Goal: Task Accomplishment & Management: Manage account settings

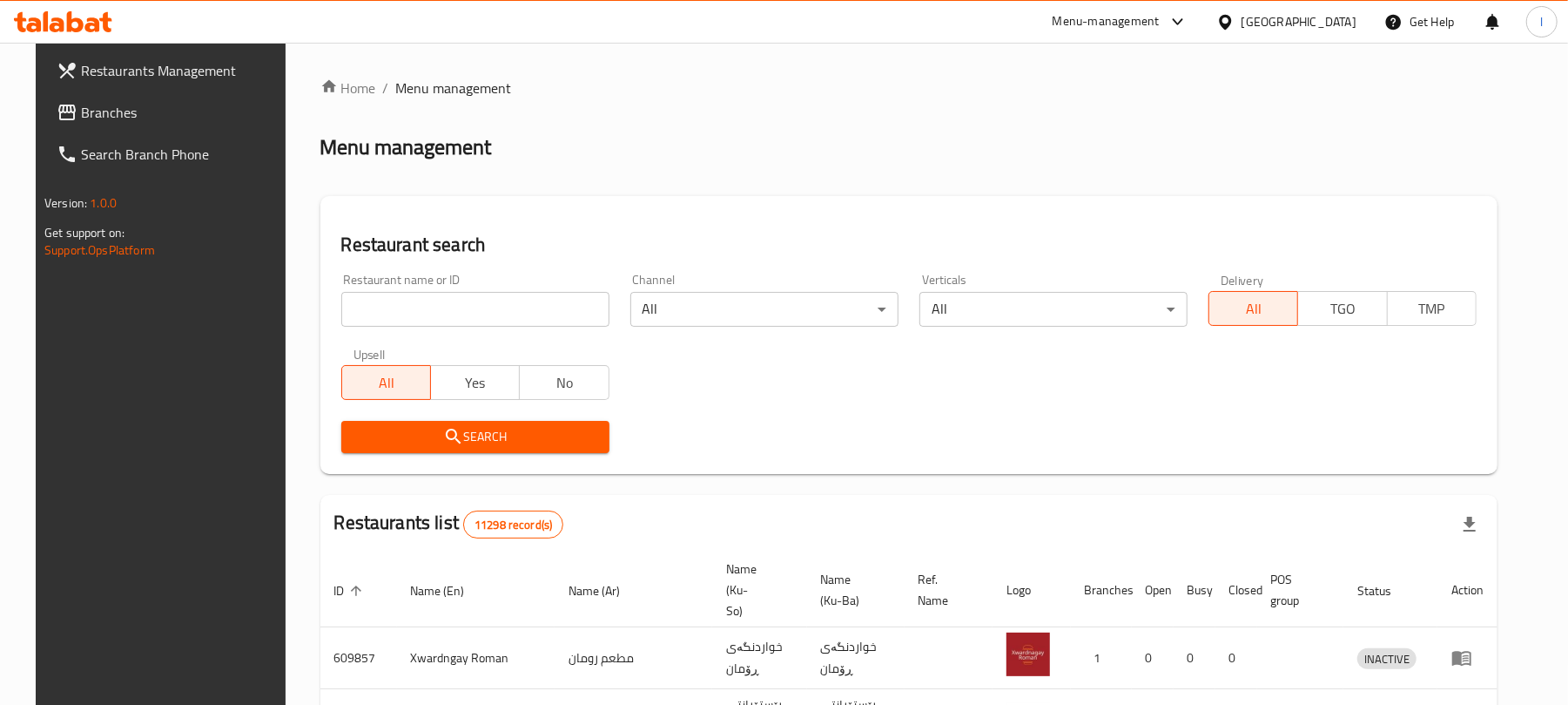
click at [365, 304] on input "search" at bounding box center [474, 309] width 268 height 35
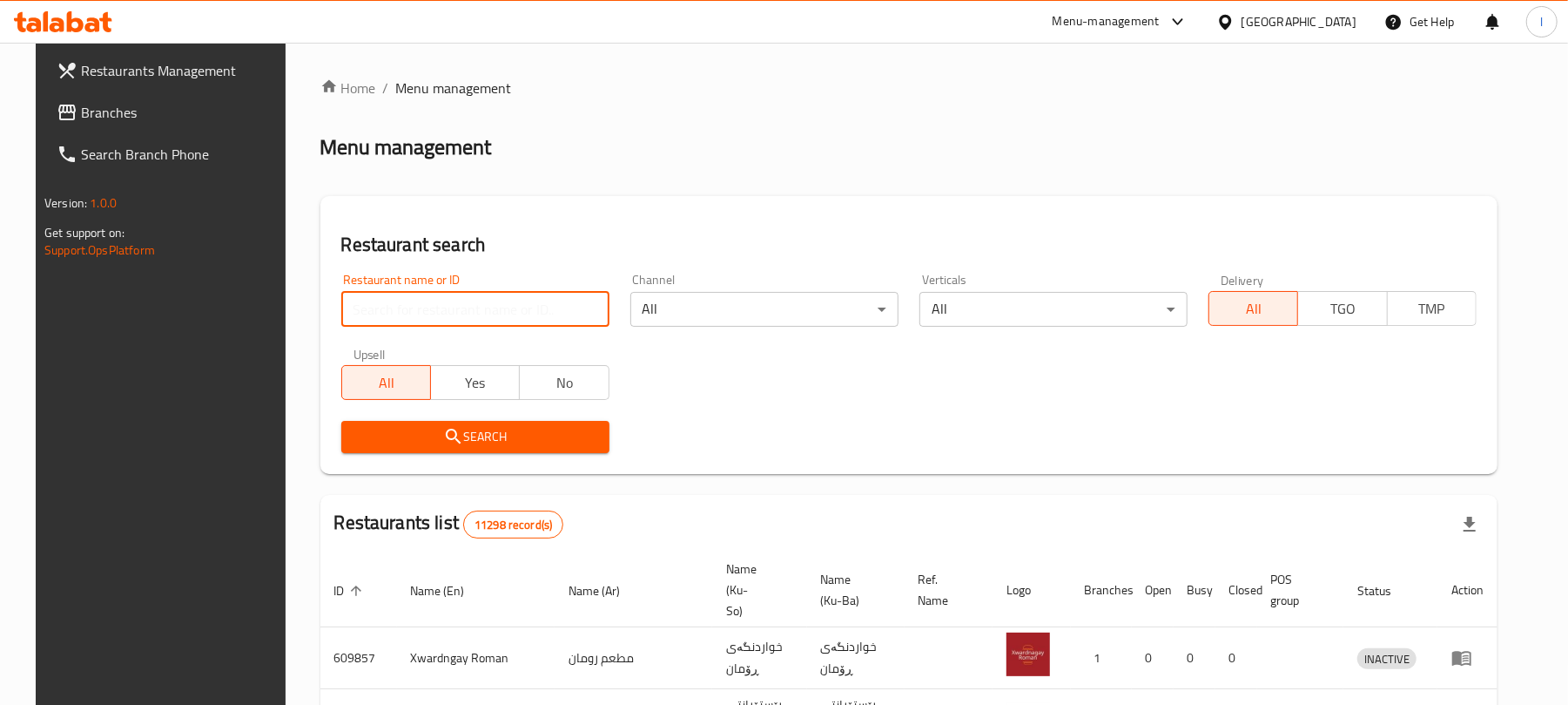
paste input "Cha i Enjoy"
type input "Cha i Enjoy"
click button "Search" at bounding box center [474, 436] width 268 height 32
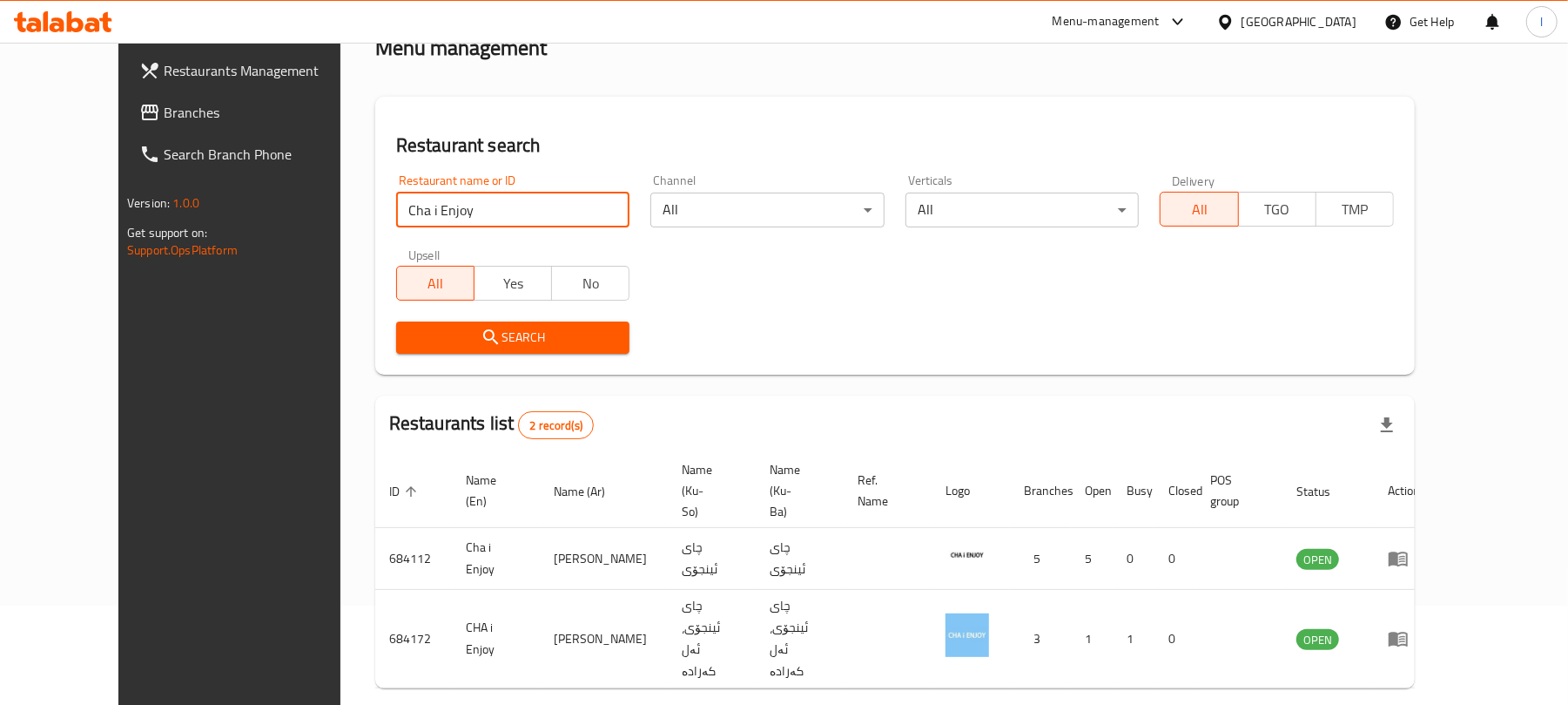
scroll to position [101, 0]
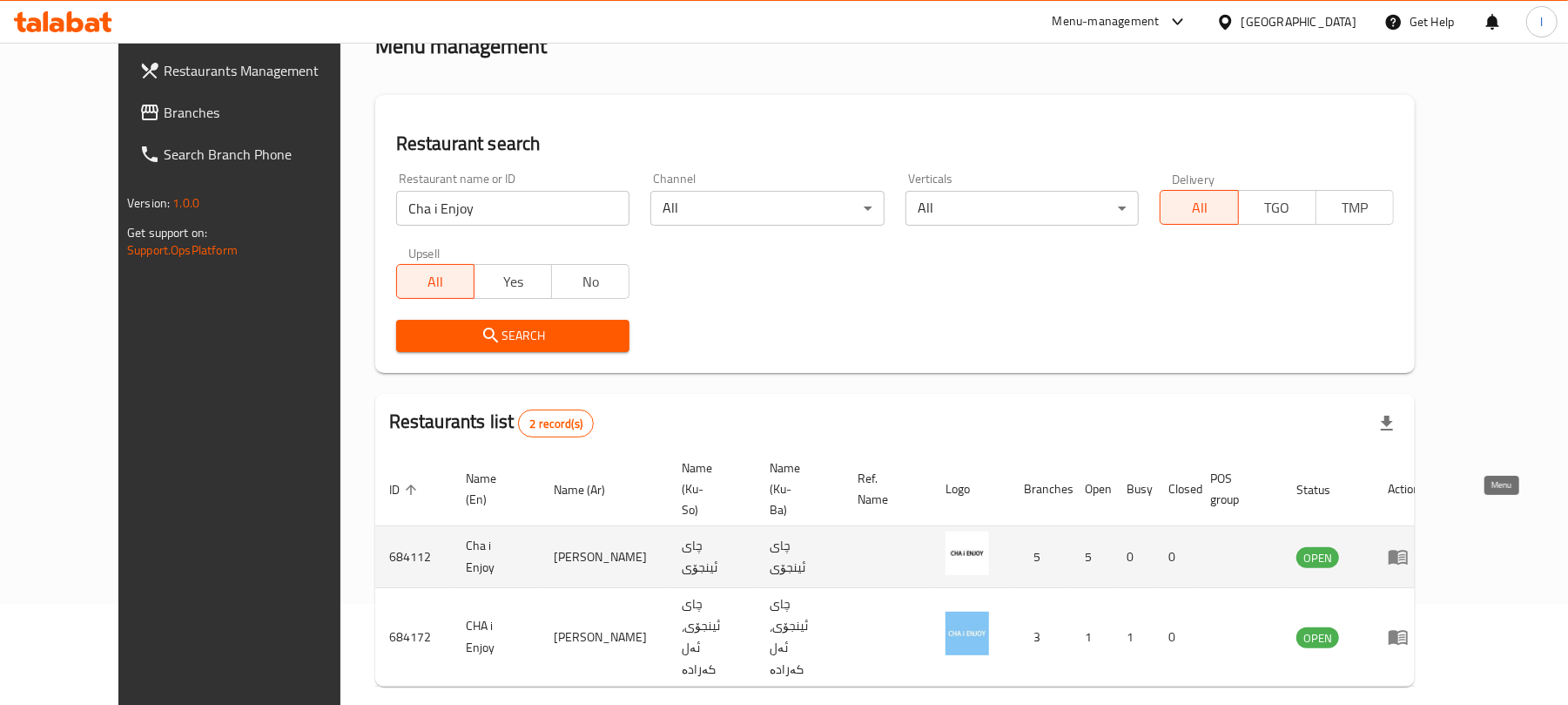
click at [1408, 551] on icon "enhanced table" at bounding box center [1398, 558] width 19 height 15
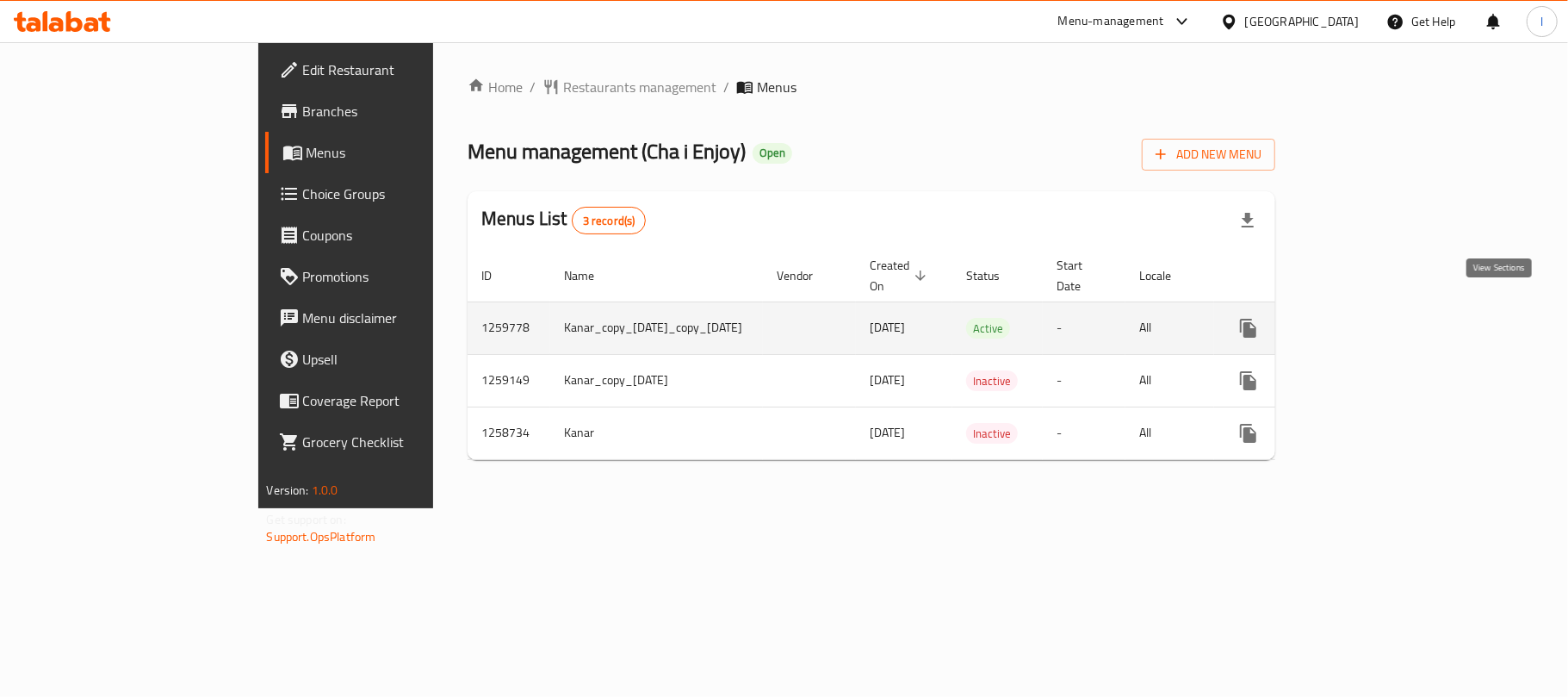
click at [1380, 320] on icon "enhanced table" at bounding box center [1372, 328] width 16 height 16
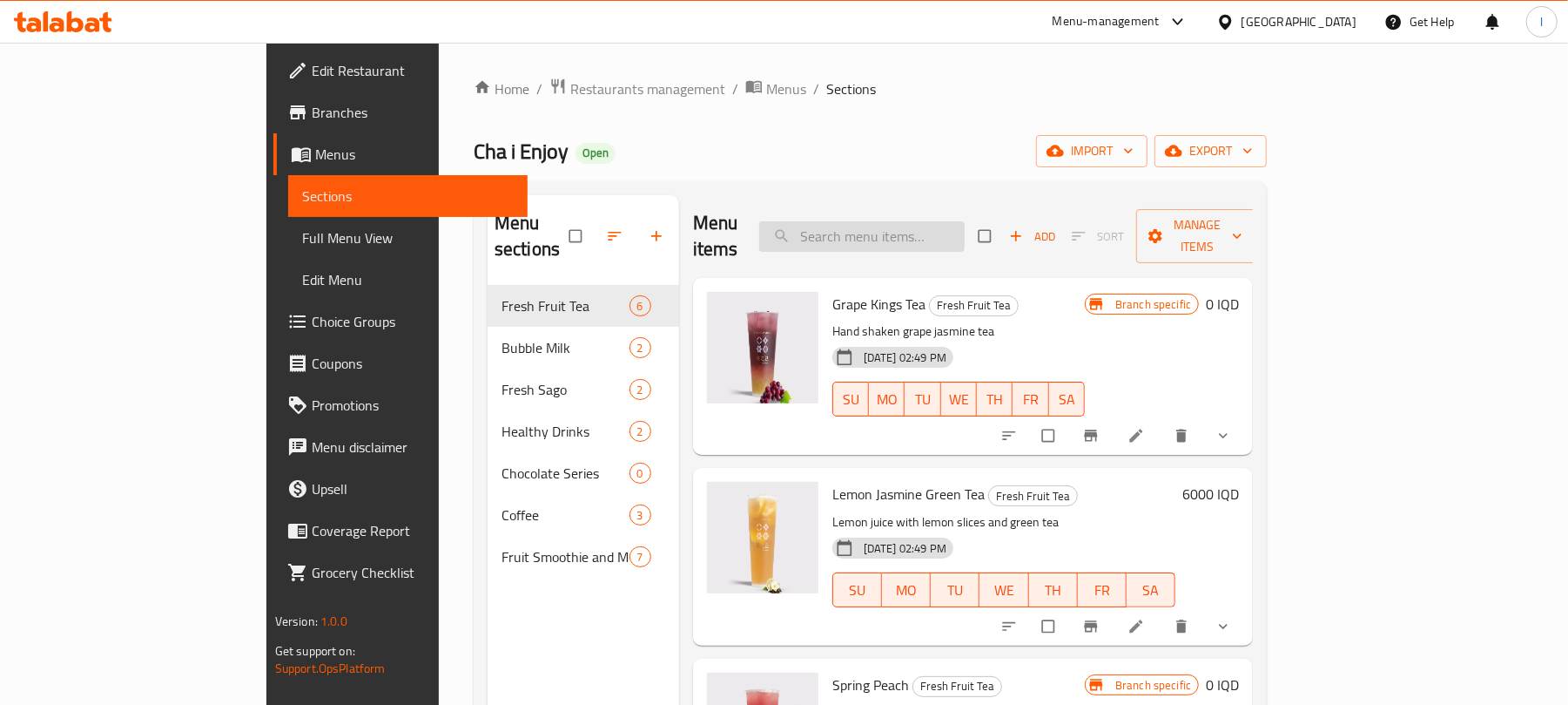
click at [928, 239] on input "search" at bounding box center [862, 236] width 206 height 31
paste input "Cha i Enjoy"
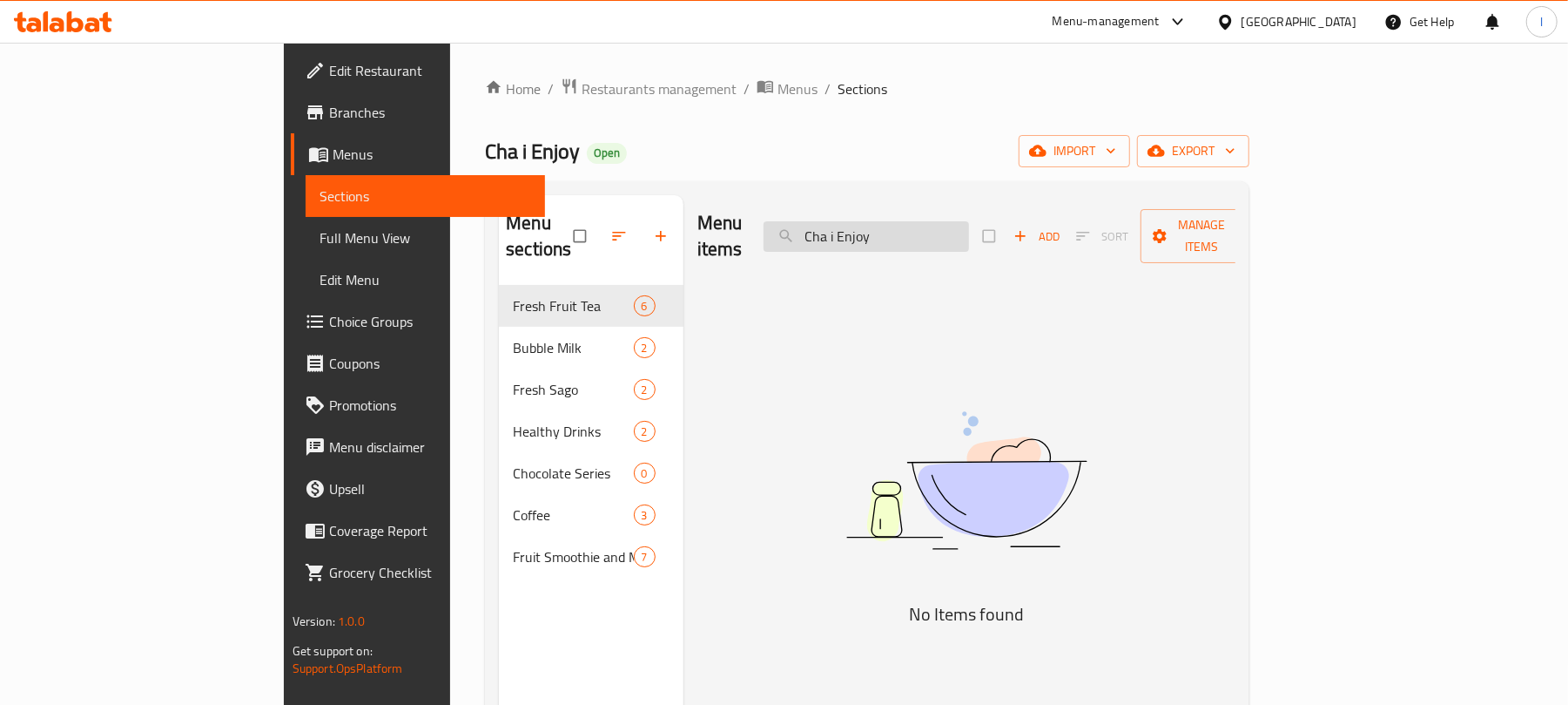
drag, startPoint x: 985, startPoint y: 222, endPoint x: 868, endPoint y: 221, distance: 117.0
click at [868, 222] on input "Cha i Enjoy" at bounding box center [867, 236] width 206 height 31
paste input "Passion Fruit Jasmine Tea - Extra Big Size"
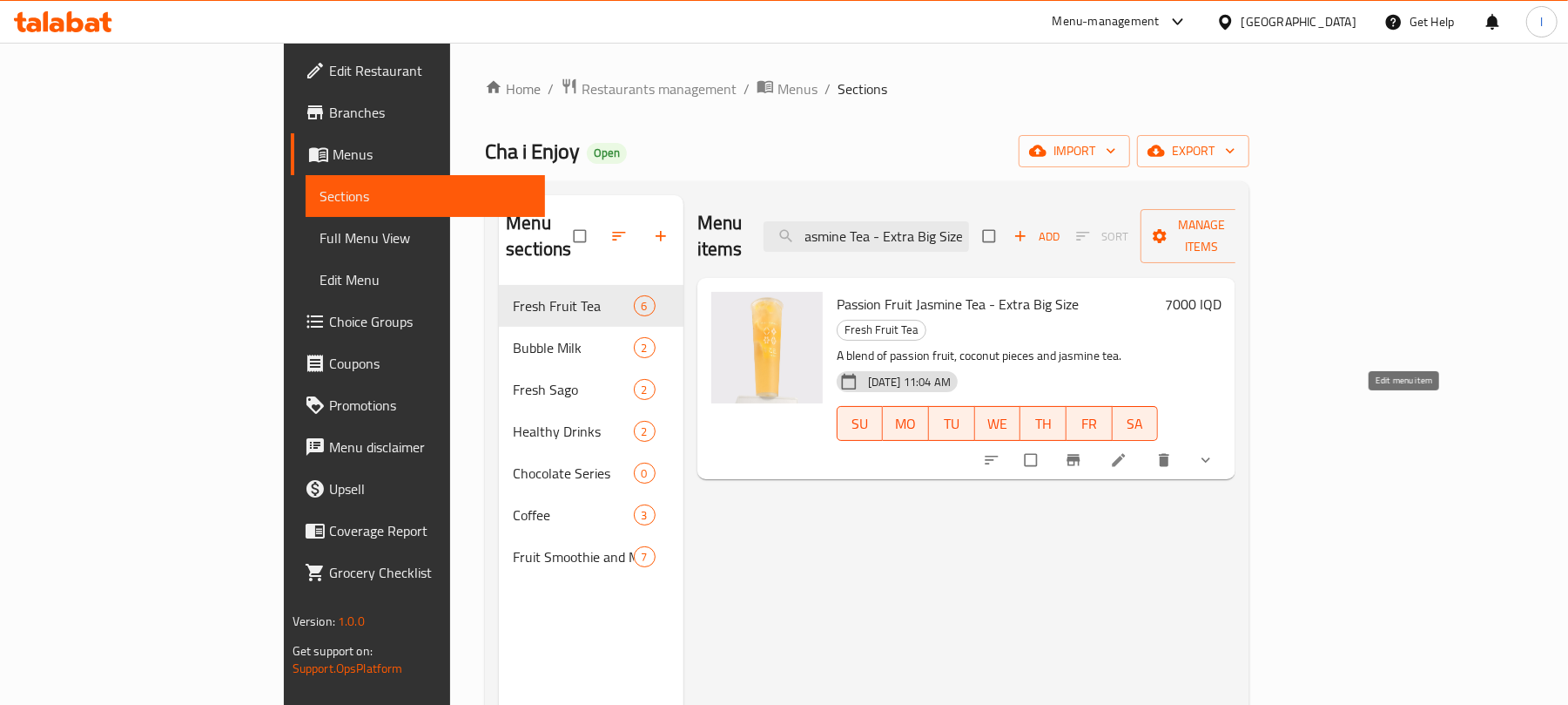
type input "Passion Fruit Jasmine Tea - Extra Big Size"
click at [1128, 451] on icon at bounding box center [1119, 460] width 17 height 17
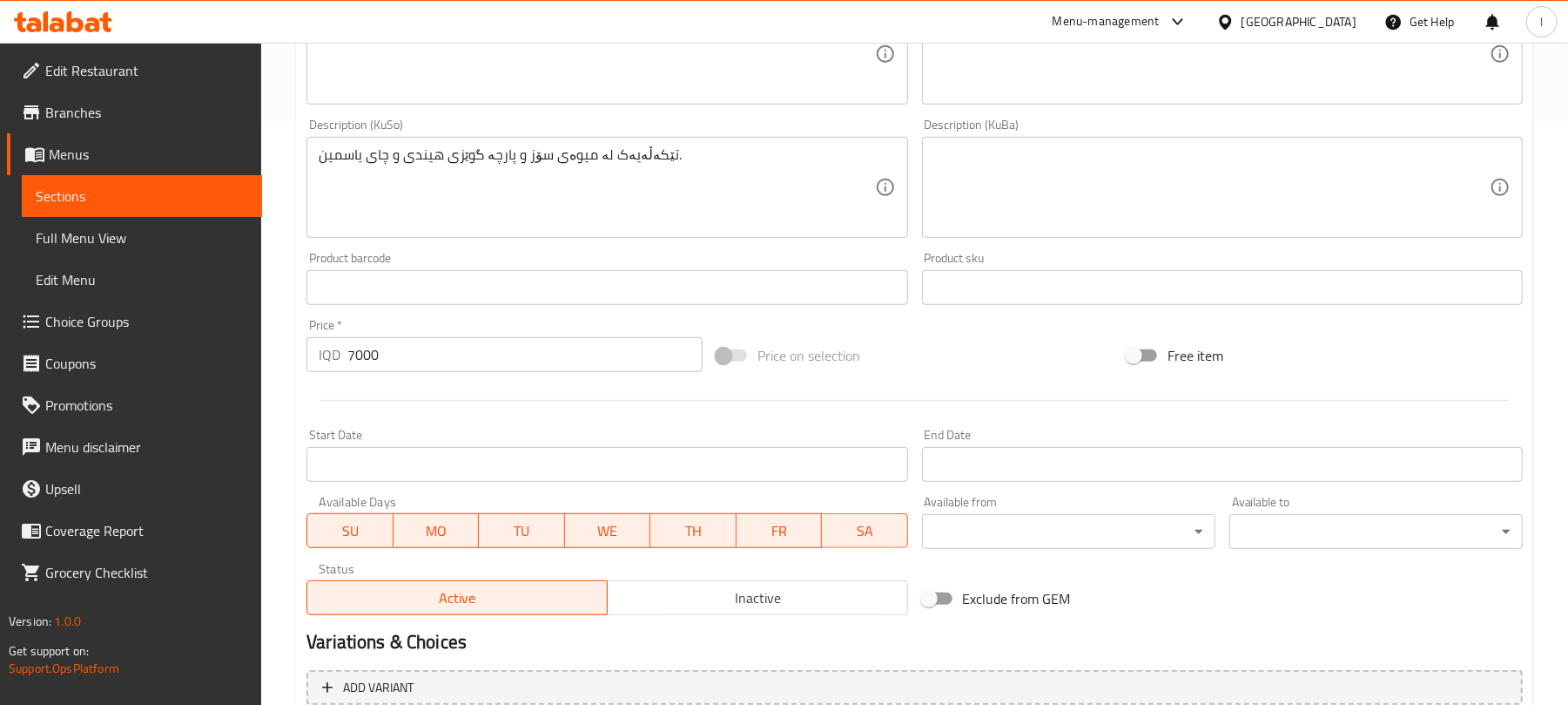
scroll to position [823, 0]
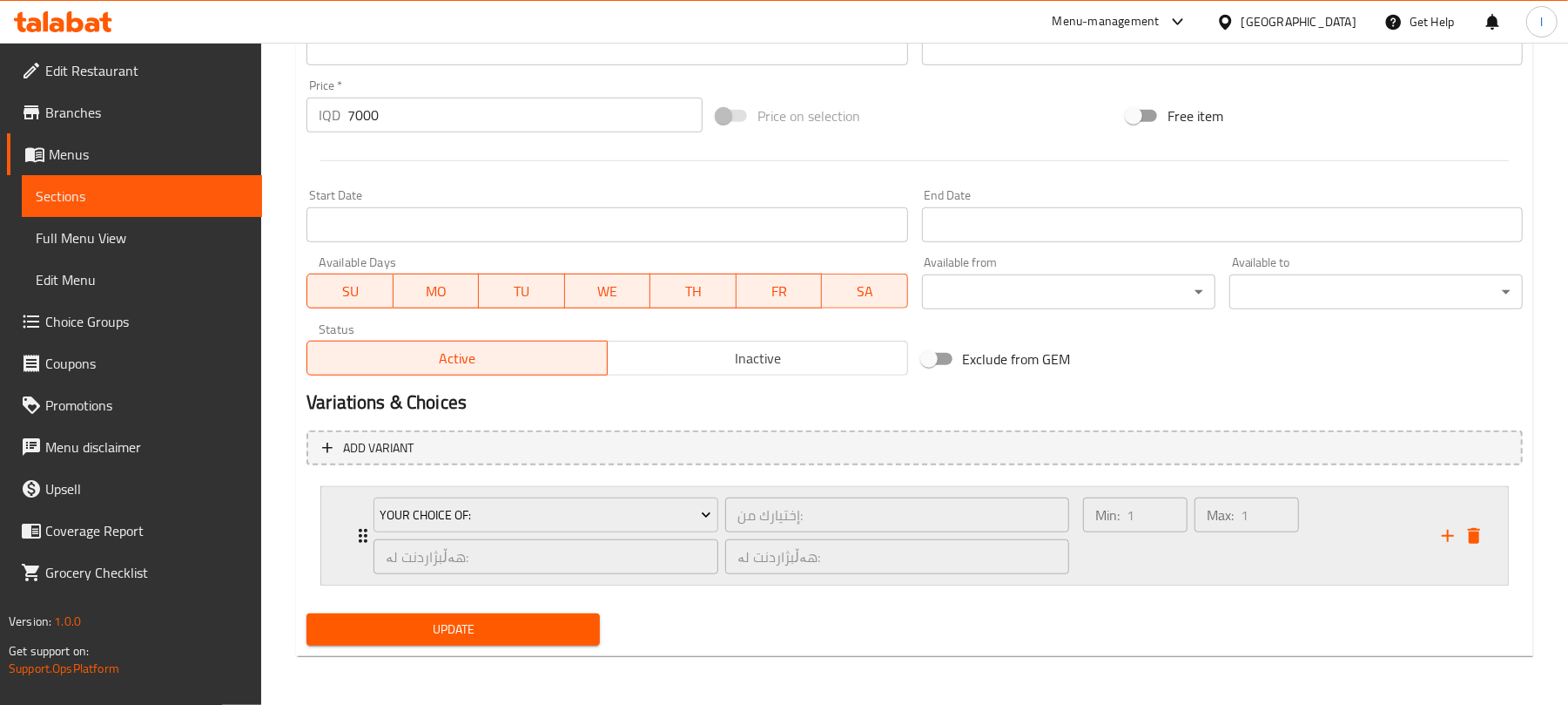
click at [1143, 535] on div "Min: 1 ​" at bounding box center [1135, 536] width 112 height 84
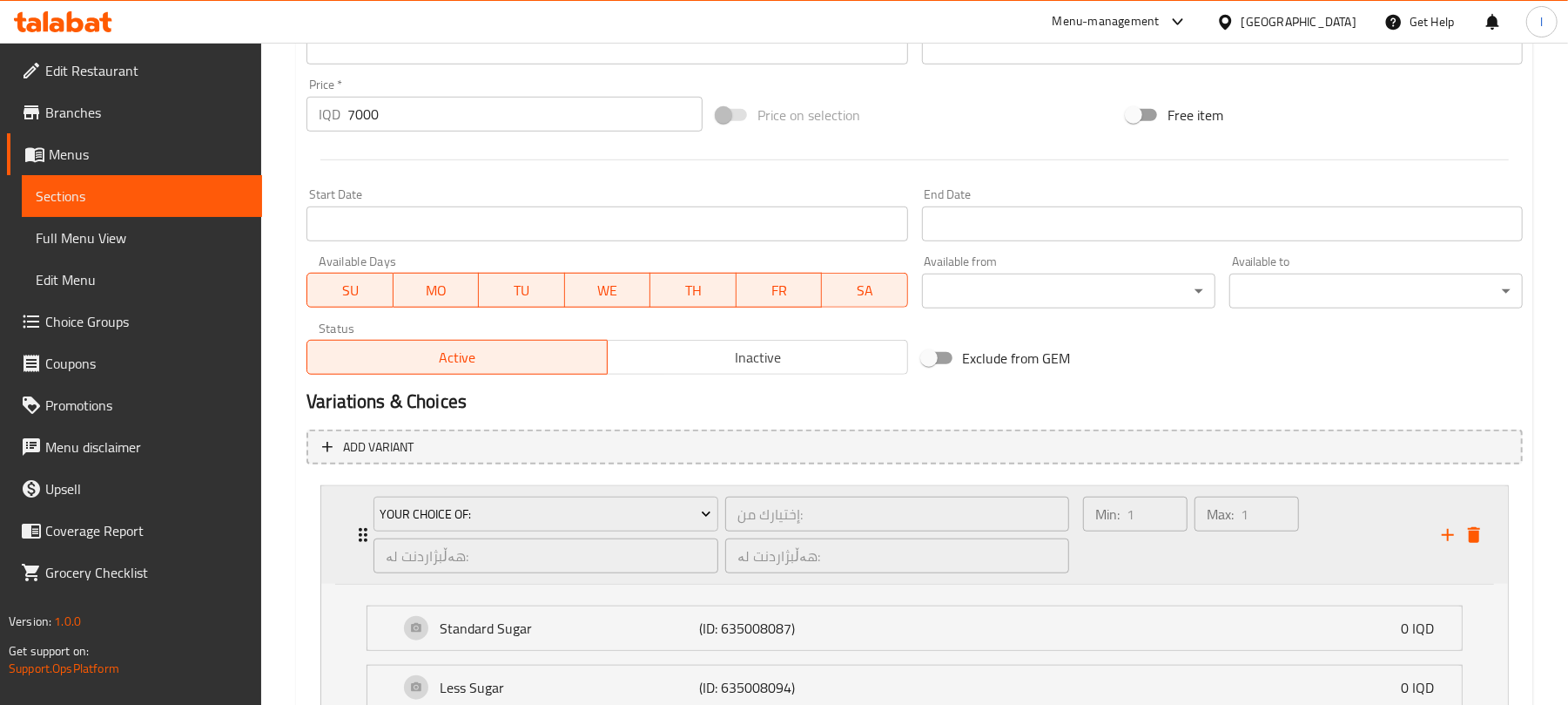
scroll to position [1038, 0]
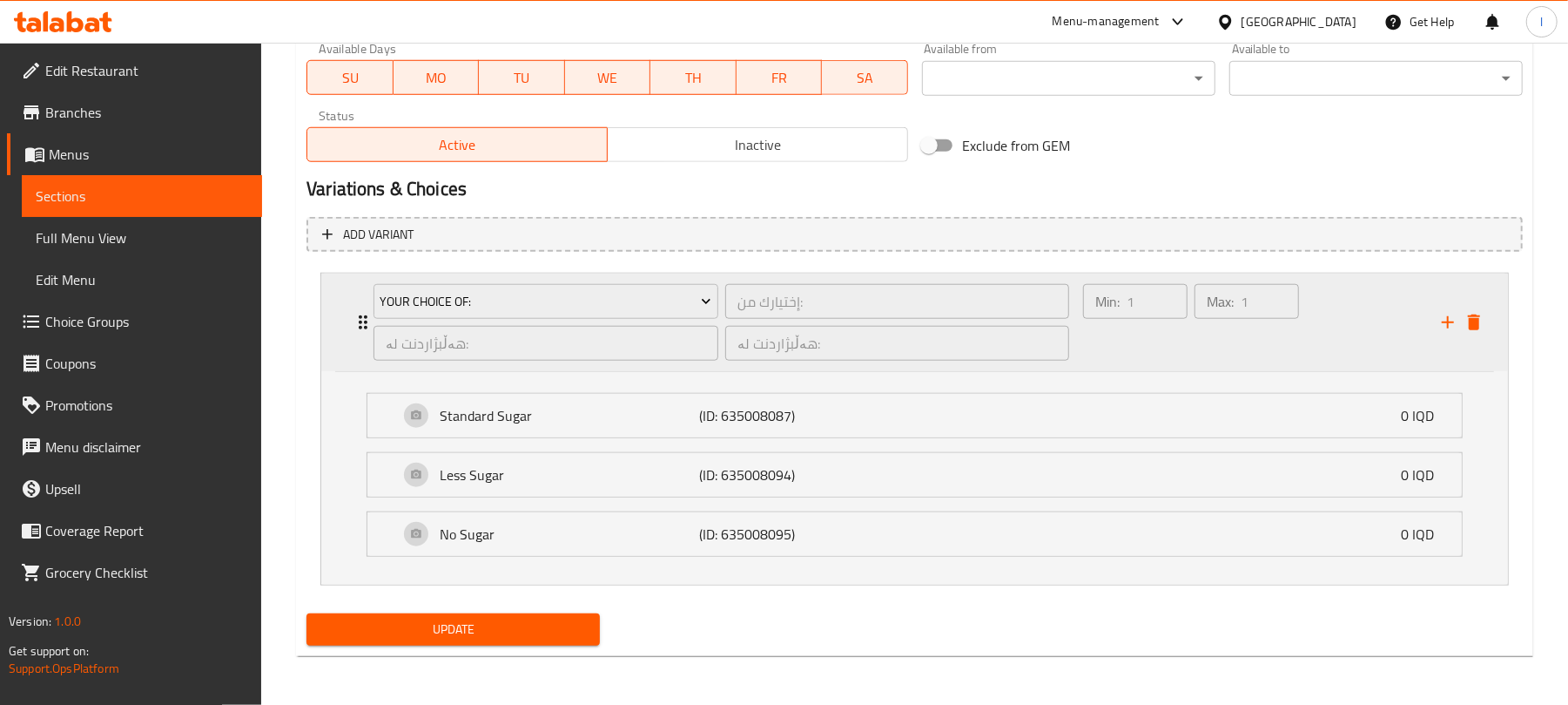
click at [1290, 341] on div "Max: 1 ​" at bounding box center [1247, 322] width 112 height 84
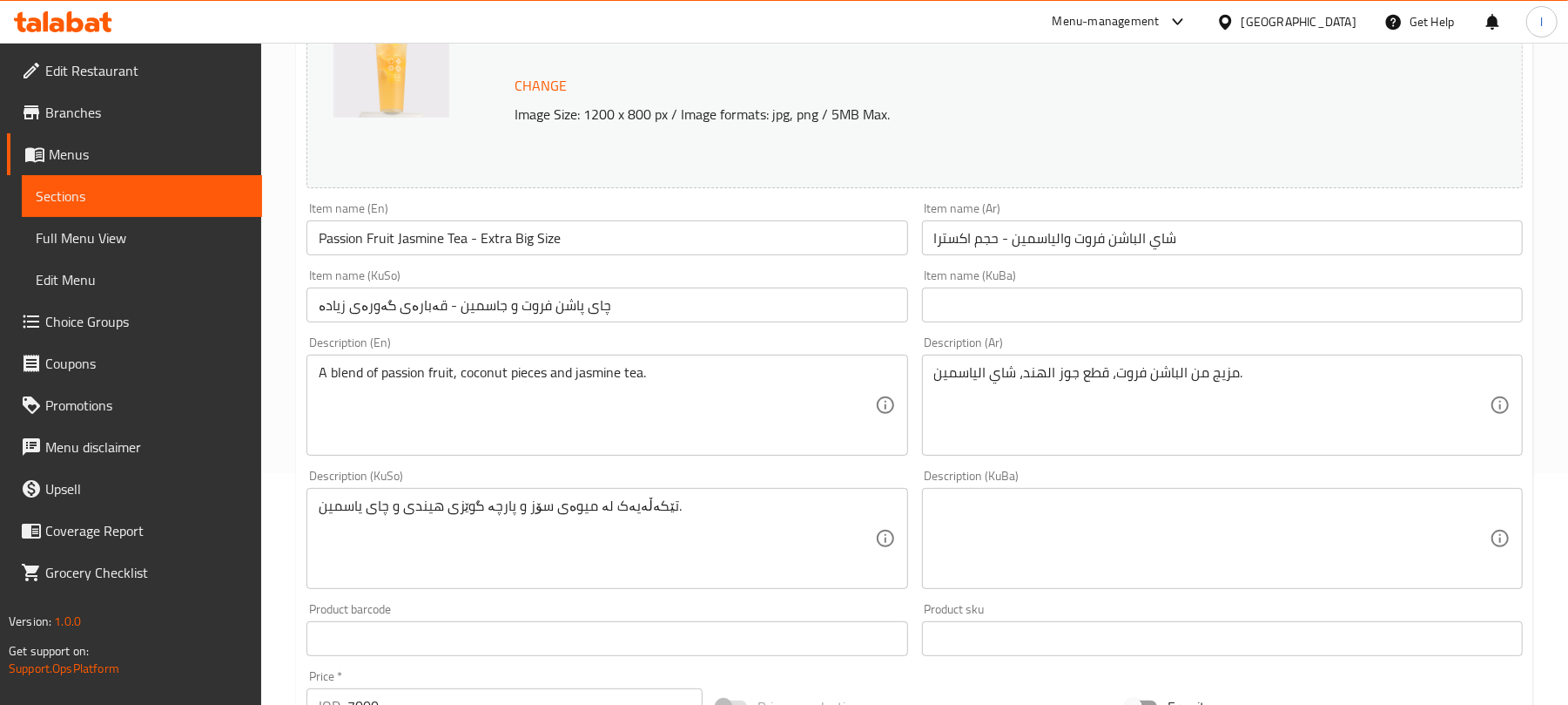
scroll to position [0, 0]
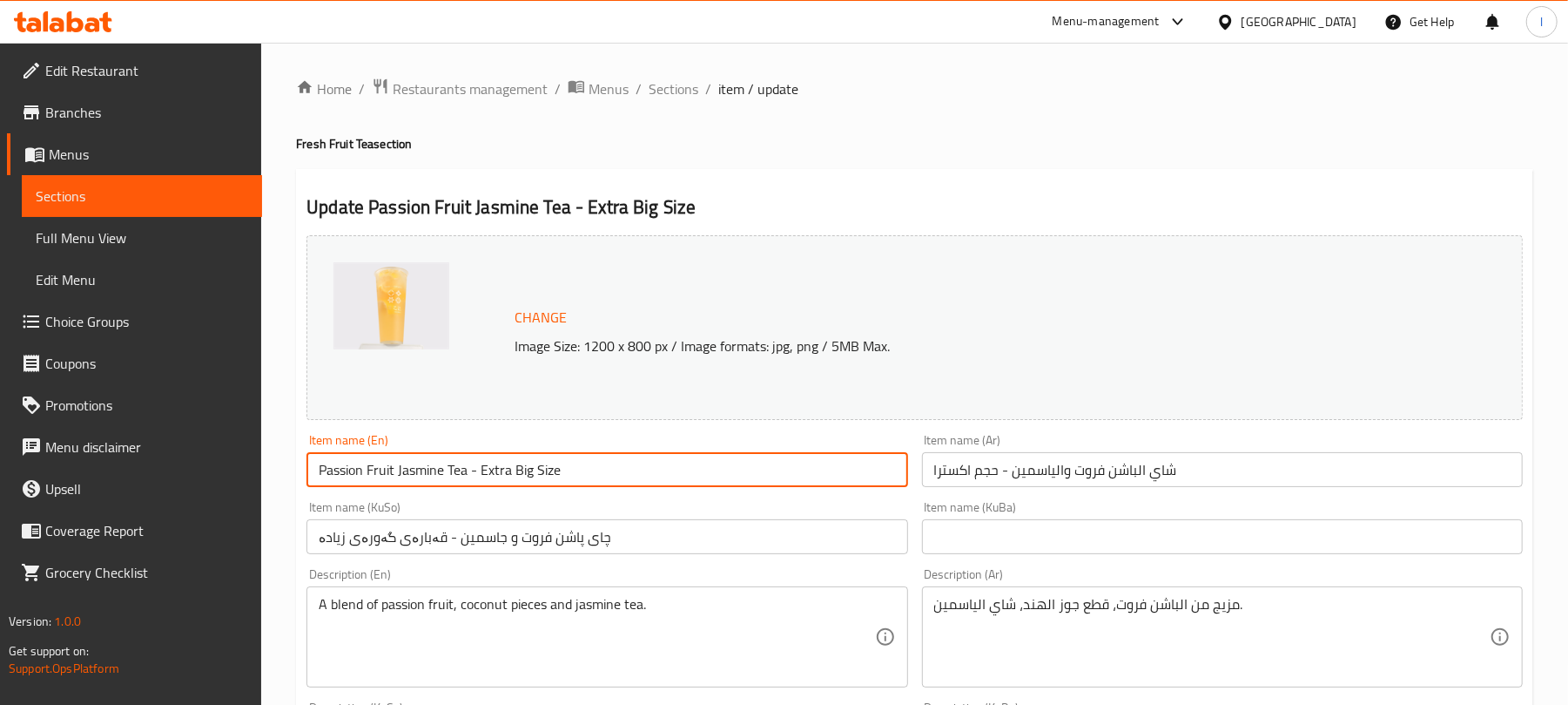
click at [592, 474] on input "Passion Fruit Jasmine Tea - Extra Big Size" at bounding box center [606, 469] width 601 height 35
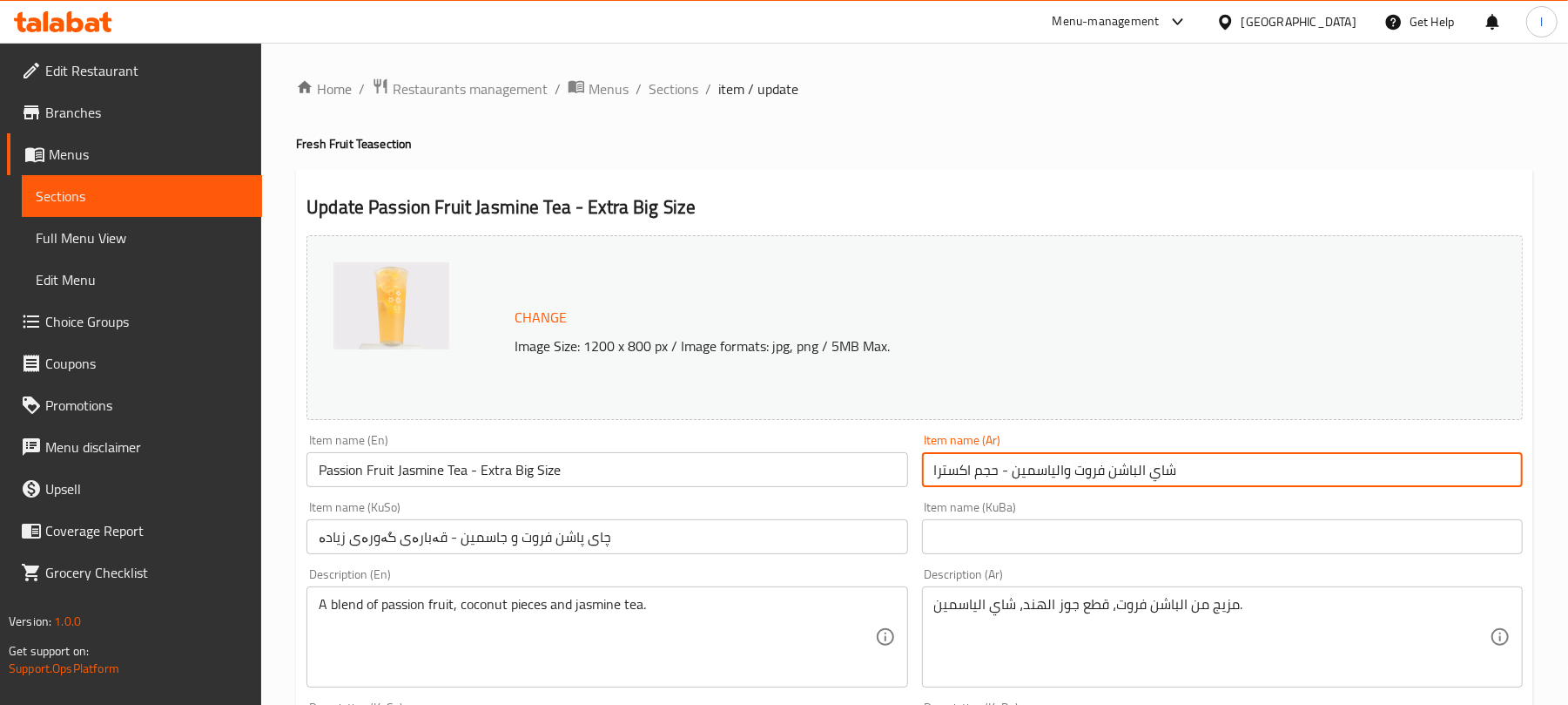
click at [1237, 475] on input "شاي الباشن فروت والياسمين - حجم اكسترا" at bounding box center [1222, 469] width 601 height 35
drag, startPoint x: 1391, startPoint y: 484, endPoint x: 1351, endPoint y: 492, distance: 40.8
click at [1351, 492] on div "Item name (Ar) شاي الباشن فروت والياسمين - حجم اكسترا Item name (Ar)" at bounding box center [1222, 460] width 615 height 67
click at [1474, 476] on input "شاي الباشن فروت - حجم اكسترا" at bounding box center [1222, 469] width 601 height 35
paste input "ياسمين"
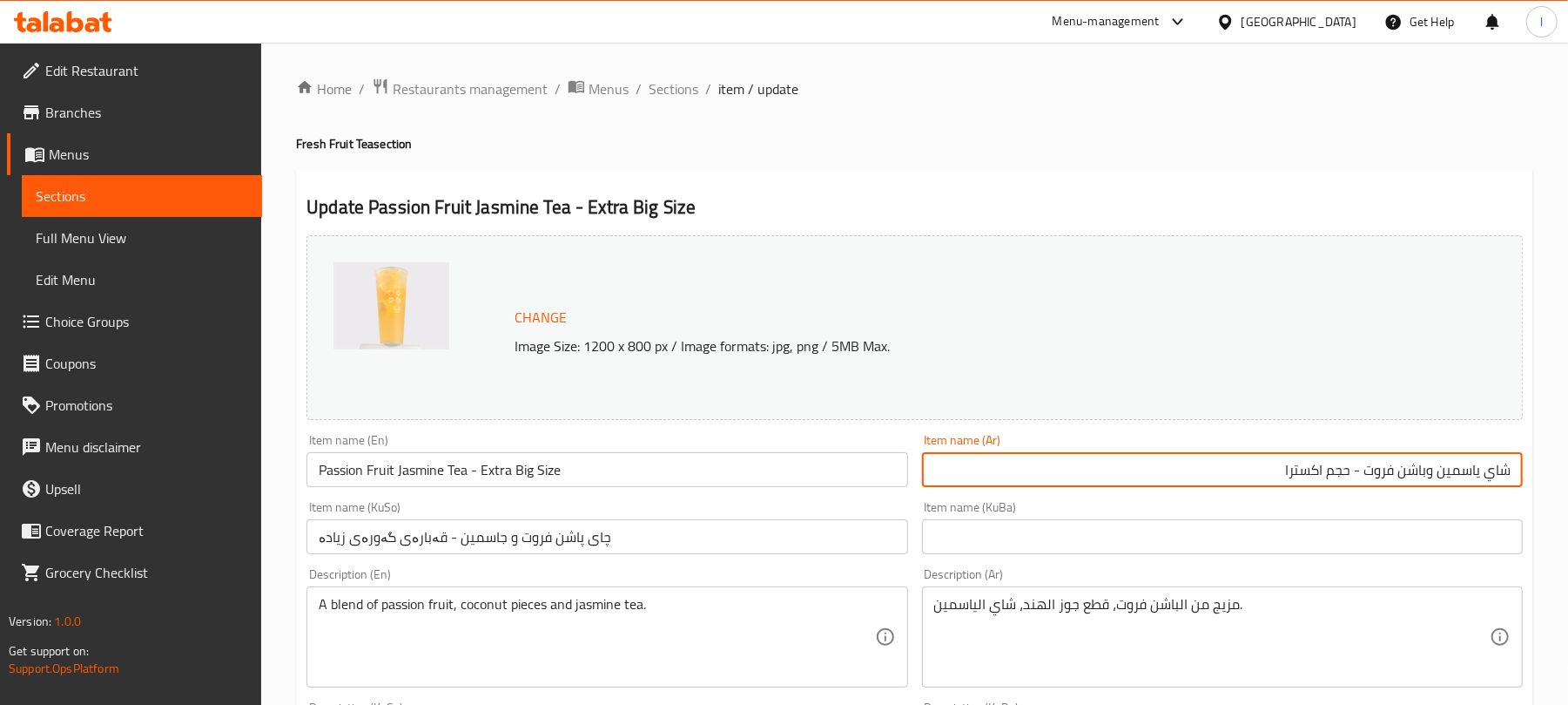
type input "شاي ياسمين وباشن فروت - حجم اكسترا"
click at [660, 534] on input "چای پاشن فروت و جاسمین - قەبارەی گەورەی زیادە" at bounding box center [606, 537] width 601 height 35
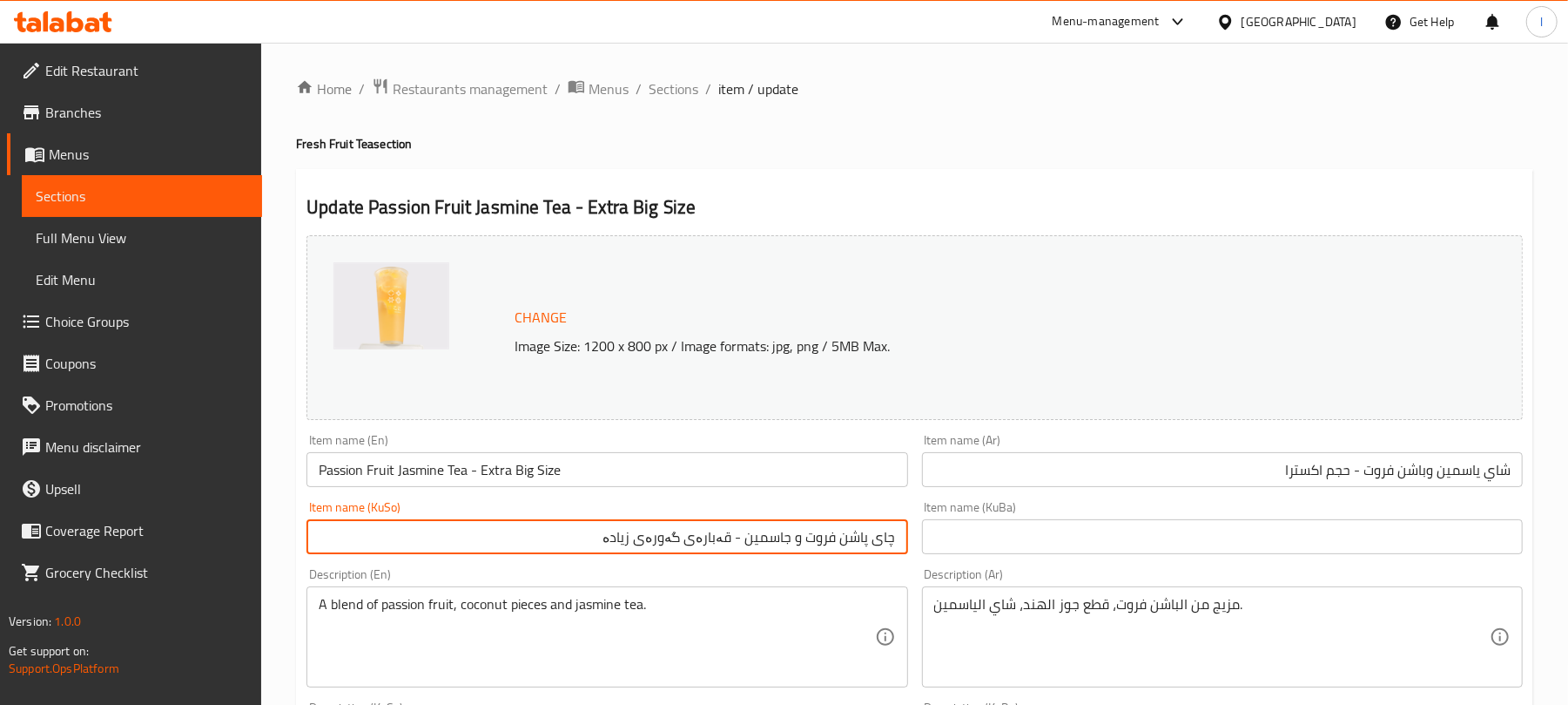
drag, startPoint x: 617, startPoint y: 545, endPoint x: 1038, endPoint y: 569, distance: 421.7
click at [1038, 569] on div "Change Image Size: 1200 x 800 px / Image formats: jpg, png / 5MB Max. Item name…" at bounding box center [914, 716] width 1231 height 976
drag, startPoint x: 646, startPoint y: 542, endPoint x: 601, endPoint y: 544, distance: 45.0
click at [601, 544] on input "چای یاسەمین پاشن فروت - قەبارەی گەورە ئێسکترا" at bounding box center [606, 537] width 601 height 35
type input "چای یاسەمین پاشن فروت - قەبارەی گەورە ئێکسترا"
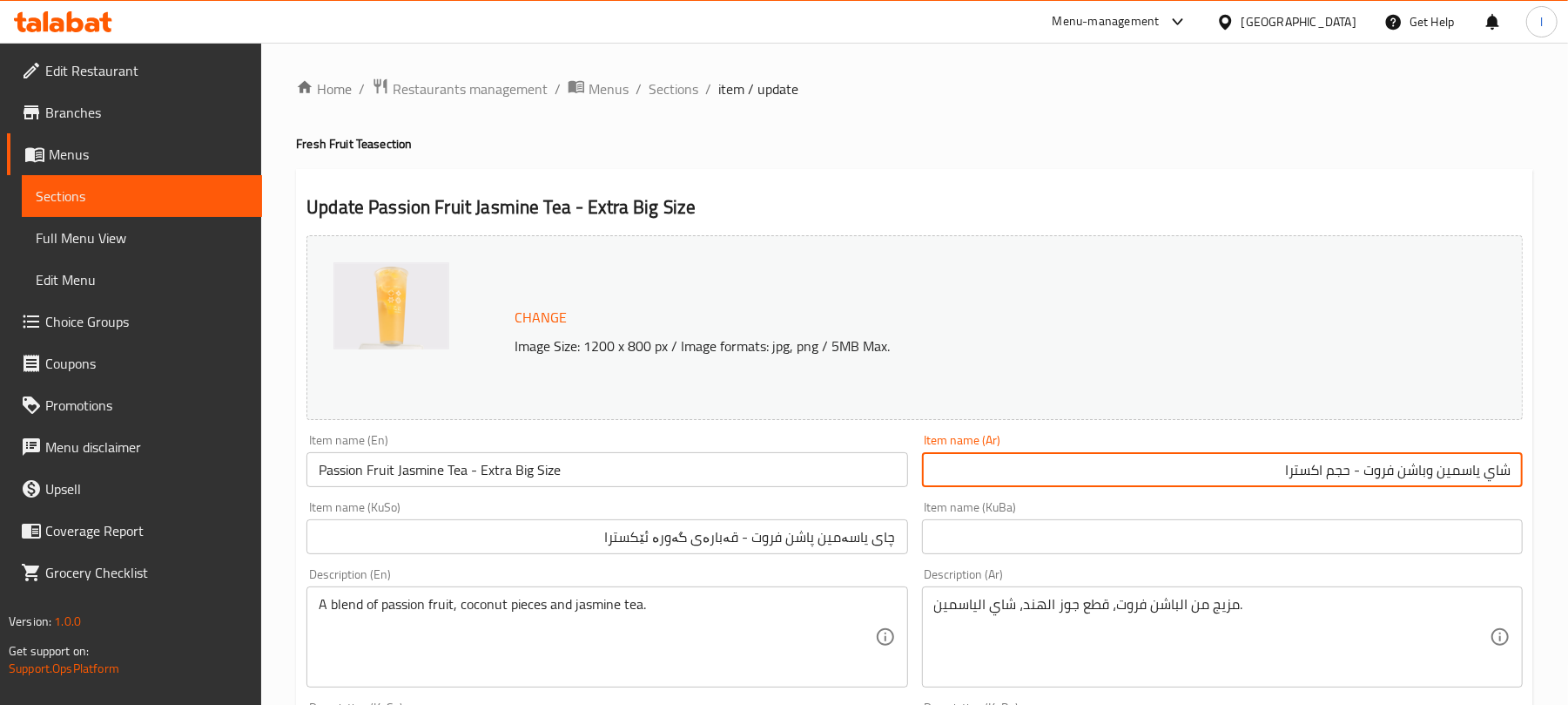
click at [1325, 477] on input "شاي ياسمين وباشن فروت - حجم اكسترا" at bounding box center [1222, 469] width 601 height 35
type input "شاي ياسمين وباشن فروت - حجم كبير اكسترا"
click at [826, 551] on input "چای یاسەمین پاشن فروت - قەبارەی گەورە ئێکسترا" at bounding box center [606, 537] width 601 height 35
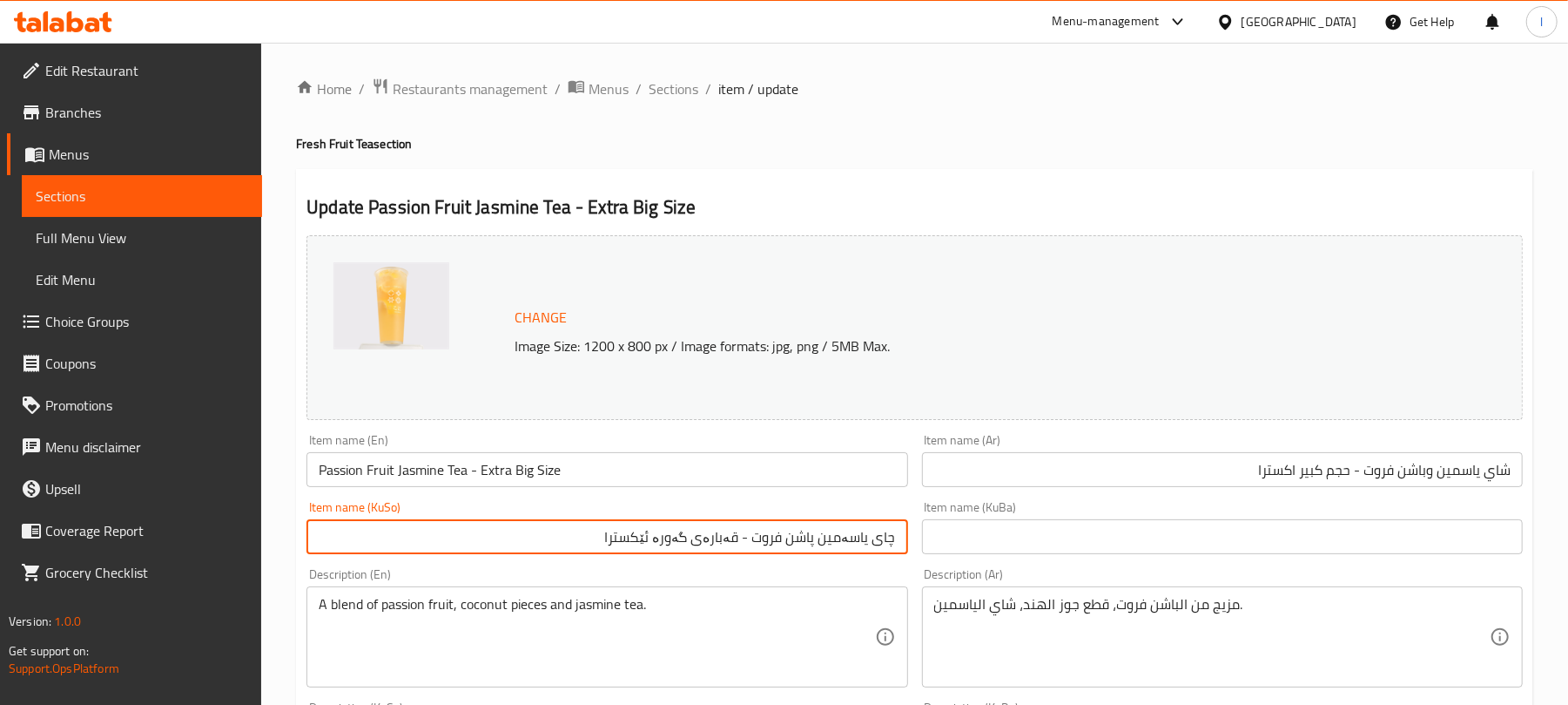
click at [826, 551] on input "چای یاسەمین پاشن فروت - قەبارەی گەورە ئێکسترا" at bounding box center [606, 537] width 601 height 35
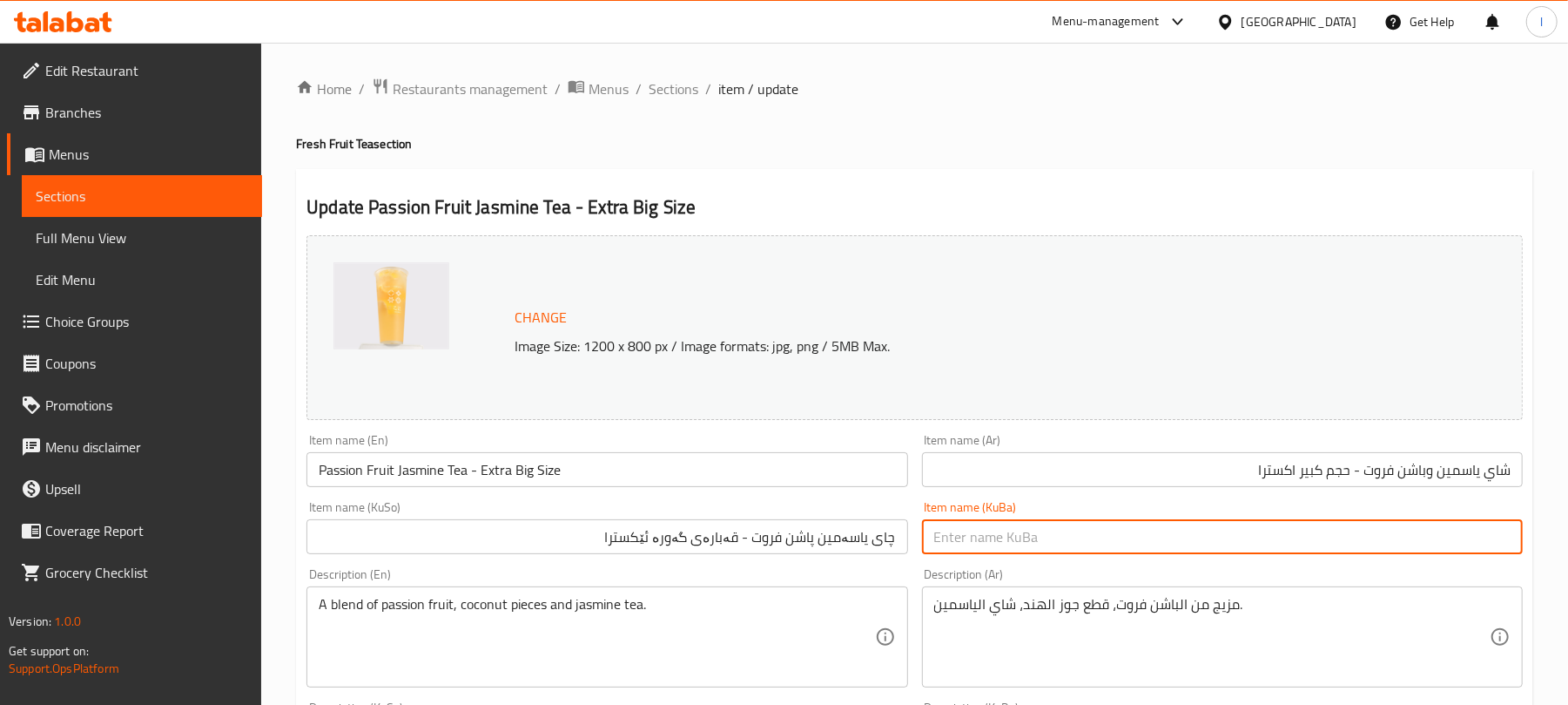
click at [1028, 544] on input "text" at bounding box center [1222, 537] width 601 height 35
paste input "چای یاسەمین پاشن فروت - قەبارەی گەورە ئێکسترا"
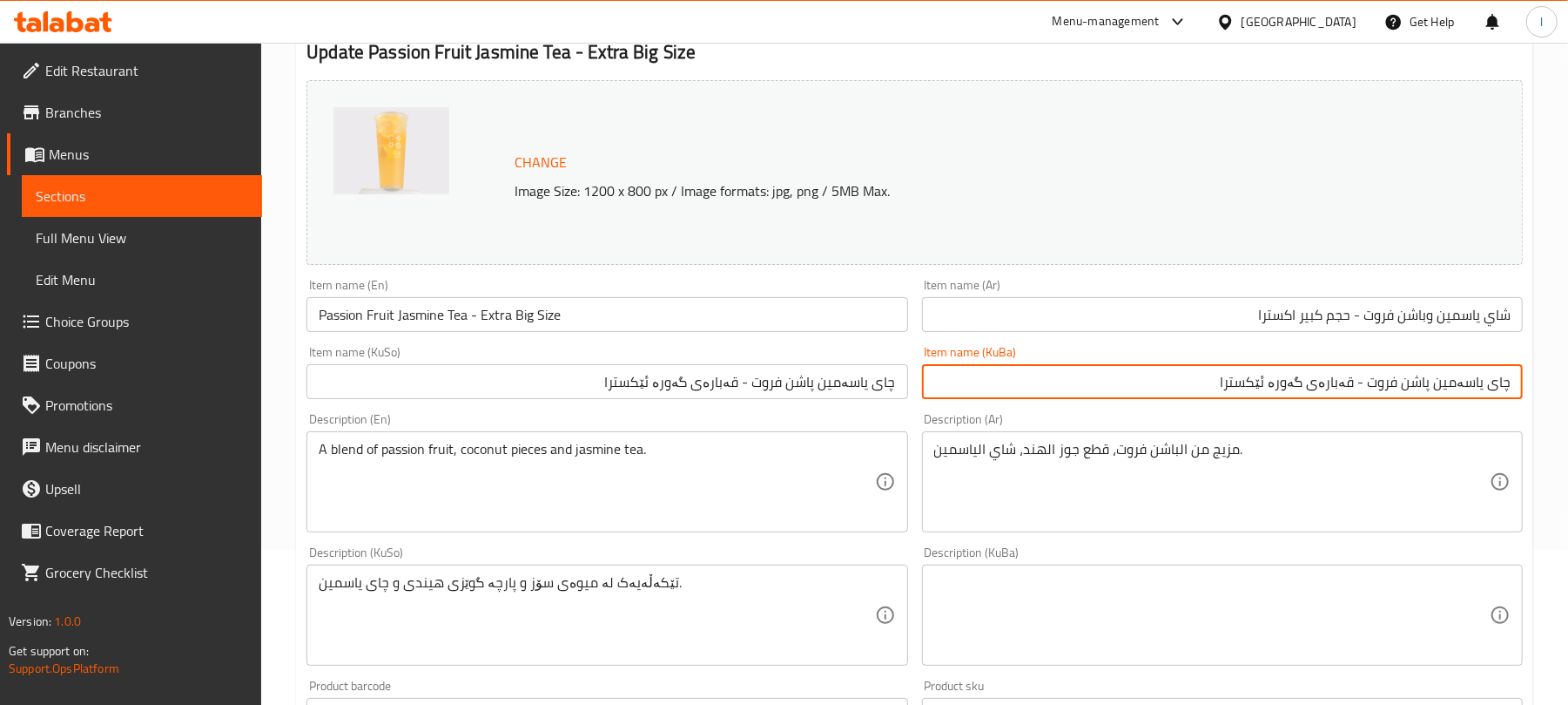
scroll to position [193, 0]
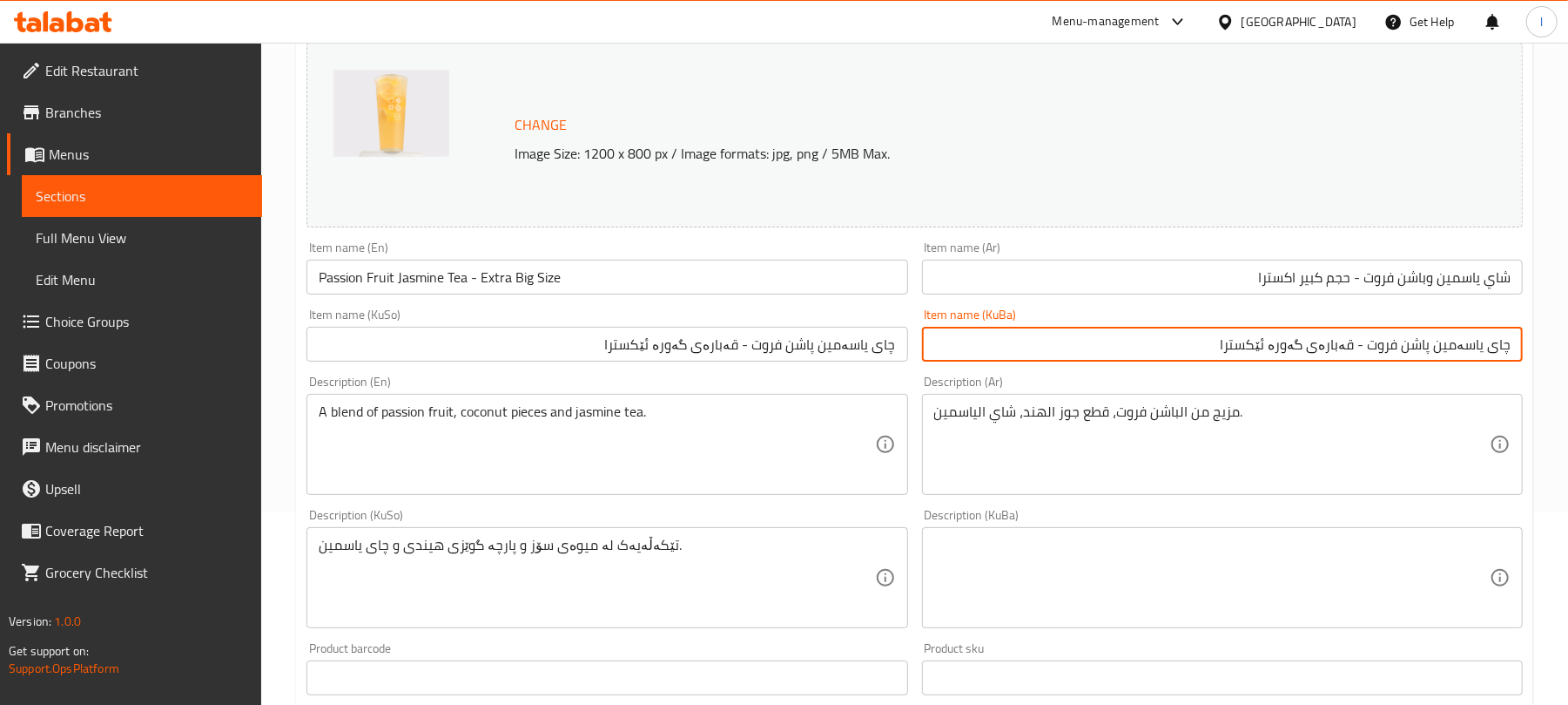
type input "چای یاسەمین پاشن فروت - قەبارەی گەورە ئێکسترا"
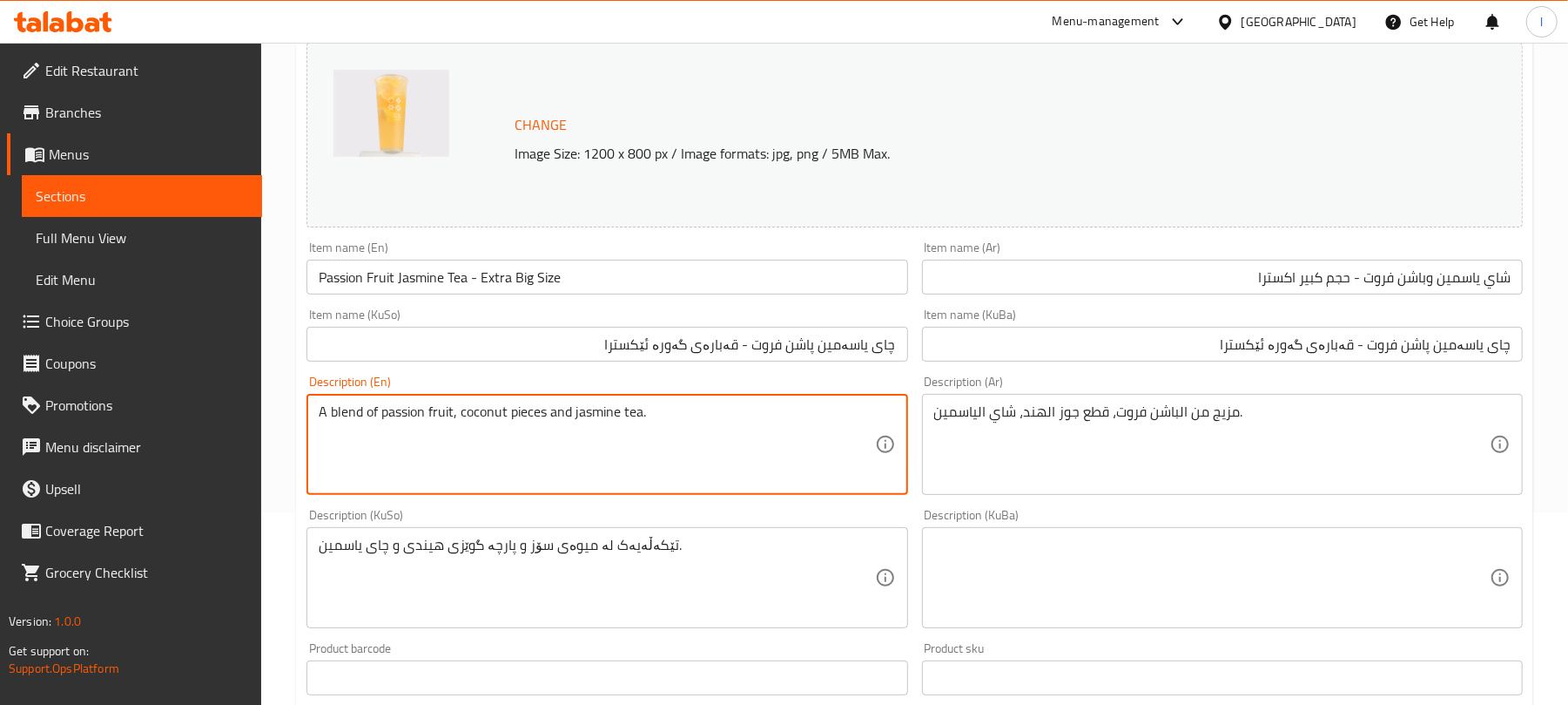
drag, startPoint x: 335, startPoint y: 406, endPoint x: 301, endPoint y: 411, distance: 34.4
type textarea "Blend of passion fruit, coconut pieces and jasmine tea."
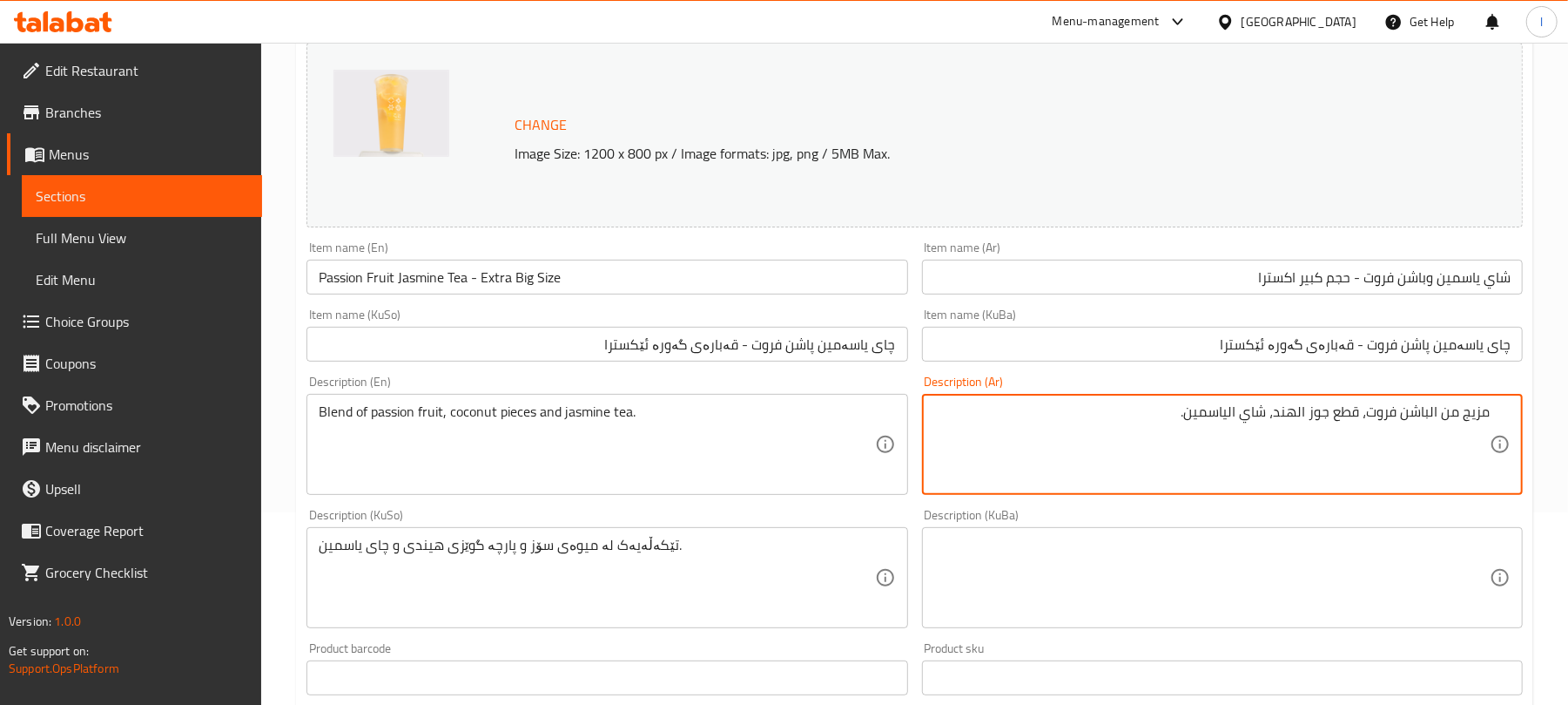
click at [1431, 412] on textarea "مزيج من الباشن فروت، قطع جوز الهند، شاي الياسمين." at bounding box center [1211, 444] width 556 height 83
click at [1244, 413] on textarea "مزيج من باشن فروت، قطع جوز الهند، شاي الياسمين." at bounding box center [1211, 444] width 556 height 83
click at [1276, 414] on textarea "مزيج من باشن فروت، قطع جوز الهند، شاي الياسمين." at bounding box center [1211, 444] width 556 height 83
click at [1238, 420] on textarea "مزيج من باشن فروت، قطع جوز الهند وشاي الياسمين." at bounding box center [1211, 444] width 556 height 83
type textarea "مزيج من باشن فروت، قطع جوز الهند وشاي ياسمين."
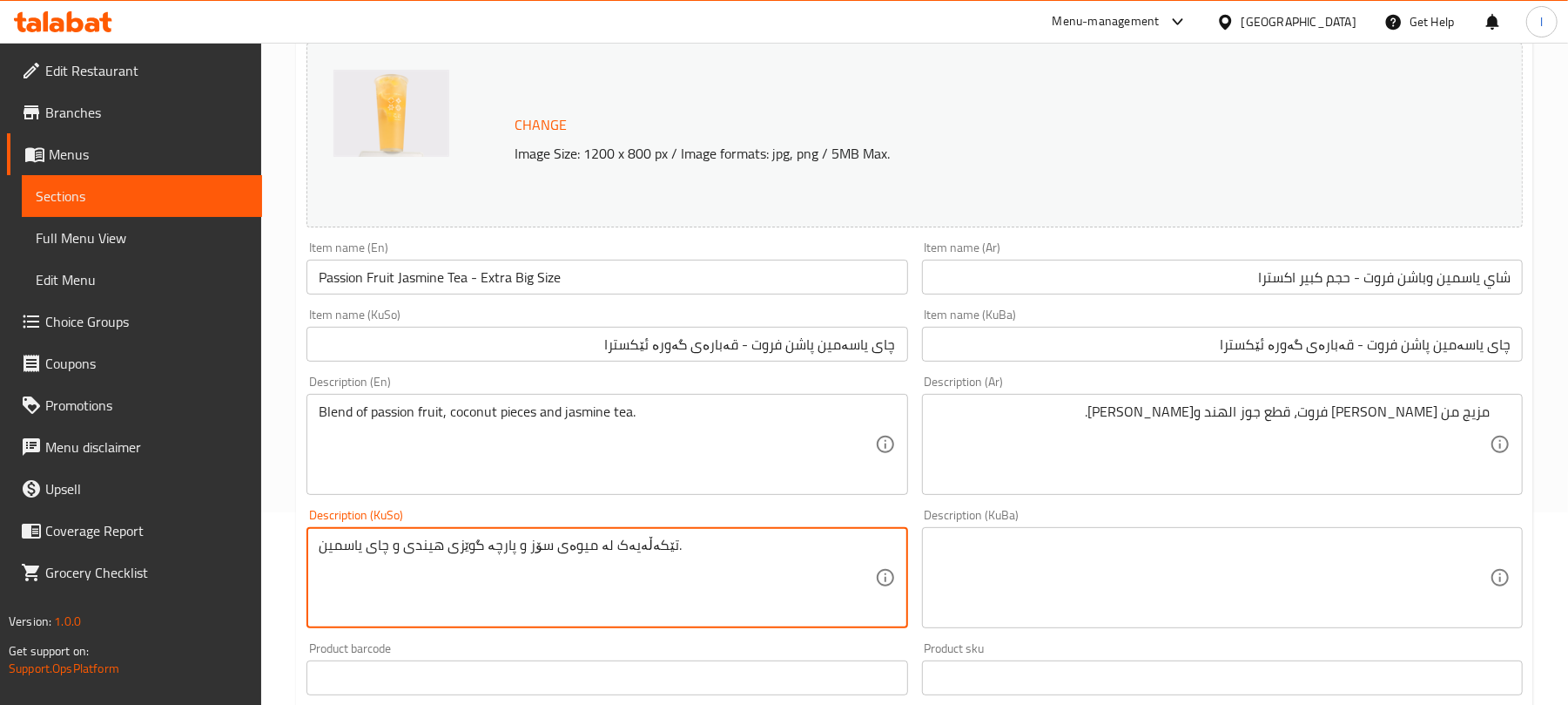
click at [718, 572] on textarea "تێکەڵەیەک لە میوەی سۆز و پارچە گوێزی هیندی و چای یاسمین." at bounding box center [596, 578] width 556 height 83
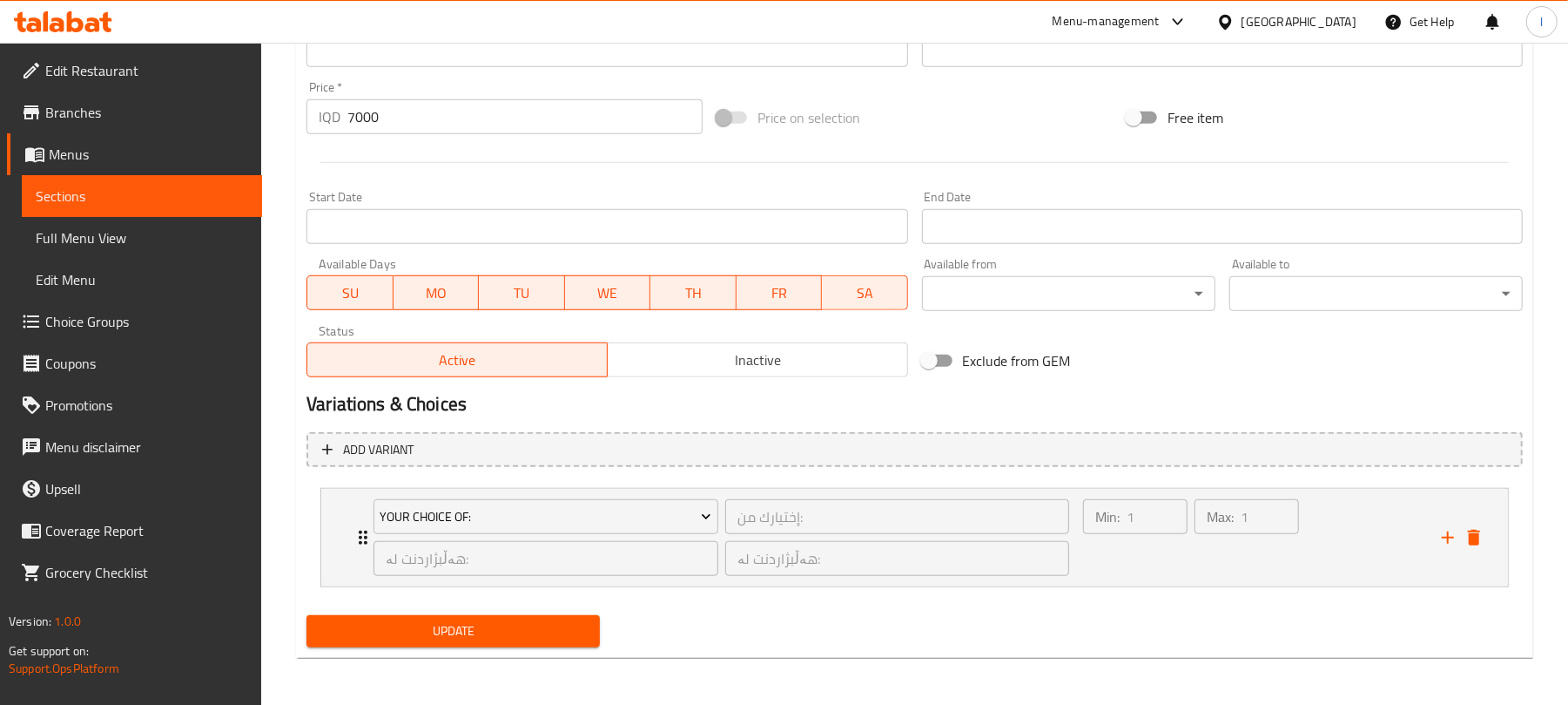
scroll to position [823, 0]
type textarea "تێکەڵەی میوەی پاشن، پارچەی گوێزهندی و چای یاسەمین"
click at [498, 627] on span "Update" at bounding box center [453, 629] width 265 height 22
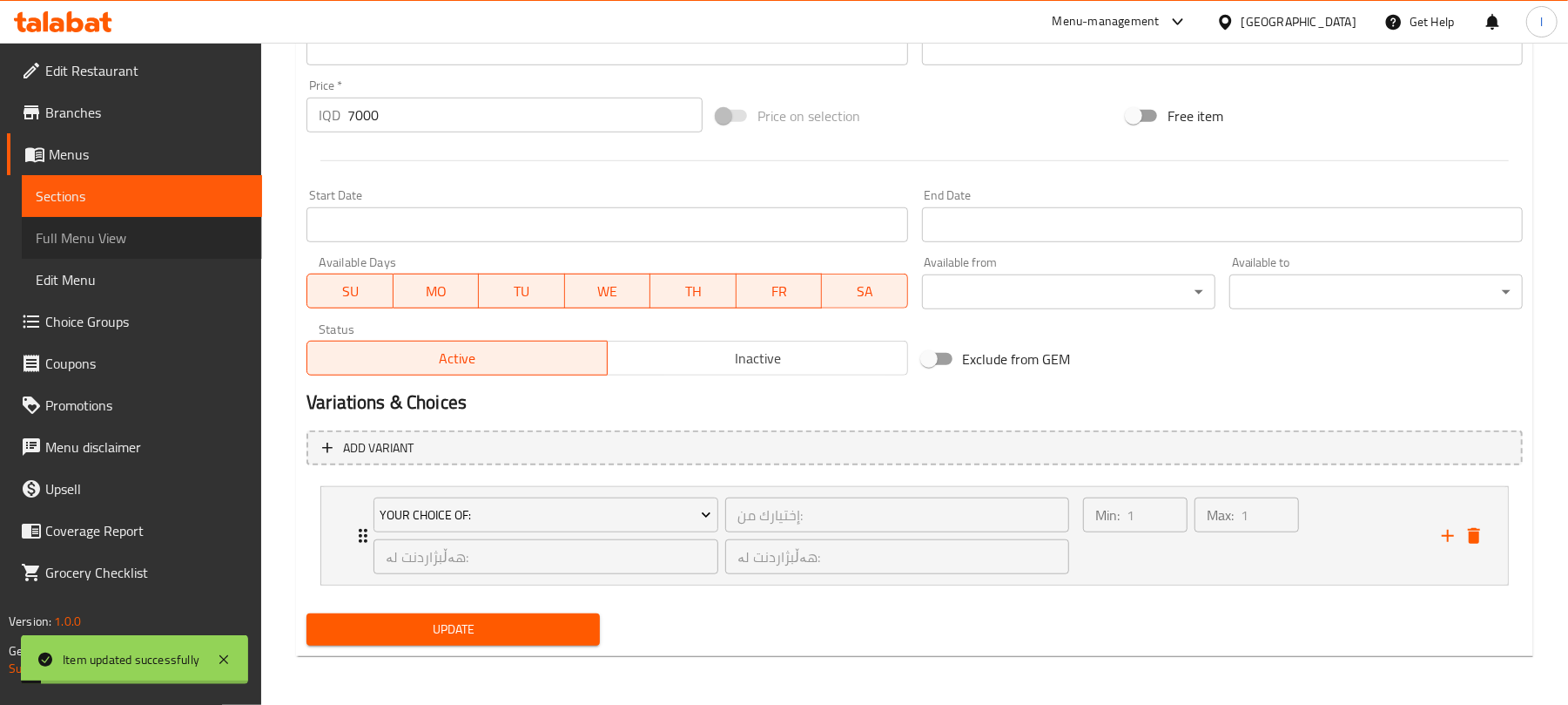
click at [103, 228] on span "Full Menu View" at bounding box center [142, 238] width 213 height 21
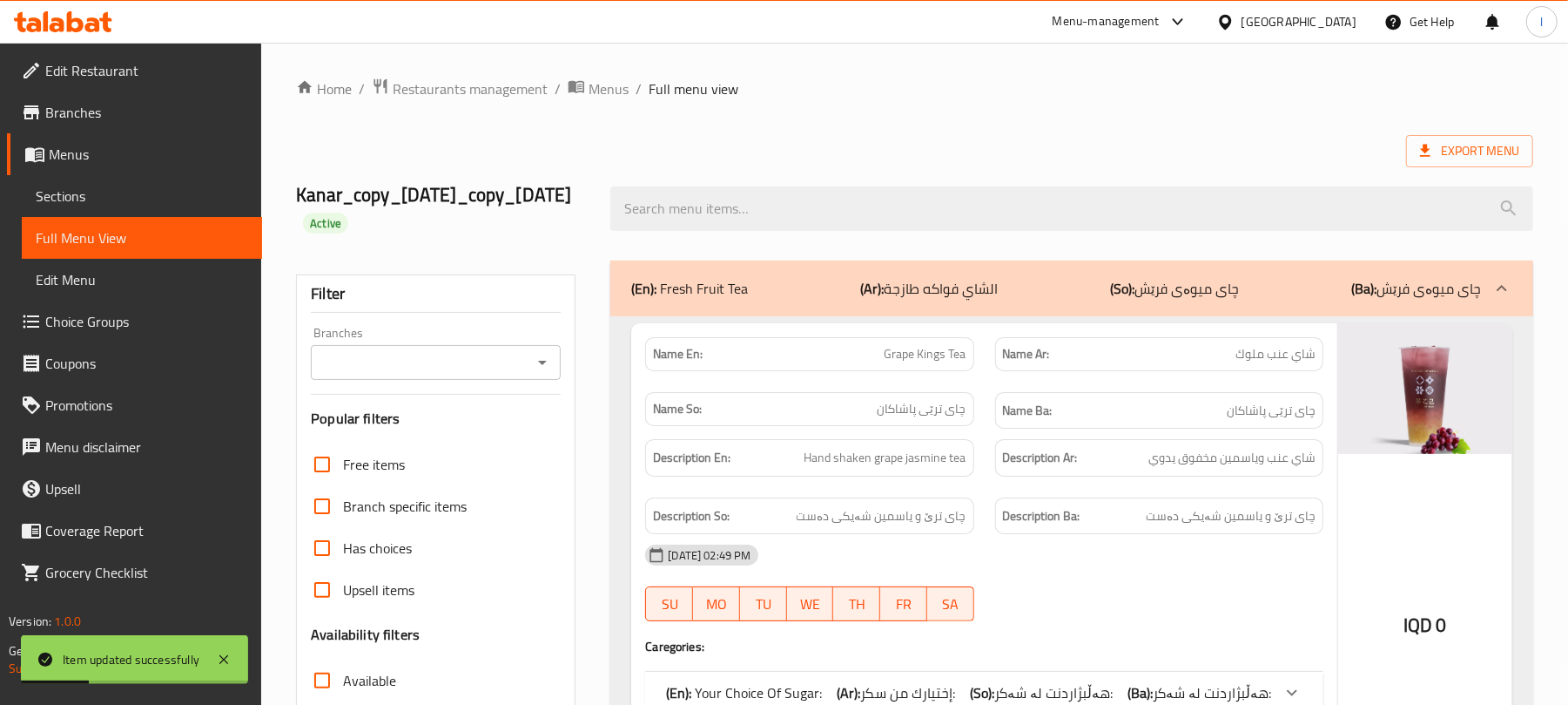
click at [543, 355] on icon "Open" at bounding box center [542, 362] width 21 height 21
click at [544, 362] on icon "Open" at bounding box center [542, 362] width 9 height 4
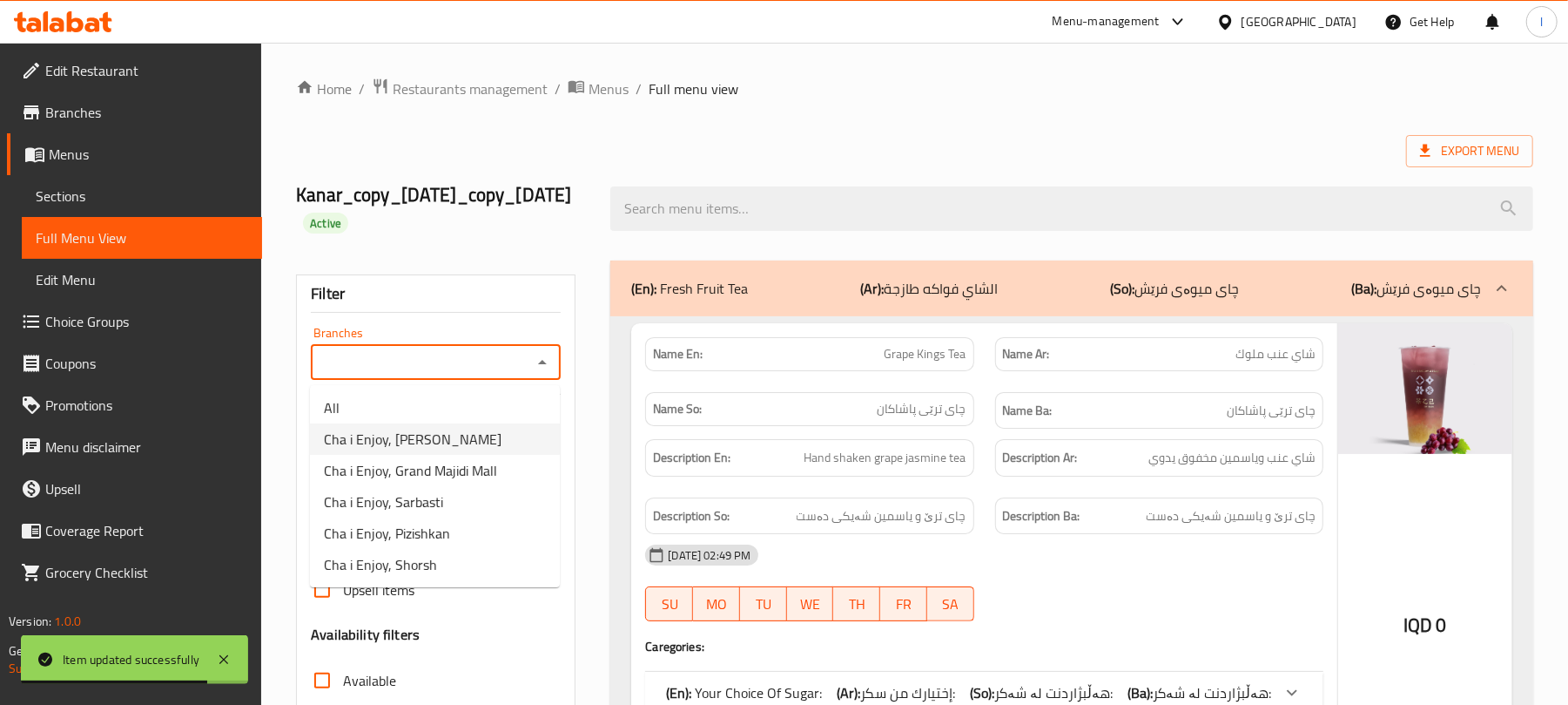
click at [510, 430] on li "Cha i Enjoy, Naz Naz" at bounding box center [434, 439] width 250 height 31
type input "Cha i Enjoy, Naz Naz"
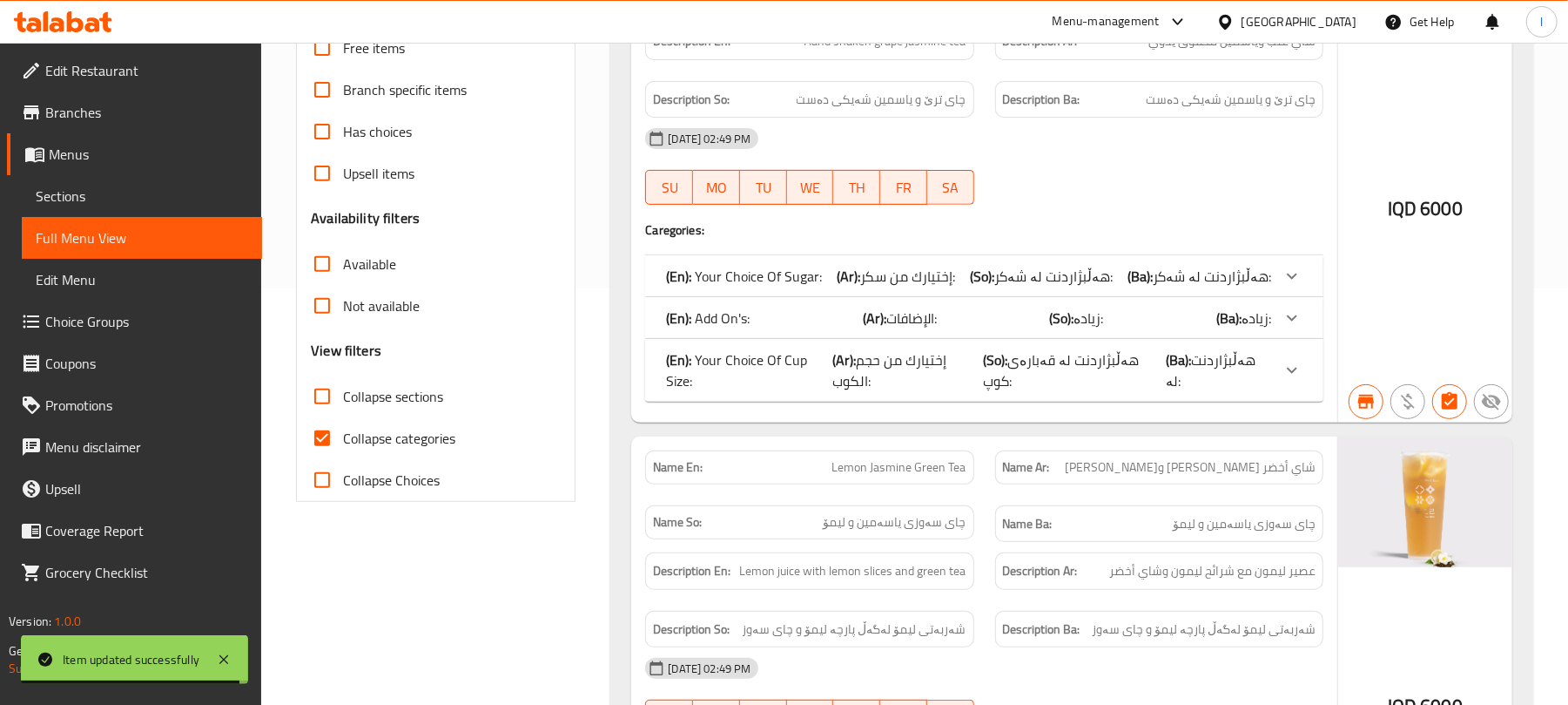
scroll to position [426, 0]
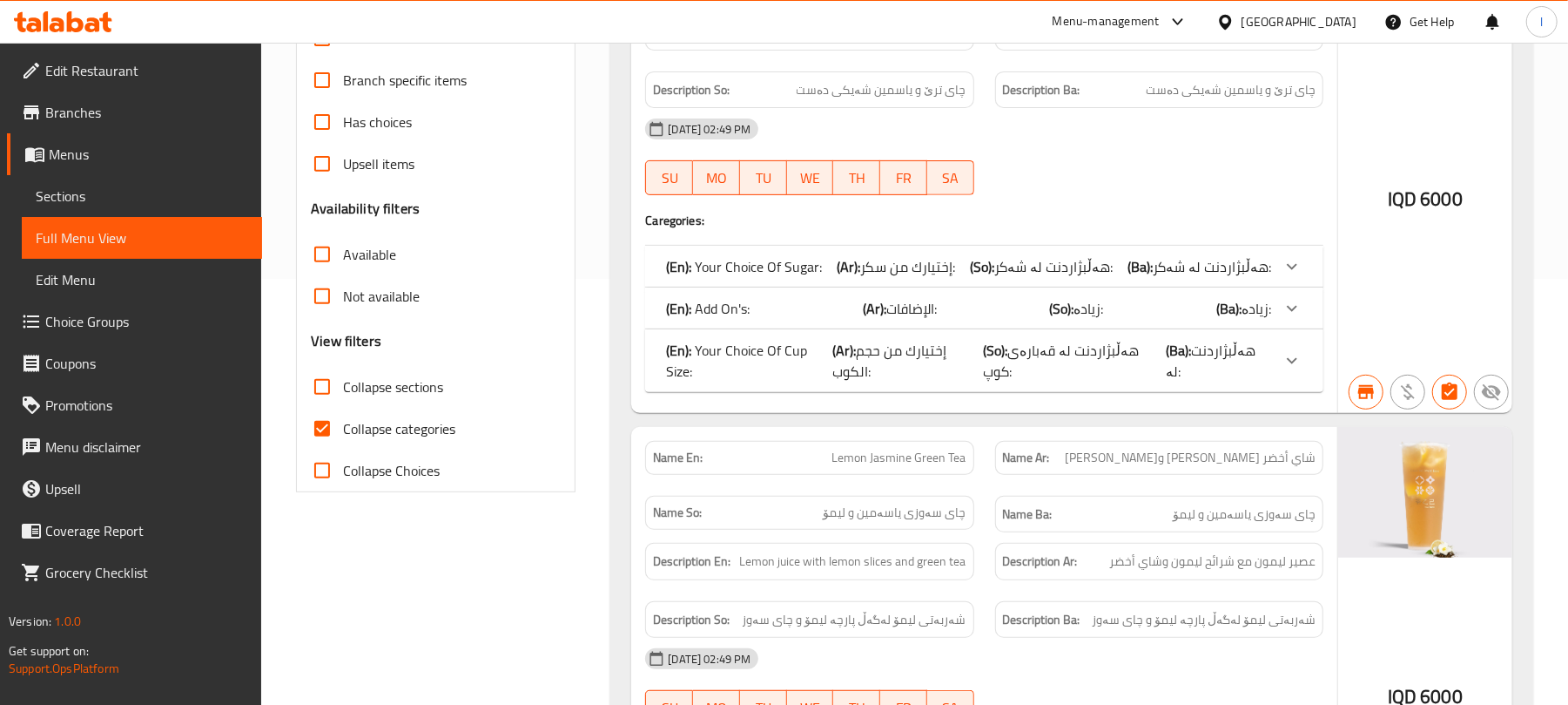
click at [329, 430] on input "Collapse categories" at bounding box center [322, 428] width 42 height 42
checkbox input "false"
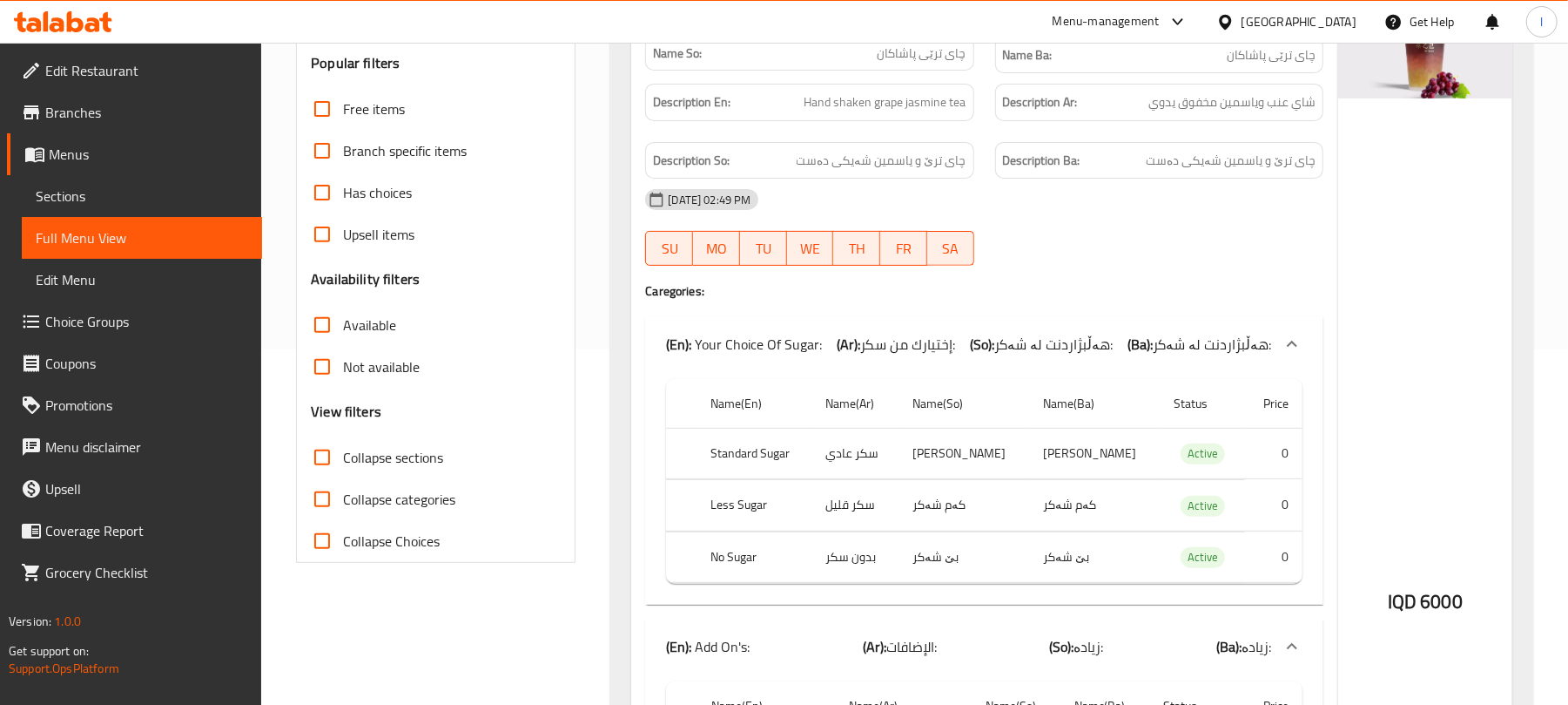
scroll to position [0, 0]
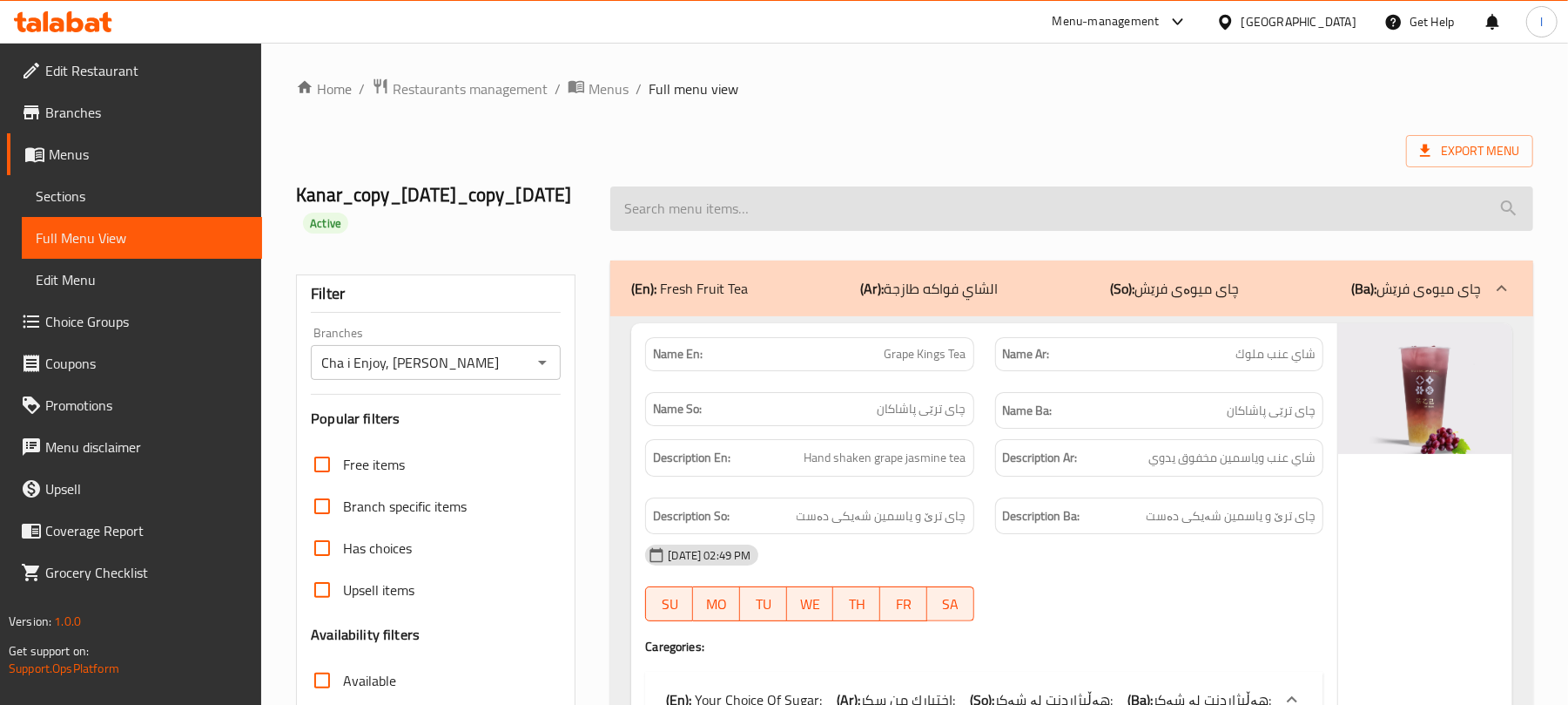
click at [728, 214] on input "search" at bounding box center [1072, 209] width 923 height 44
paste input "Passion Fruit Jasmine Tea - Extra Big Size"
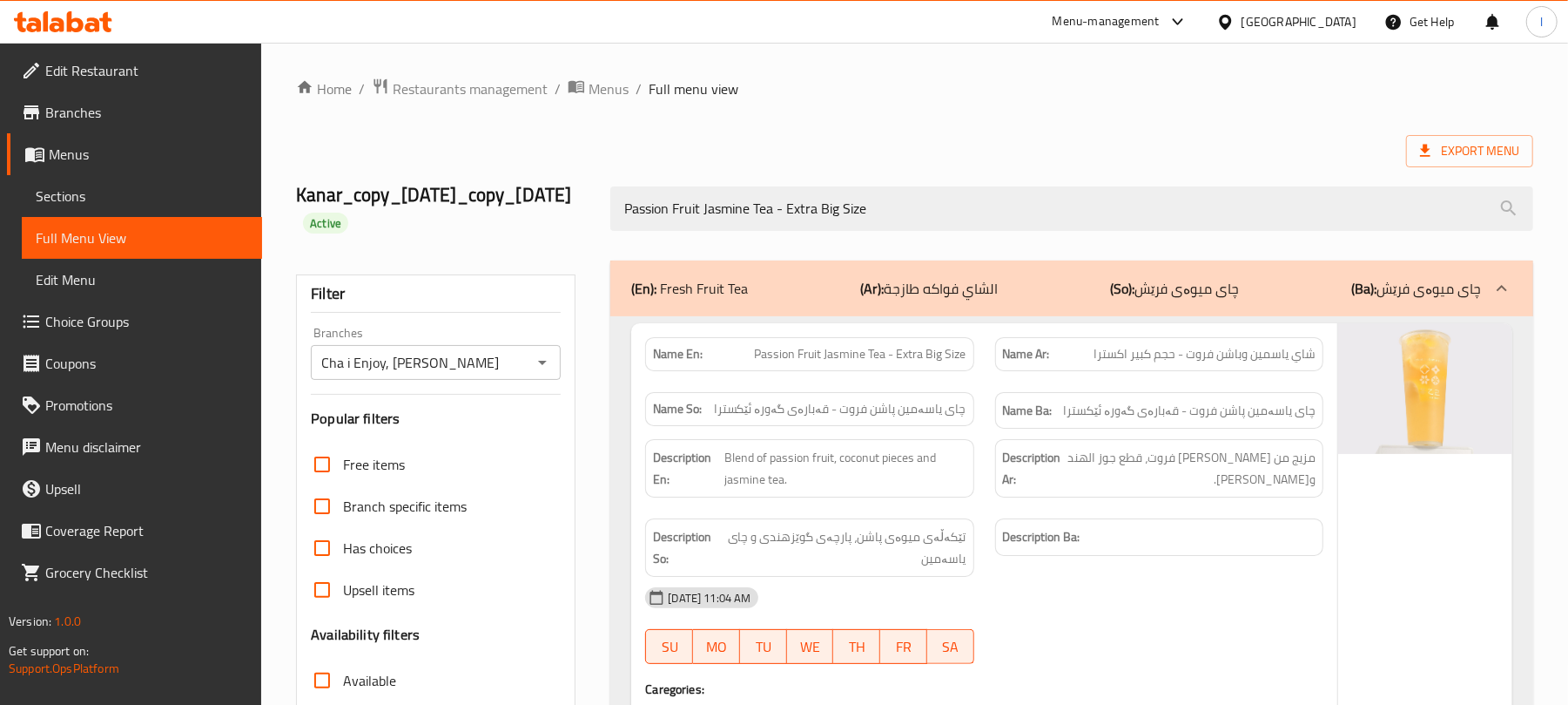
type input "Passion Fruit Jasmine Tea - Extra Big Size"
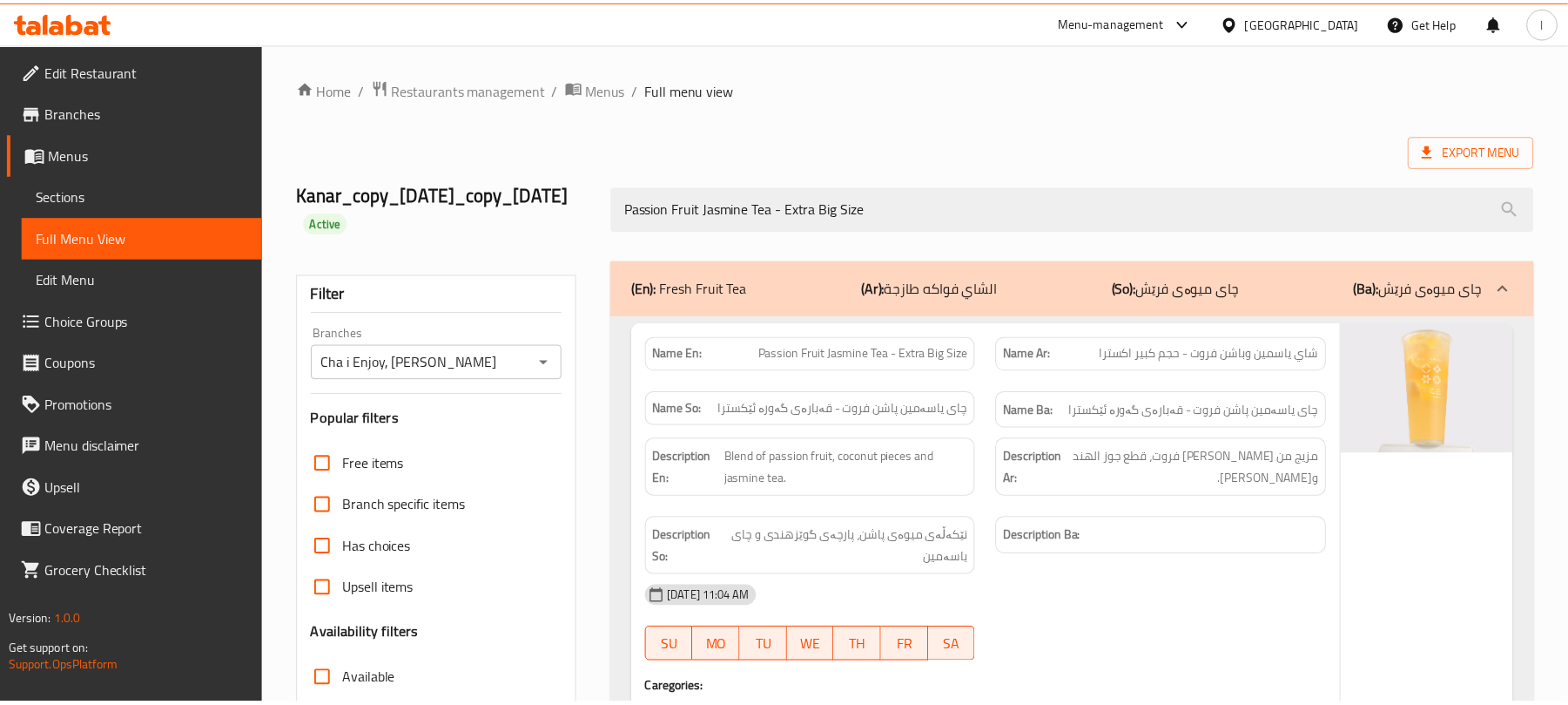
scroll to position [394, 0]
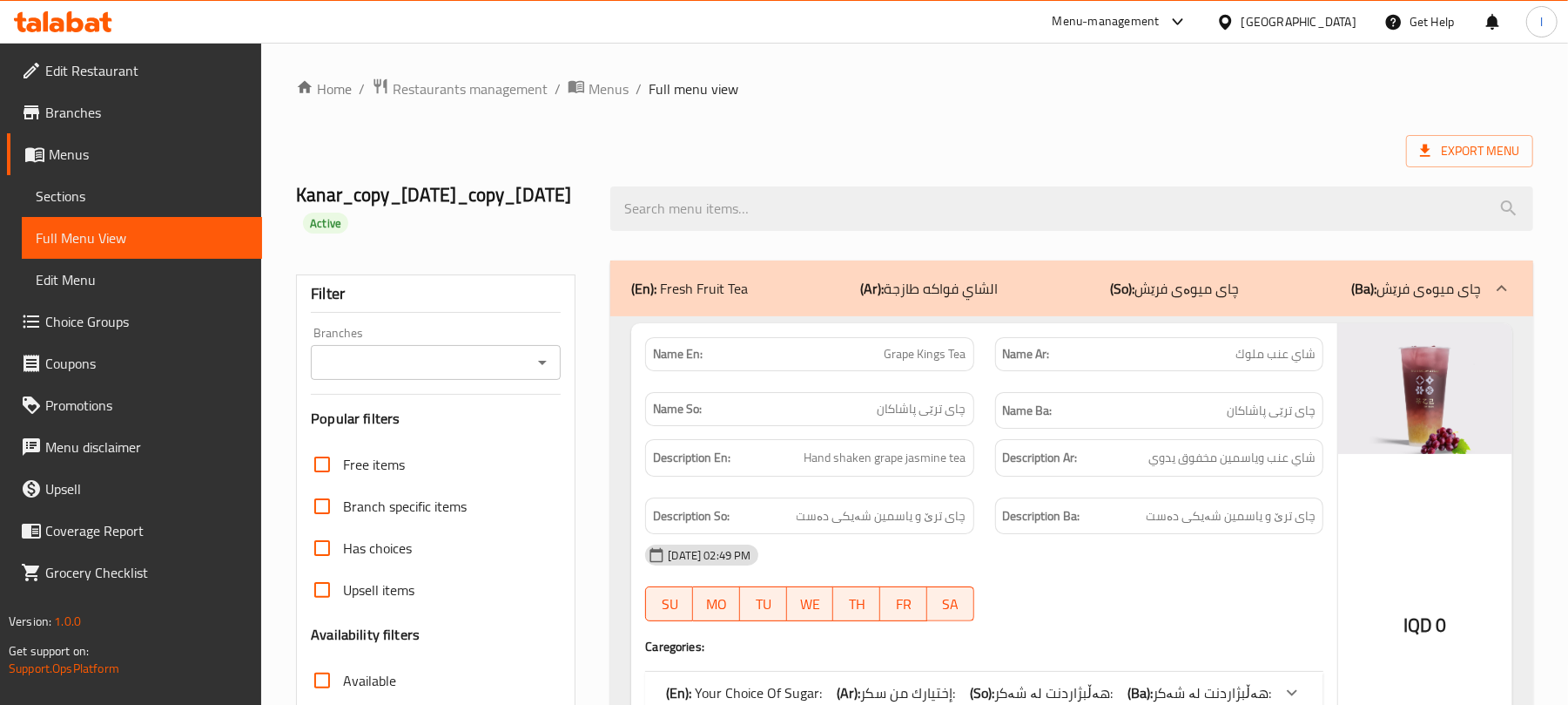
click at [533, 356] on icon "Open" at bounding box center [542, 362] width 21 height 21
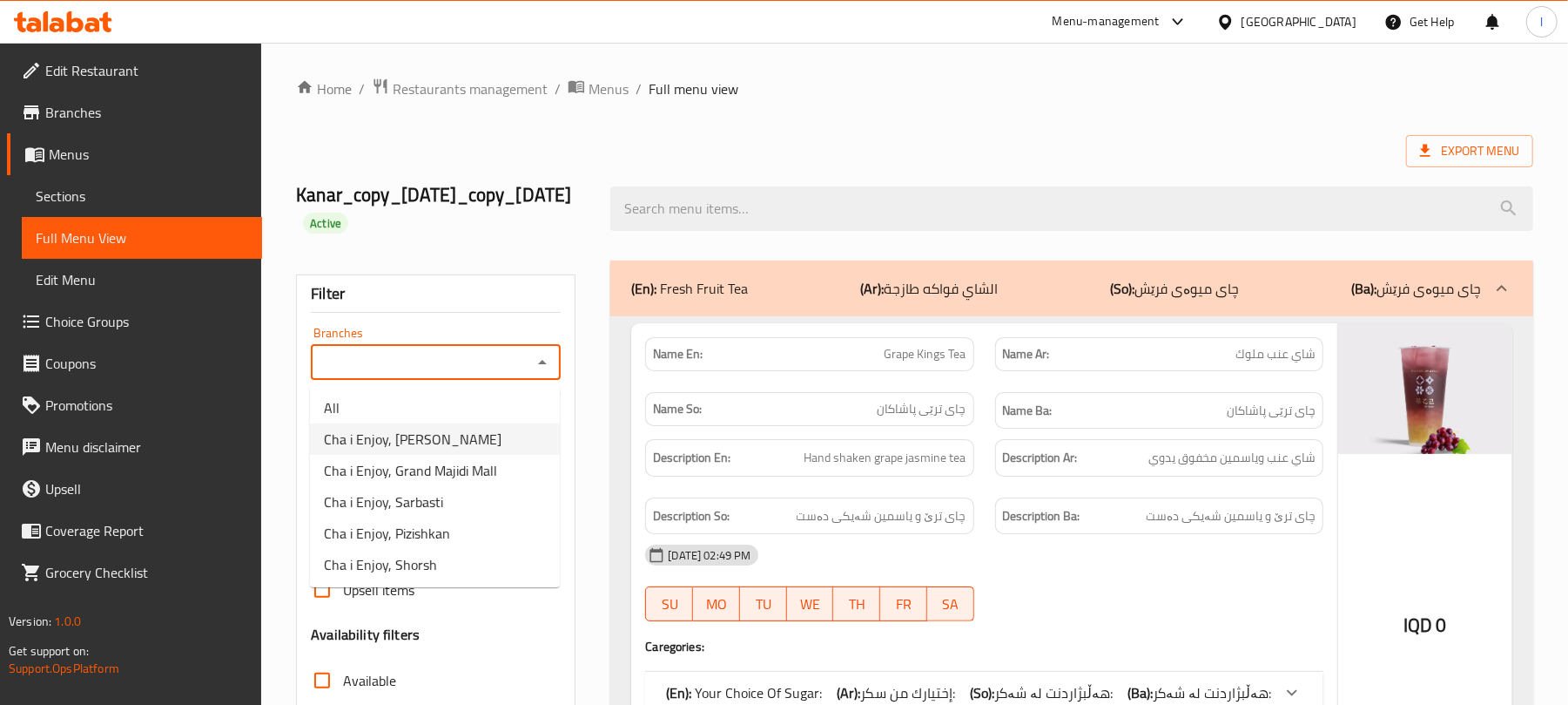
click at [500, 436] on li "Cha i Enjoy, Naz Naz" at bounding box center [434, 439] width 250 height 31
type input "Cha i Enjoy, Naz Naz"
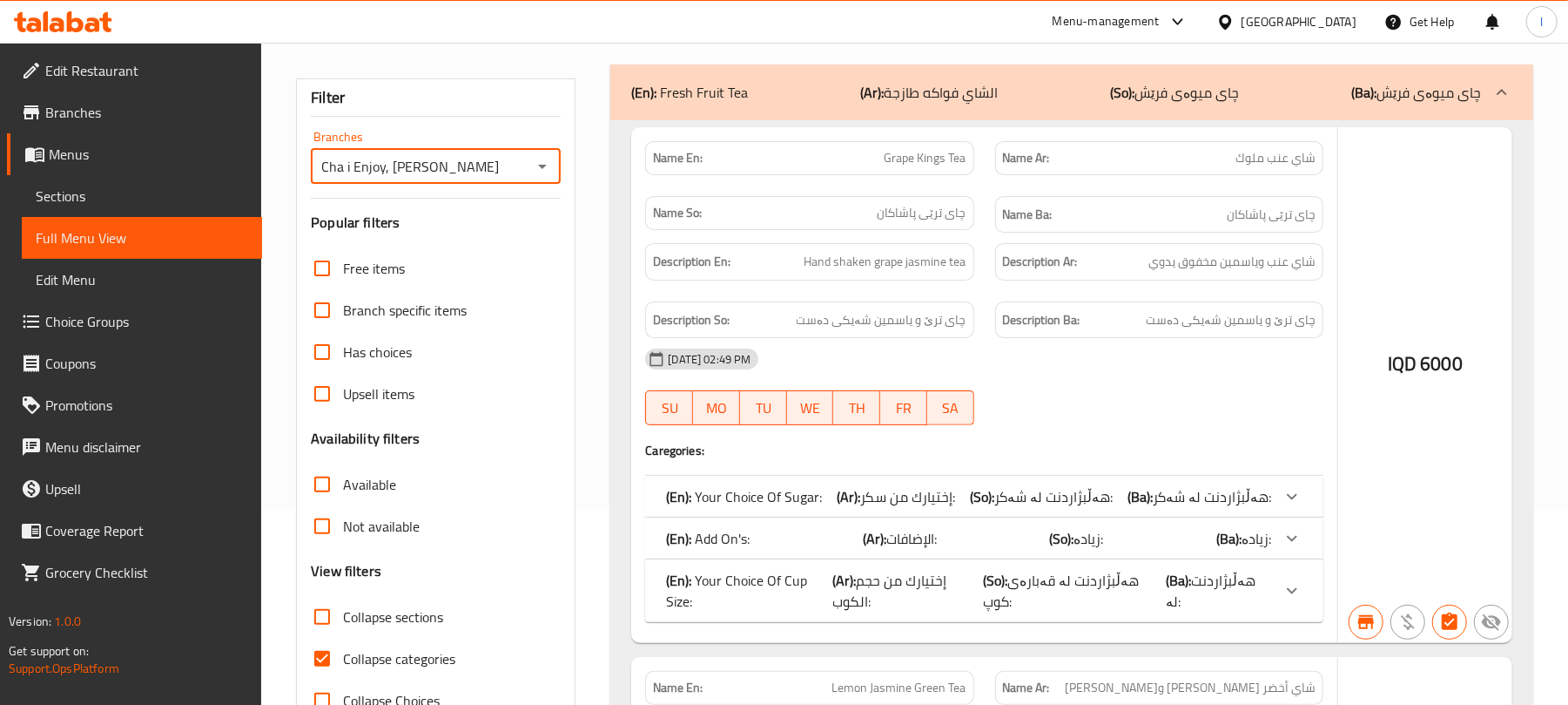
scroll to position [250, 0]
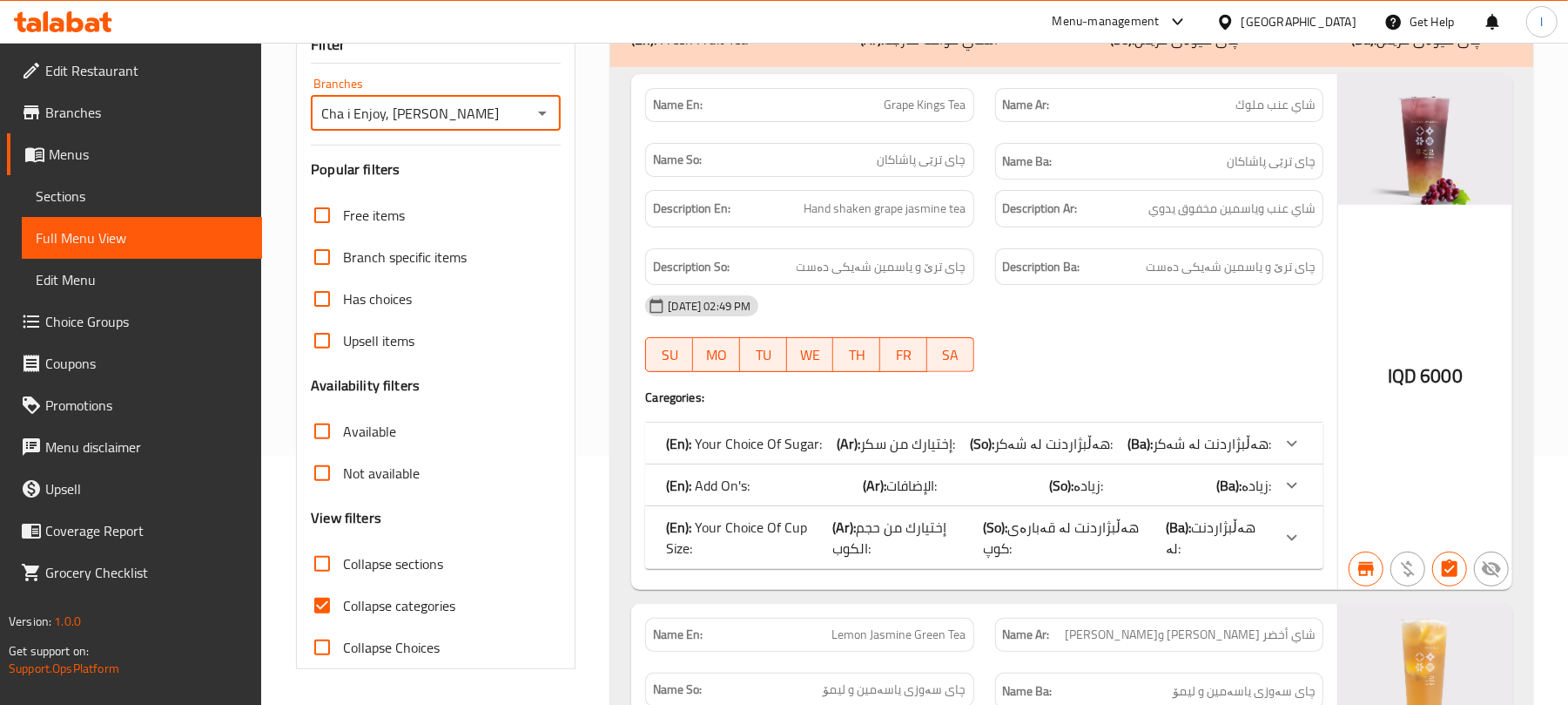
click at [331, 610] on input "Collapse categories" at bounding box center [322, 606] width 42 height 42
checkbox input "false"
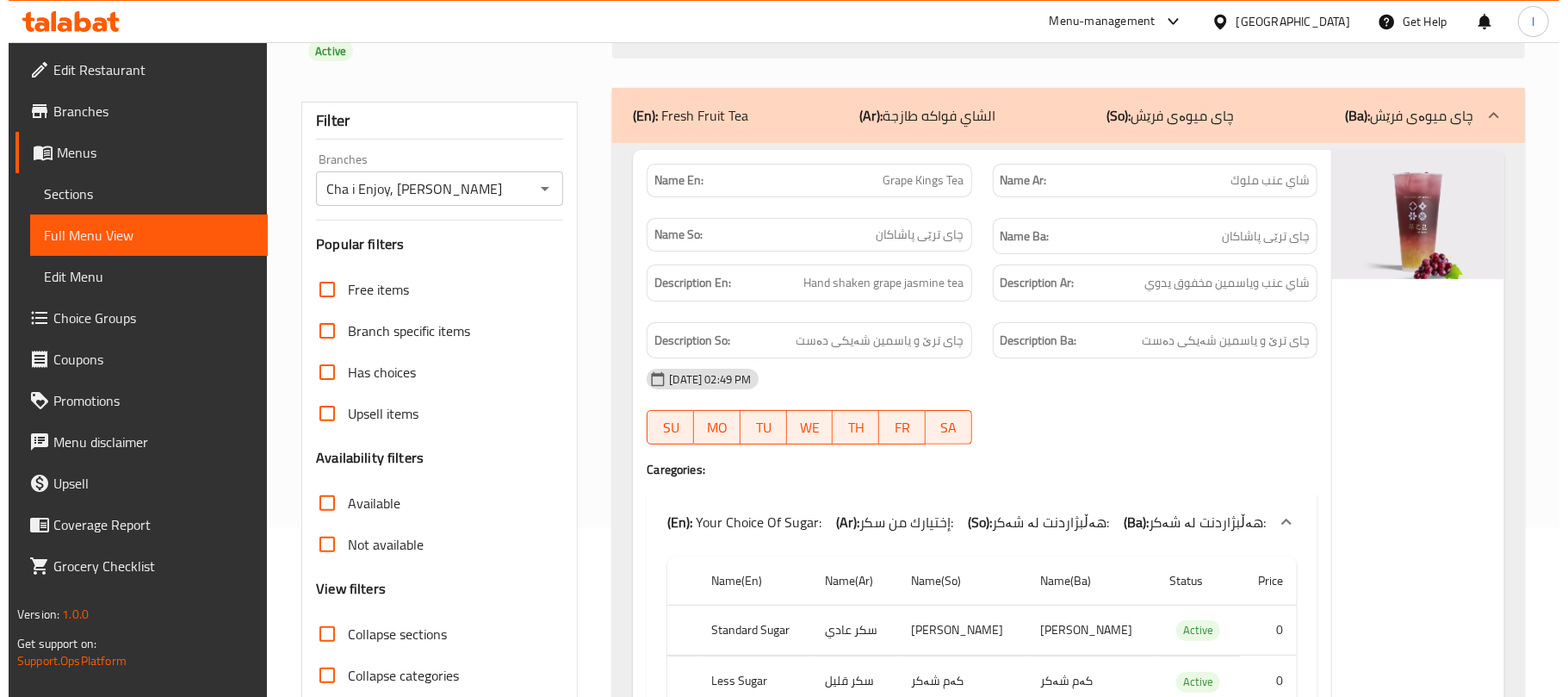
scroll to position [0, 0]
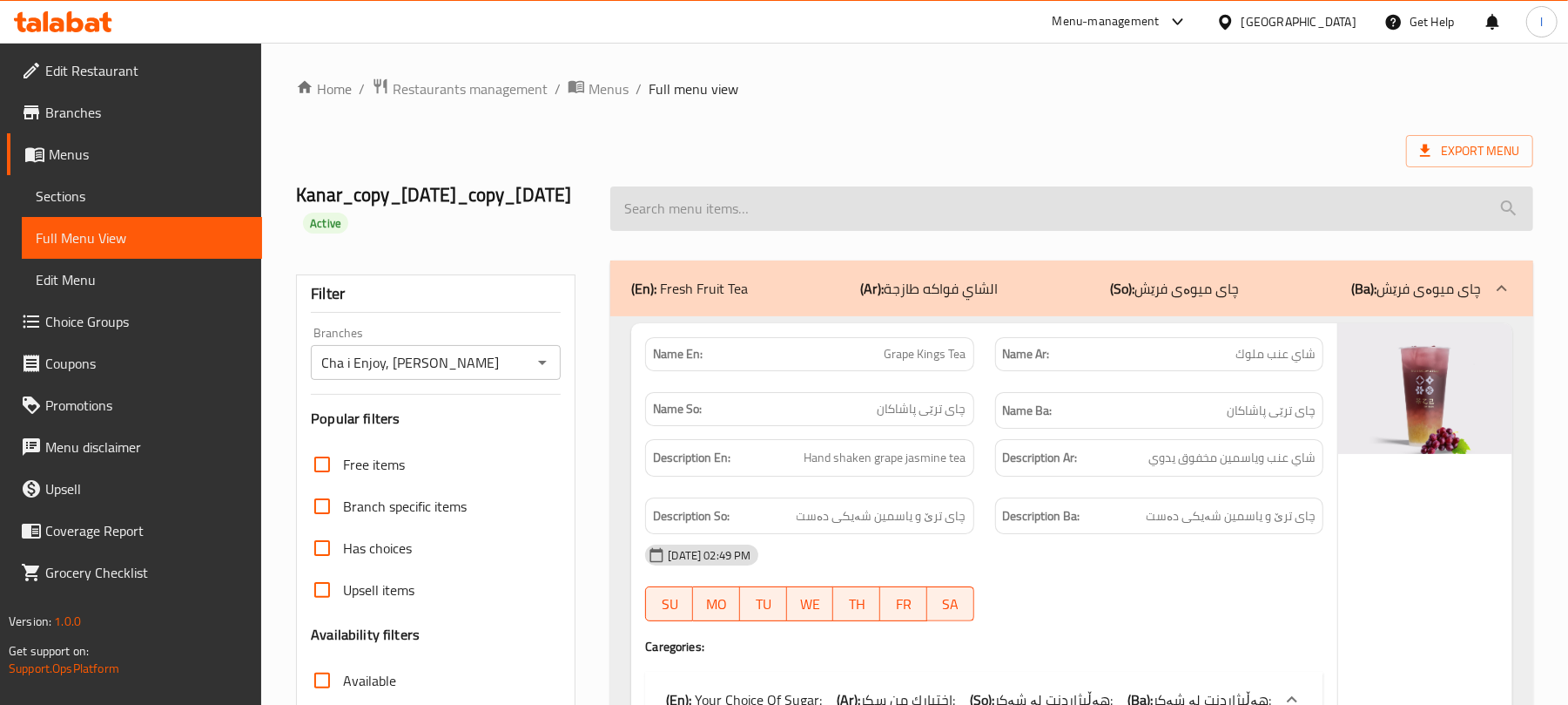
click at [708, 197] on input "search" at bounding box center [1072, 209] width 923 height 44
paste input "Bubble Cafe Latte"
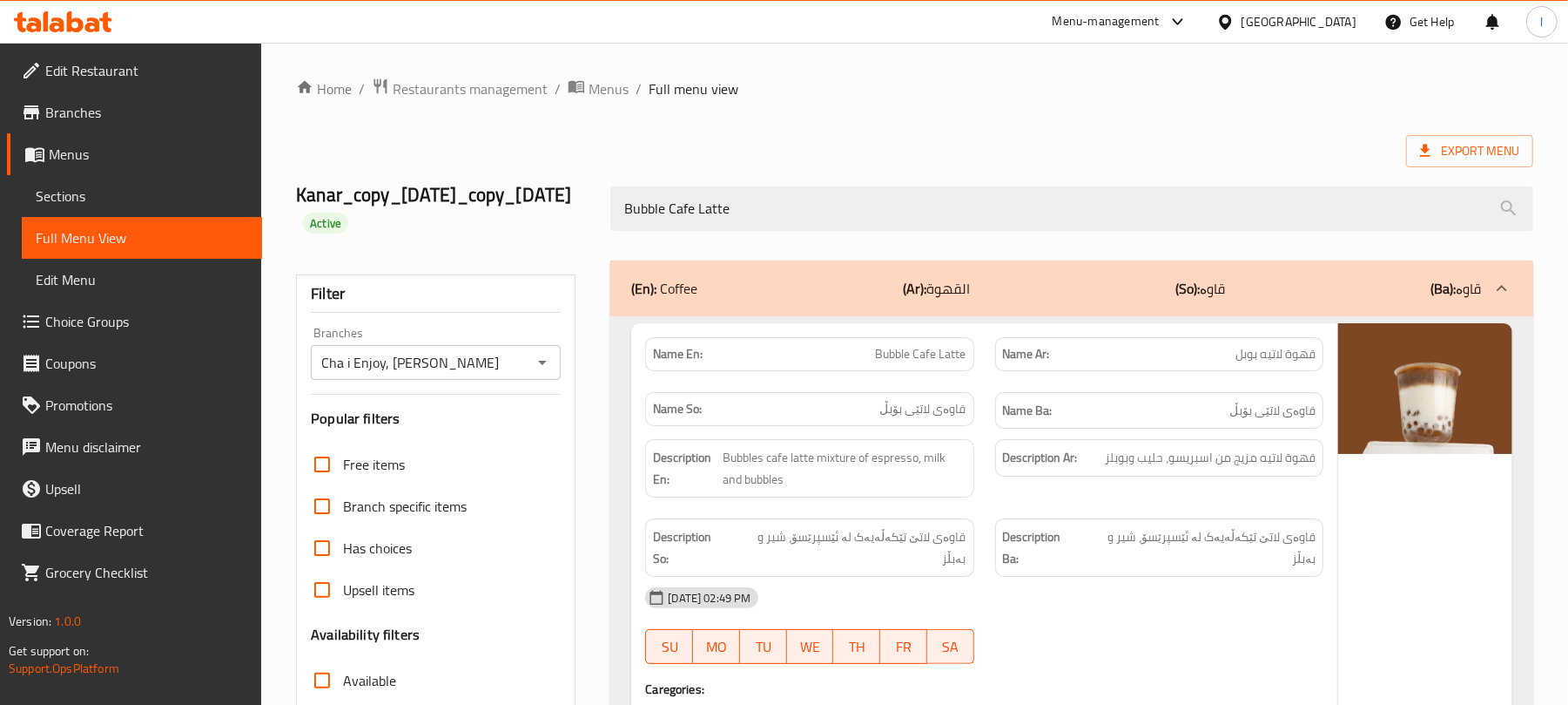
type input "Bubble Cafe Latte"
click at [72, 199] on span "Sections" at bounding box center [142, 196] width 213 height 21
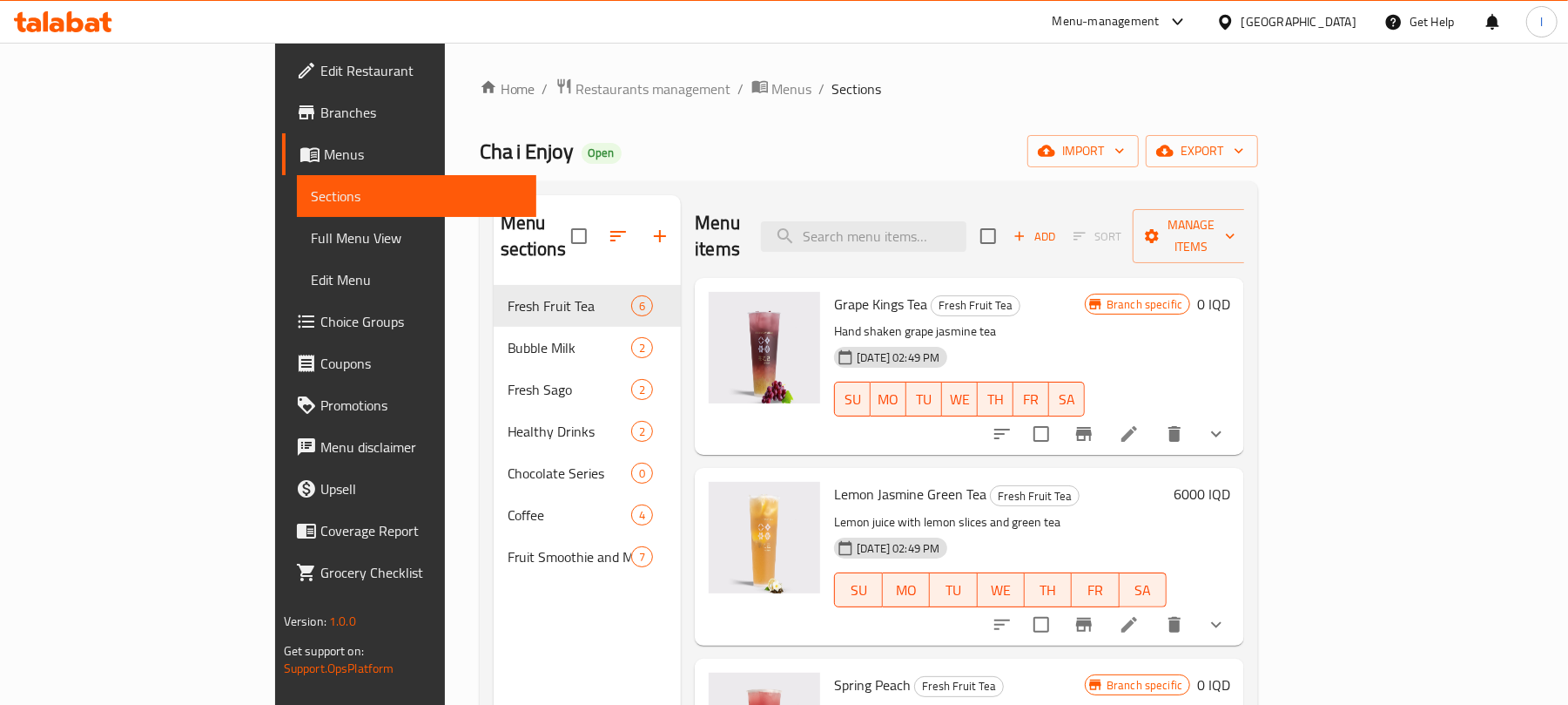
click at [914, 206] on div "Menu items Add Sort Manage items" at bounding box center [970, 236] width 549 height 83
click at [924, 222] on input "search" at bounding box center [864, 236] width 206 height 31
paste input "Chocolate Smoothie"
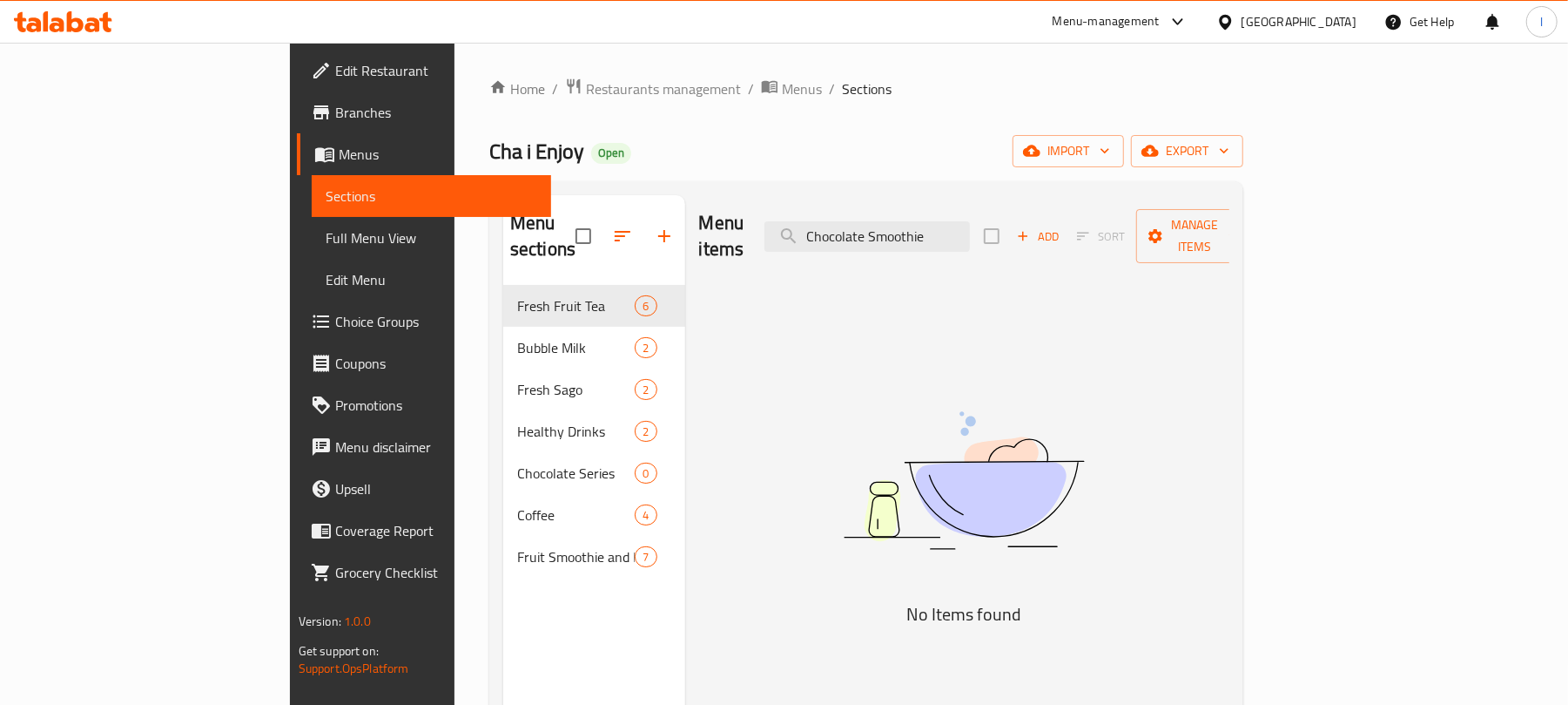
type input "Chocolate Smoothie"
click at [912, 228] on input "Chocolate Smoothie" at bounding box center [868, 236] width 206 height 31
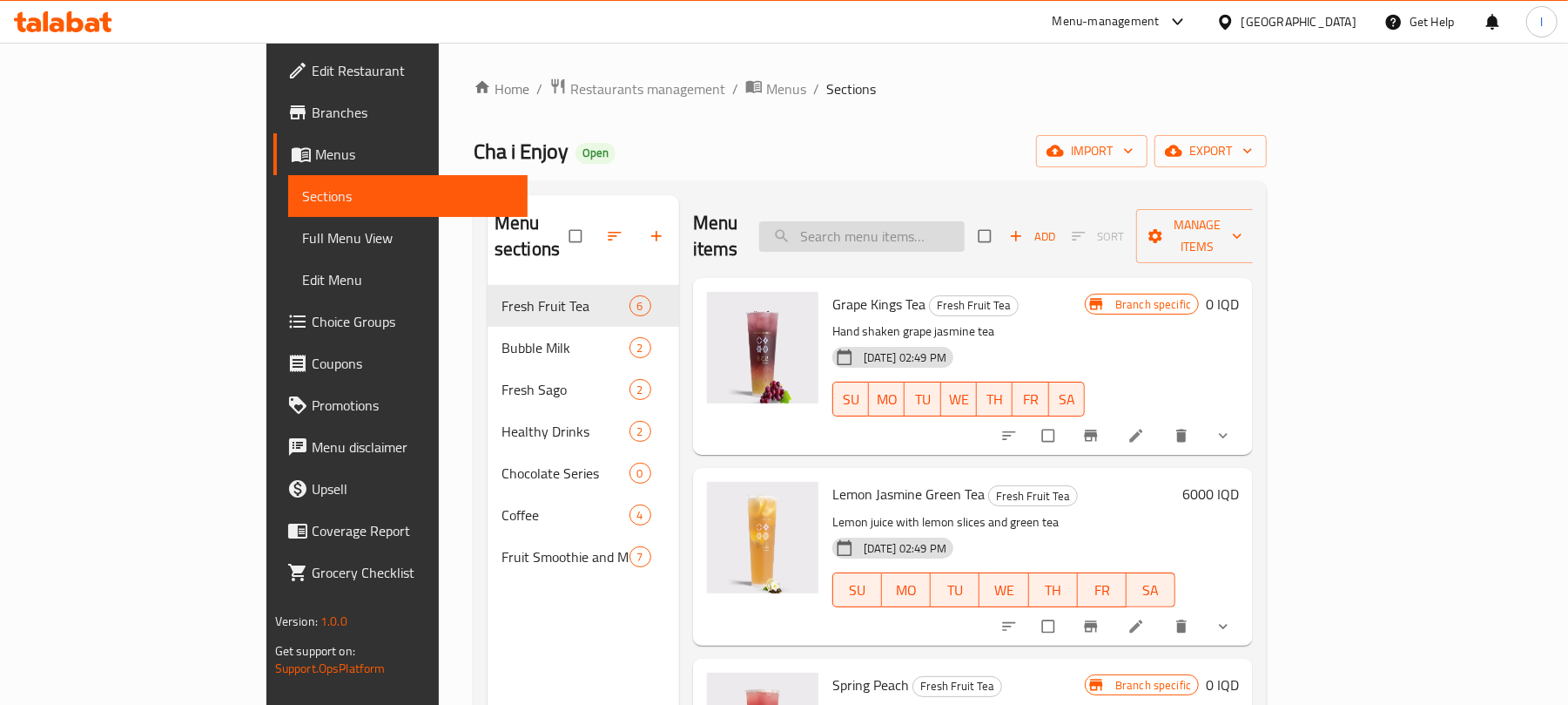
click at [963, 222] on input "search" at bounding box center [862, 236] width 206 height 31
paste input "Chocolate Smoothie"
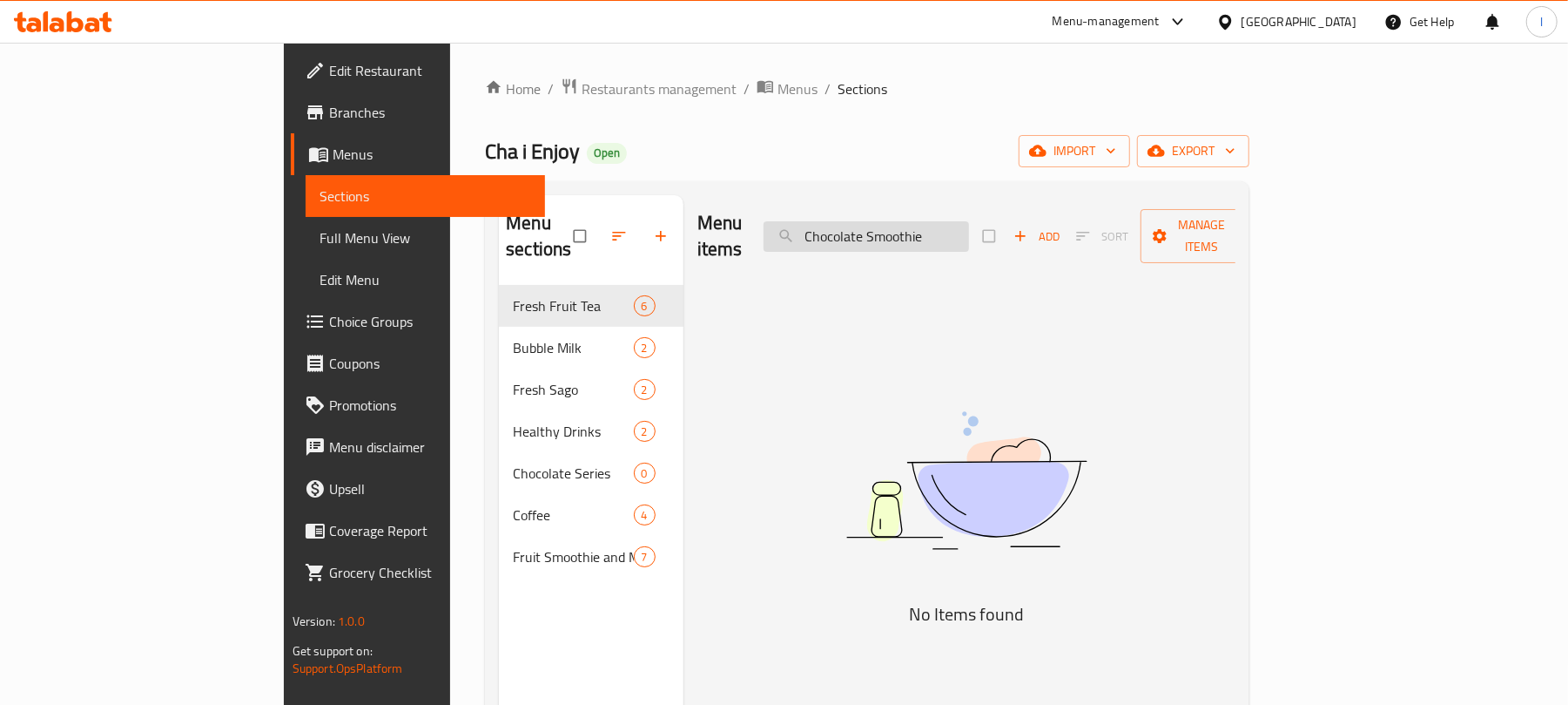
click at [903, 222] on input "Chocolate Smoothie" at bounding box center [867, 236] width 206 height 31
type input "Chocolate Smoothie"
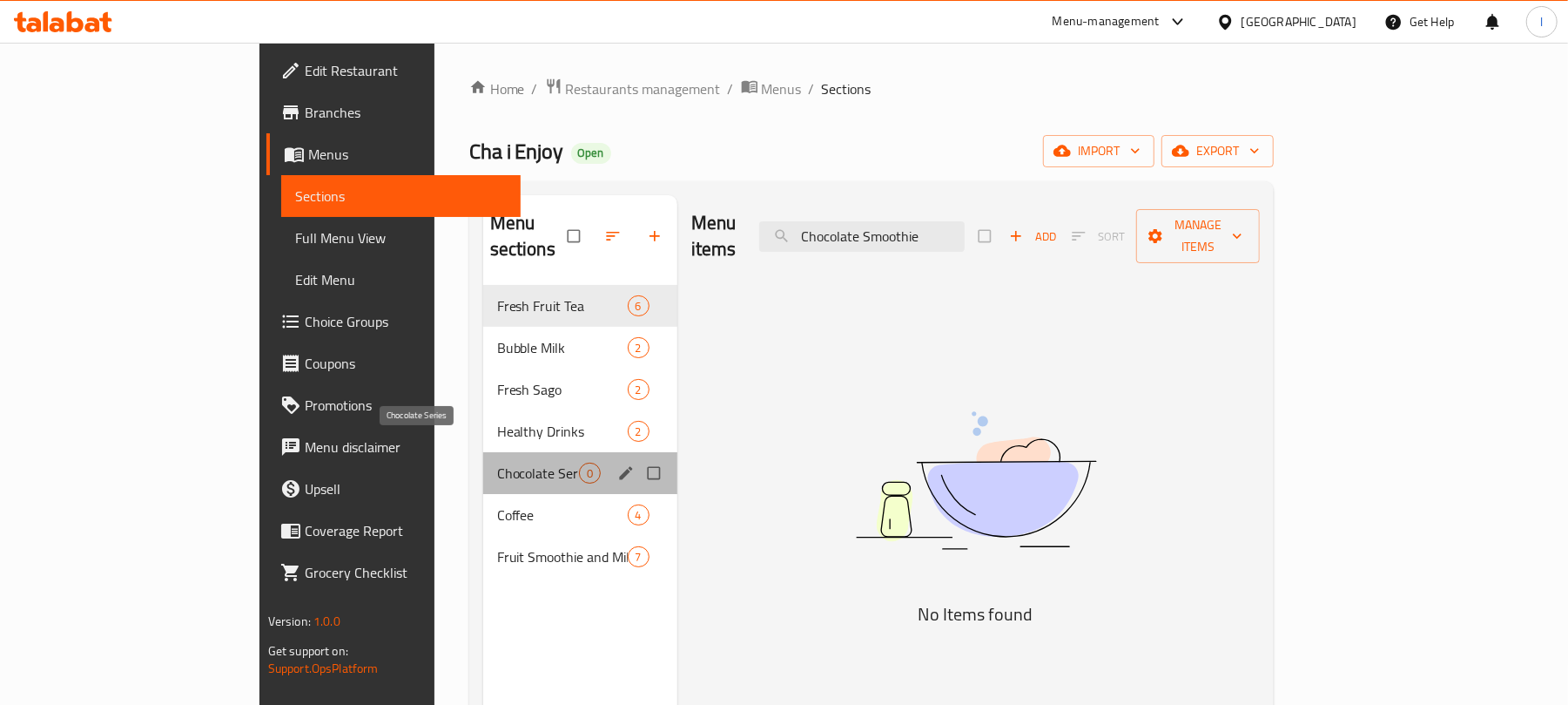
click at [497, 462] on span "Chocolate Series" at bounding box center [538, 473] width 82 height 21
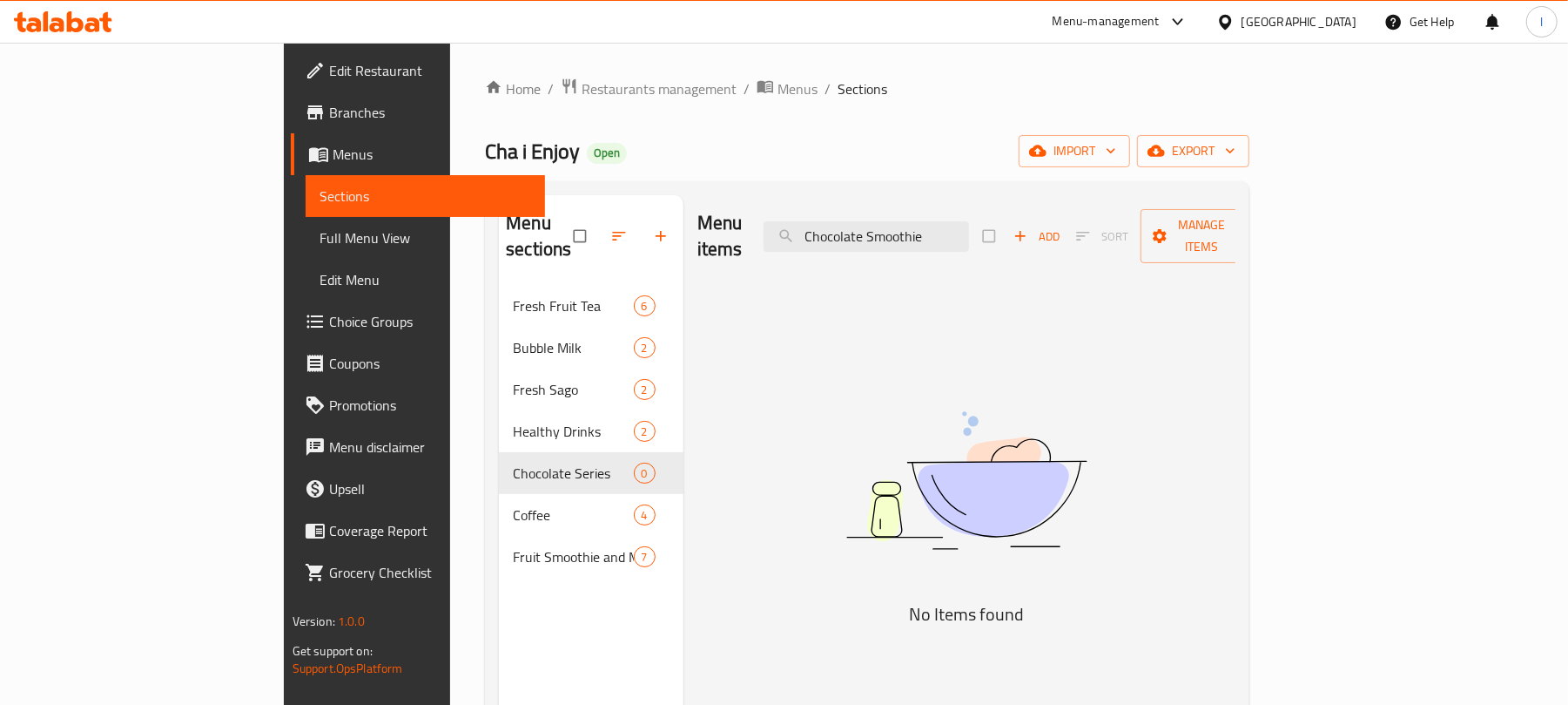
drag, startPoint x: 1032, startPoint y: 238, endPoint x: 517, endPoint y: 232, distance: 515.0
click at [517, 232] on div "Menu sections Fresh Fruit Tea 6 Bubble Milk 2 Fresh Sago 2 Healthy Drinks 2 Cho…" at bounding box center [867, 548] width 737 height 705
click at [60, 22] on icon at bounding box center [57, 24] width 15 height 15
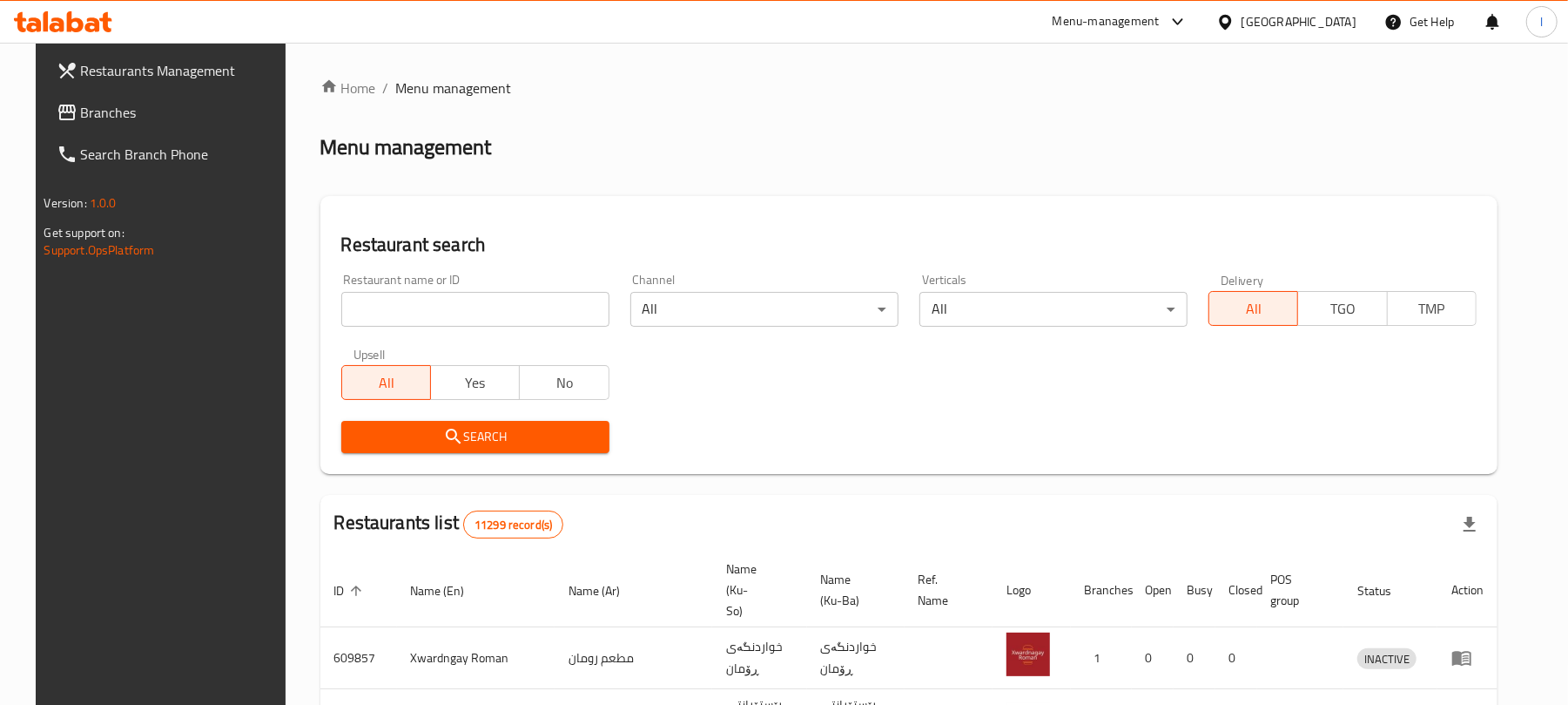
click at [106, 117] on span "Branches" at bounding box center [182, 113] width 203 height 21
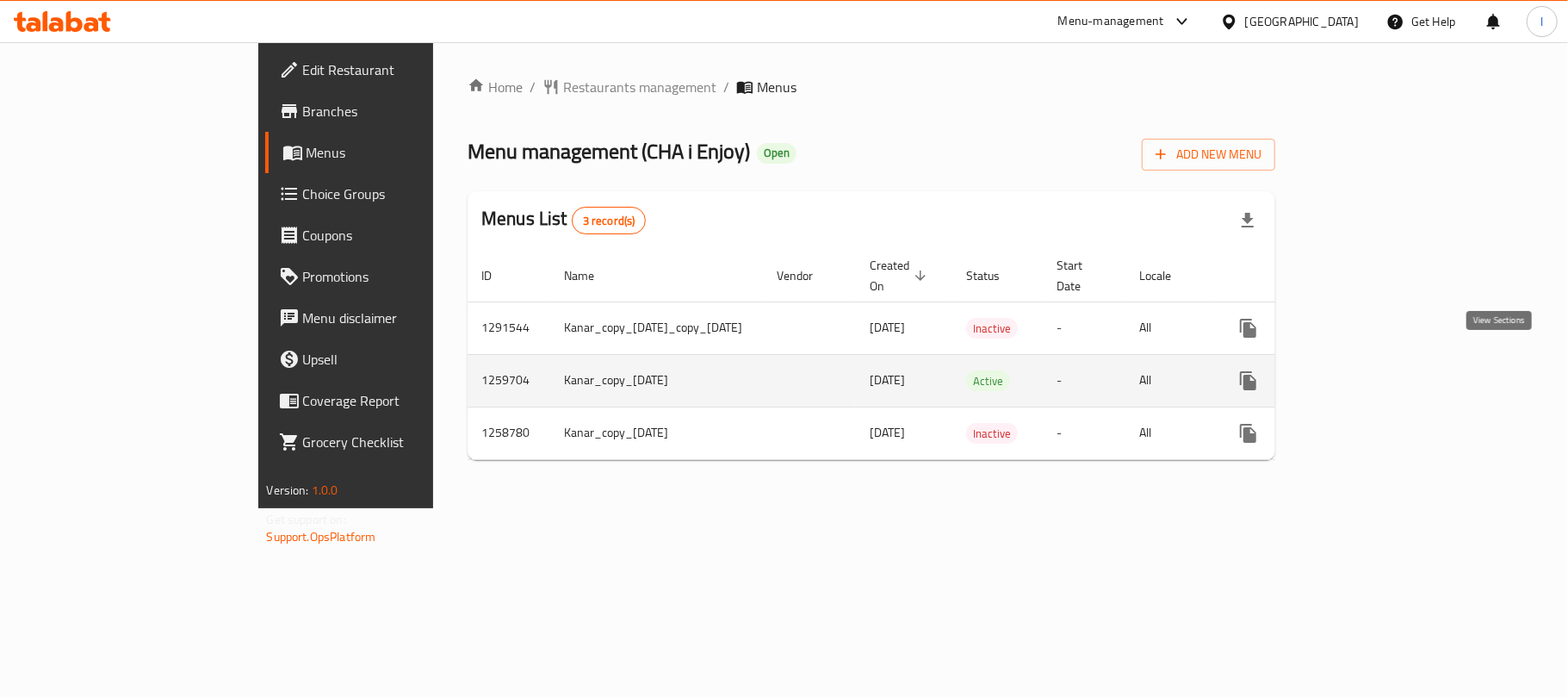
click at [1383, 370] on icon "enhanced table" at bounding box center [1372, 380] width 21 height 21
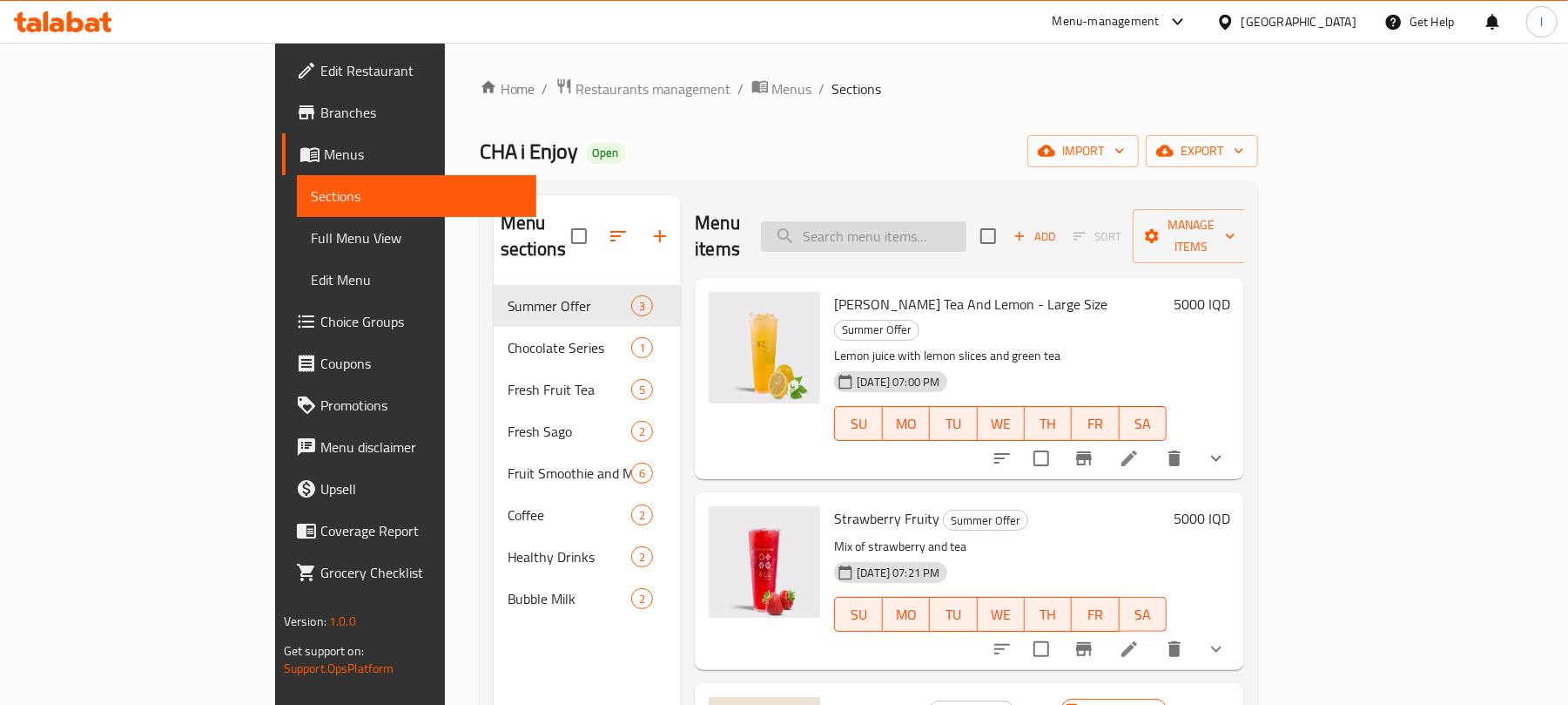
click at [966, 222] on input "search" at bounding box center [864, 236] width 206 height 31
paste input "Chocolate Smoothie"
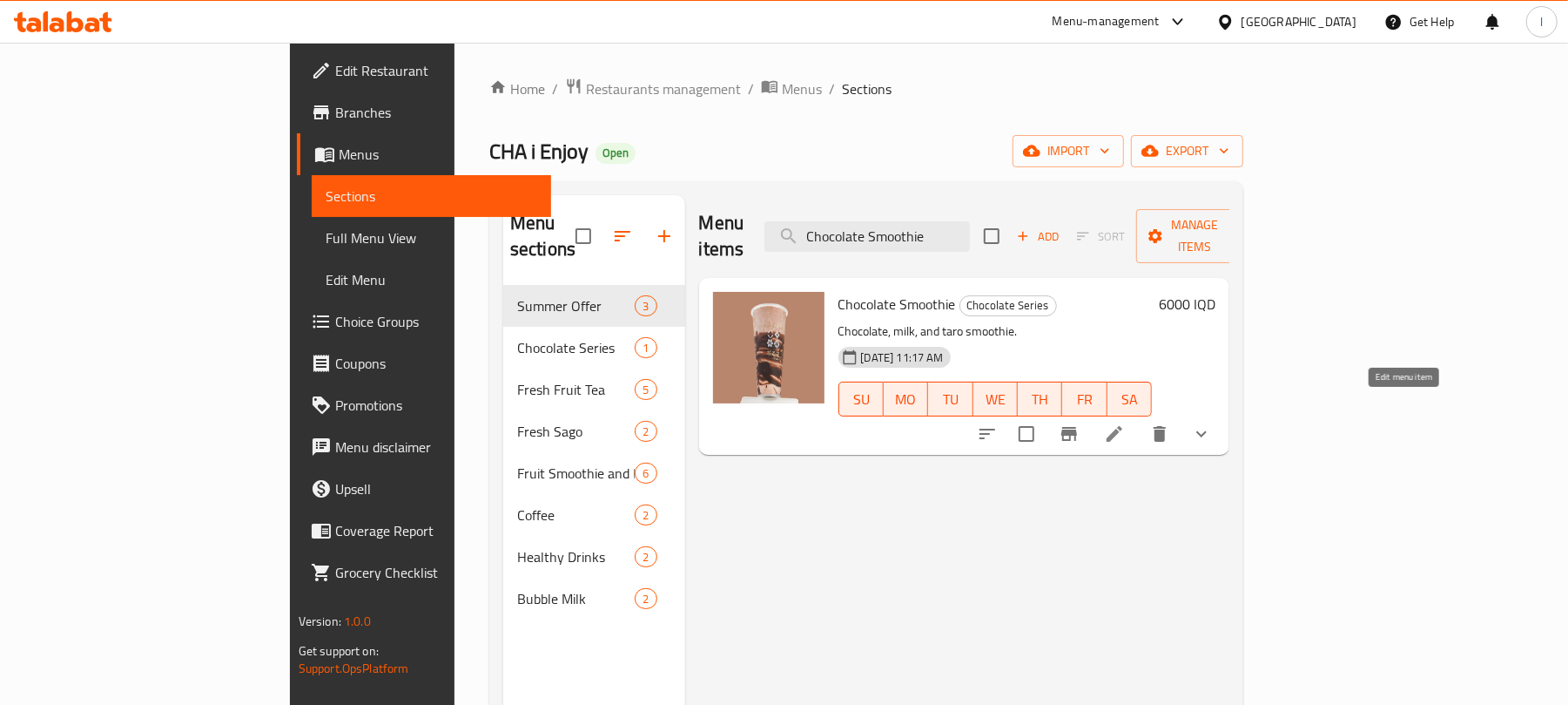
type input "Chocolate Smoothie"
click at [1125, 423] on icon at bounding box center [1115, 434] width 21 height 21
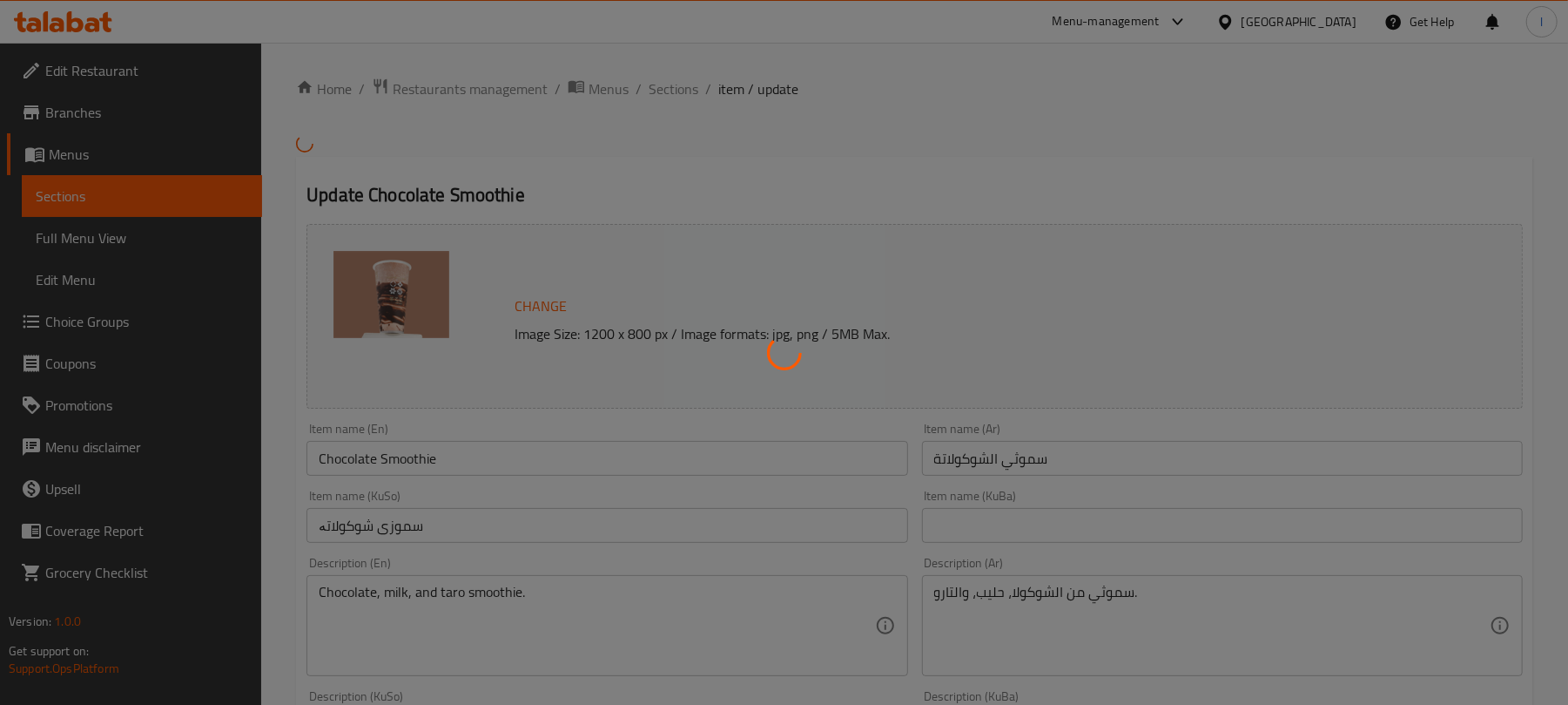
type input "الإضافات:"
type input "زیادە:"
type input "0"
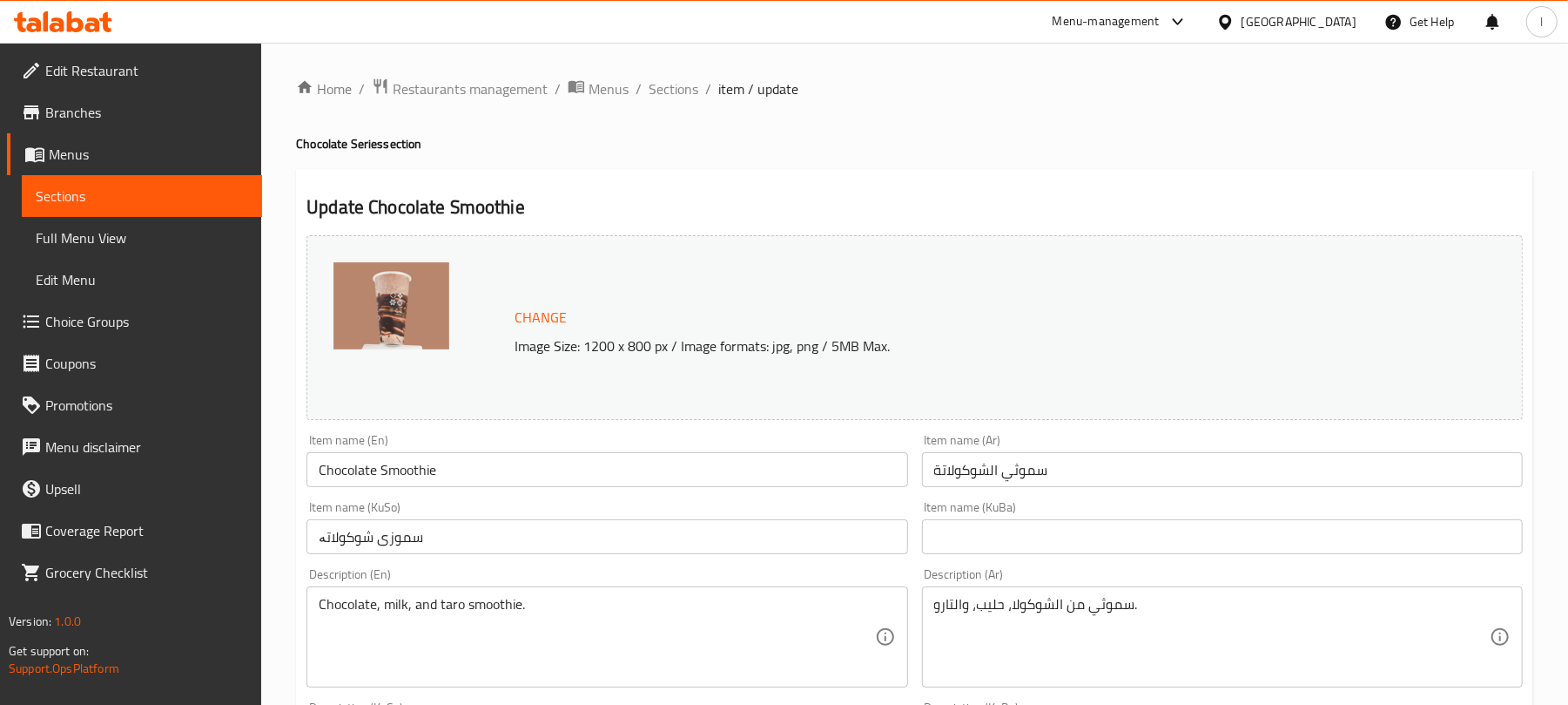
click at [1088, 476] on input "سموثي الشوكولاتة" at bounding box center [1222, 469] width 601 height 35
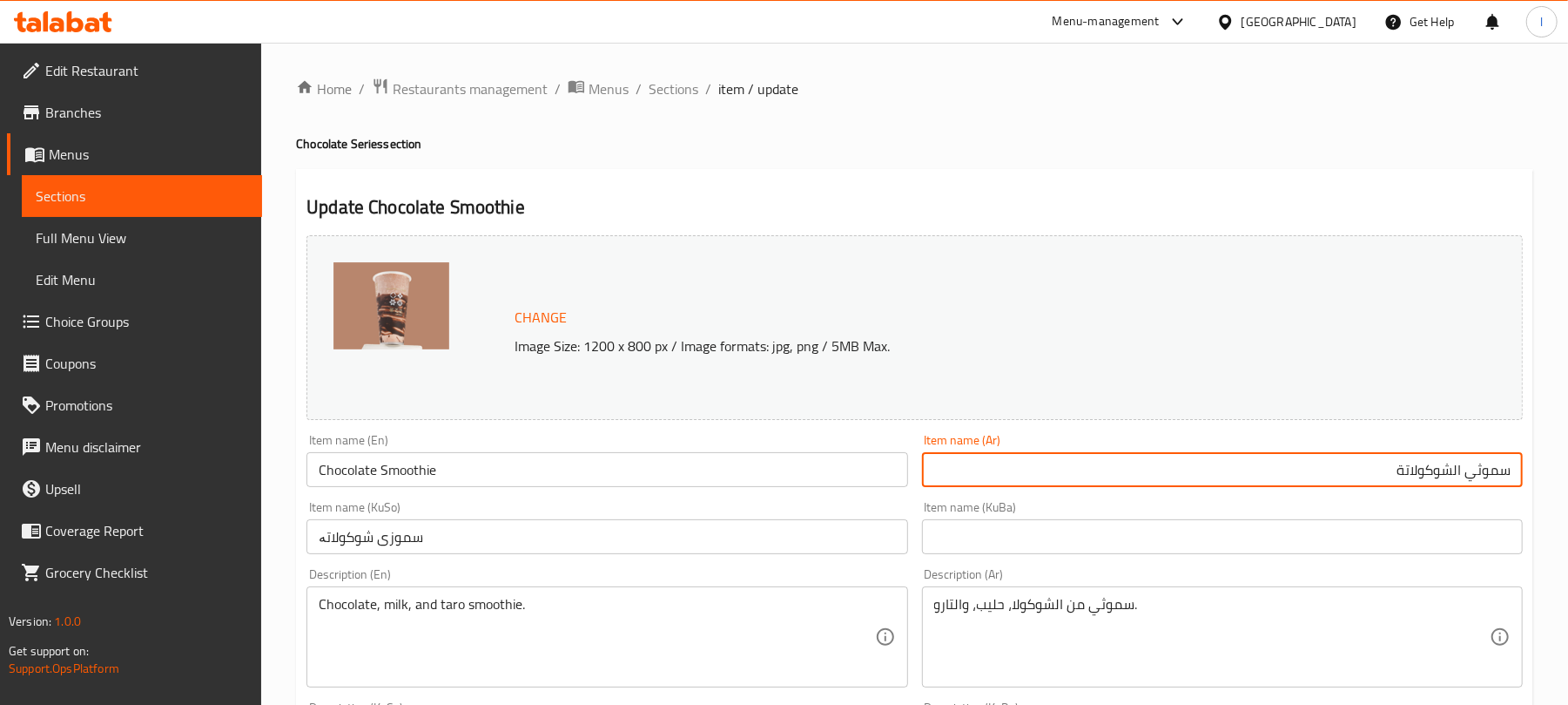
click at [1456, 483] on input "سموثي الشوكولاتة" at bounding box center [1222, 469] width 601 height 35
type input "سموثي شوكولاتة"
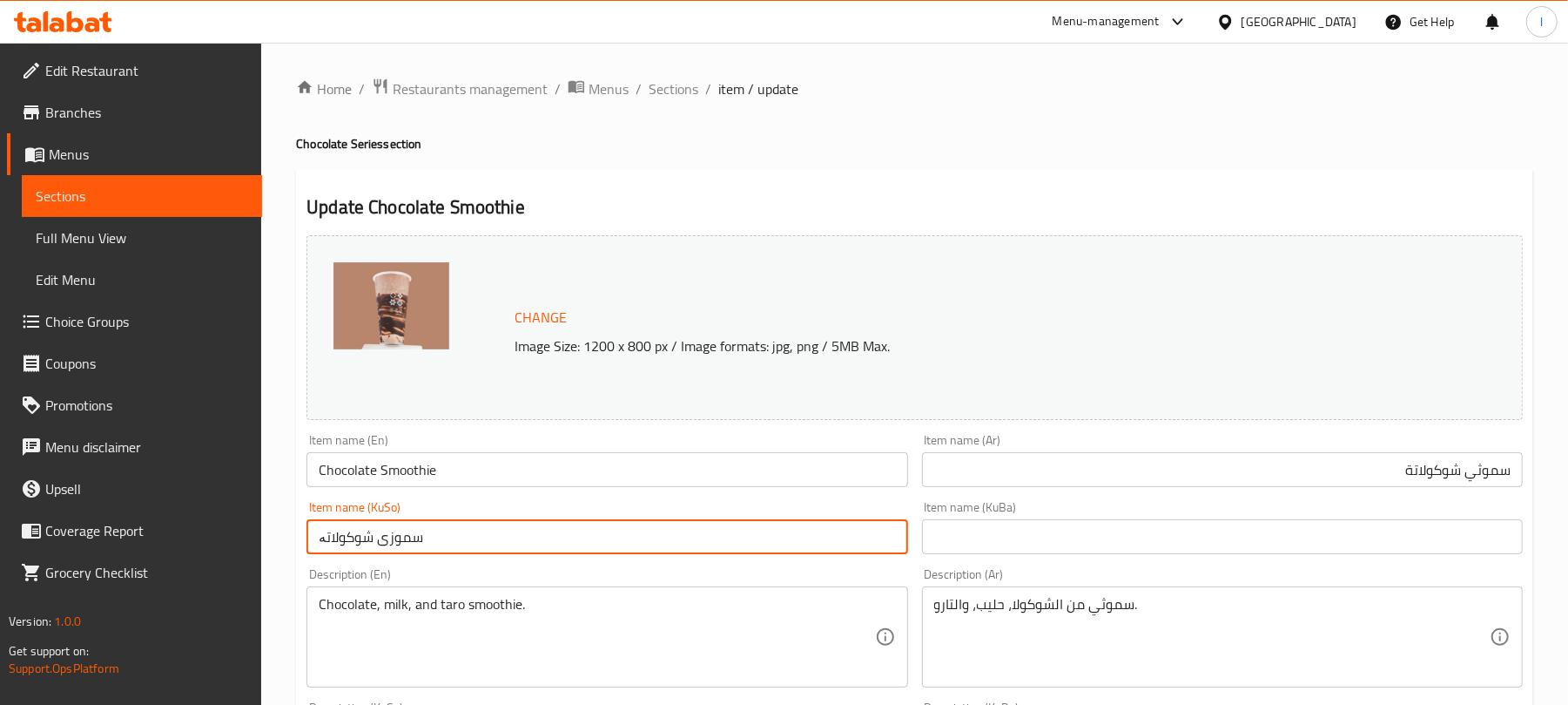
click at [463, 547] on input "سموزی شوکولاتە" at bounding box center [606, 537] width 601 height 35
drag, startPoint x: 846, startPoint y: 545, endPoint x: 686, endPoint y: 544, distance: 160.0
click at [686, 544] on input "سموزی شوکولاتە" at bounding box center [606, 537] width 601 height 35
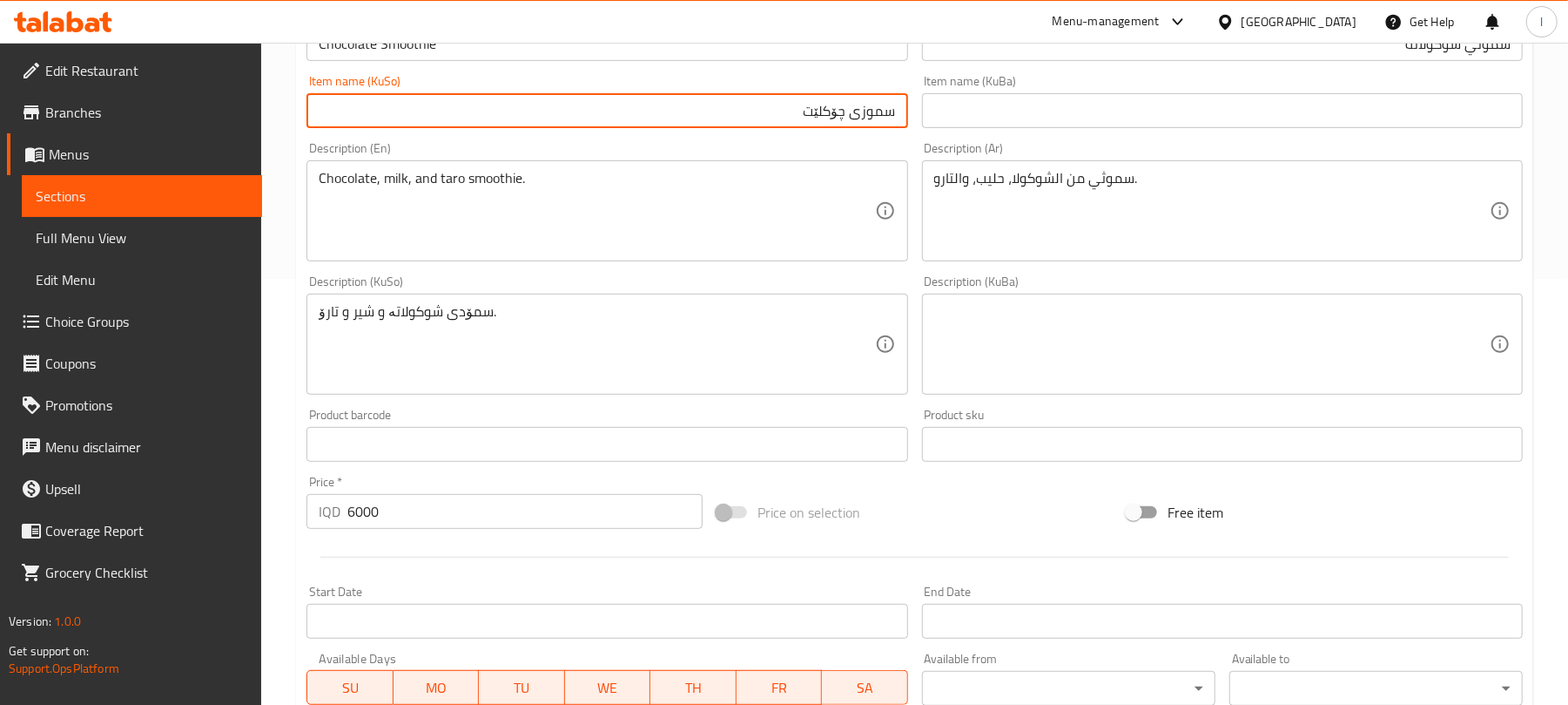
type input "سموزی چۆکلێت"
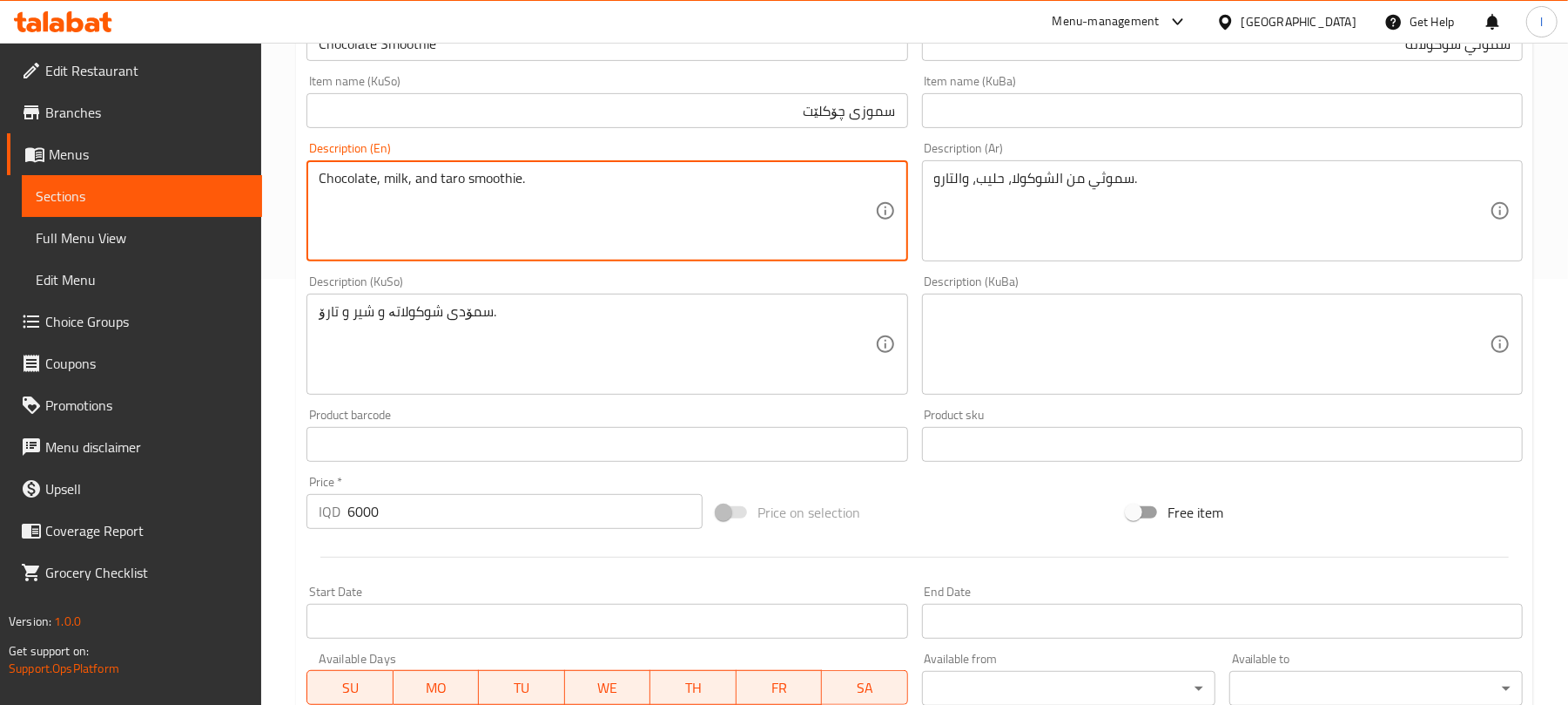
click at [412, 176] on textarea "Chocolate, milk, and taro smoothie." at bounding box center [596, 211] width 556 height 83
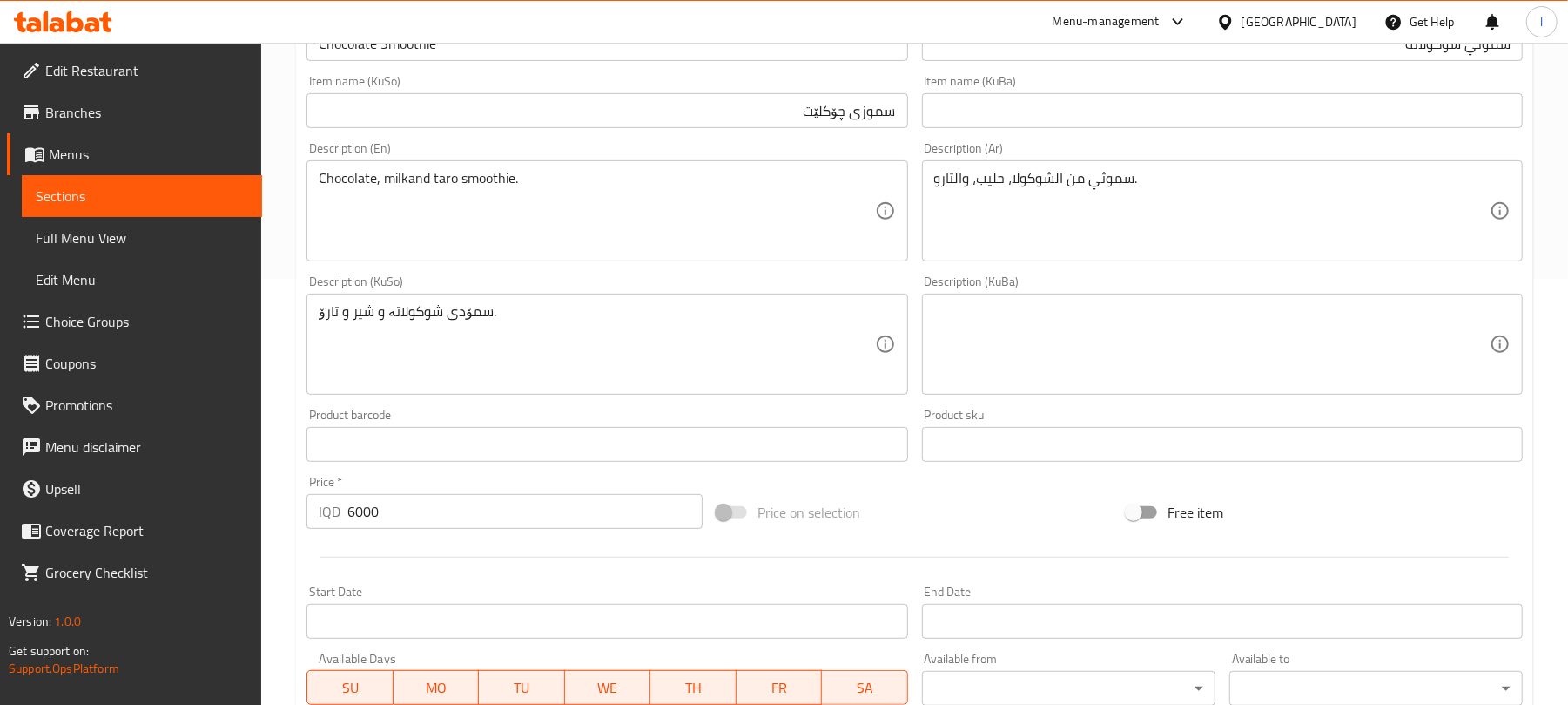
click at [412, 176] on textarea "Chocolate, milkand taro smoothie." at bounding box center [596, 211] width 556 height 83
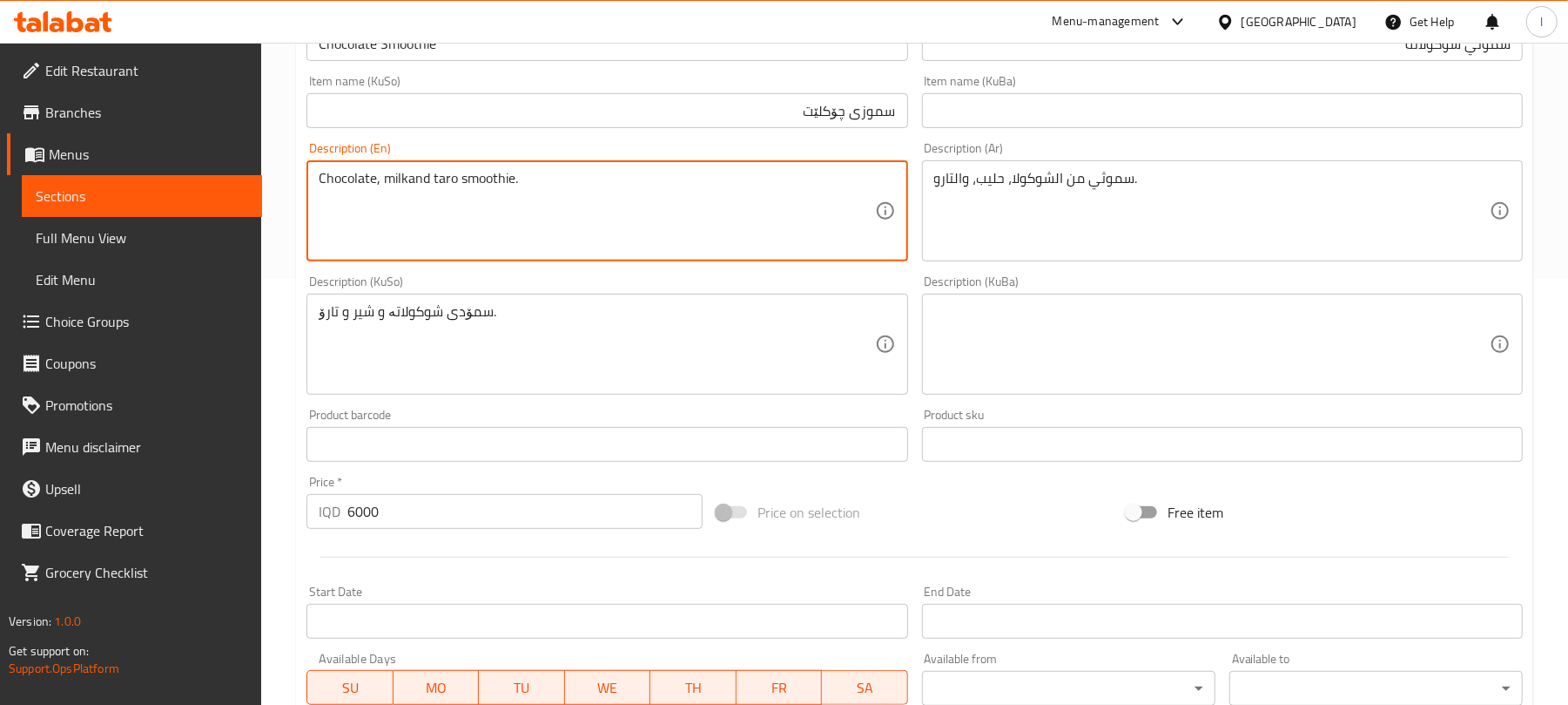
click at [414, 176] on textarea "Chocolate, milkand taro smoothie." at bounding box center [596, 211] width 556 height 83
click at [419, 176] on textarea "Chocolate, milkand taro smoothie." at bounding box center [596, 211] width 556 height 83
click at [409, 182] on textarea "Chocolate, milkand taro smoothie." at bounding box center [596, 211] width 556 height 83
click at [416, 182] on textarea "Chocolate, milk and taro smoothie." at bounding box center [596, 211] width 556 height 83
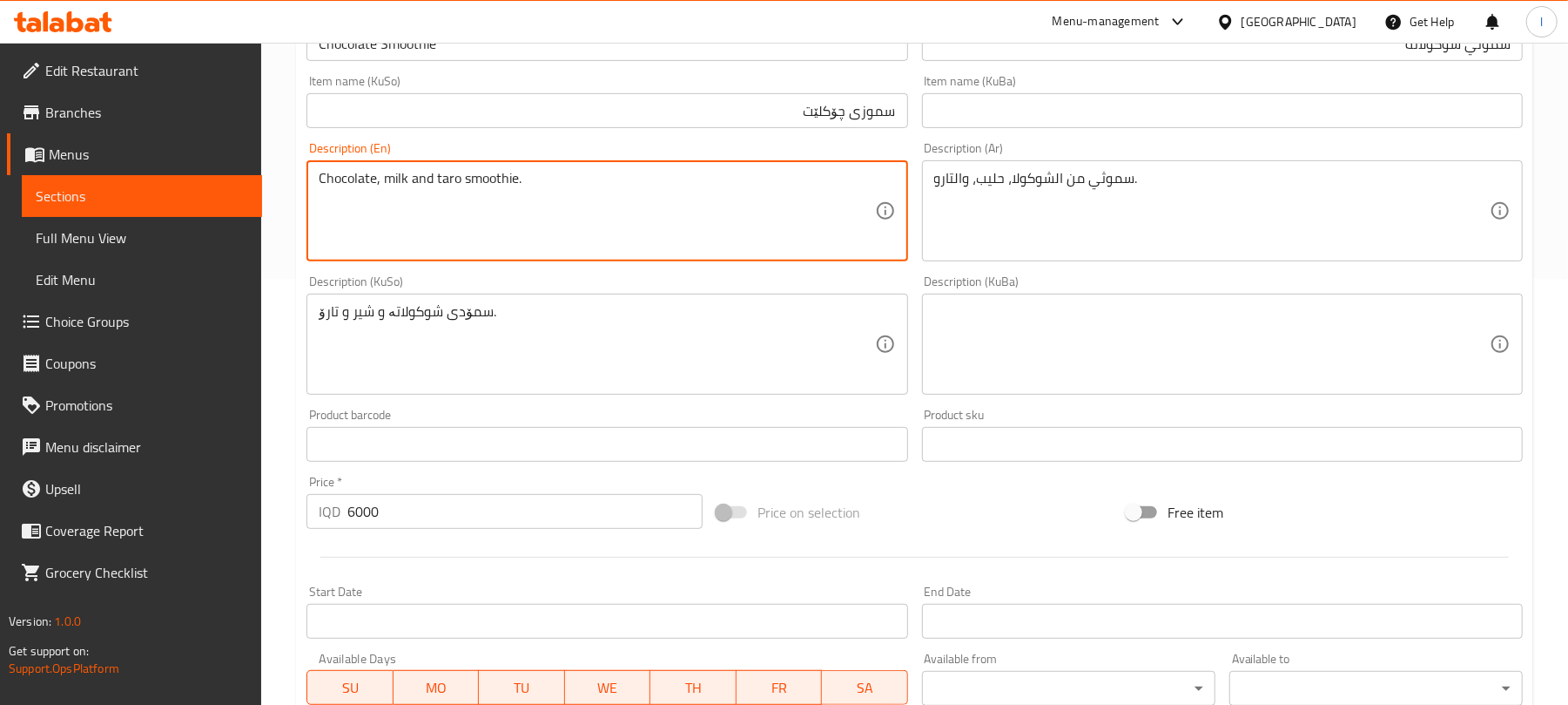
click at [416, 182] on textarea "Chocolate, milk and taro smoothie." at bounding box center [596, 211] width 556 height 83
type textarea "Chocolate, milk and taro smoothie."
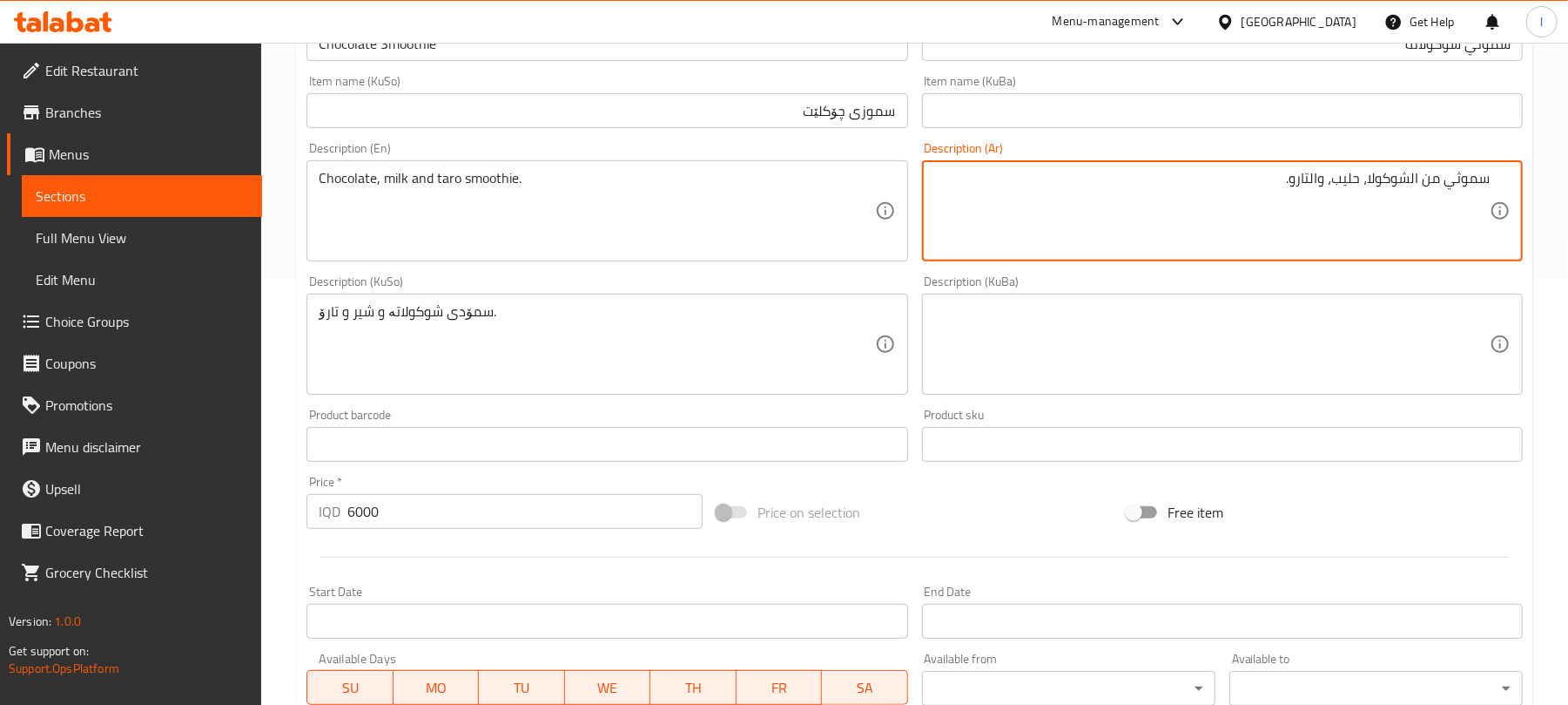
click at [1411, 171] on textarea "سموثي من الشوكولا، حليب، والتارو." at bounding box center [1211, 211] width 556 height 83
click at [1449, 180] on textarea "شوكولا، حليب، والتارو." at bounding box center [1211, 211] width 556 height 83
click at [1380, 173] on textarea "شوكولاتة، حليب، والتارو." at bounding box center [1211, 211] width 556 height 83
click at [1394, 188] on textarea "شوكولاتة، حليب، وتارو." at bounding box center [1211, 211] width 556 height 83
type textarea "شوكولاتة، حليب وتارو."
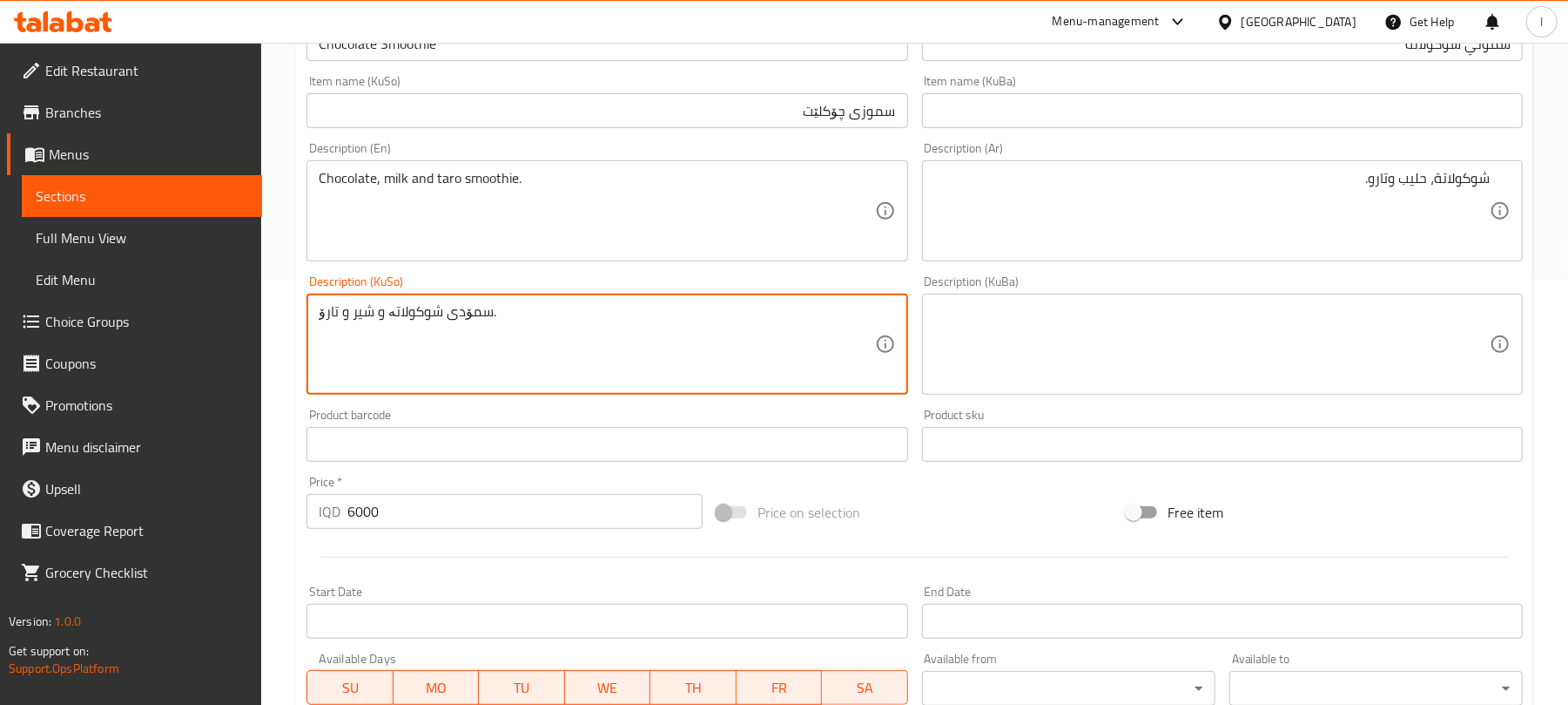
click at [513, 313] on textarea "سمۆدی شوکولاتە و شیر و تارۆ." at bounding box center [596, 344] width 556 height 83
type textarea "چۆکلێت، شیر و سموزی تارۆ"
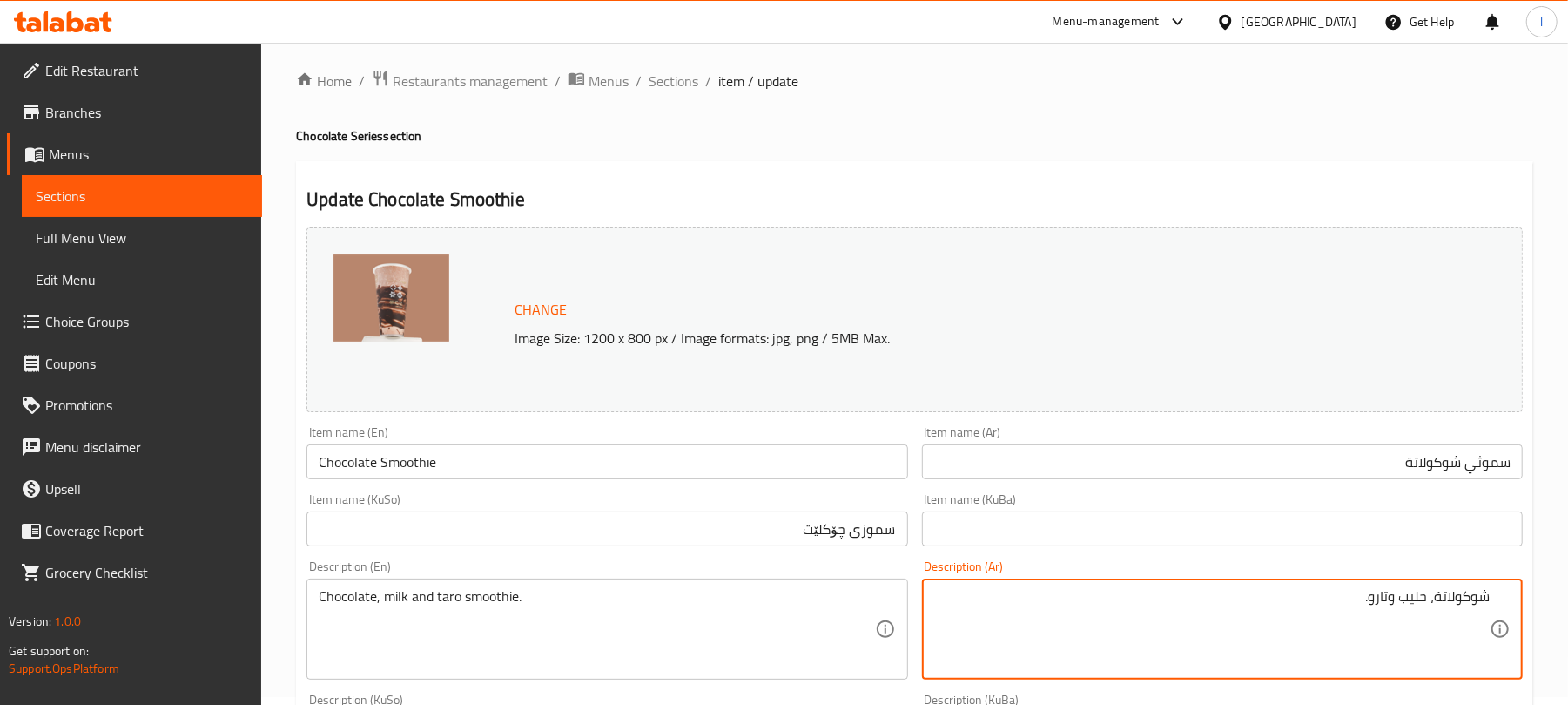
scroll to position [0, 0]
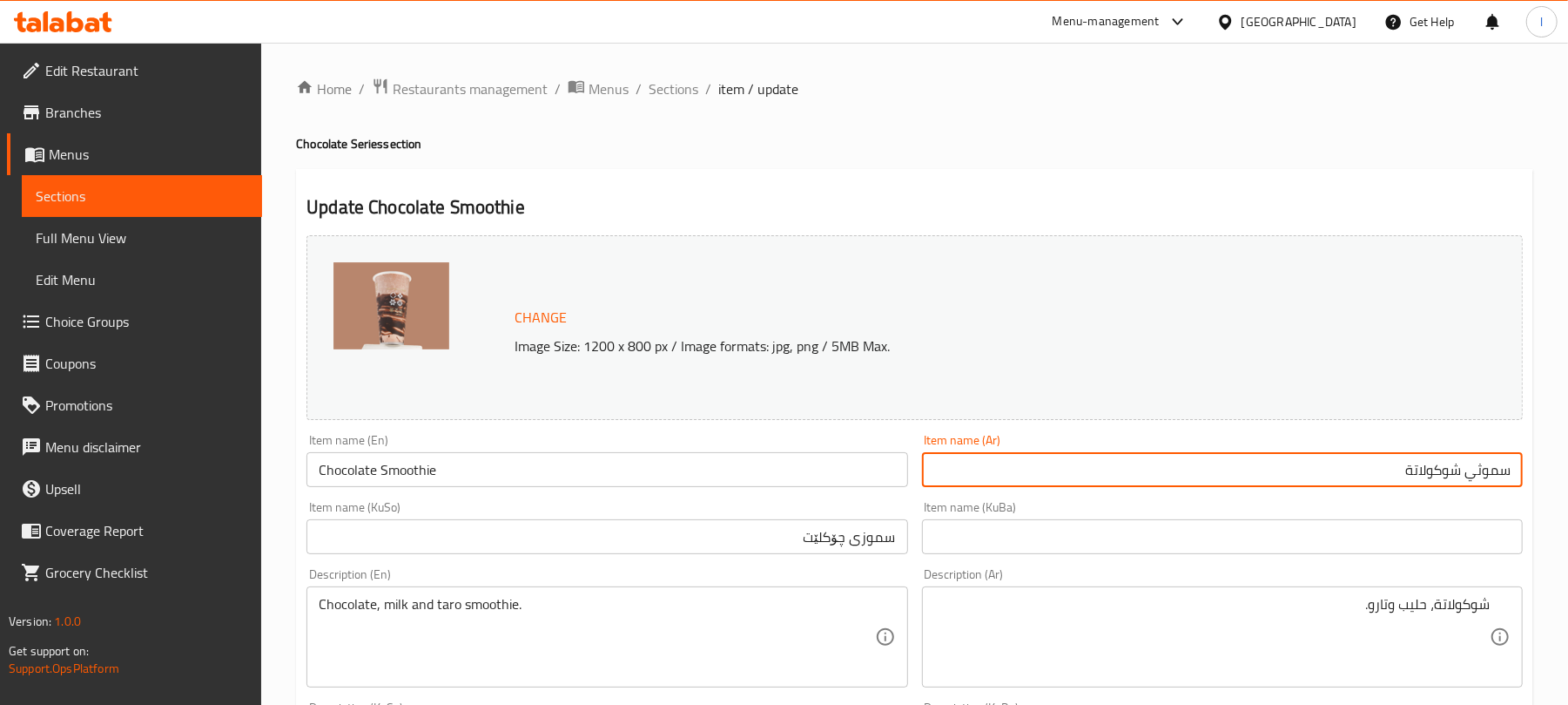
drag, startPoint x: 1463, startPoint y: 478, endPoint x: 1540, endPoint y: 468, distance: 77.6
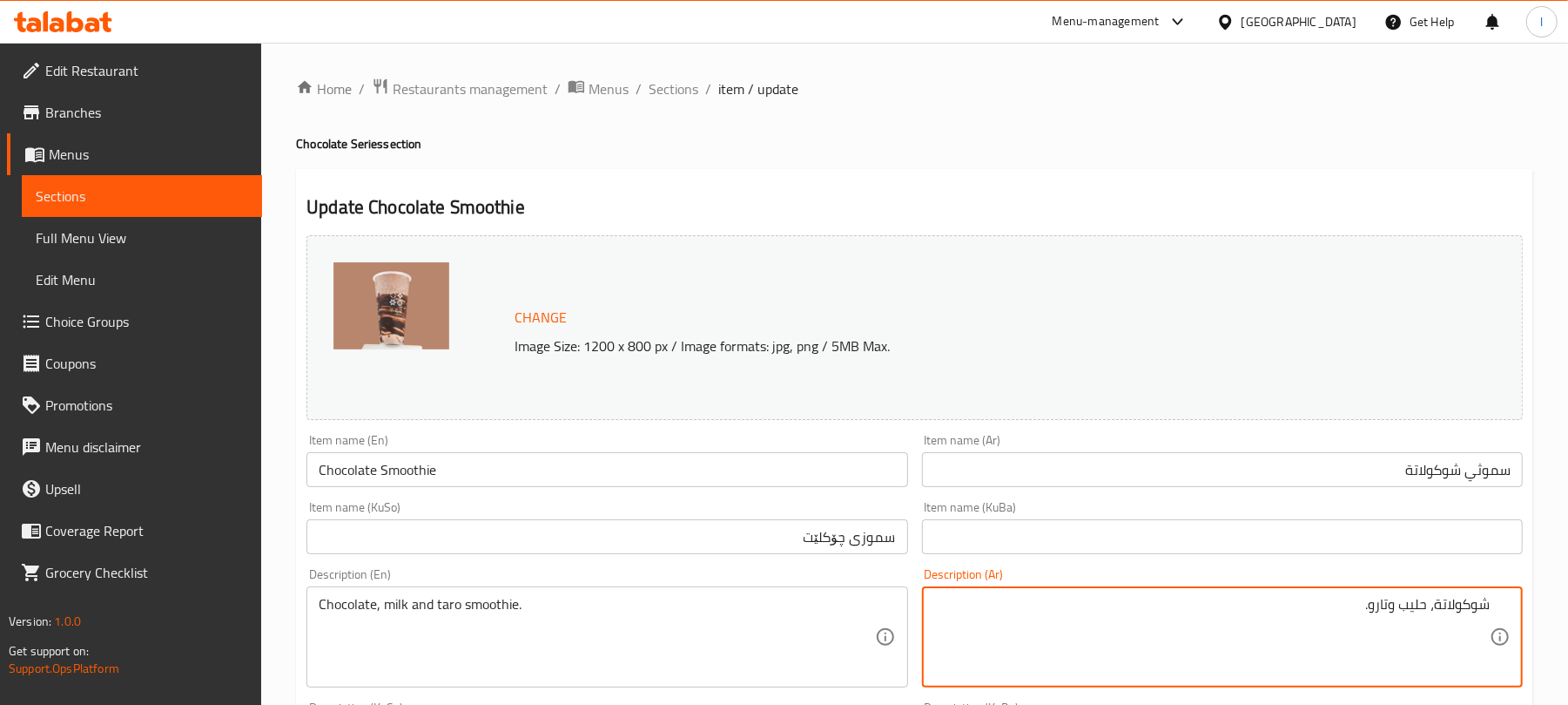
paste textarea "موثي"
type textarea "شوكولاتة، حليب وسموثي تارو."
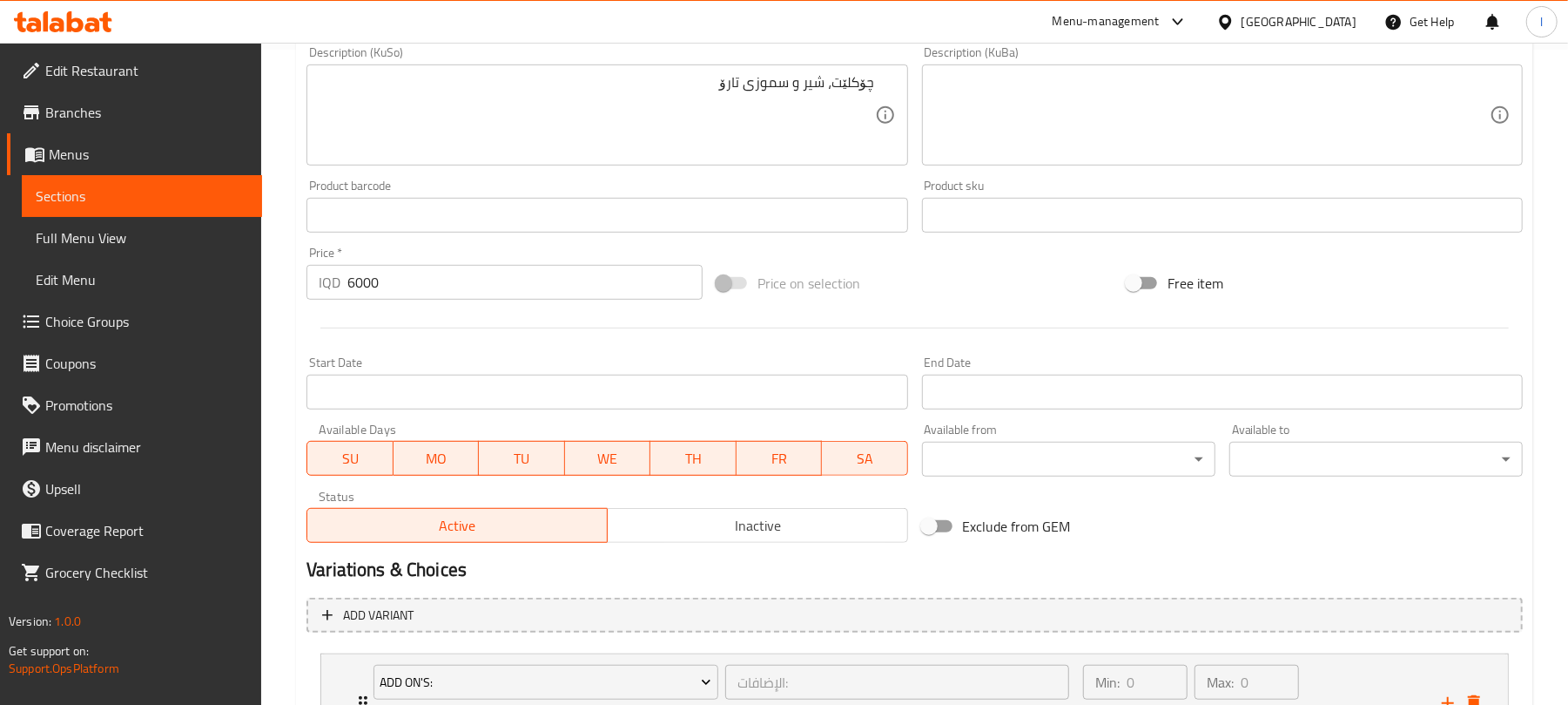
scroll to position [823, 0]
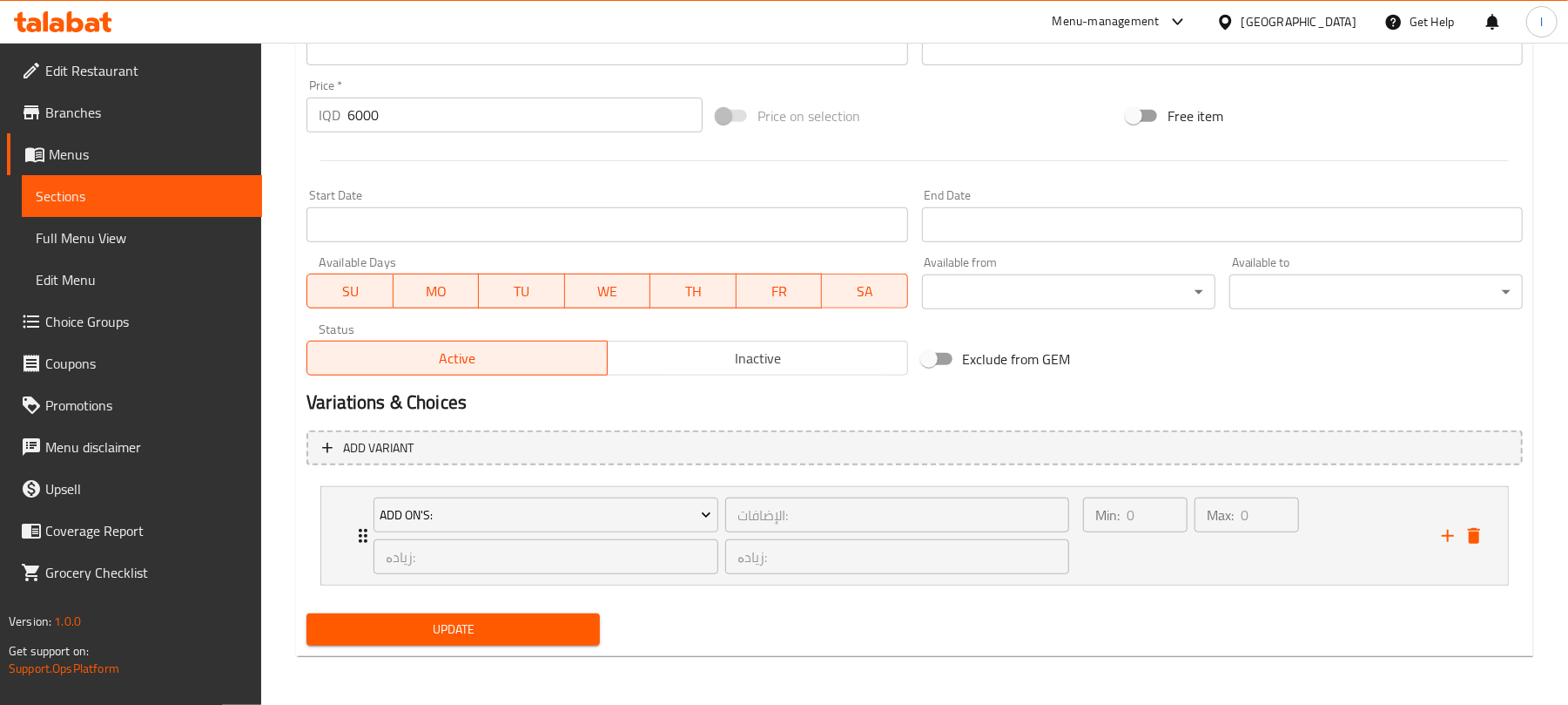
click at [552, 622] on span "Update" at bounding box center [453, 629] width 265 height 22
click at [1226, 566] on div "Max: 0 ​" at bounding box center [1247, 536] width 112 height 84
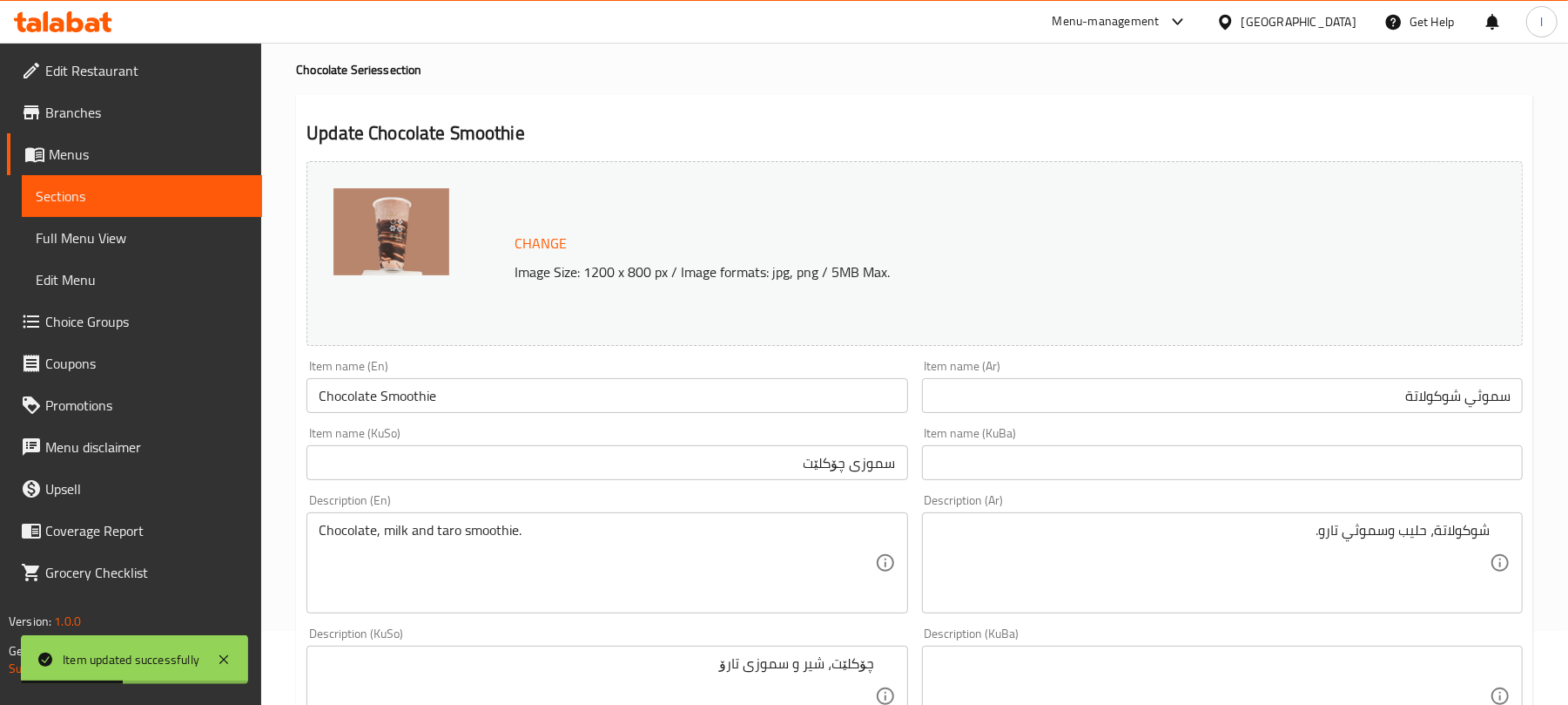
scroll to position [0, 0]
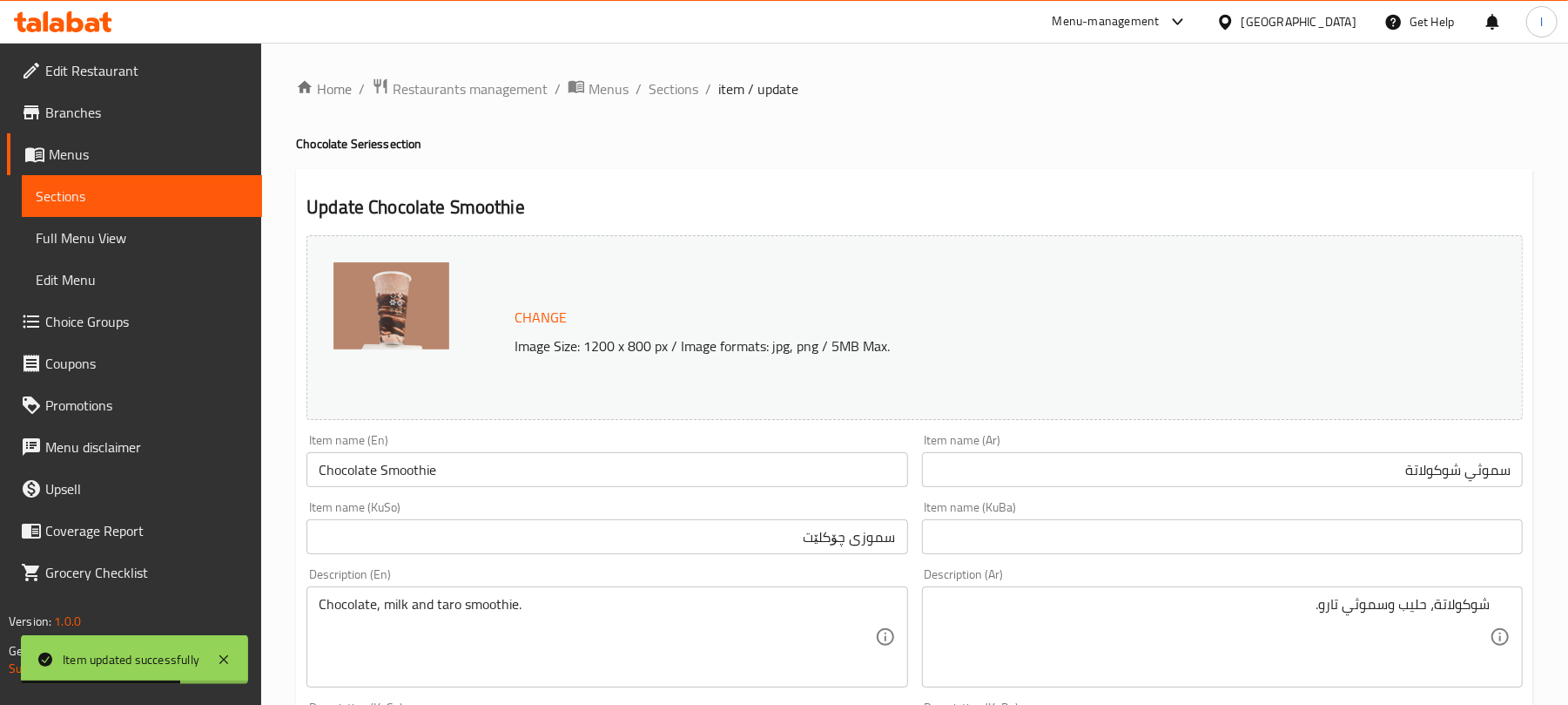
click at [520, 484] on input "Chocolate Smoothie" at bounding box center [606, 469] width 601 height 35
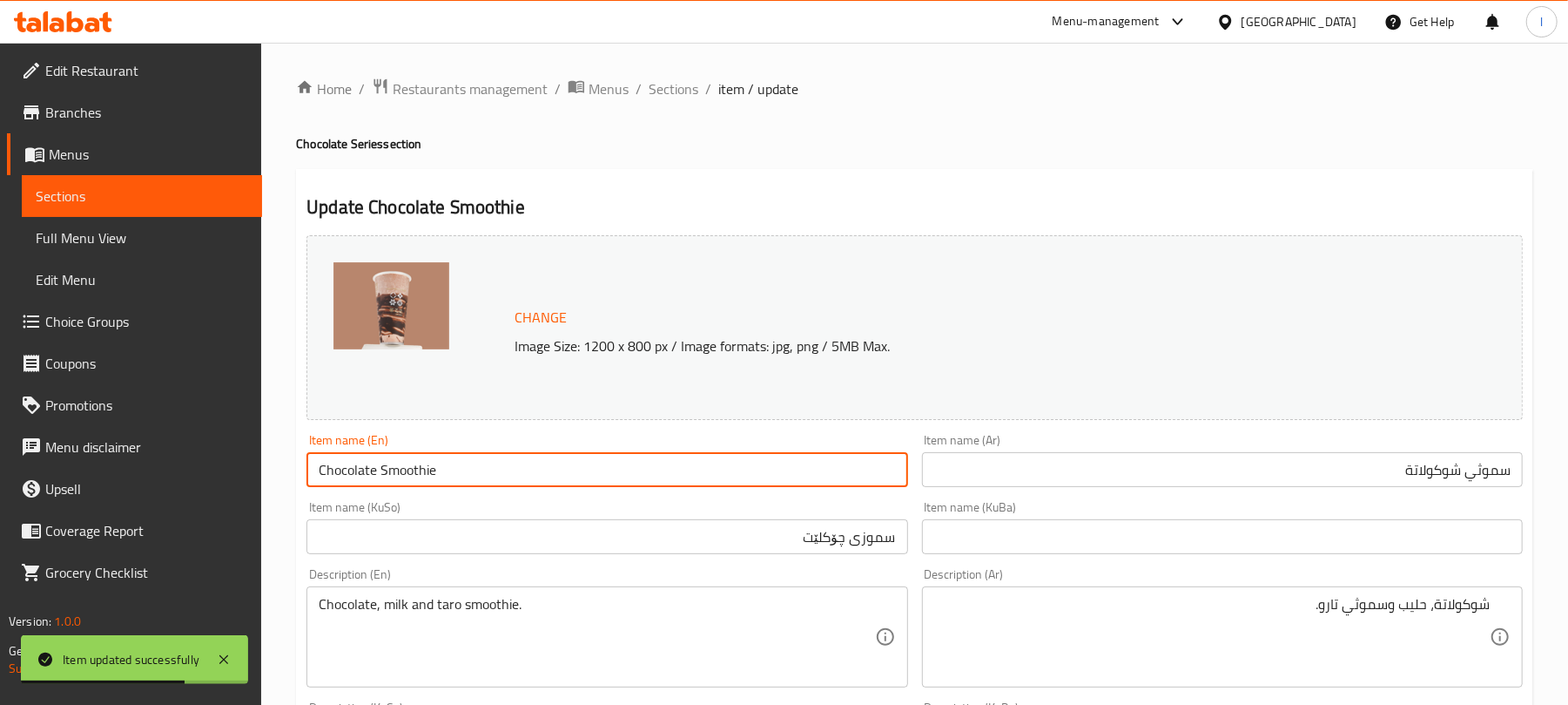
click at [520, 484] on input "Chocolate Smoothie" at bounding box center [606, 469] width 601 height 35
click at [134, 249] on link "Full Menu View" at bounding box center [142, 238] width 241 height 42
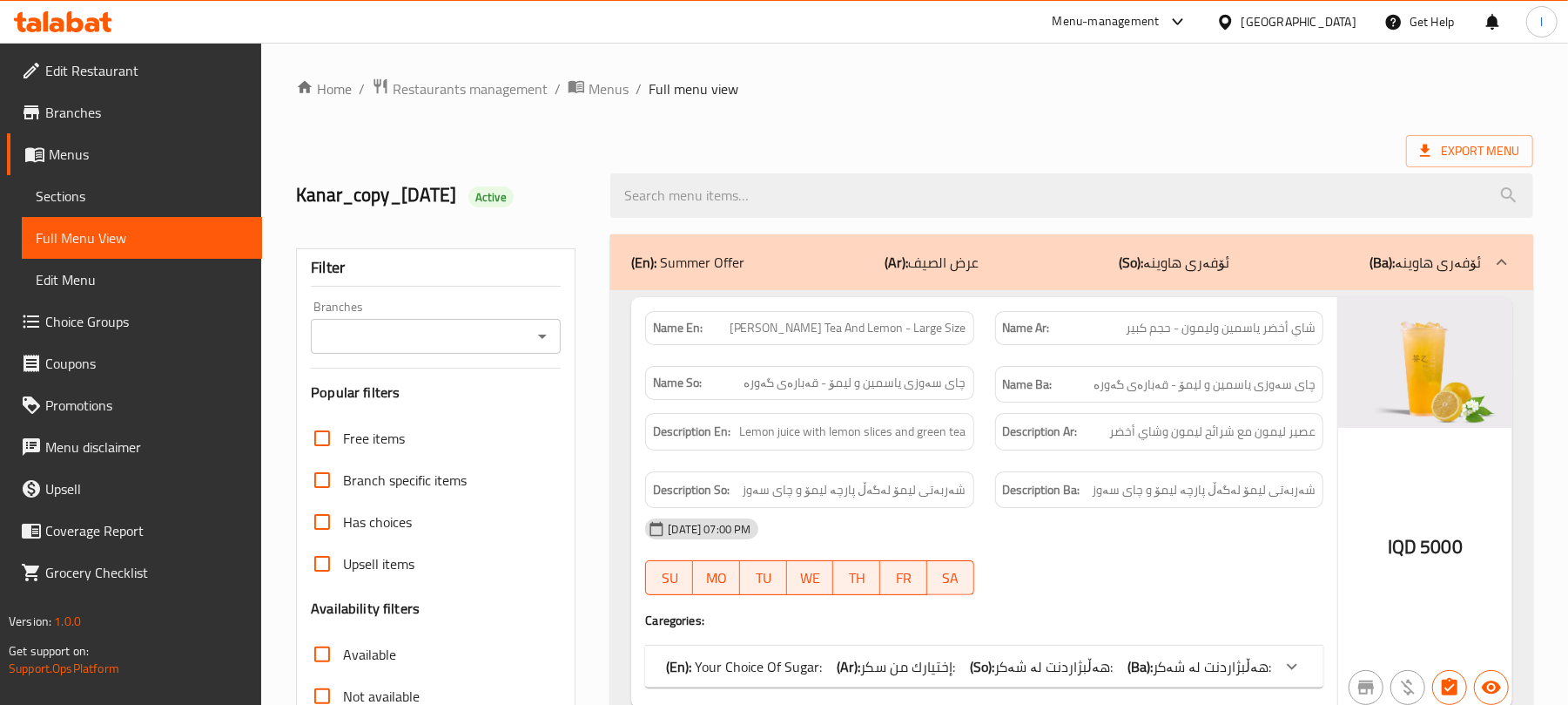
click at [536, 318] on div "Branches" at bounding box center [435, 336] width 250 height 35
click at [540, 341] on icon "Open" at bounding box center [542, 336] width 21 height 21
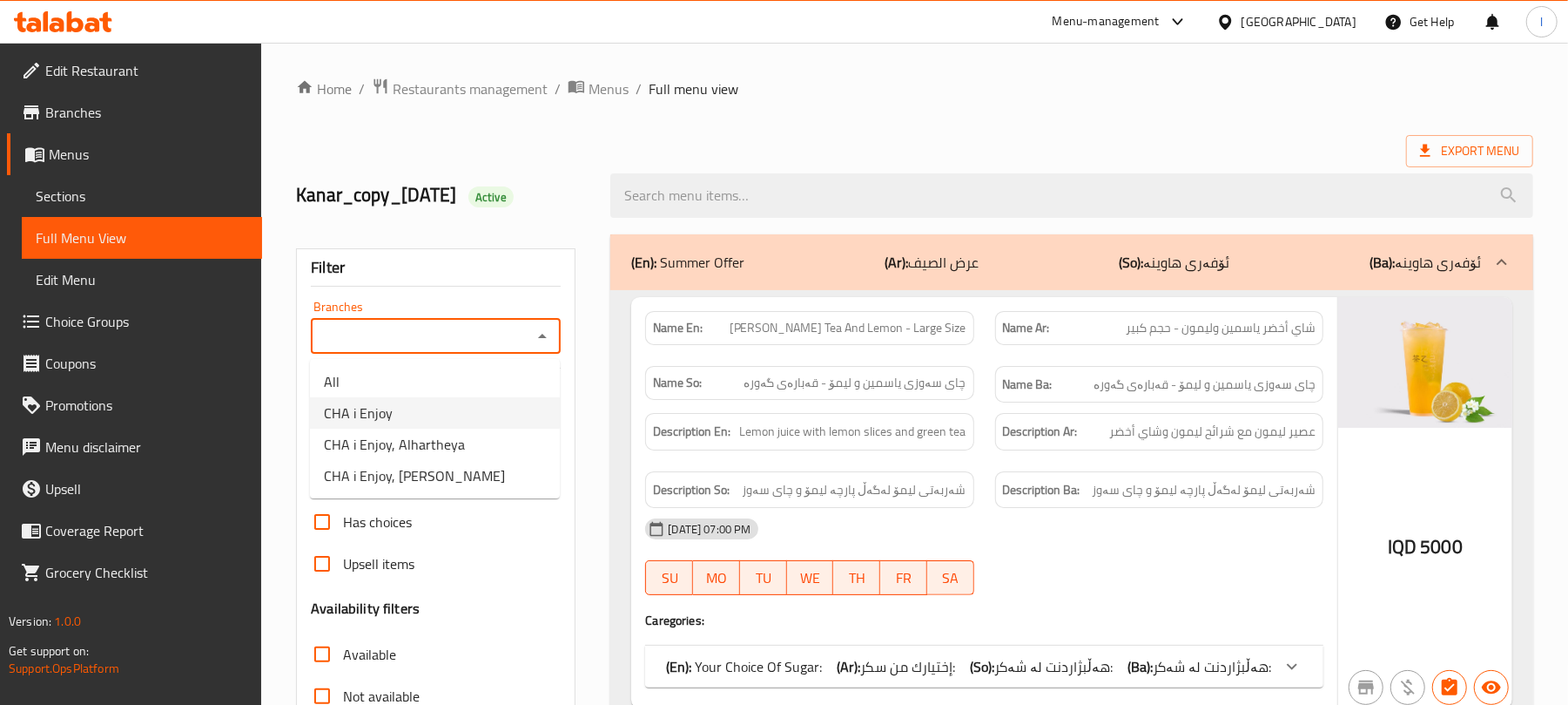
click at [468, 418] on li "CHA i Enjoy" at bounding box center [434, 413] width 250 height 31
type input "CHA i Enjoy"
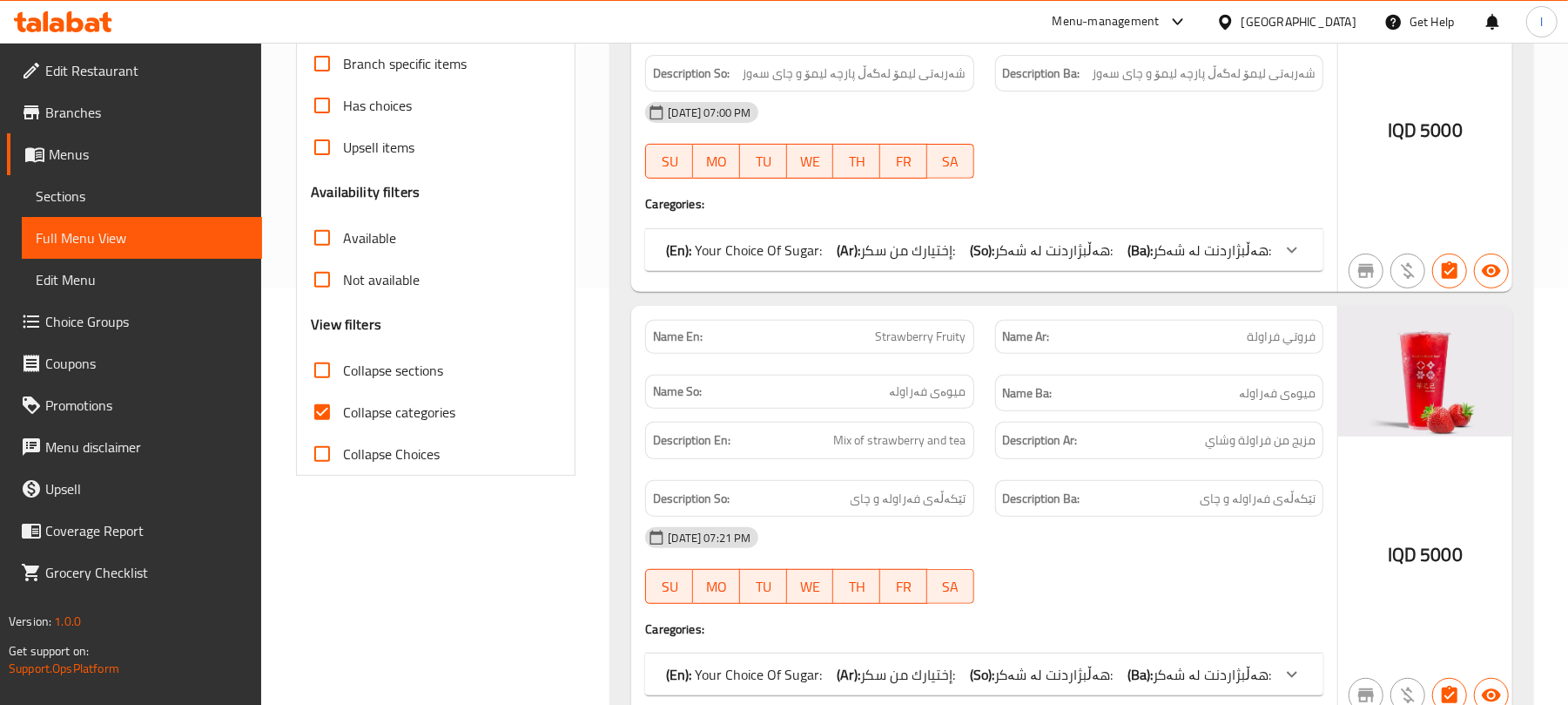
scroll to position [426, 0]
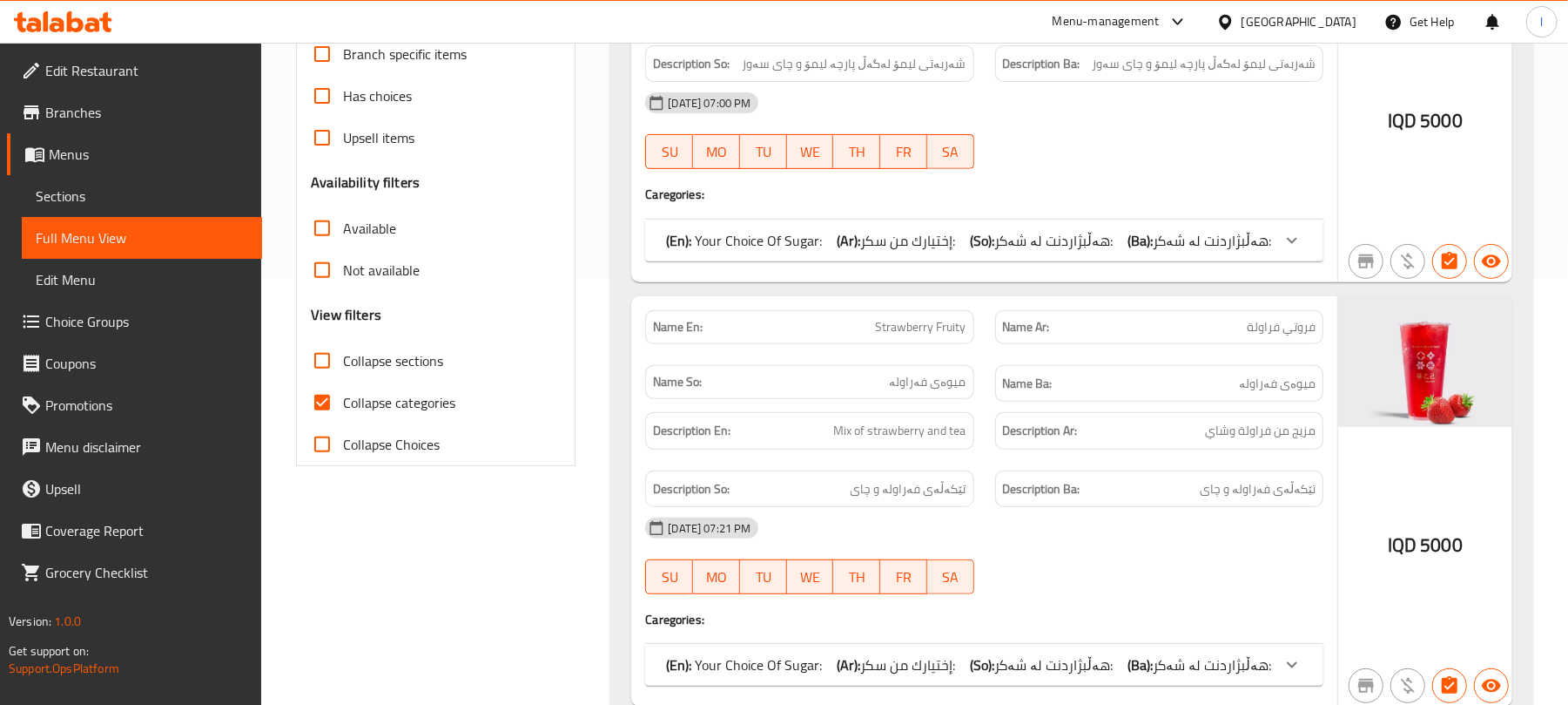
click at [325, 404] on input "Collapse categories" at bounding box center [322, 402] width 42 height 42
checkbox input "false"
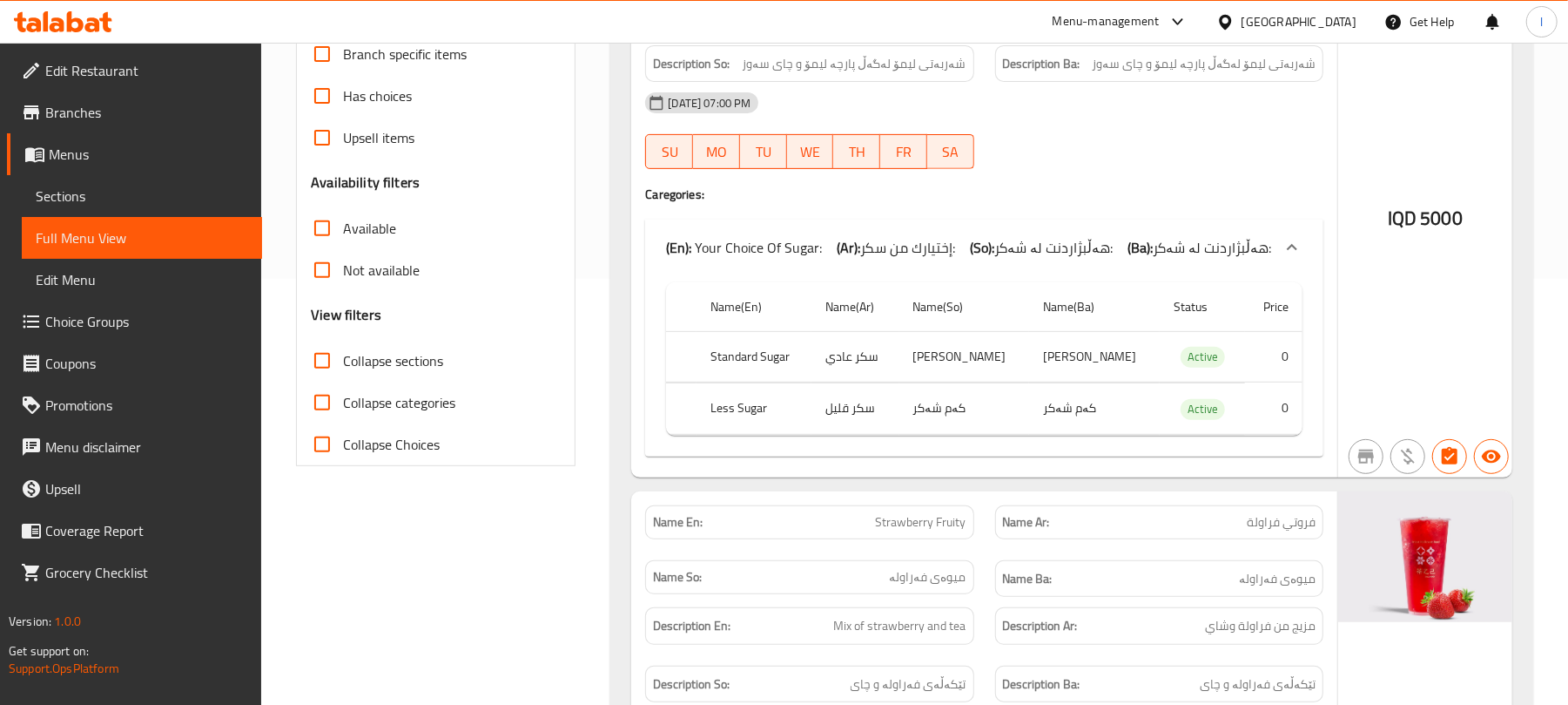
scroll to position [0, 0]
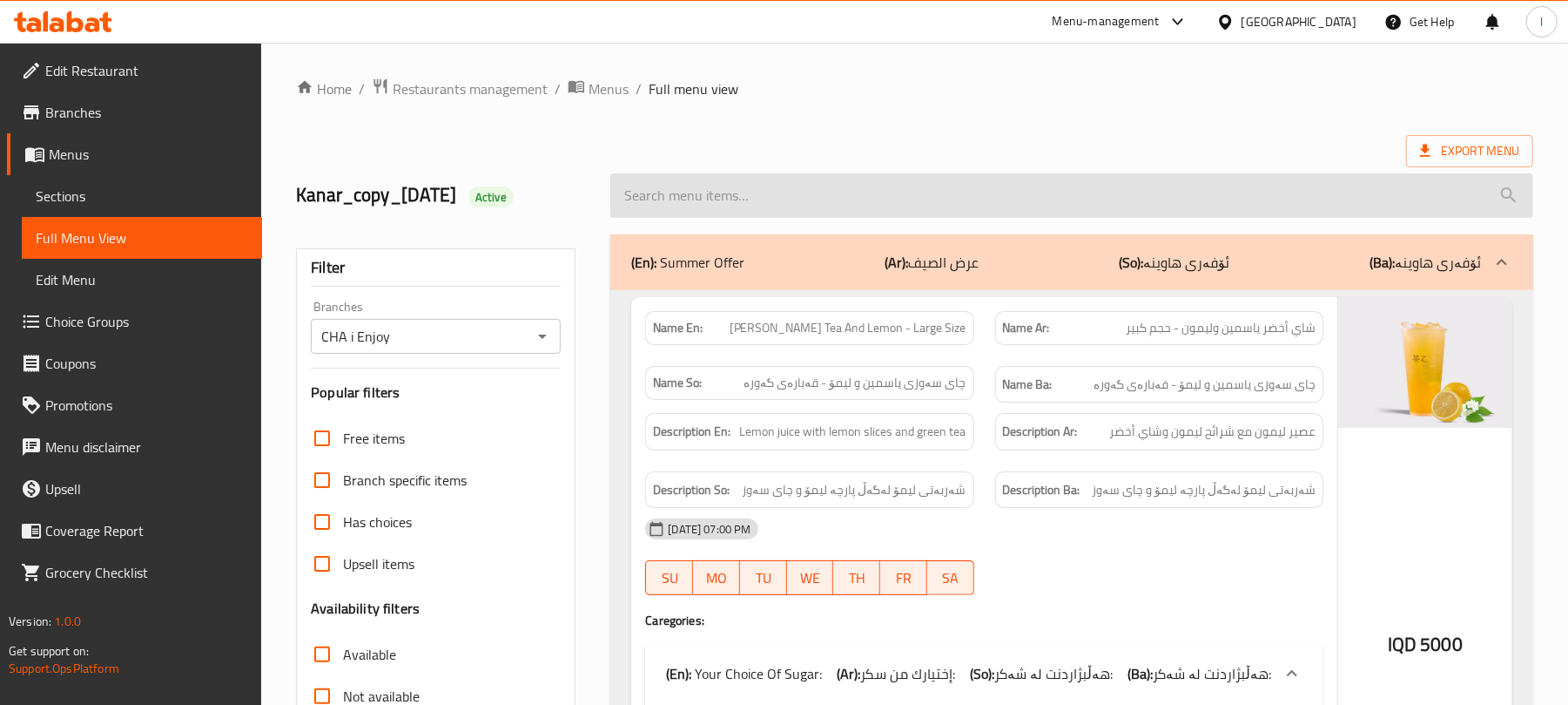
click at [739, 207] on input "search" at bounding box center [1072, 195] width 923 height 44
paste input "Chocolate Smoothie"
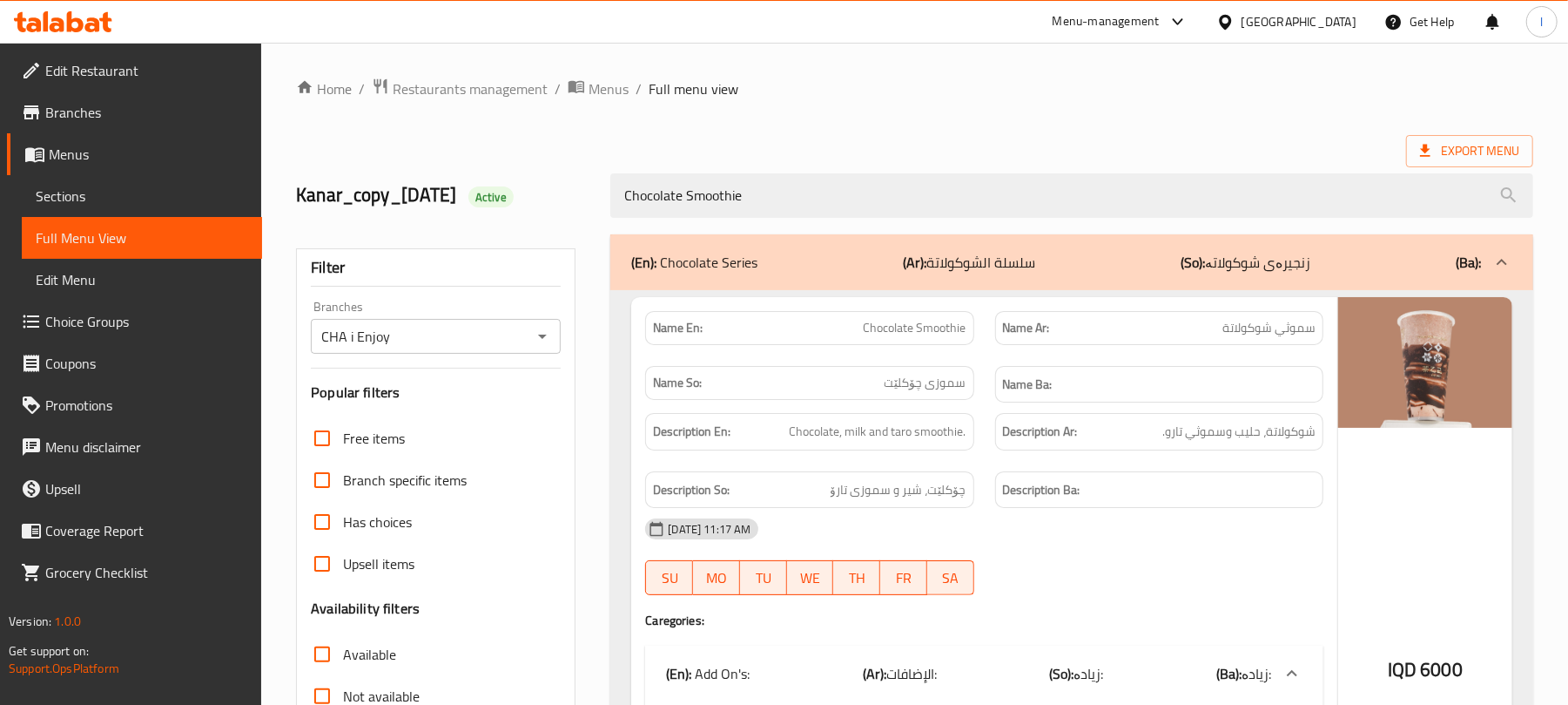
type input "Chocolate Smoothie"
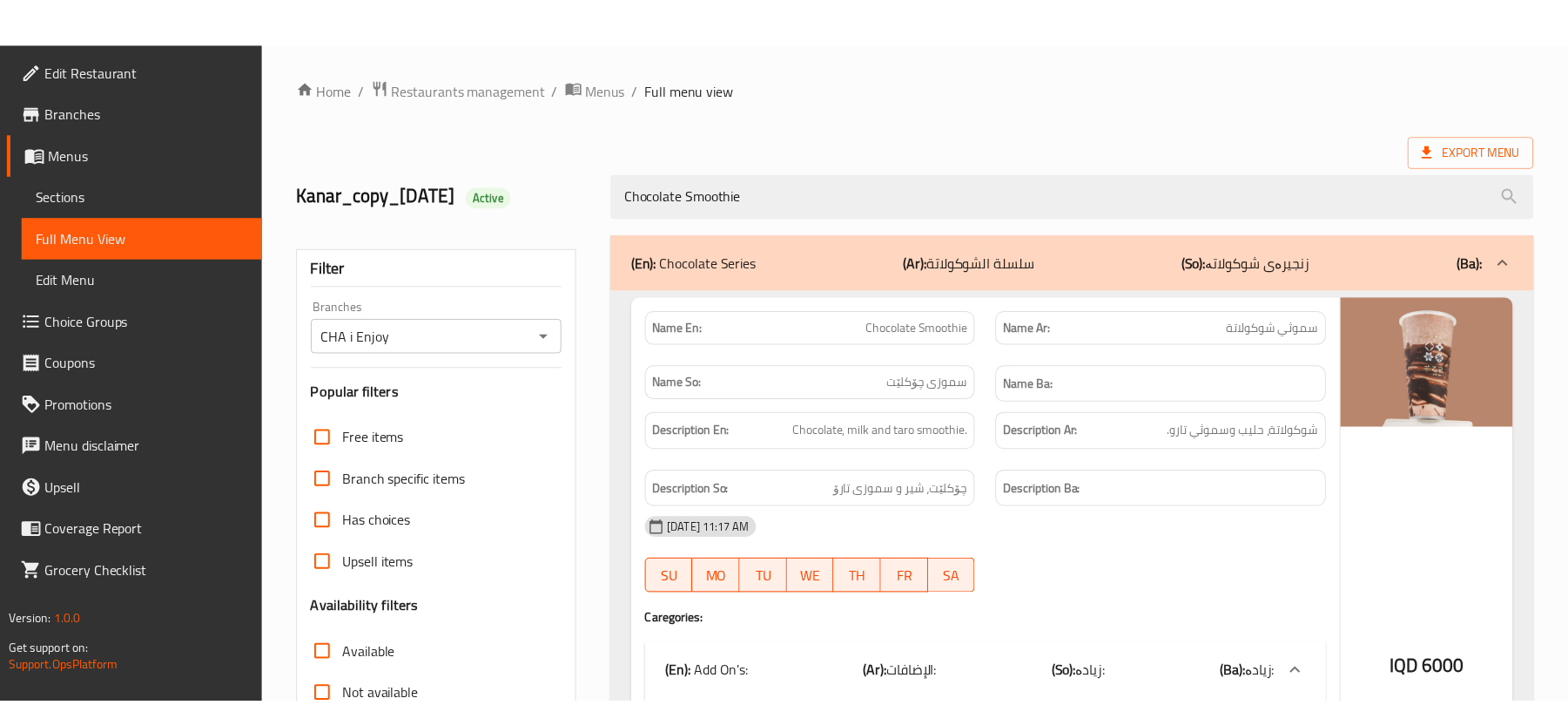
scroll to position [325, 0]
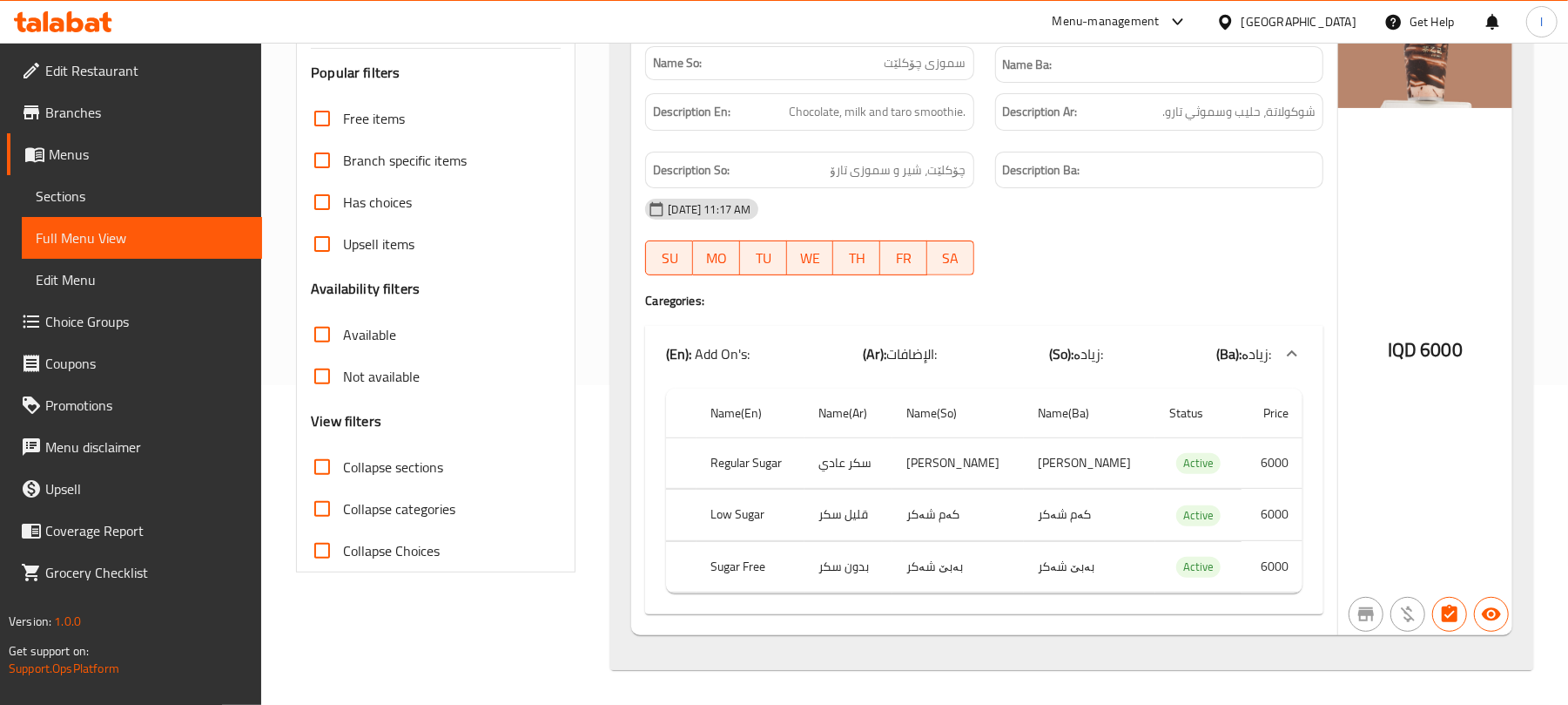
click at [88, 213] on link "Sections" at bounding box center [142, 196] width 241 height 42
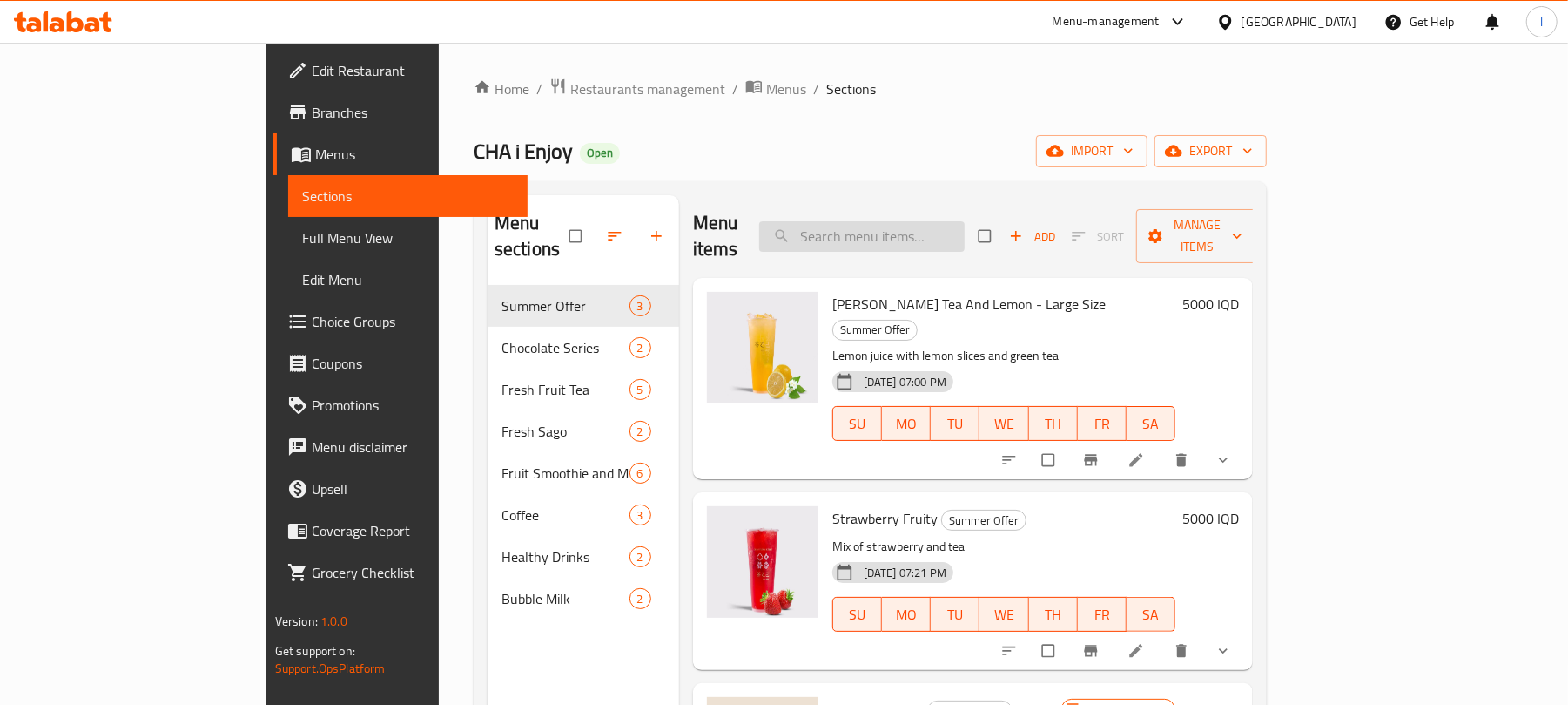
click at [965, 222] on input "search" at bounding box center [862, 236] width 206 height 31
paste input "Chocolate Matcha"
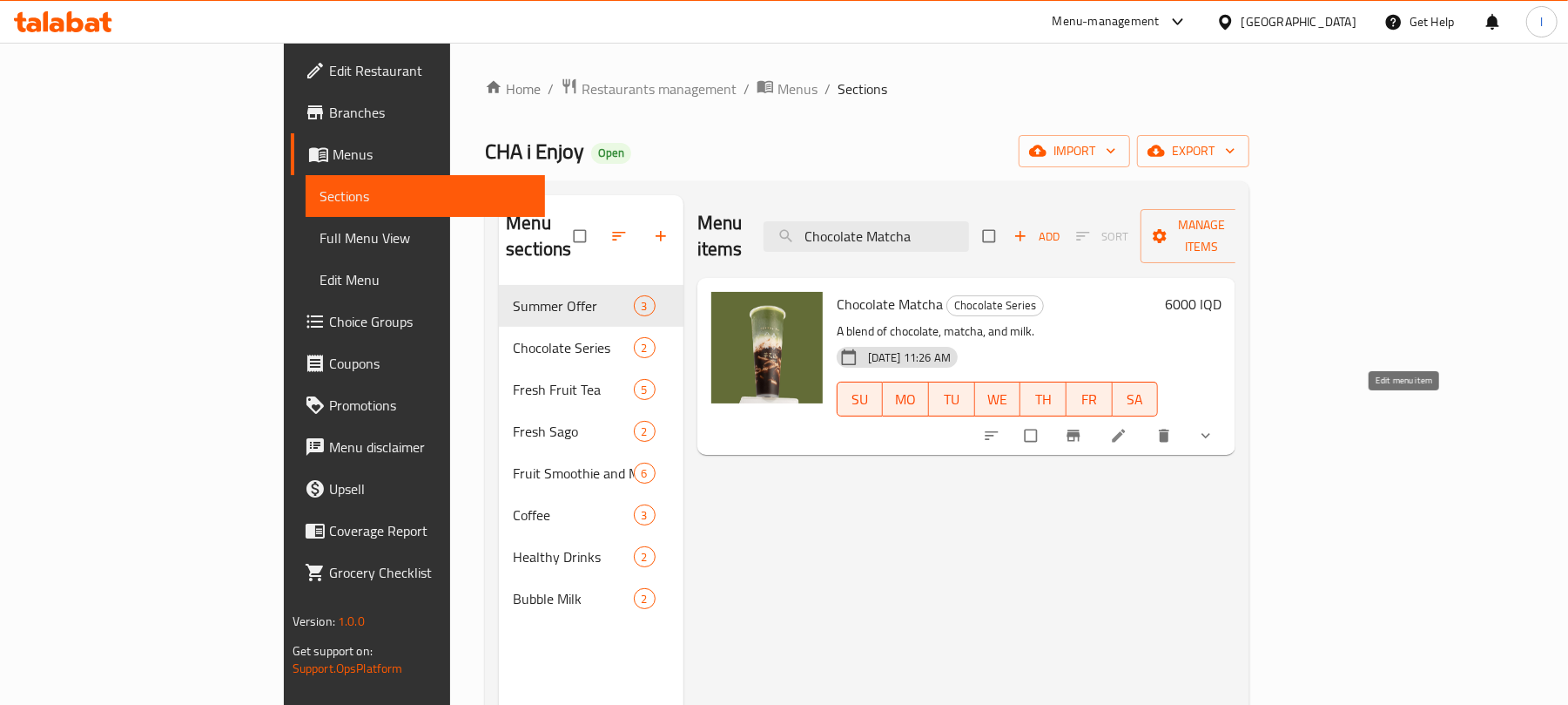
type input "Chocolate Matcha"
click at [1128, 427] on icon at bounding box center [1119, 435] width 17 height 17
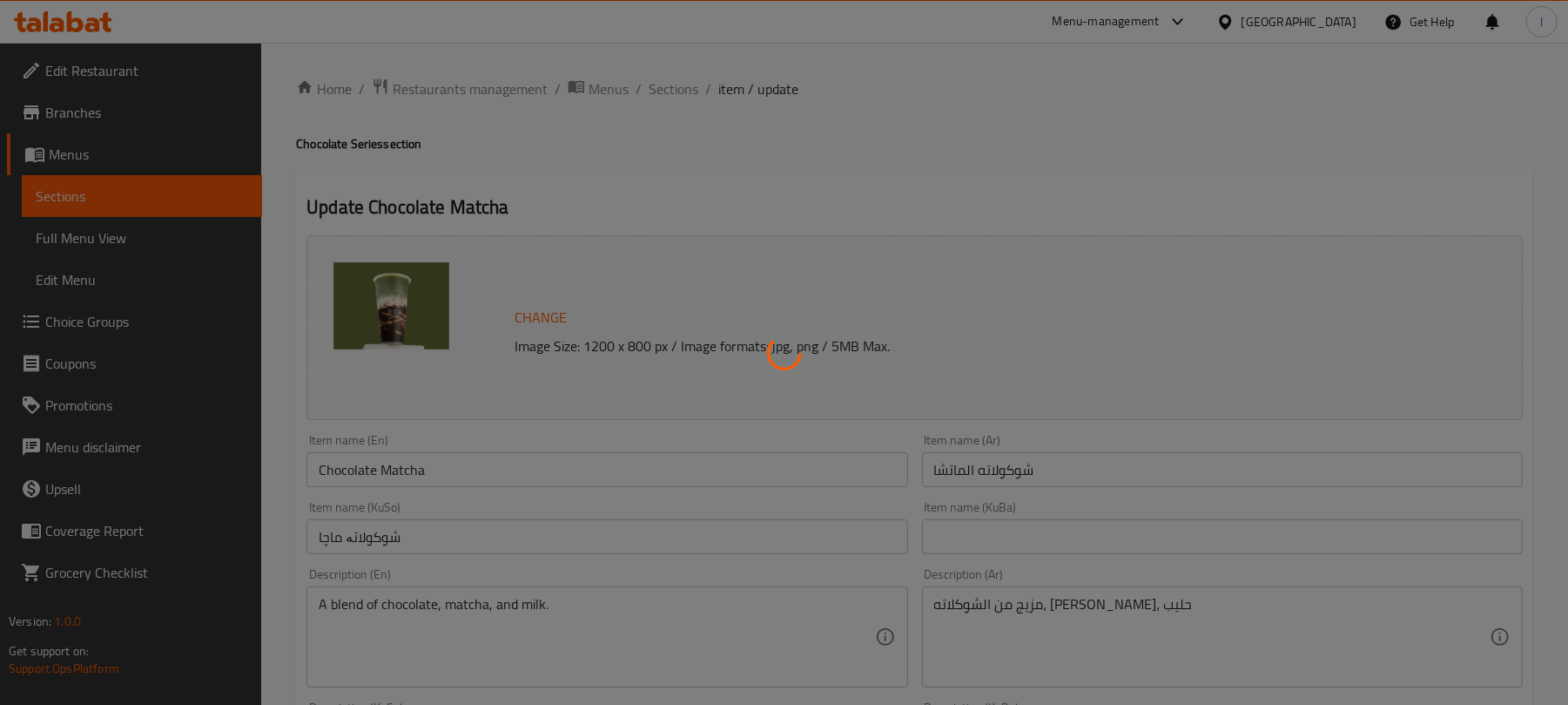
type input "الإضافات:"
type input "زیادە:"
type input "0"
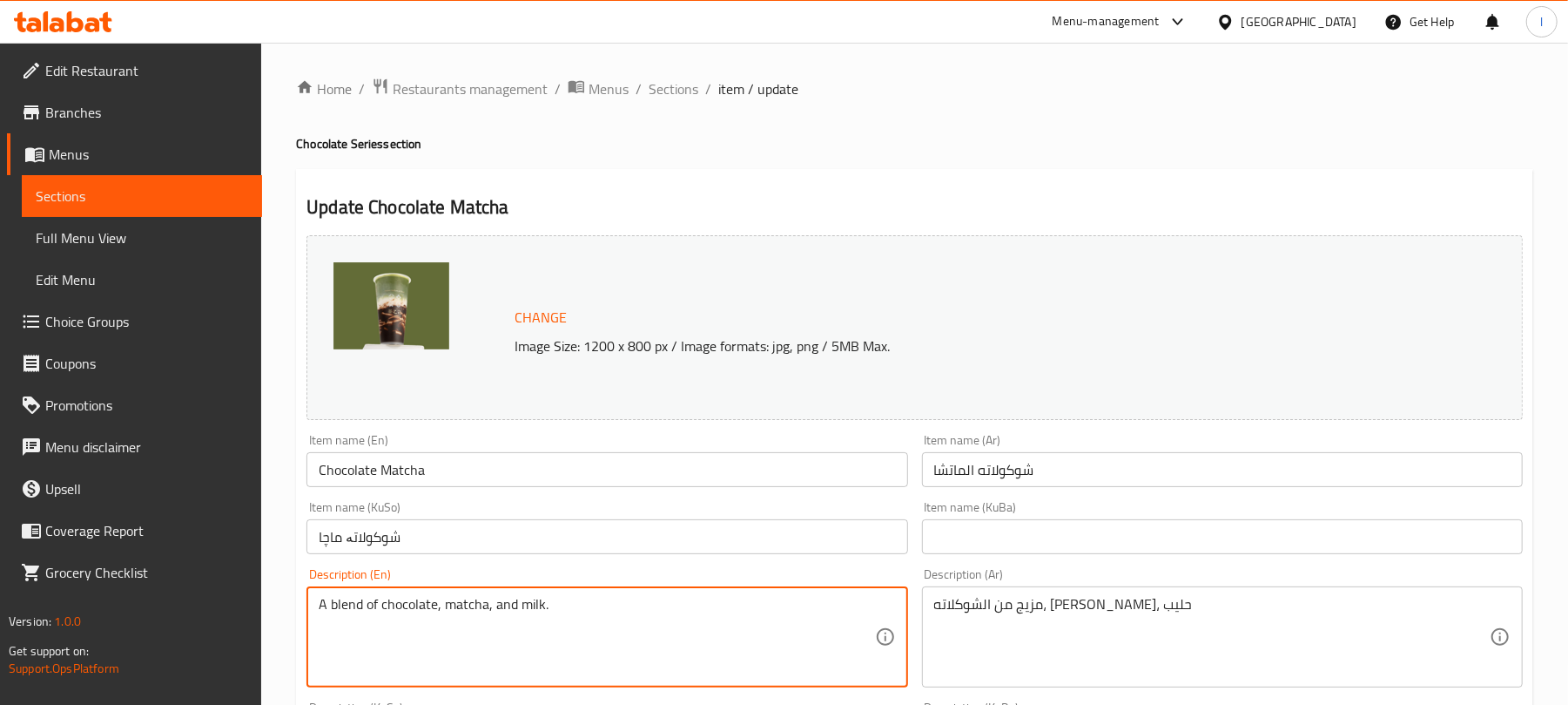
drag, startPoint x: 336, startPoint y: 611, endPoint x: 269, endPoint y: 611, distance: 67.0
click at [443, 607] on textarea "Blend of chocolate, matcha, and milk." at bounding box center [596, 637] width 556 height 83
drag, startPoint x: 443, startPoint y: 607, endPoint x: 353, endPoint y: 611, distance: 90.1
click at [353, 611] on textarea "Blend of chocolate, matcha, and milk." at bounding box center [596, 637] width 556 height 83
click at [493, 596] on textarea "Blend of chocolate, matcha, and milk." at bounding box center [596, 637] width 556 height 83
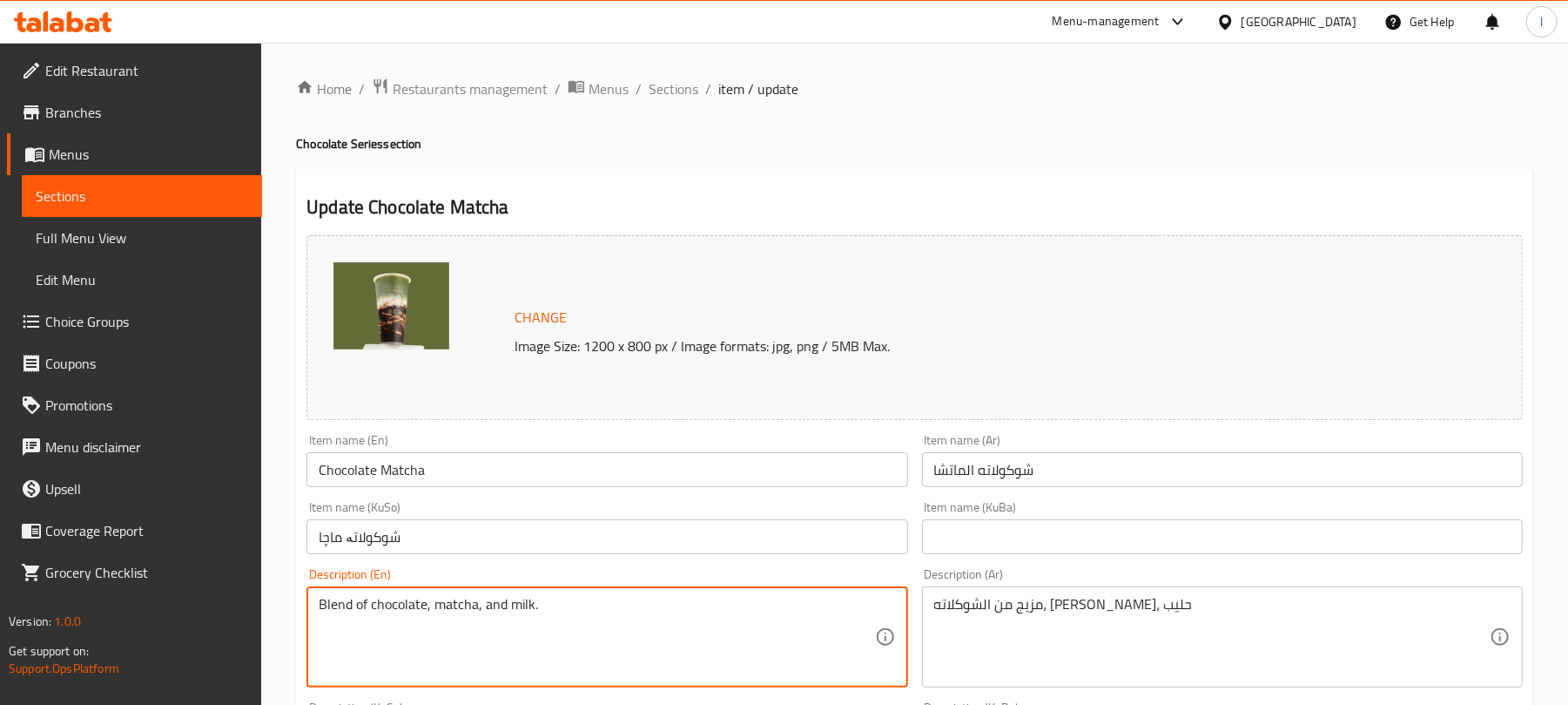
click at [485, 610] on textarea "Blend of chocolate, matcha, and milk." at bounding box center [596, 637] width 556 height 83
type textarea "Blend of chocolate, matcha and milk."
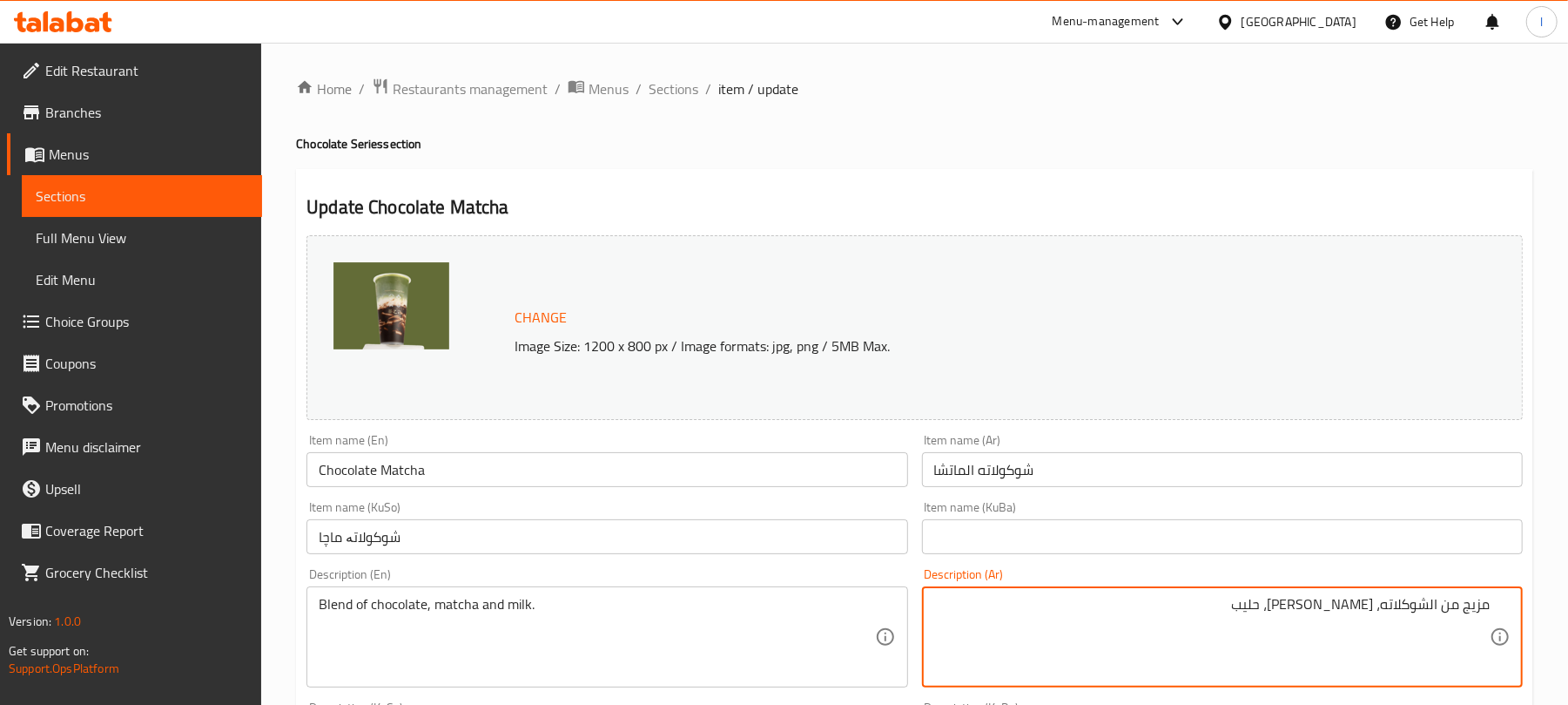
click at [1429, 598] on textarea "مزيج من الشوكلاته، [PERSON_NAME]، حليب" at bounding box center [1211, 637] width 556 height 83
click at [1341, 608] on textarea "مزيج من شوكلاته، [PERSON_NAME]، حليب" at bounding box center [1211, 637] width 556 height 83
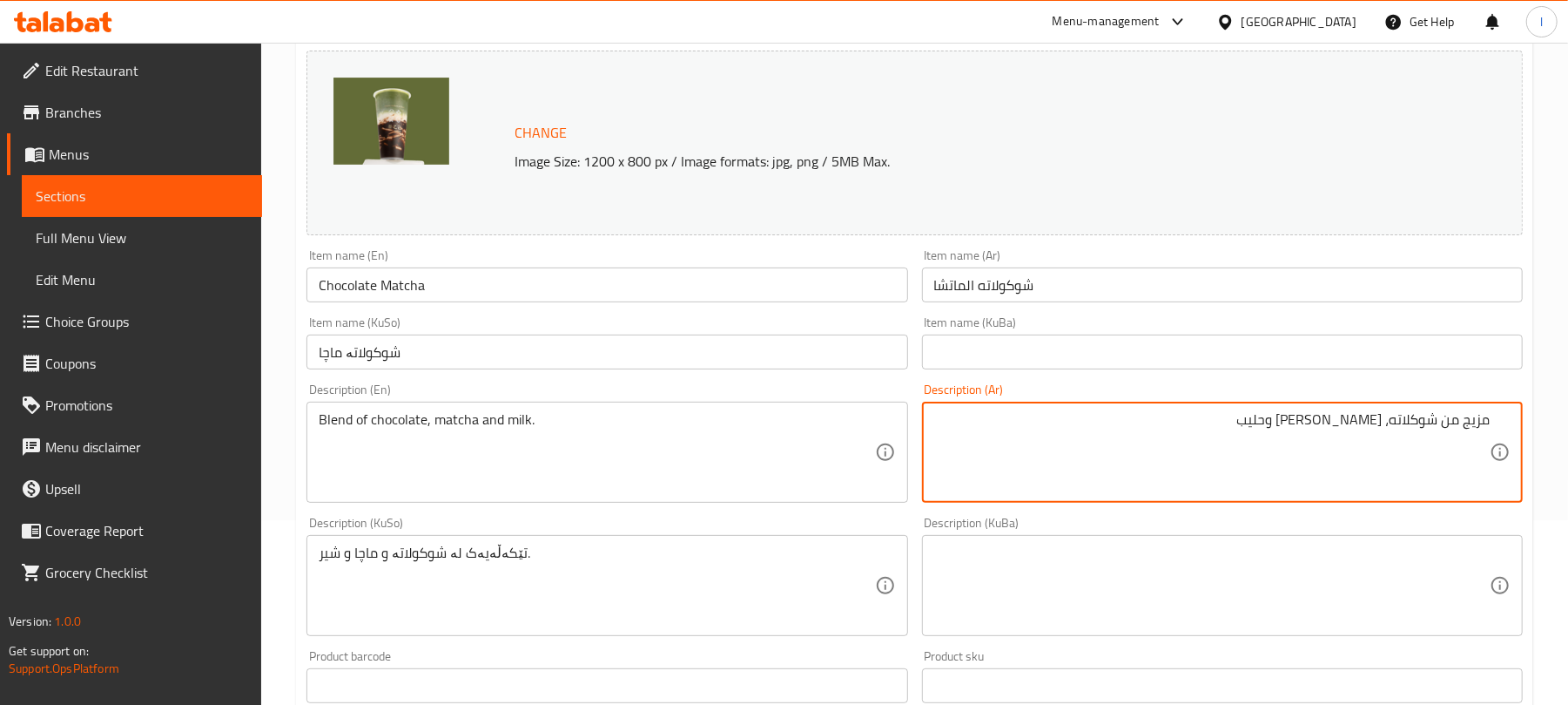
scroll to position [230, 0]
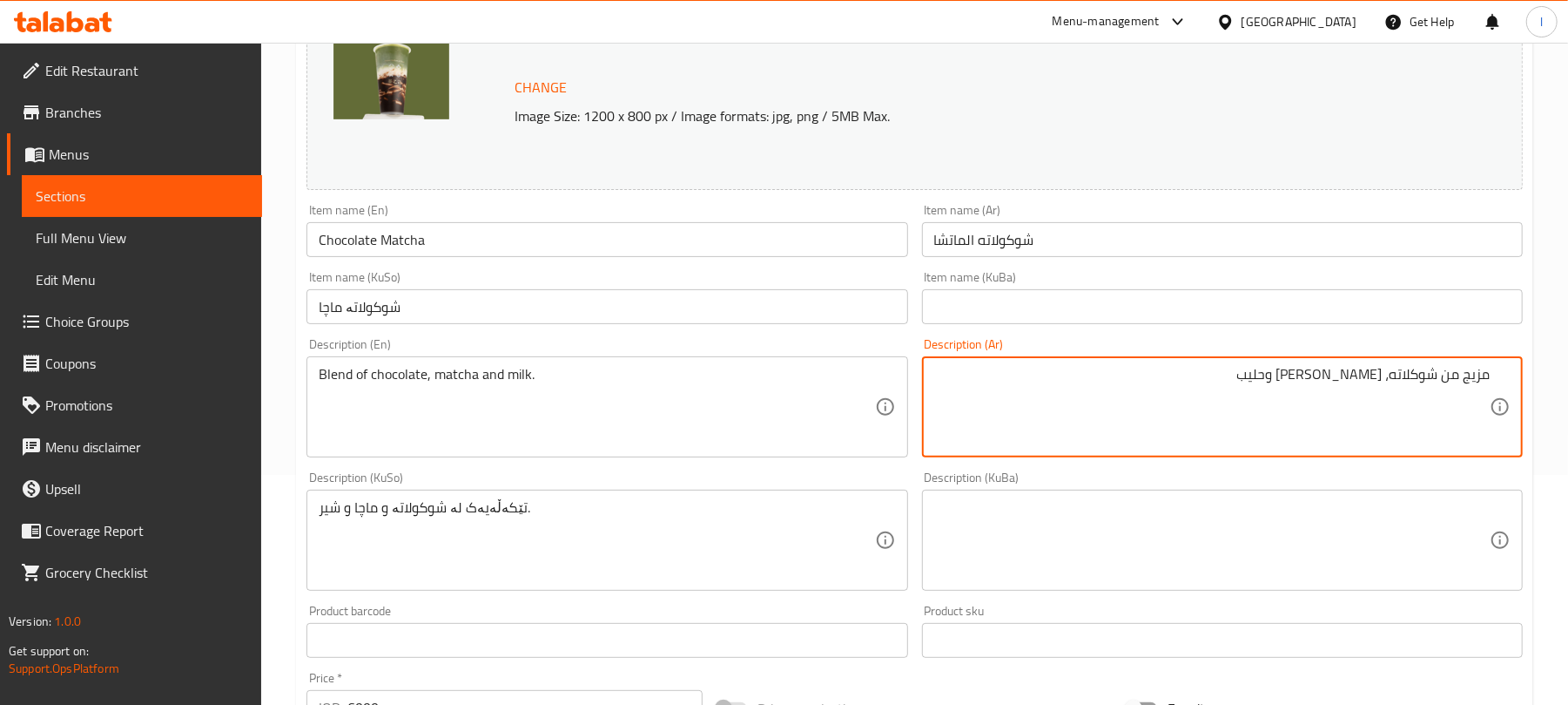
type textarea "مزيج من شوكلاته، [PERSON_NAME] وحليب"
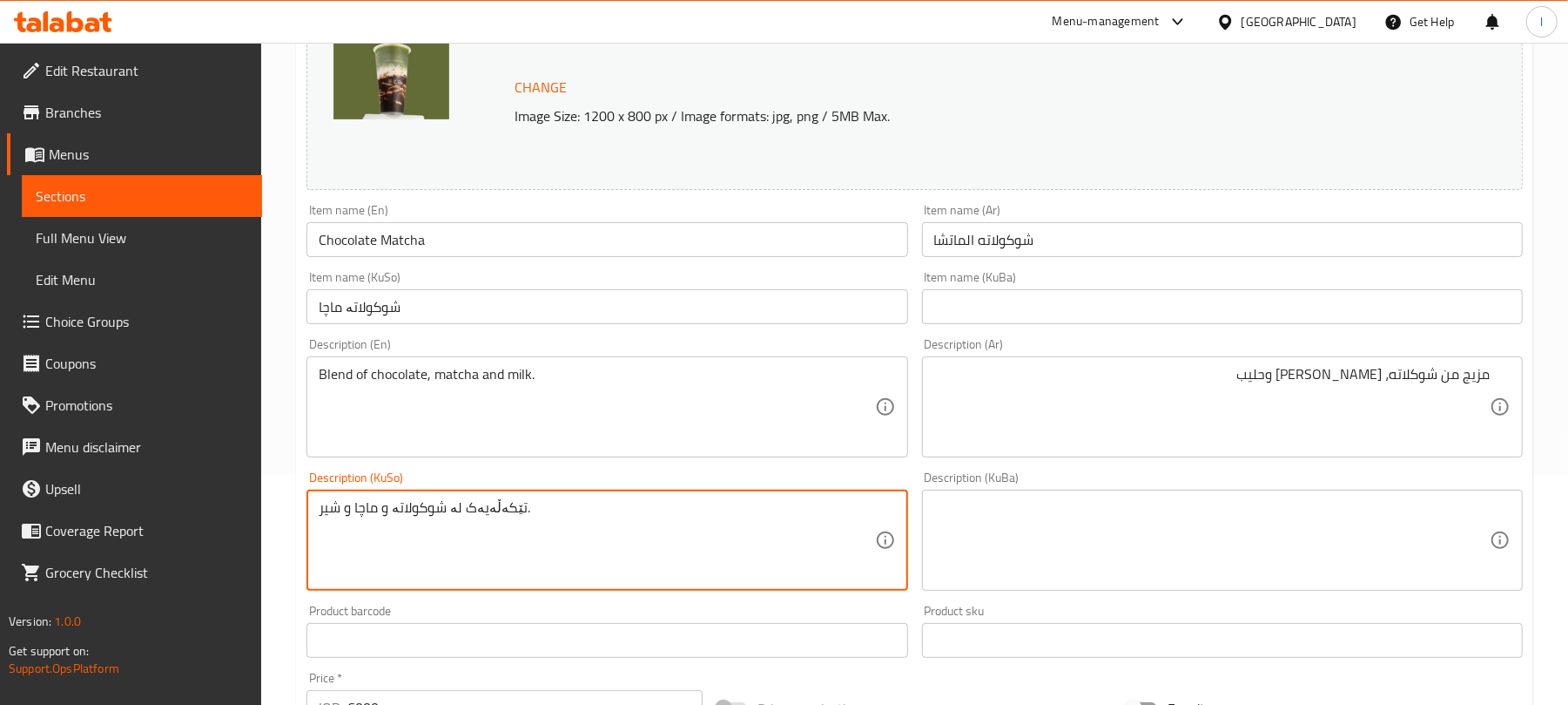
click at [568, 530] on textarea "تێکەڵەیەک لە شوکولاتە و ماچا و شیر." at bounding box center [596, 540] width 556 height 83
type textarea "تێکەڵەی چۆکلێت، ماچا و شیر"
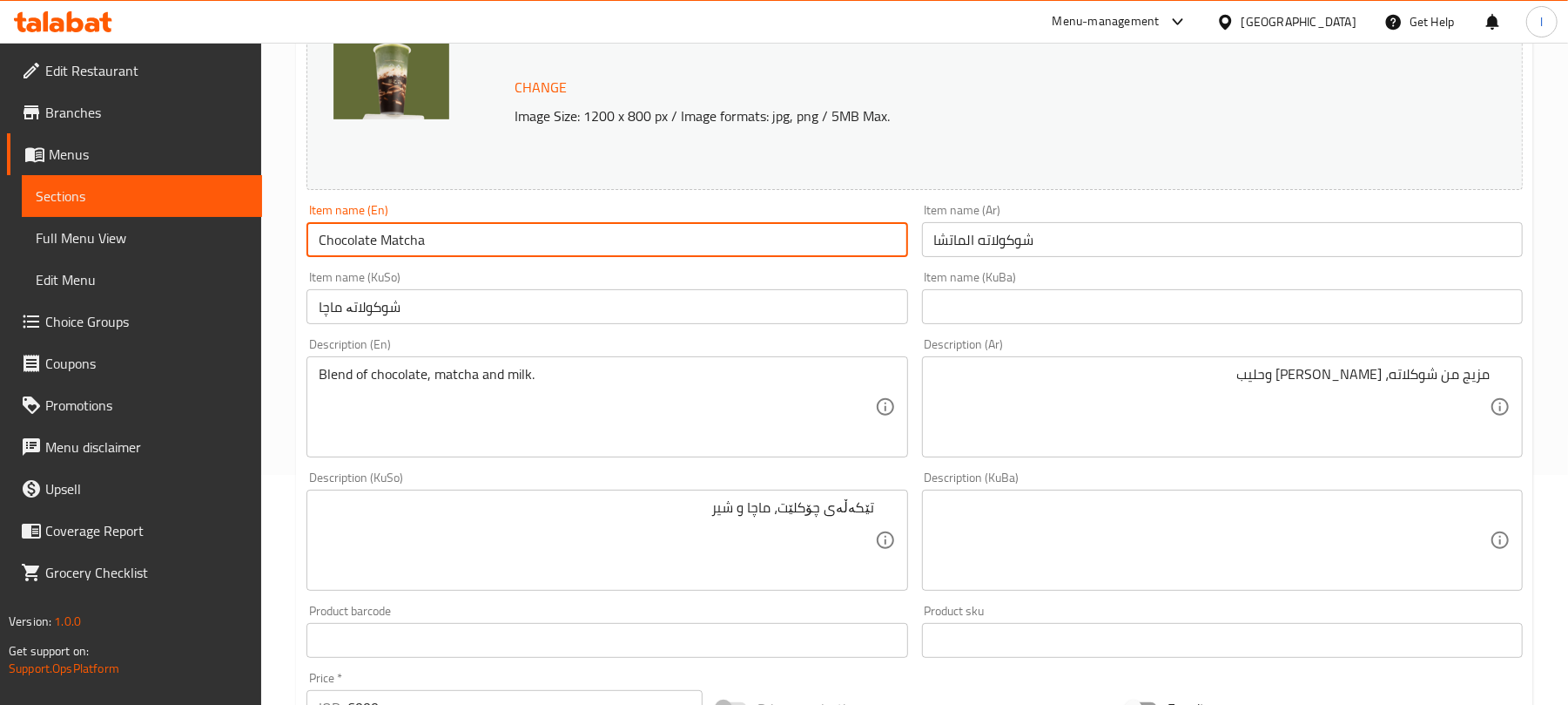
drag, startPoint x: 379, startPoint y: 250, endPoint x: 440, endPoint y: 250, distance: 61.0
click at [440, 250] on input "Chocolate Matcha" at bounding box center [606, 240] width 601 height 35
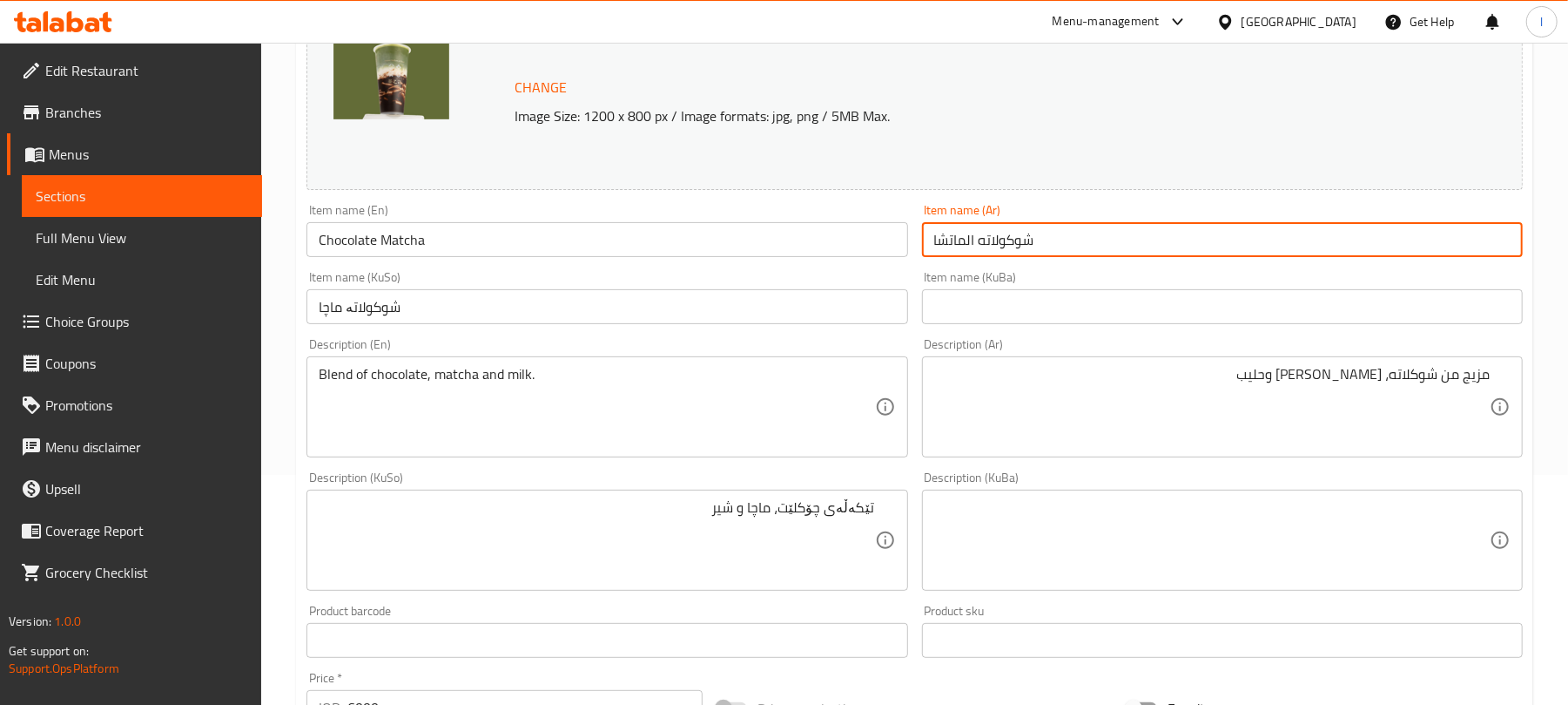
click at [965, 244] on input "شوكولاته الماتشا" at bounding box center [1222, 240] width 601 height 35
type input "شوكولاته ماتشا"
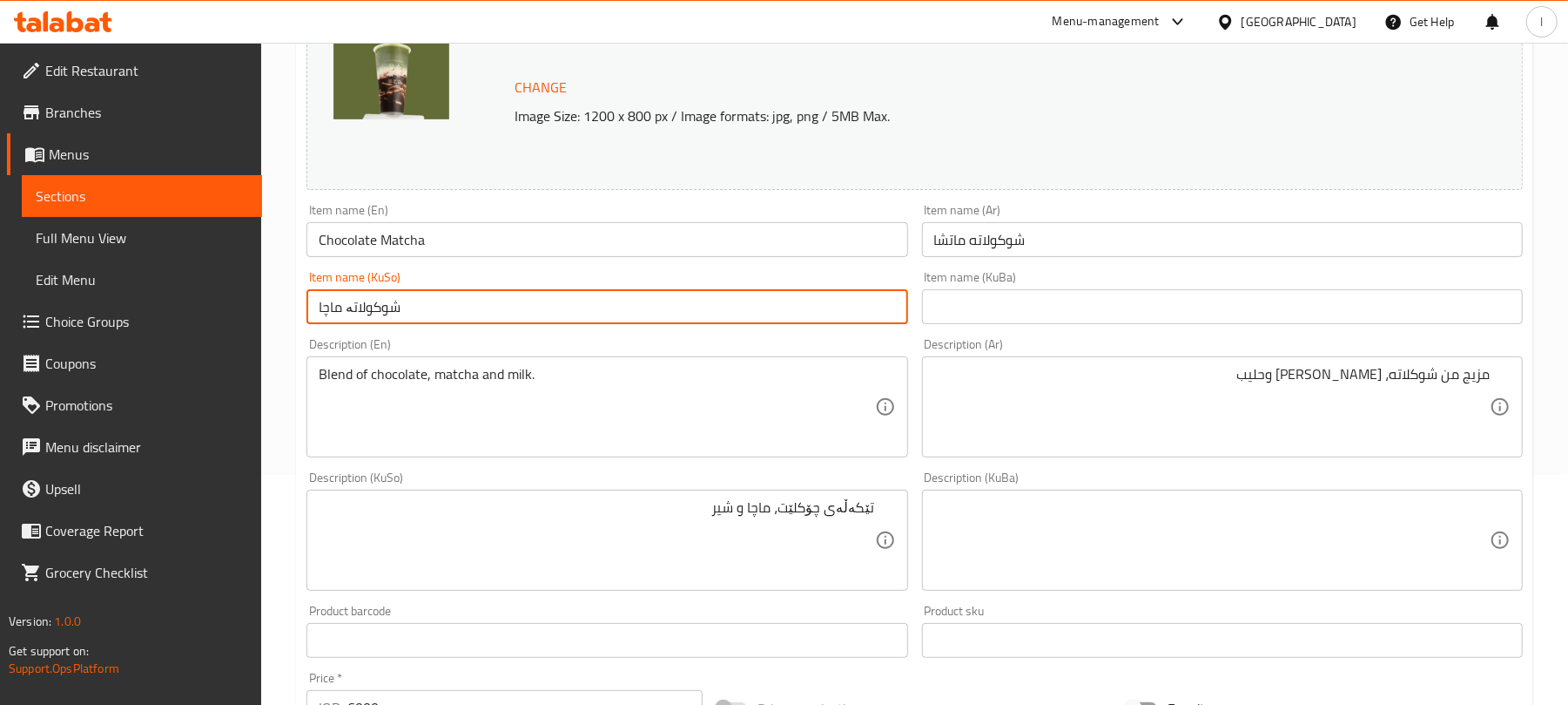
drag, startPoint x: 341, startPoint y: 305, endPoint x: 310, endPoint y: 305, distance: 31.0
click at [310, 305] on input "شوکولاتە ماچا" at bounding box center [606, 306] width 601 height 35
paste input "تش"
type input "شوکولاتە ماتشا"
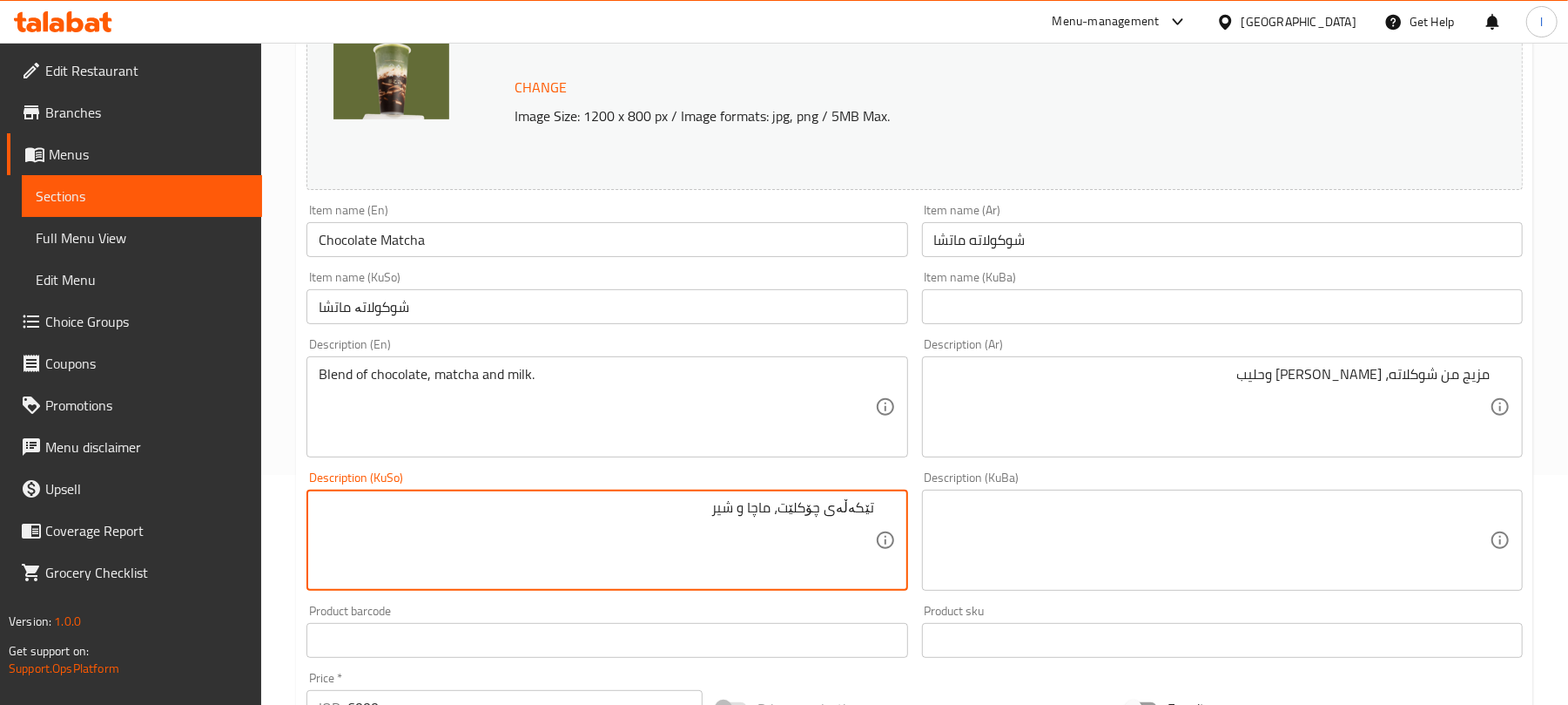
drag, startPoint x: 778, startPoint y: 509, endPoint x: 757, endPoint y: 516, distance: 22.1
paste textarea "تشا"
type textarea "تێکەڵەی چۆکلێت، ماتشا و شیر"
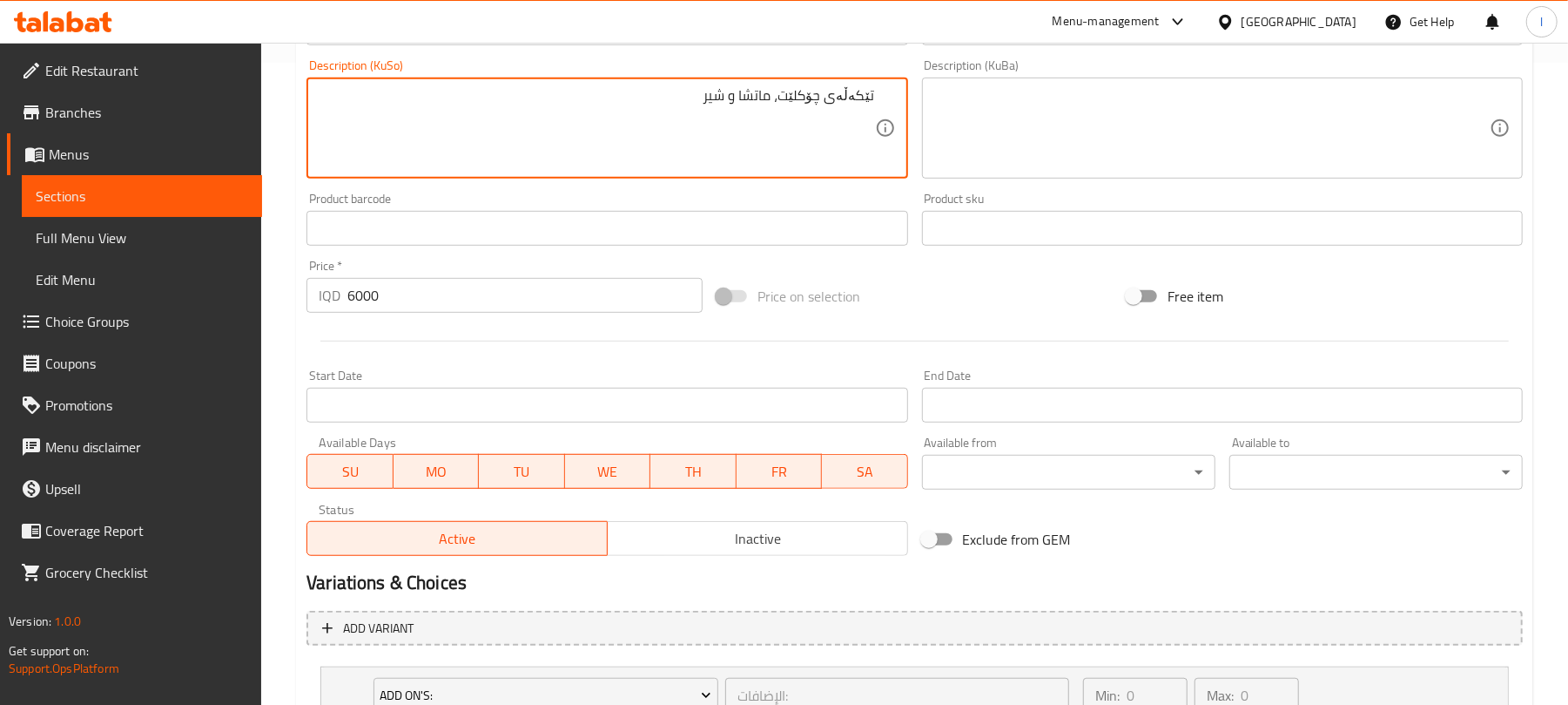
scroll to position [823, 0]
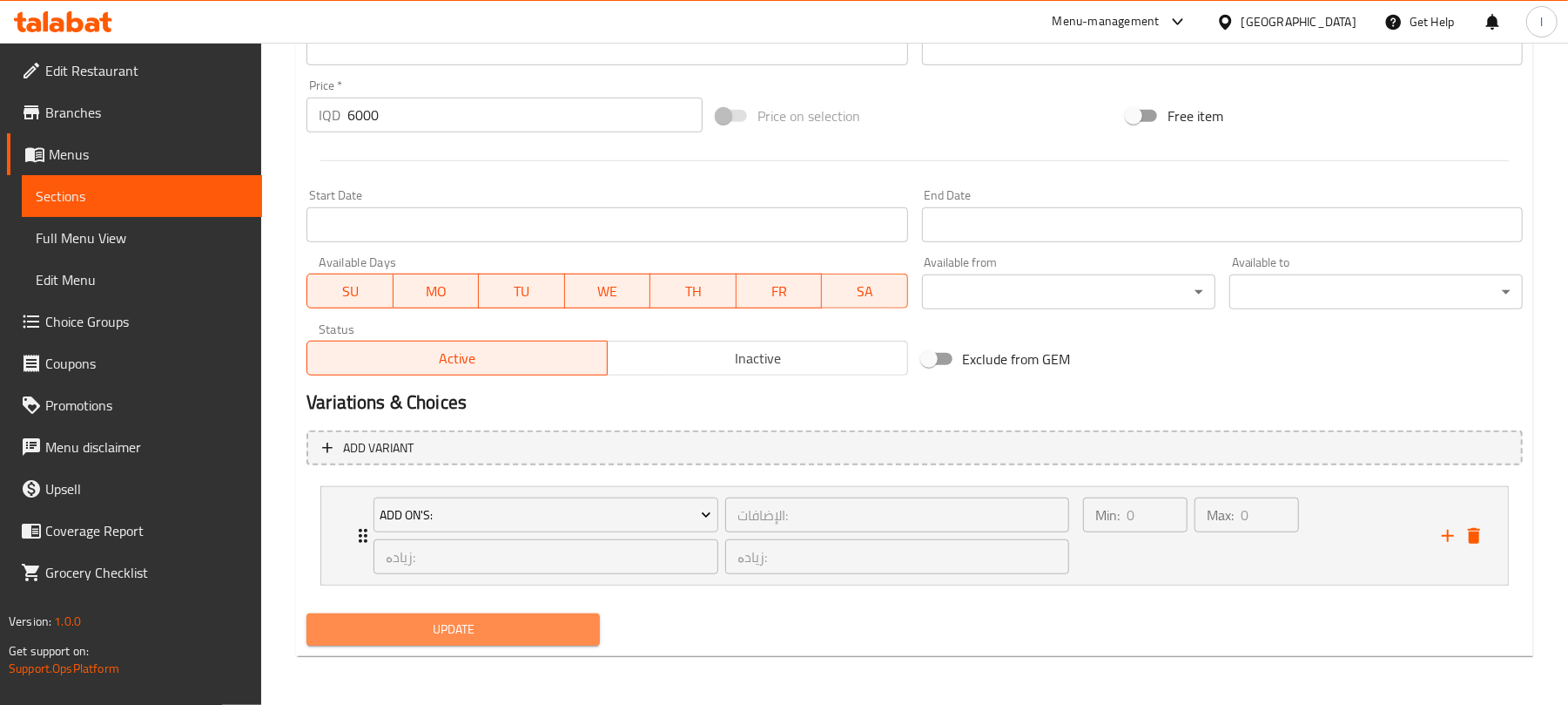
click at [576, 626] on span "Update" at bounding box center [453, 629] width 265 height 22
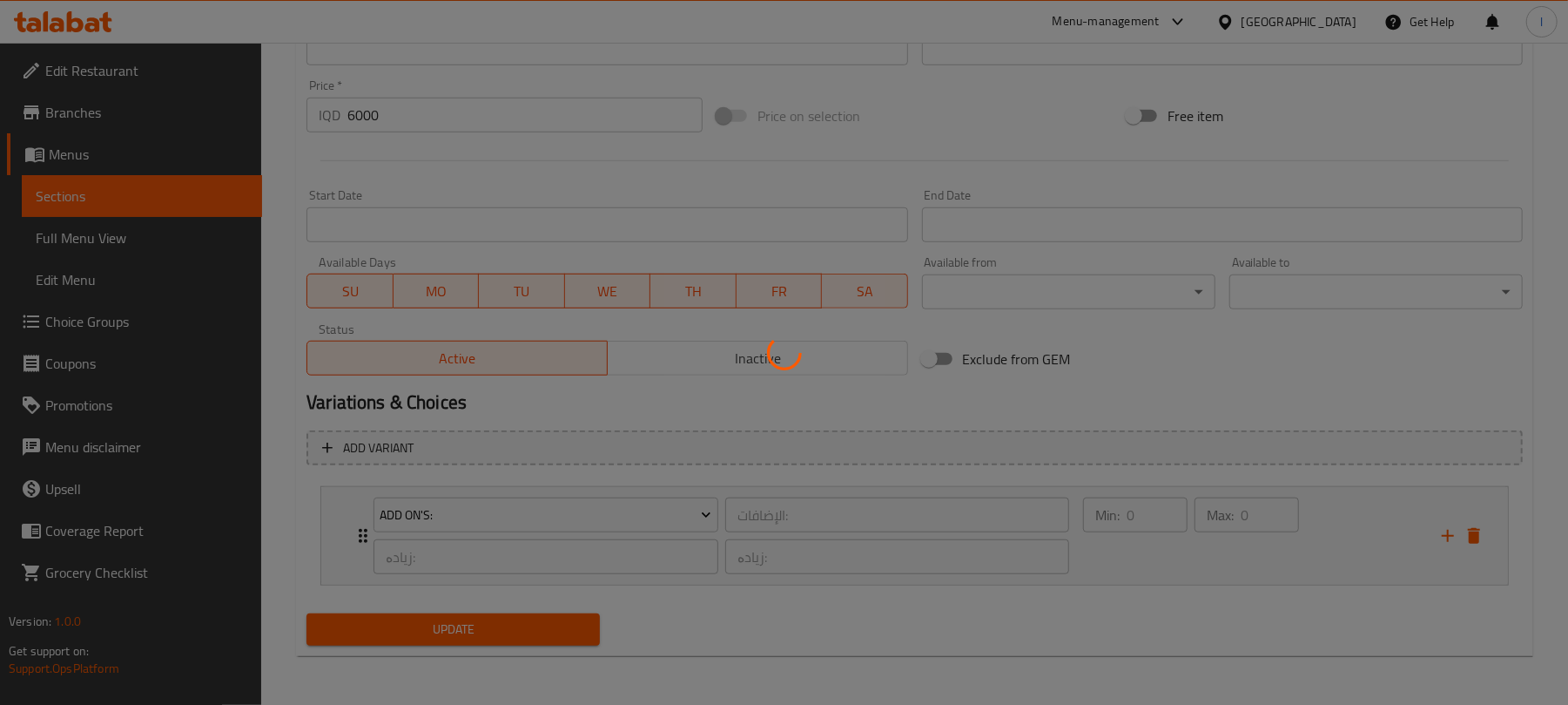
scroll to position [0, 0]
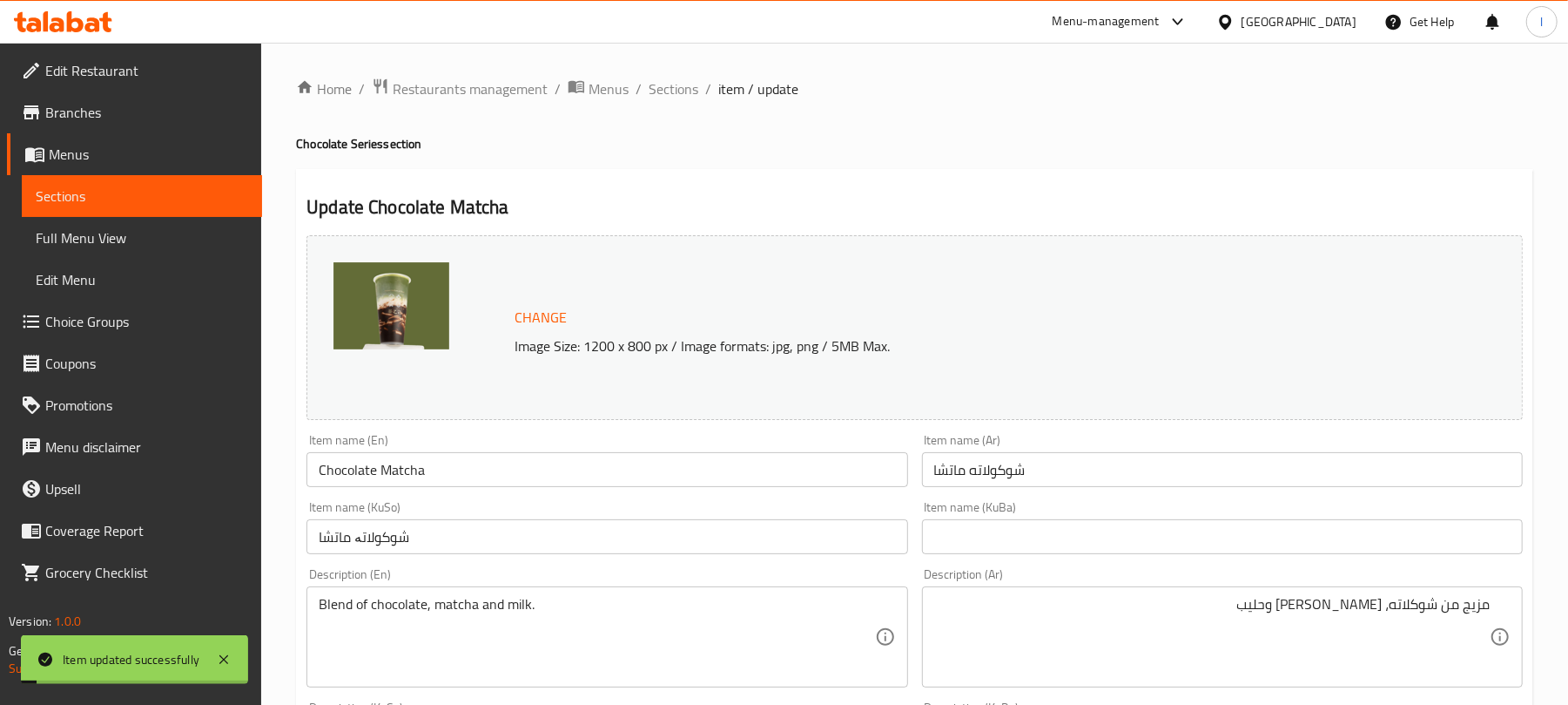
click at [435, 464] on input "Chocolate Matcha" at bounding box center [606, 469] width 601 height 35
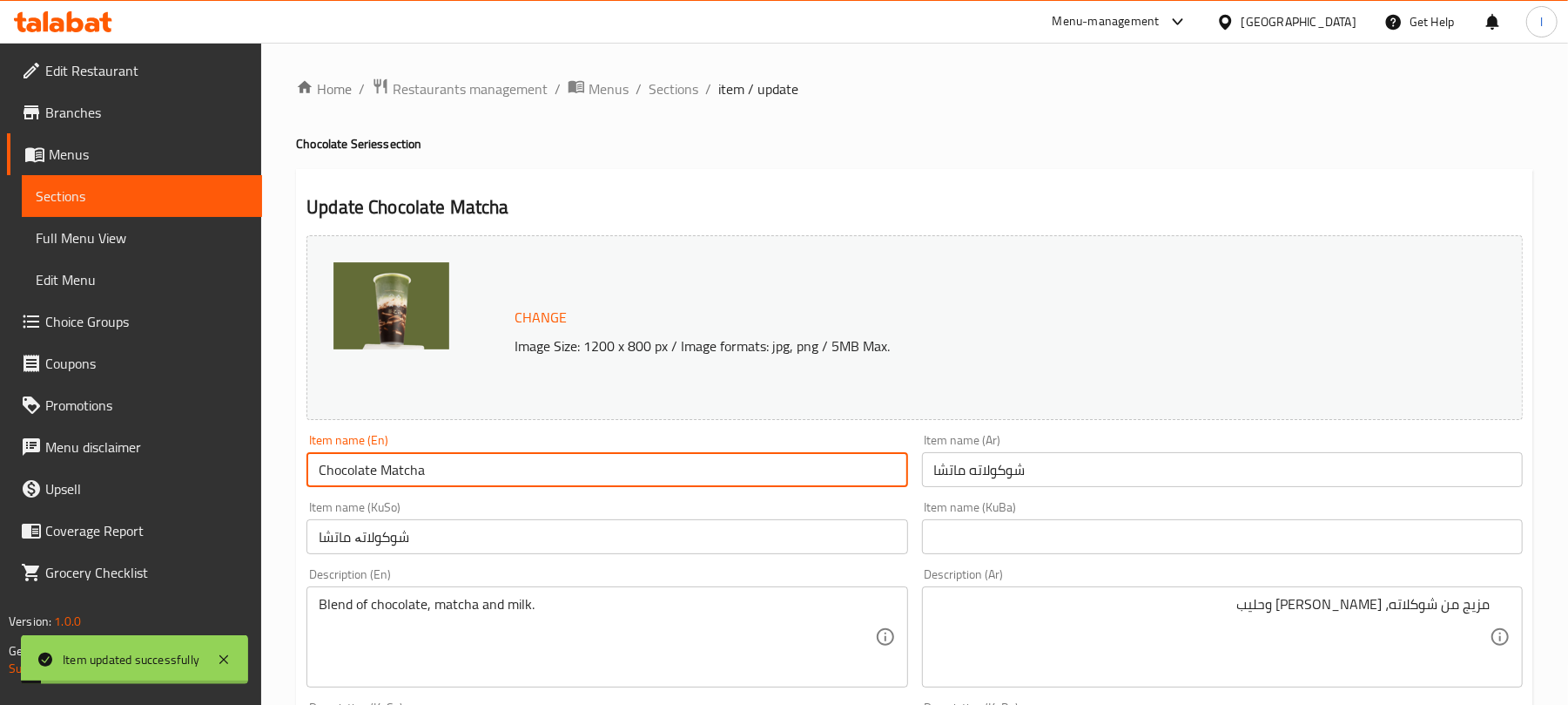
click at [435, 464] on input "Chocolate Matcha" at bounding box center [606, 469] width 601 height 35
click at [433, 464] on input "Chocolate Matcha" at bounding box center [606, 469] width 601 height 35
click at [122, 239] on span "Full Menu View" at bounding box center [142, 238] width 213 height 21
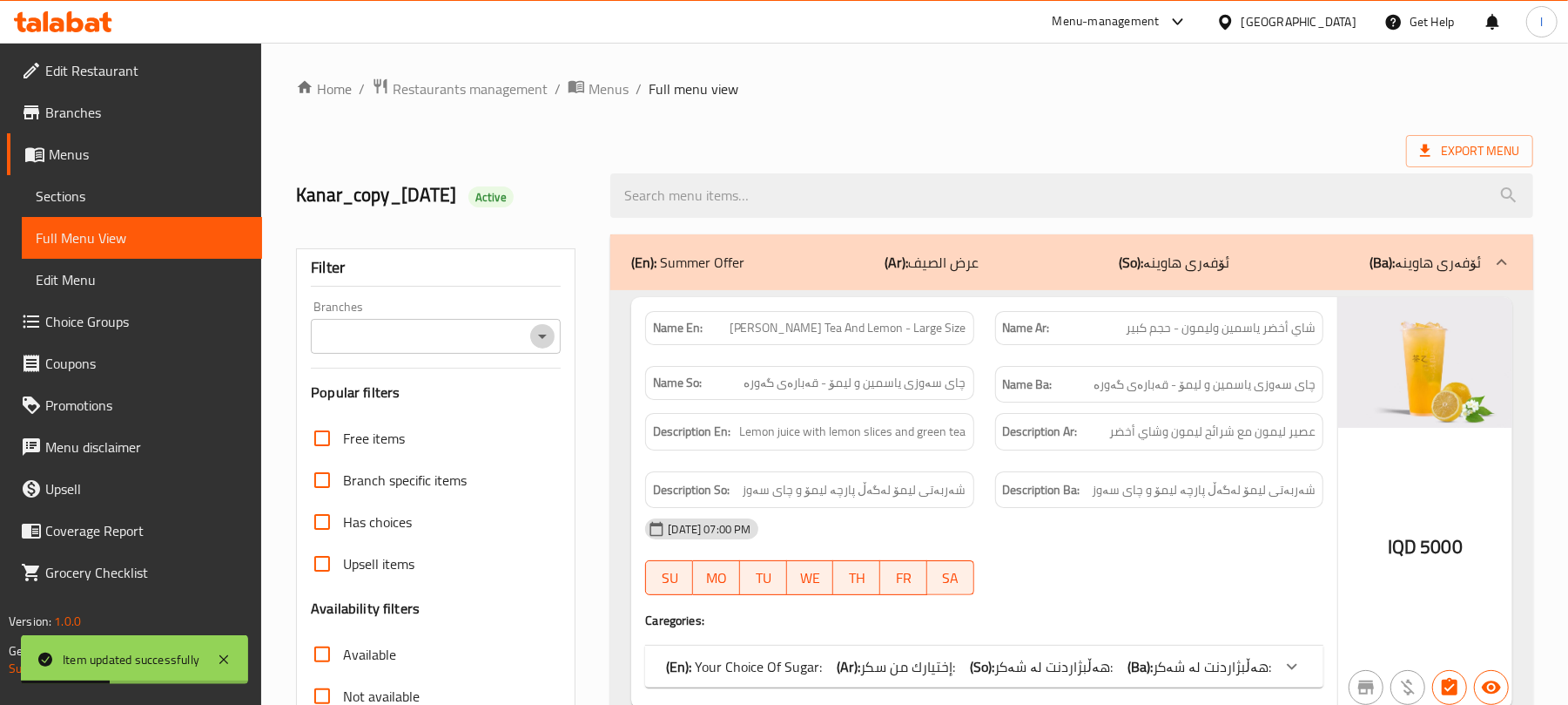
click at [541, 338] on icon "Open" at bounding box center [542, 336] width 9 height 4
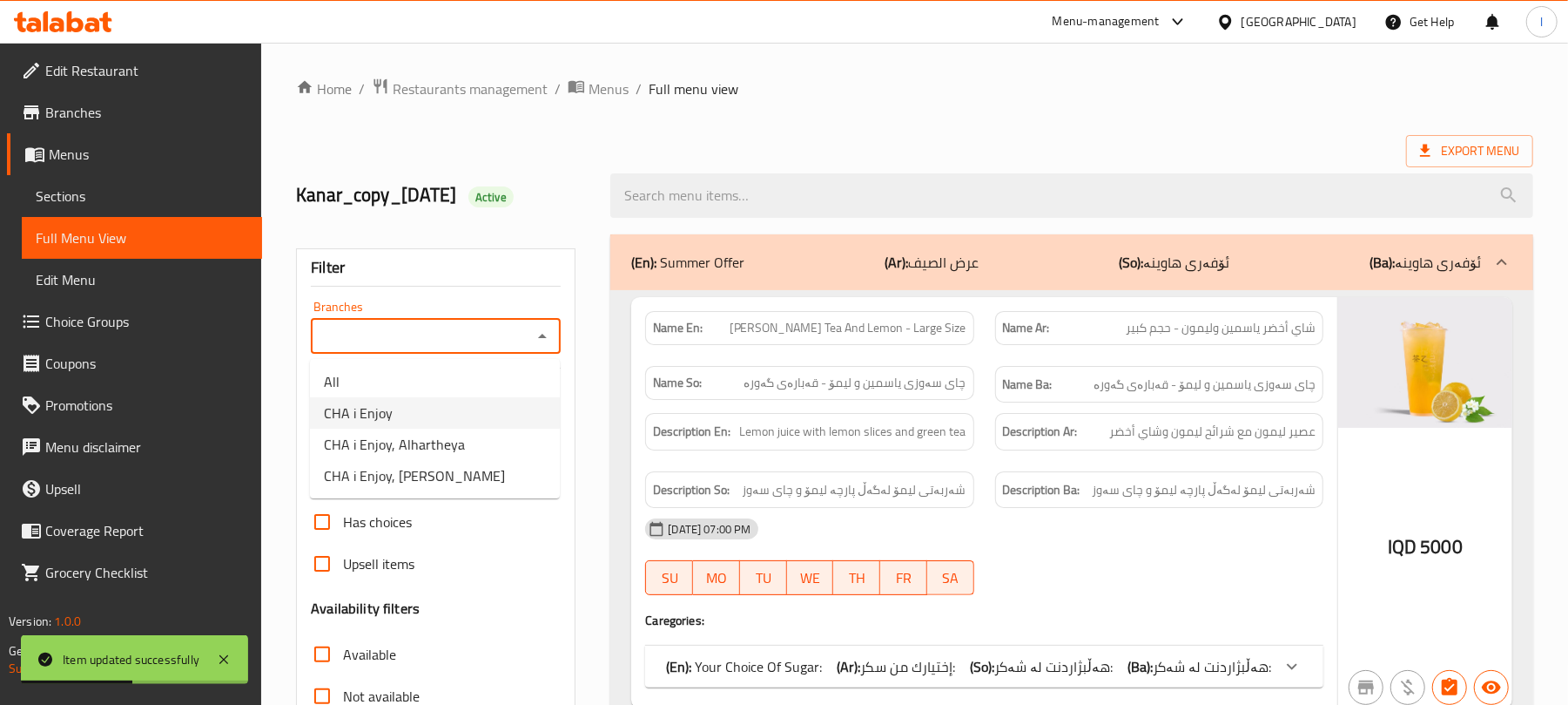
click at [450, 402] on li "CHA i Enjoy" at bounding box center [434, 413] width 250 height 31
type input "CHA i Enjoy"
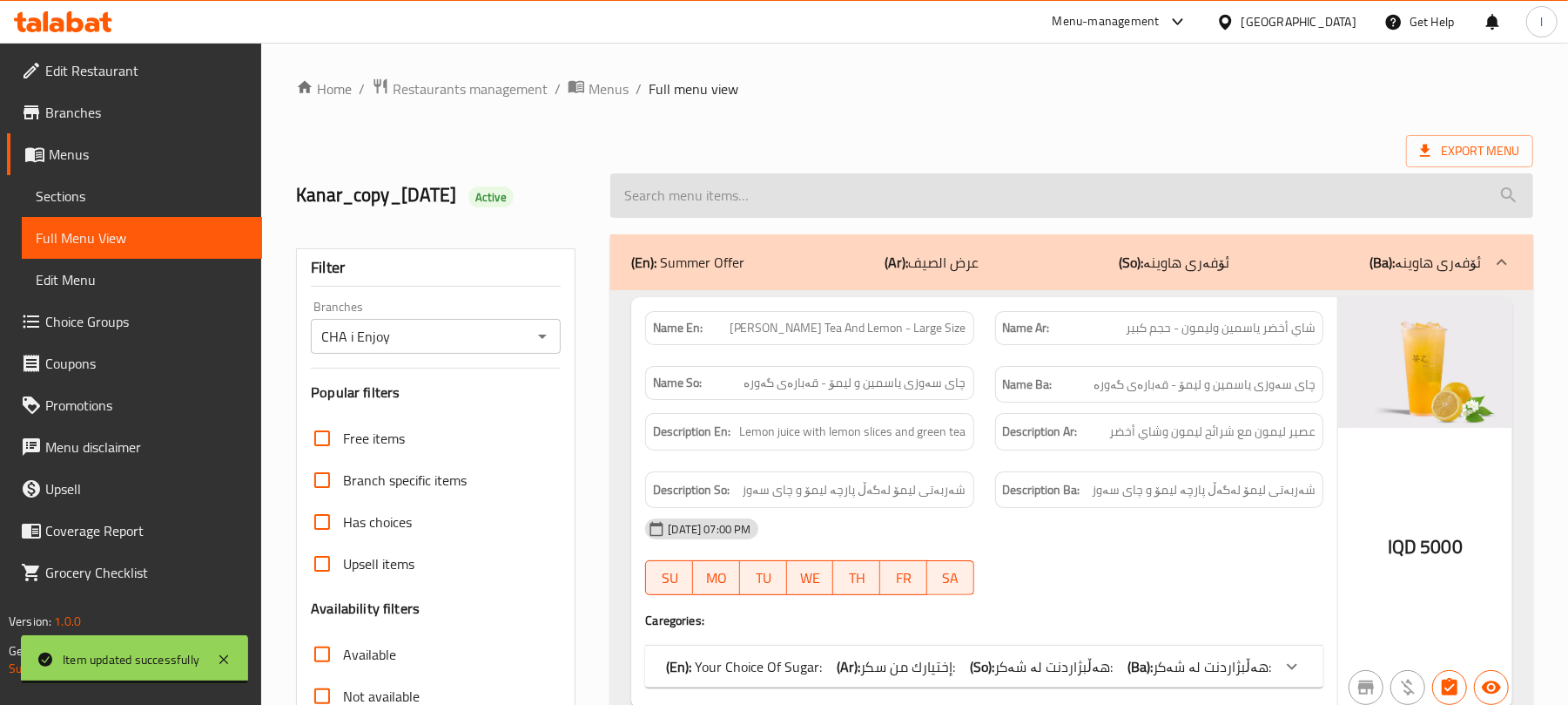
click at [686, 202] on input "search" at bounding box center [1072, 195] width 923 height 44
paste input "Chocolate Matcha"
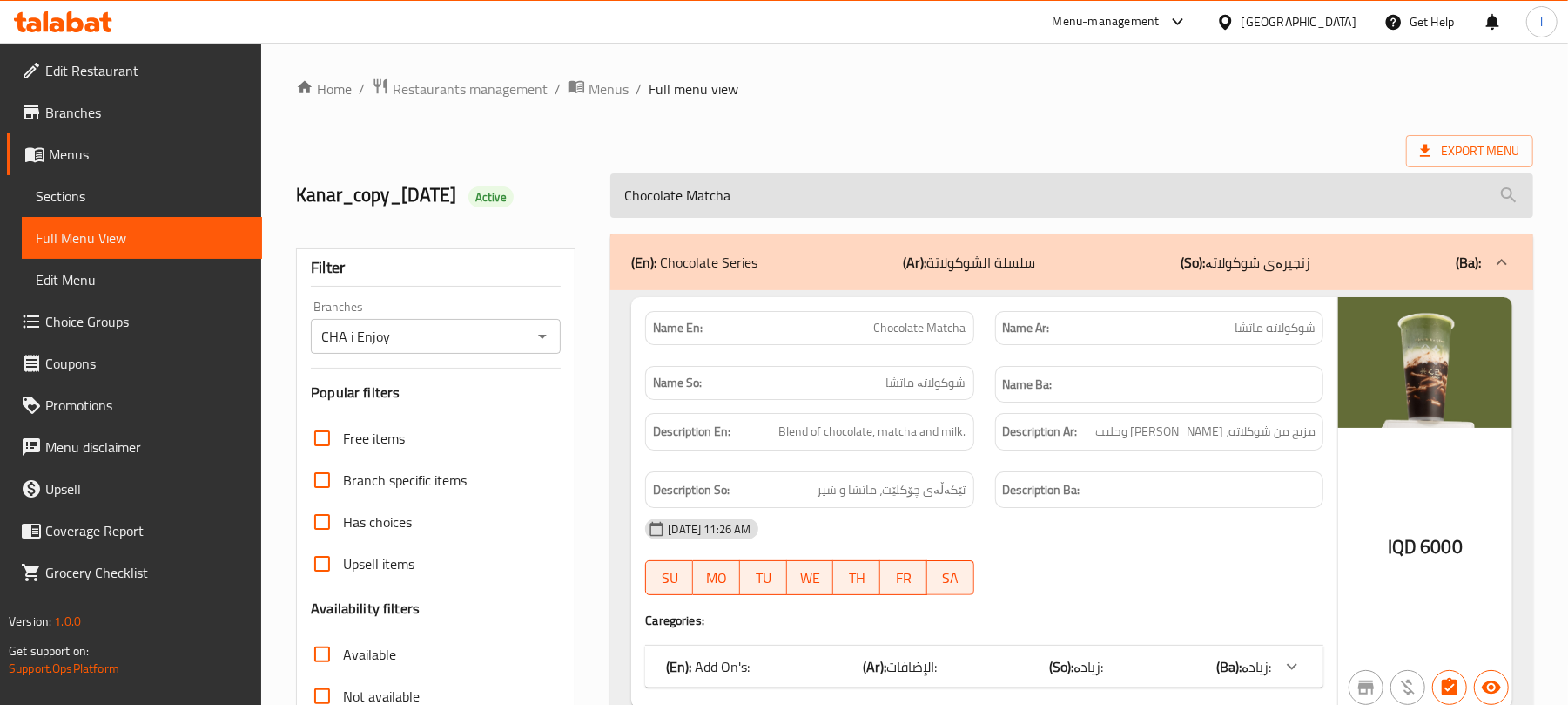
scroll to position [224, 0]
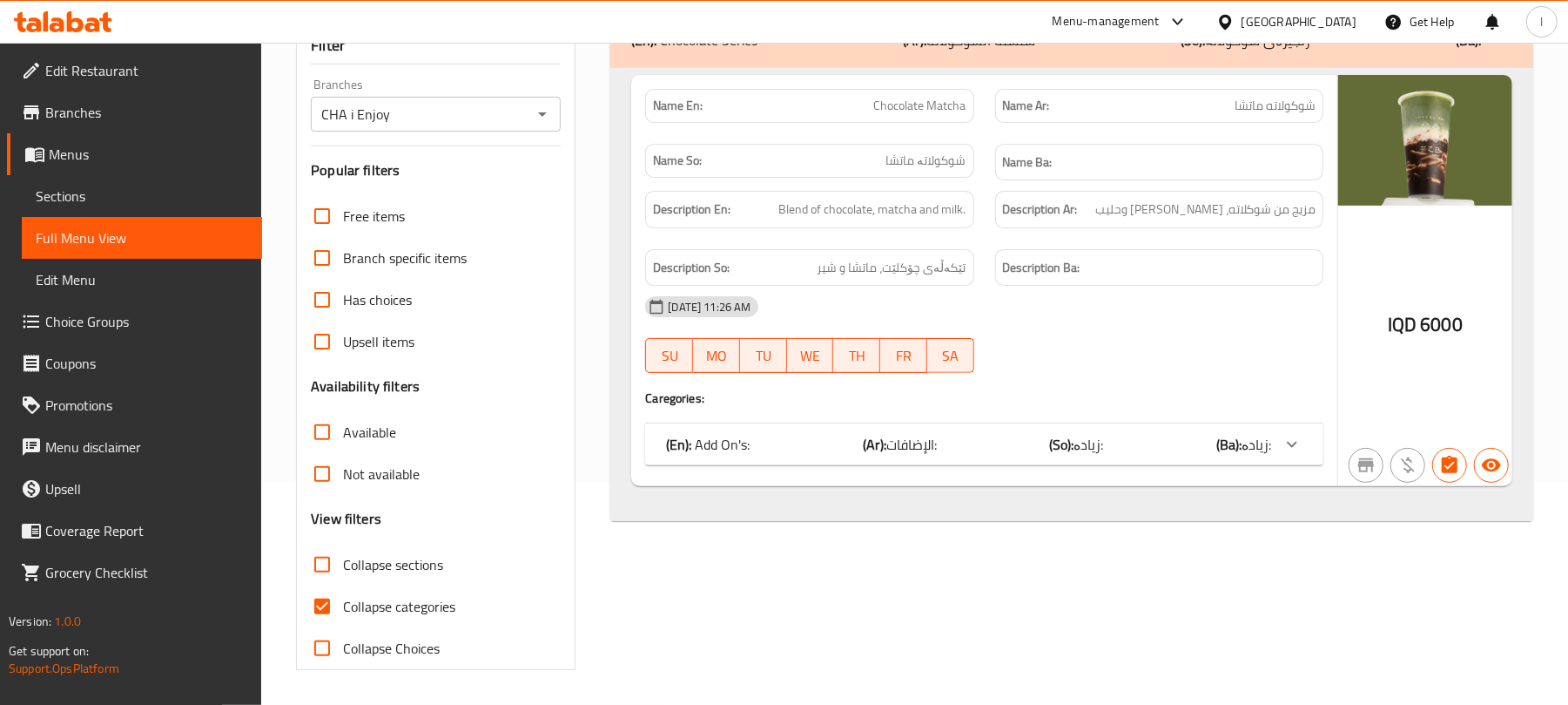
type input "Chocolate Matcha"
click at [331, 589] on input "Collapse categories" at bounding box center [322, 606] width 42 height 42
checkbox input "false"
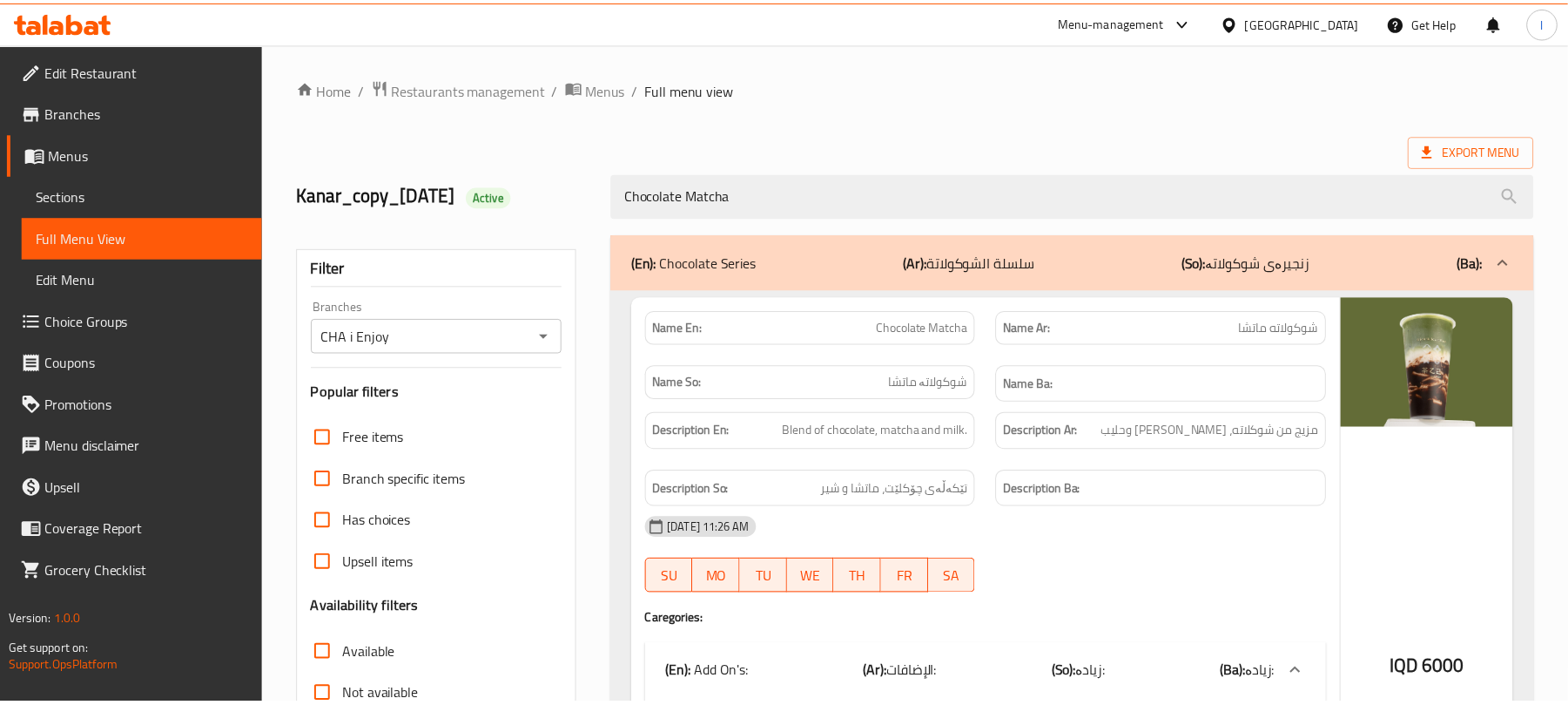
scroll to position [325, 0]
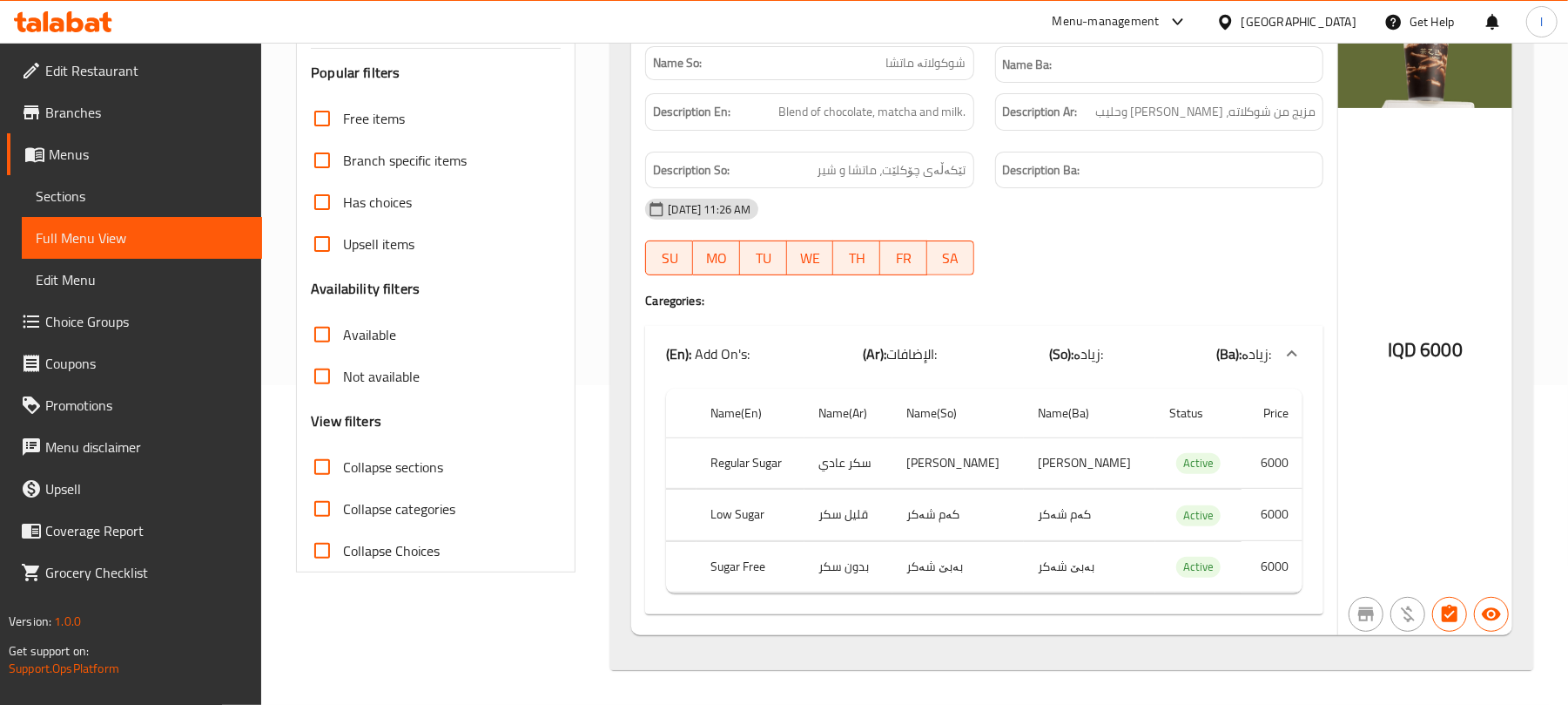
click at [85, 30] on icon at bounding box center [63, 22] width 99 height 21
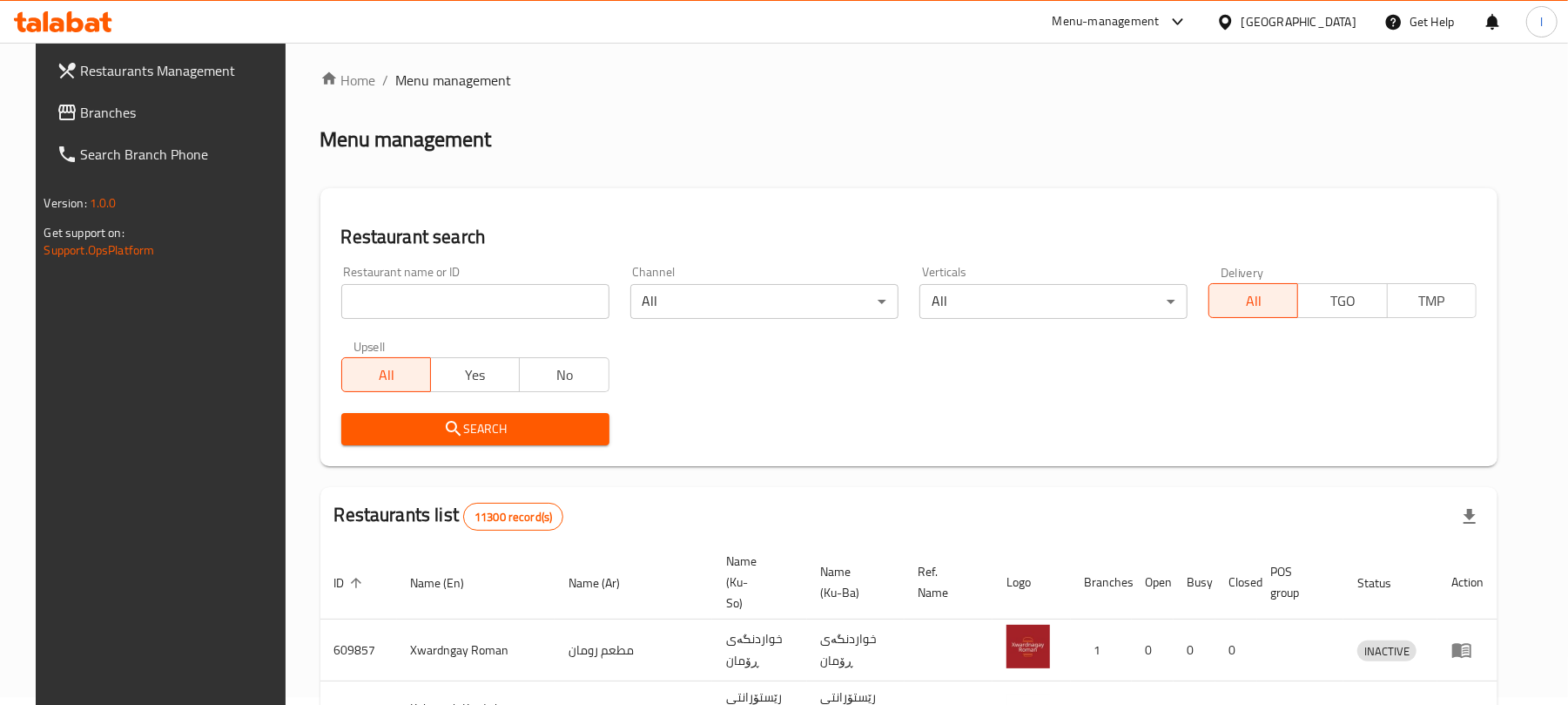
scroll to position [199, 0]
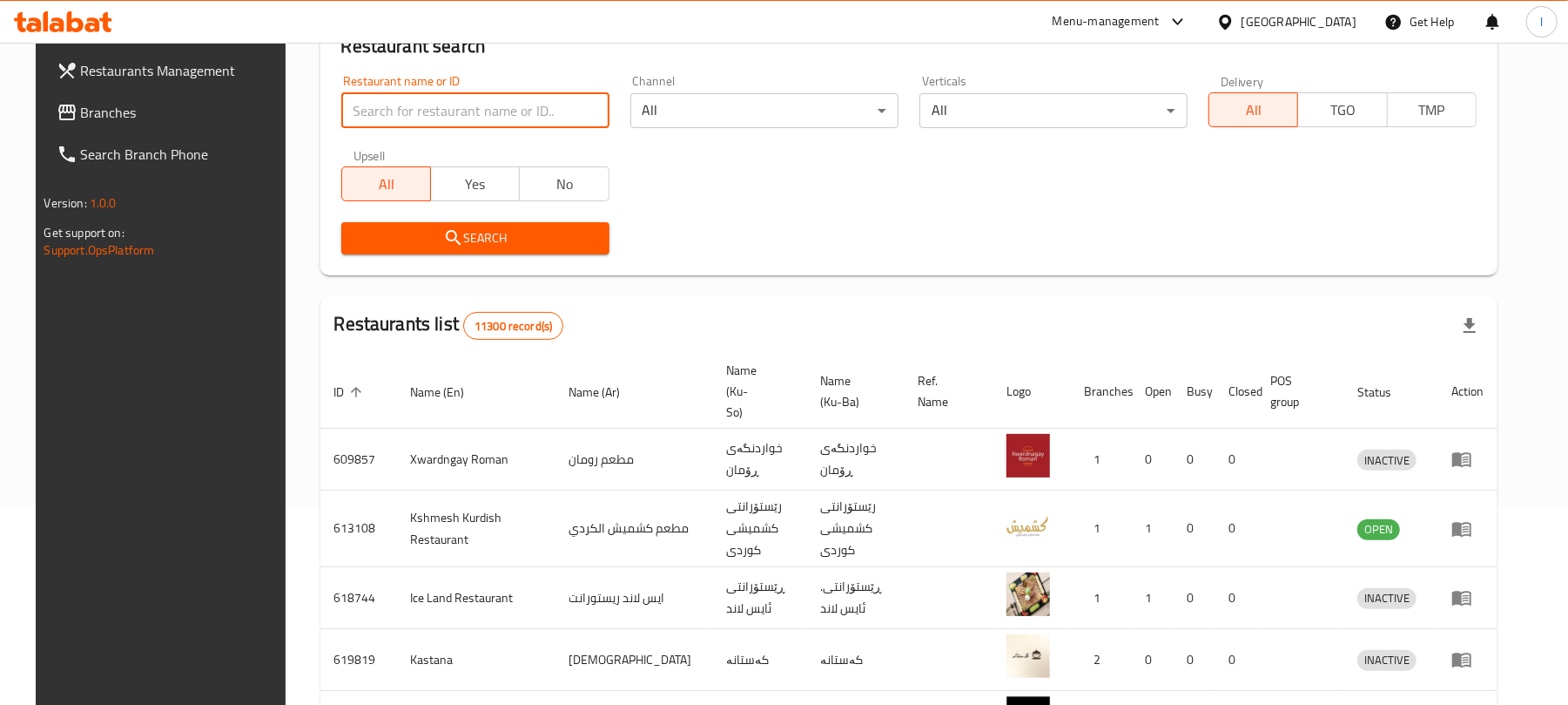
click at [402, 127] on input "search" at bounding box center [474, 111] width 268 height 35
paste input "Alpha Diet Kitchen"
type input "Alpha Diet Kitchen"
click button "Search" at bounding box center [474, 238] width 268 height 32
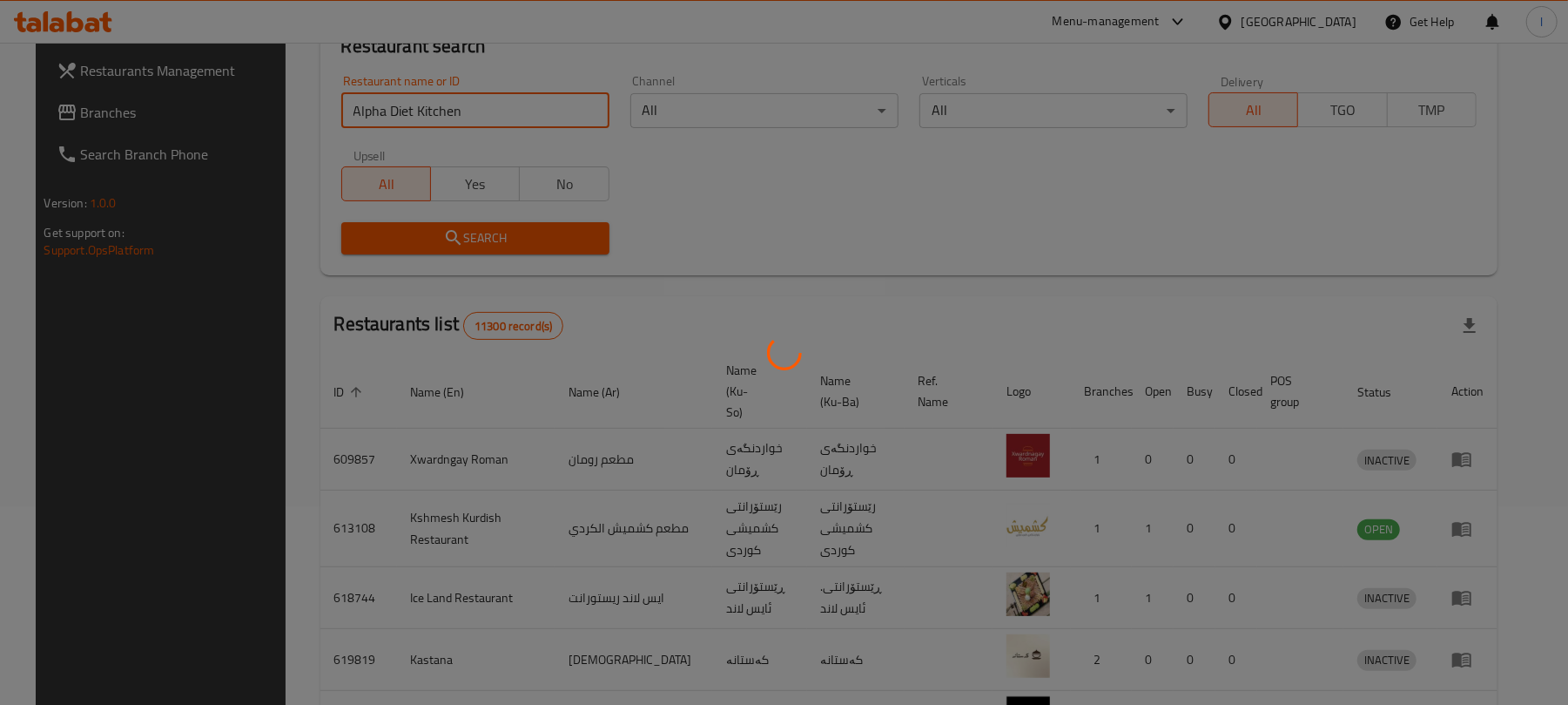
scroll to position [39, 0]
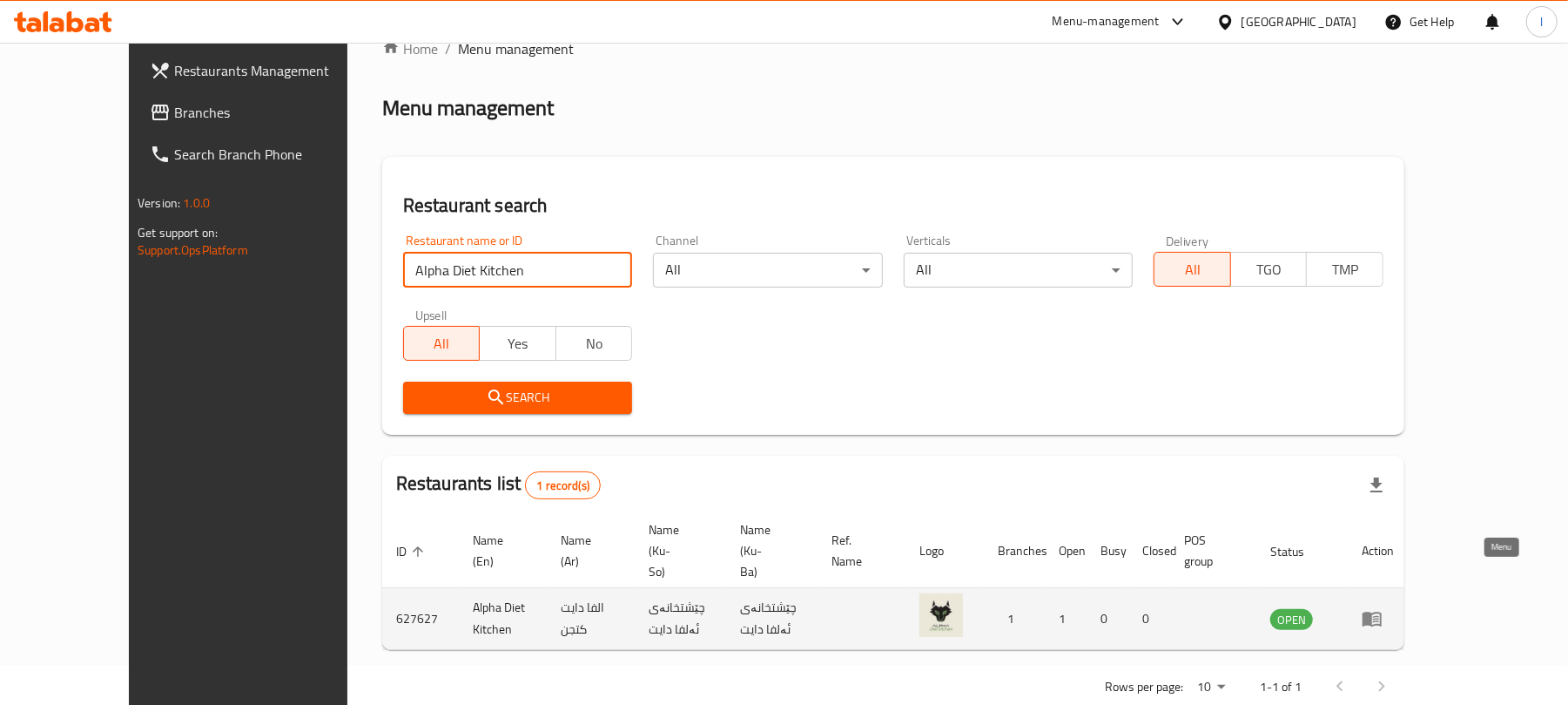
click at [1381, 613] on icon "enhanced table" at bounding box center [1372, 619] width 19 height 15
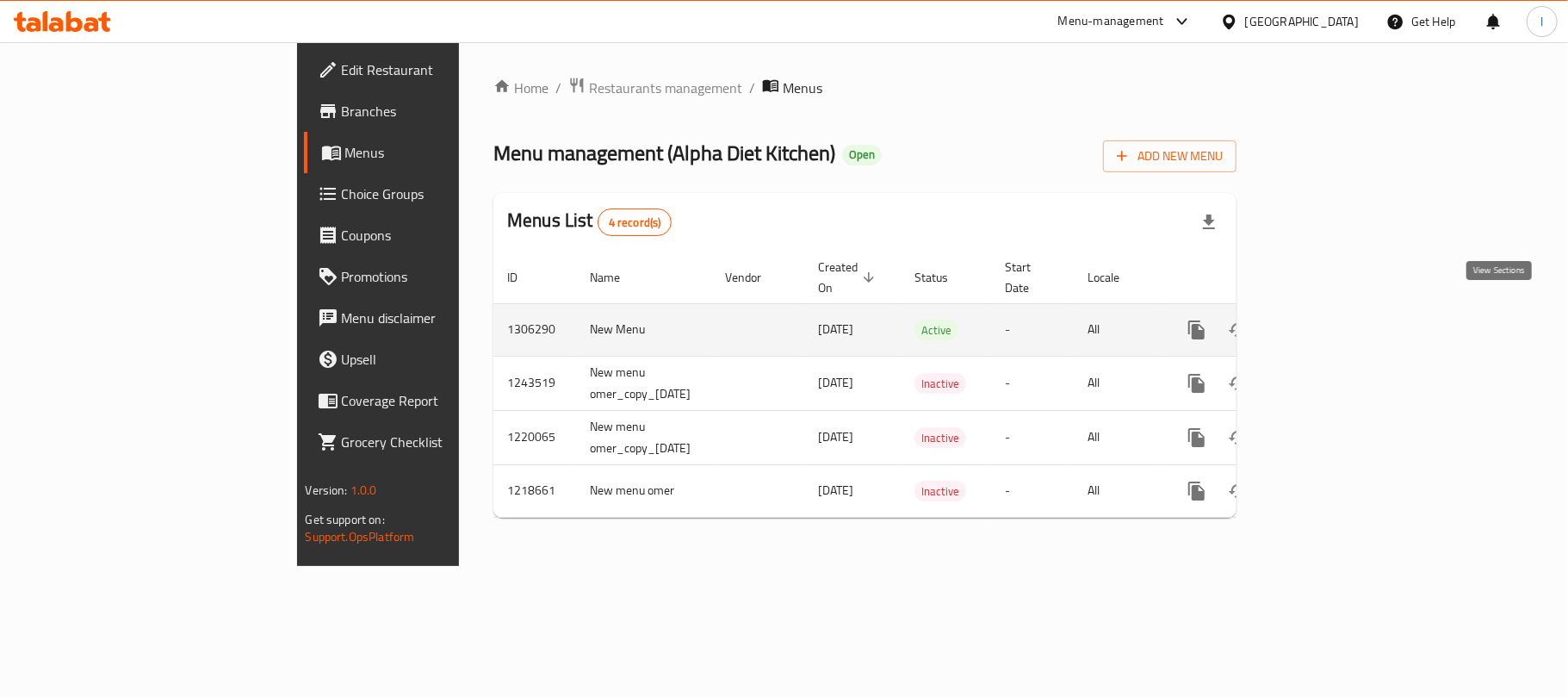
click at [1331, 319] on icon "enhanced table" at bounding box center [1320, 330] width 21 height 21
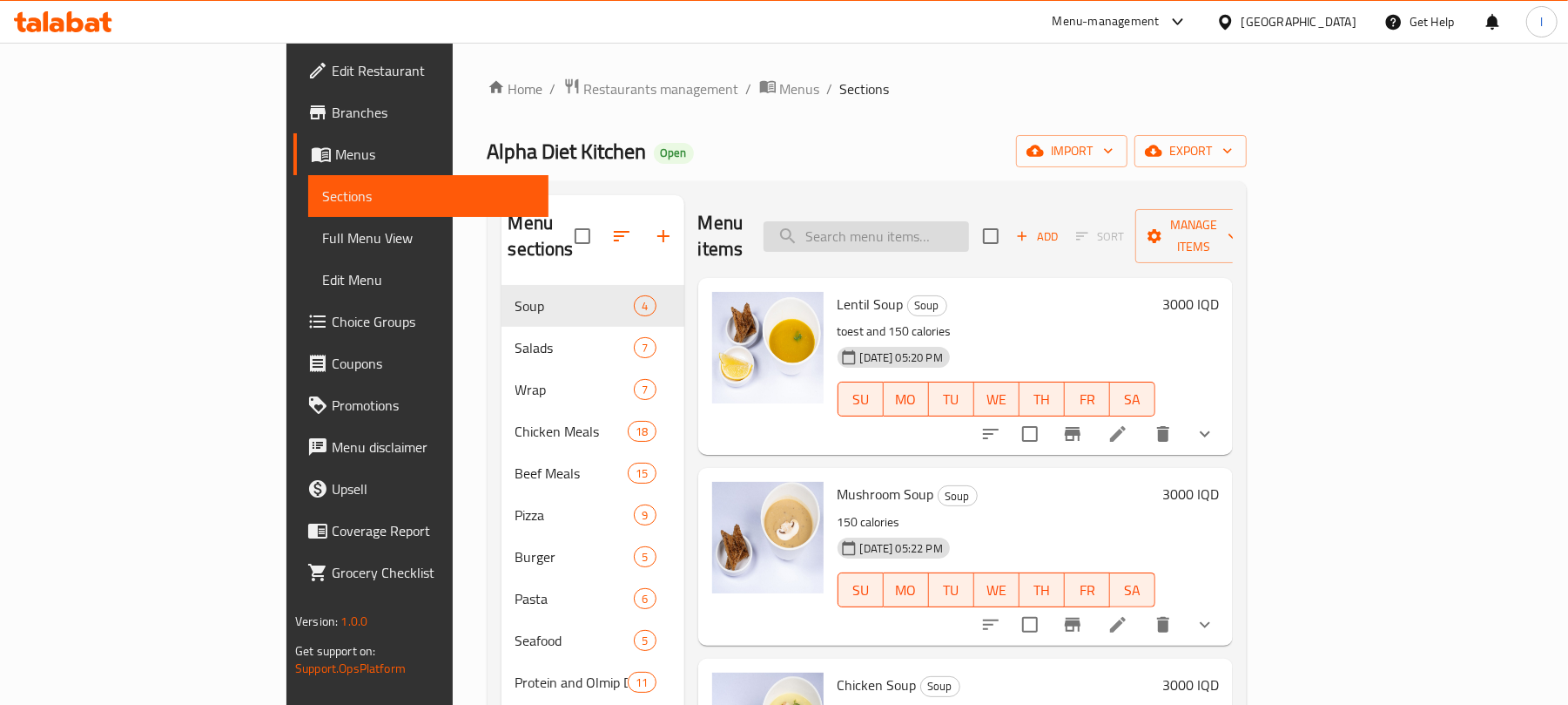
click at [931, 236] on input "search" at bounding box center [867, 236] width 206 height 31
paste input "Chicken pikaso Wrap"
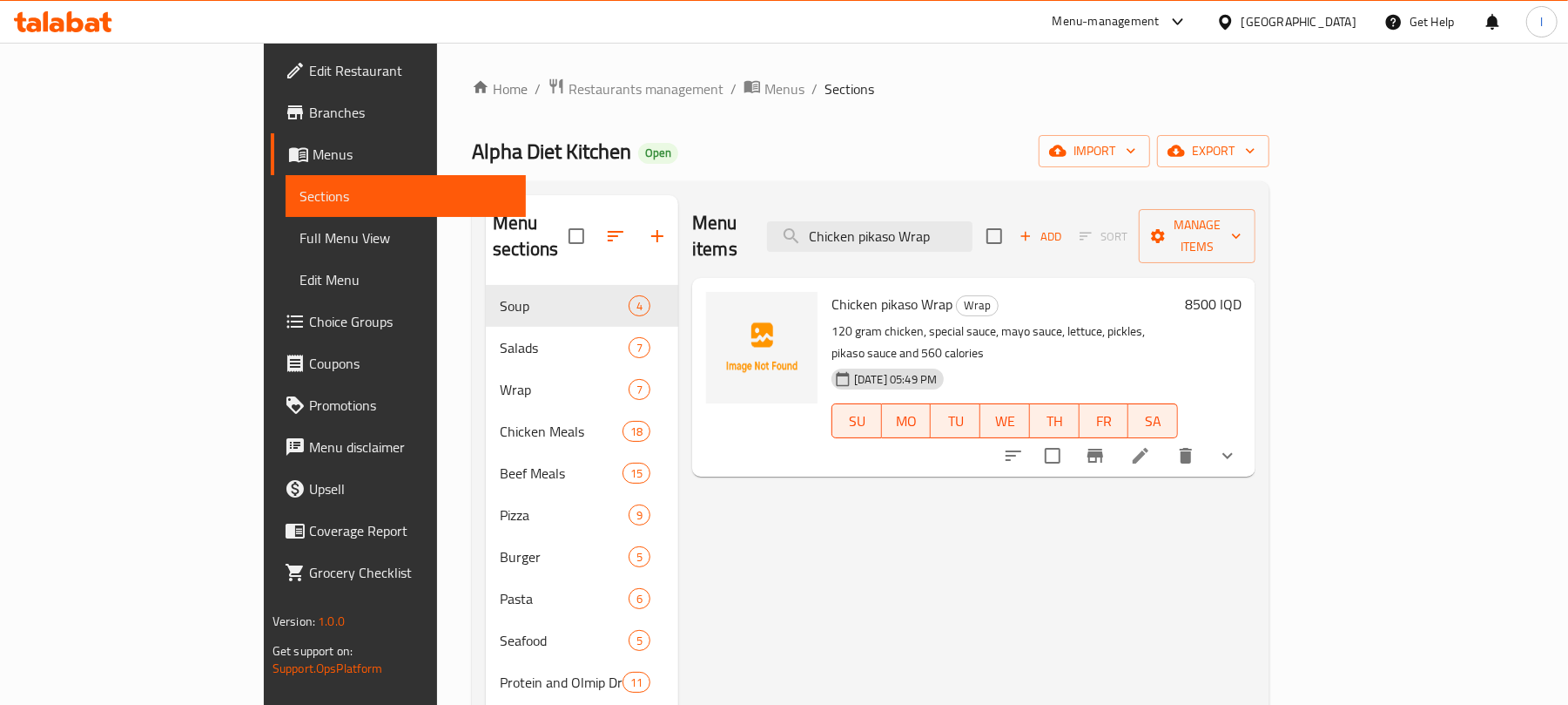
type input "Chicken pikaso Wrap"
click at [1151, 445] on icon at bounding box center [1141, 455] width 21 height 21
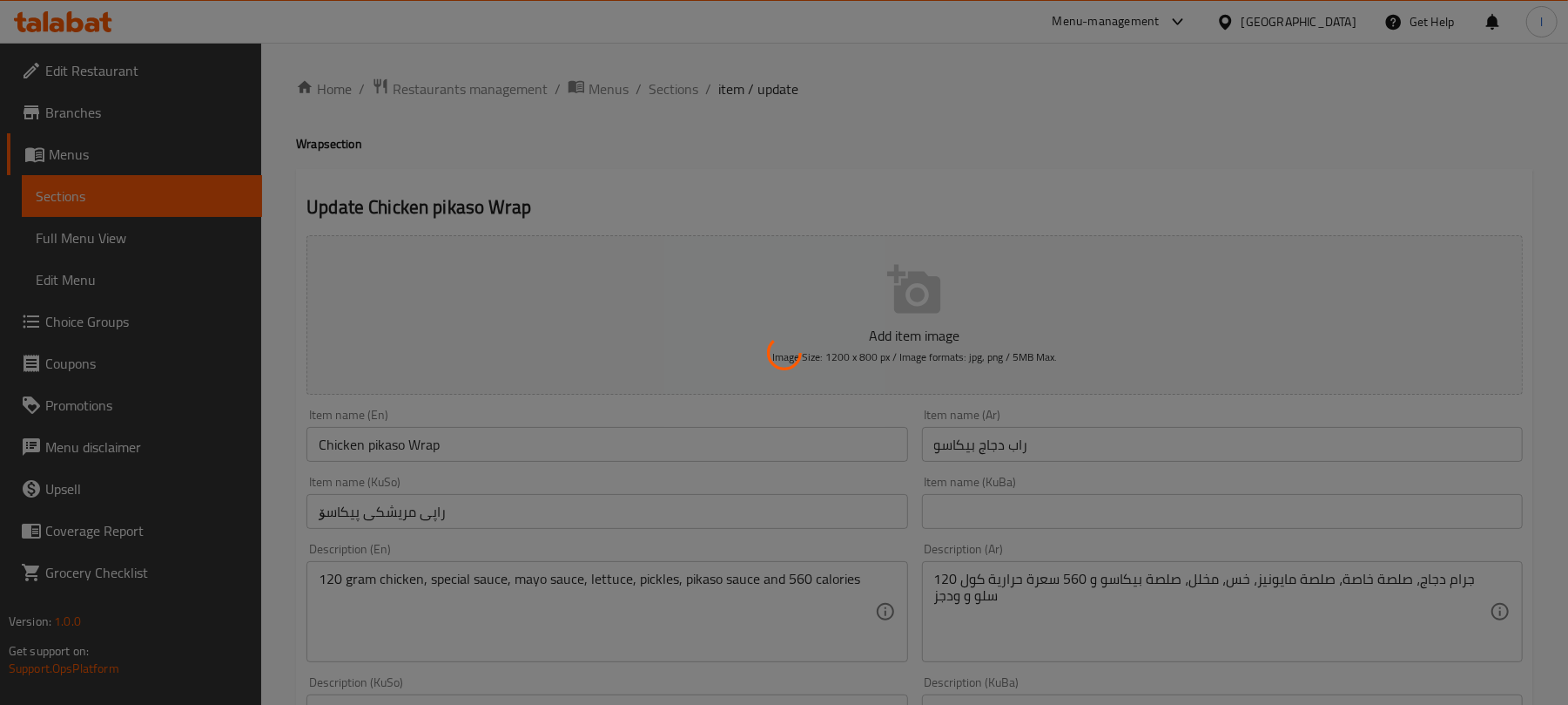
type input "إكسترا"
type input "ئێکسترا"
type input "0"
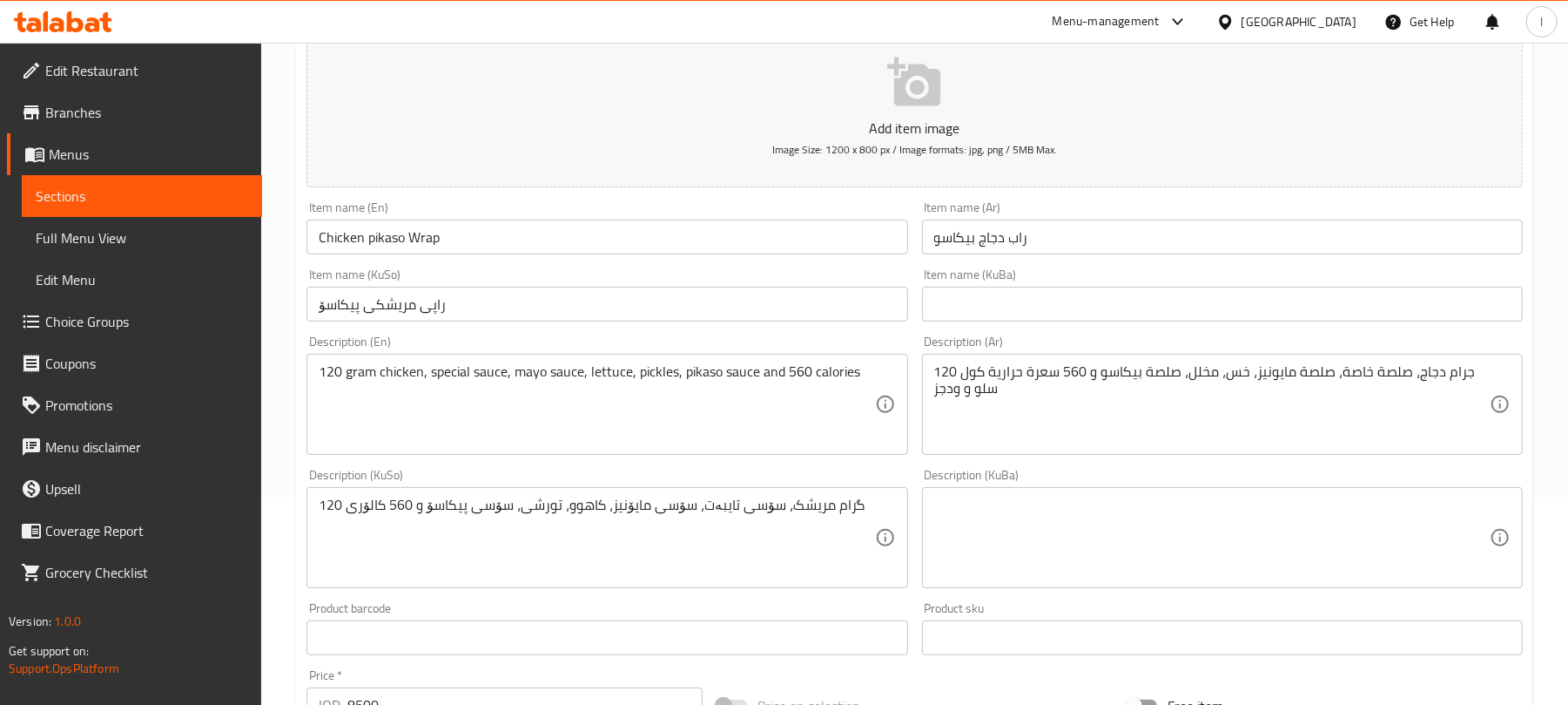
scroll to position [232, 0]
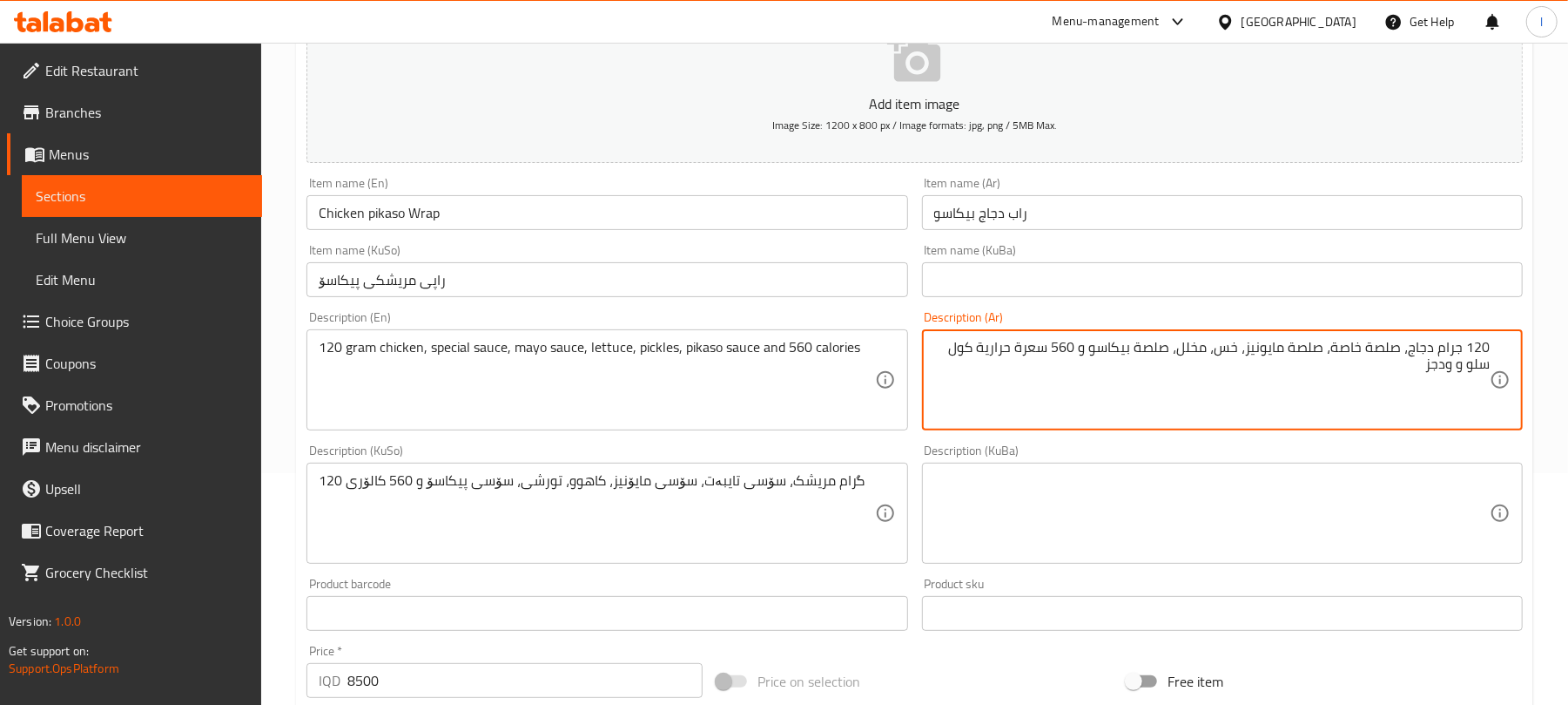
drag, startPoint x: 979, startPoint y: 352, endPoint x: 947, endPoint y: 369, distance: 36.2
click at [947, 369] on textarea "120 جرام دجاج، صلصة خاصة، صلصة مايونيز، خس، مخلل، صلصة بيكاسو و 560 سعرة حرارية…" at bounding box center [1211, 380] width 556 height 83
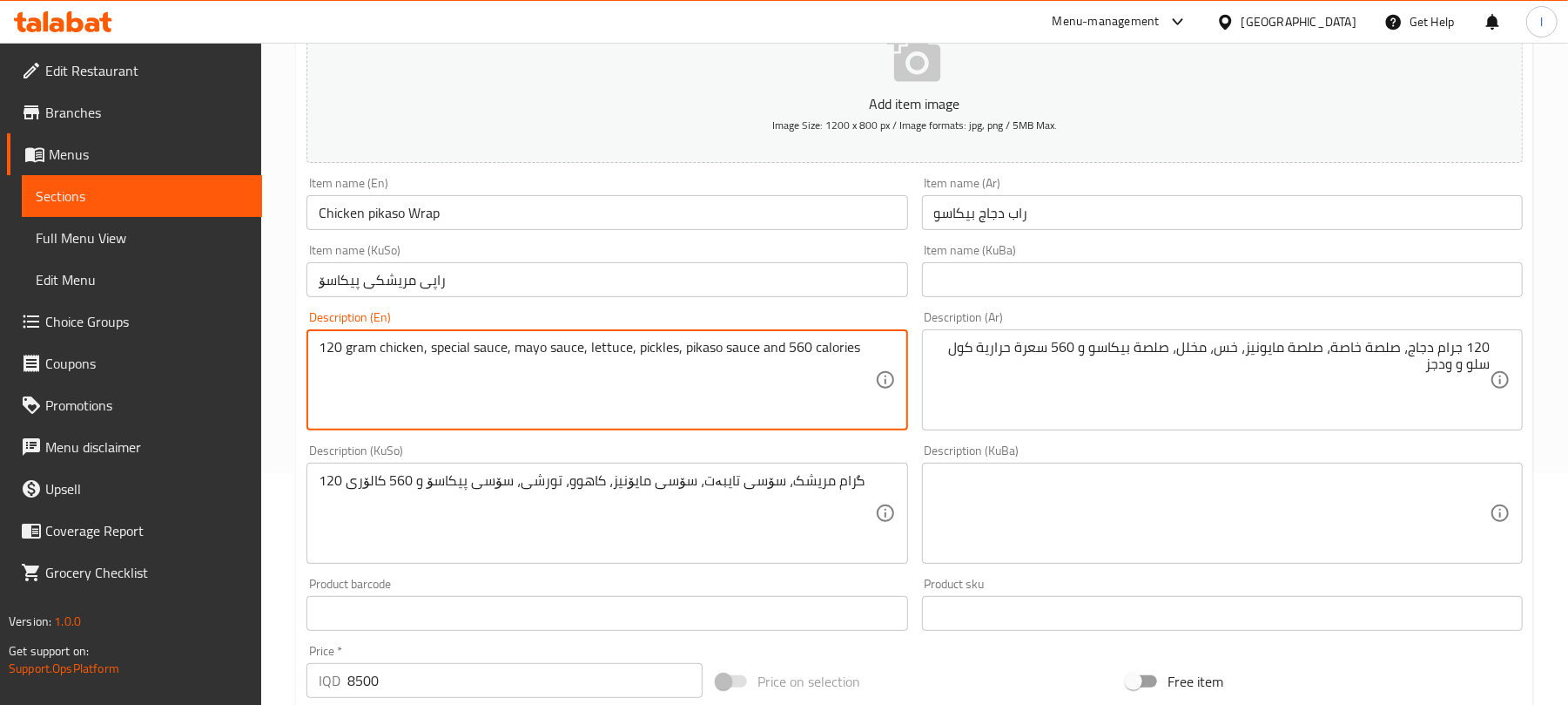
paste textarea "Coleslaw and wedges"
type textarea "120 gram chicken, special sauce, mayo sauce, lettuce, pickles, pikaso sauce and…"
click at [862, 471] on div "120 گرام مریشک، سۆسی تایبەت، سۆسی مایۆنیز، کاهوو، تورشی، سۆسی پیکاسۆ و 560 کالۆ…" at bounding box center [606, 513] width 601 height 101
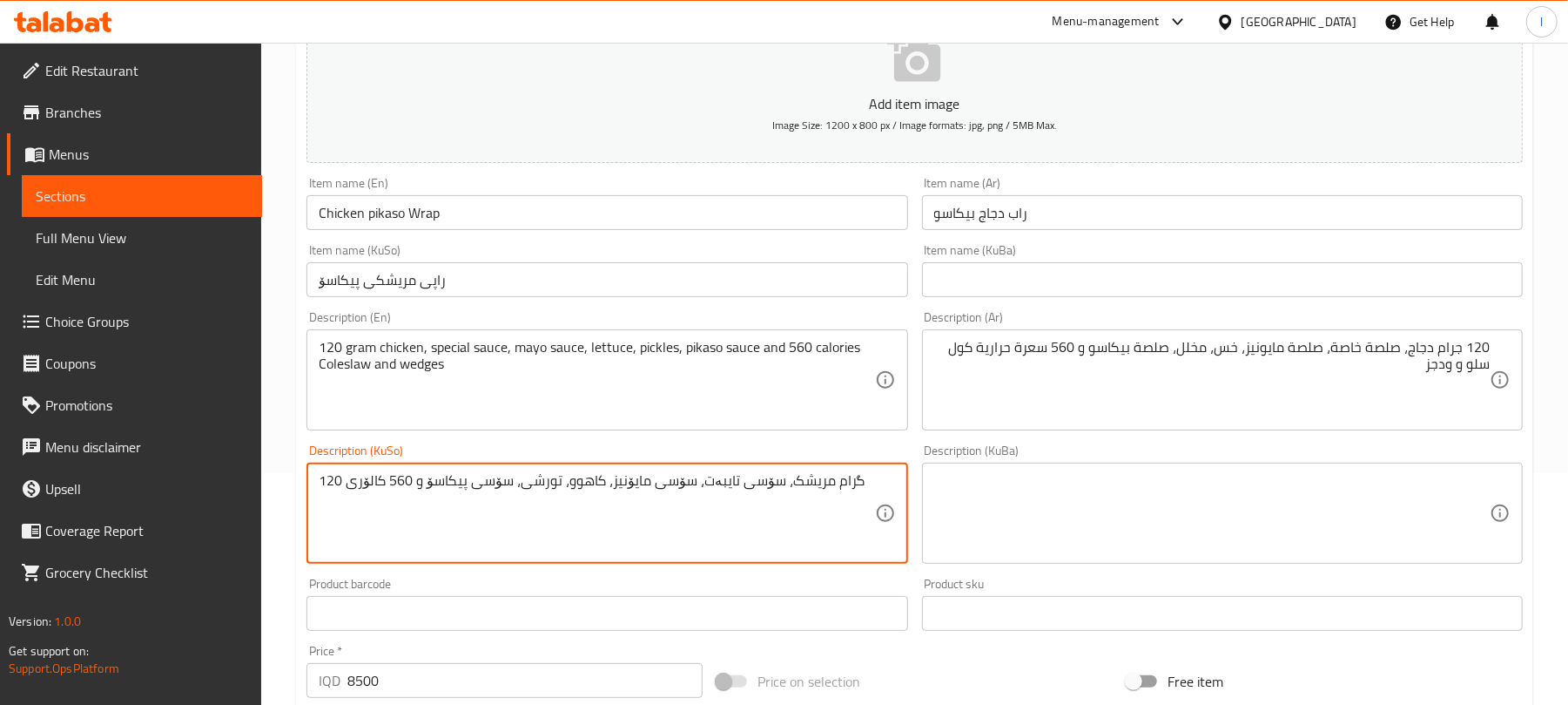
click at [863, 491] on textarea "120 گرام مریشک، سۆسی تایبەت، سۆسی مایۆنیز، کاهوو، تورشی، سۆسی پیکاسۆ و 560 کالۆ…" at bounding box center [596, 513] width 556 height 83
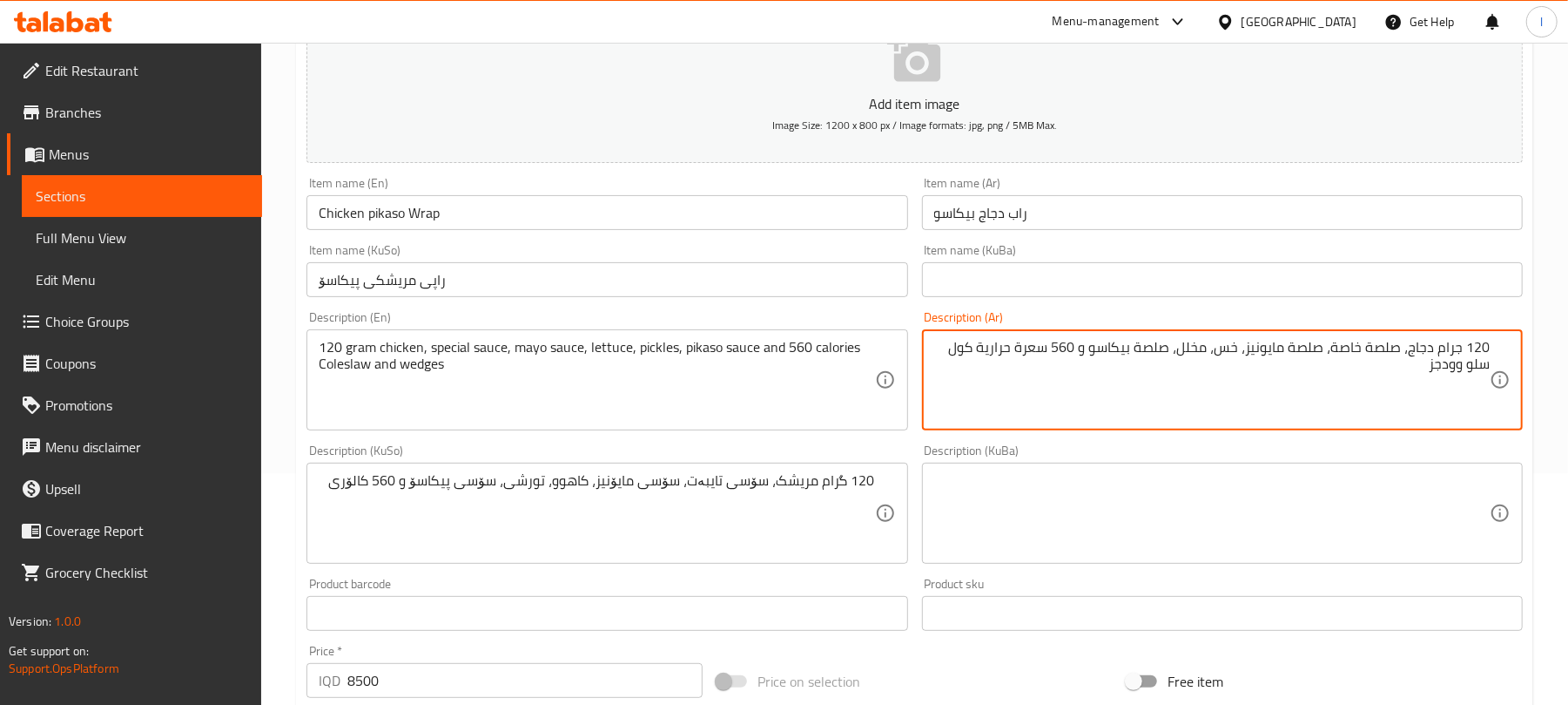
type textarea "120 جرام دجاج، صلصة خاصة، صلصة مايونيز، خس، مخلل، صلصة بيكاسو و 560 سعرة حرارية…"
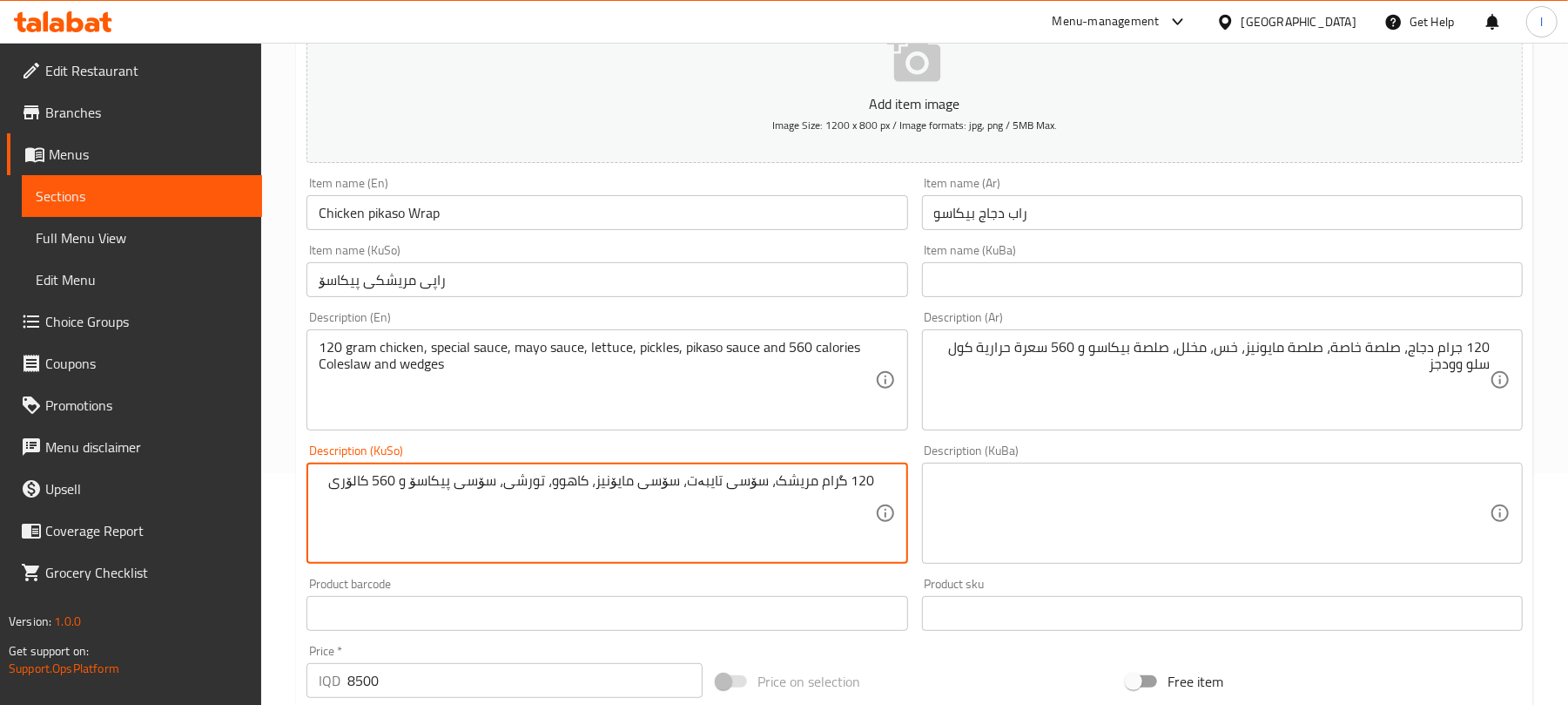
click at [327, 496] on textarea "120 گرام مریشک، سۆسی تایبەت، سۆسی مایۆنیز، کاهوو، تورشی، سۆسی پیکاسۆ و 560 کالۆ…" at bounding box center [596, 513] width 556 height 83
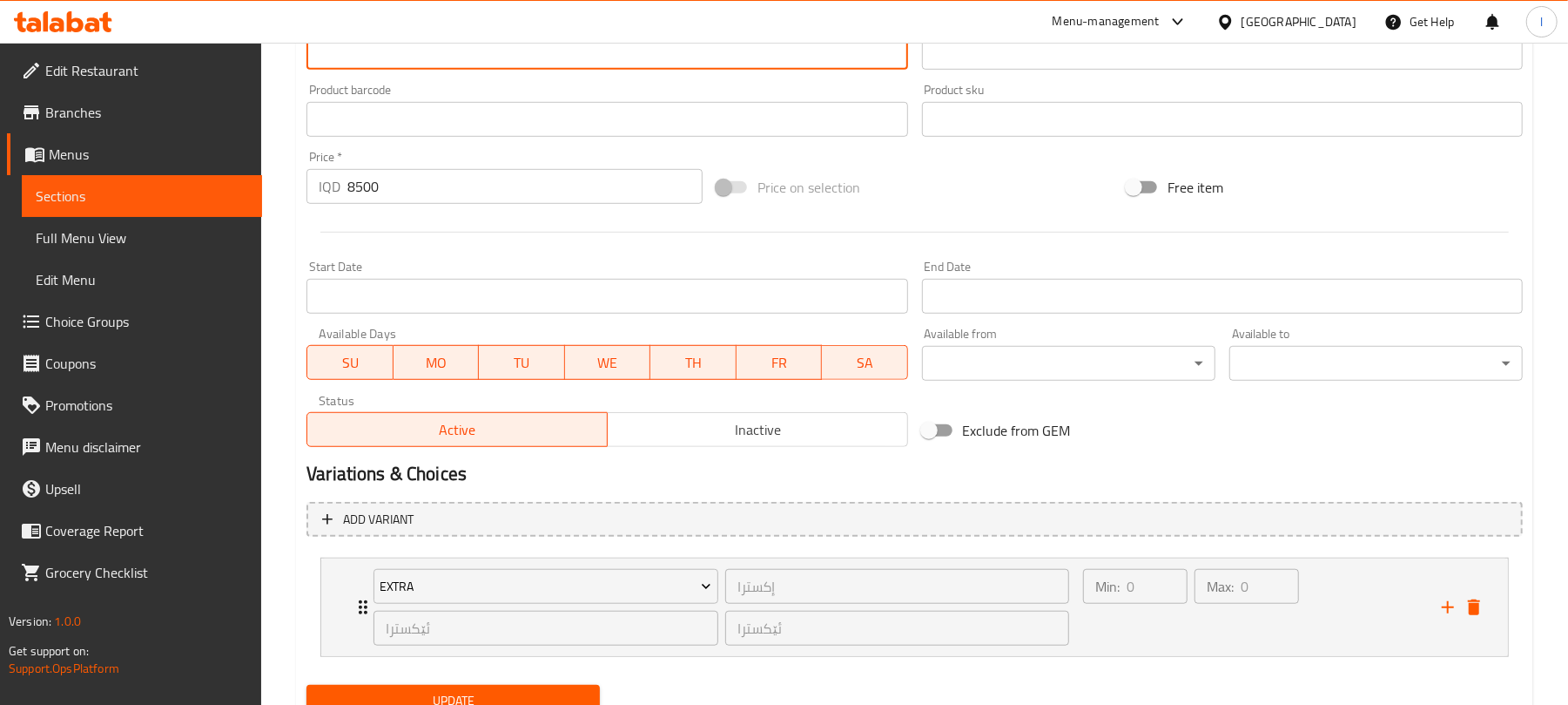
scroll to position [797, 0]
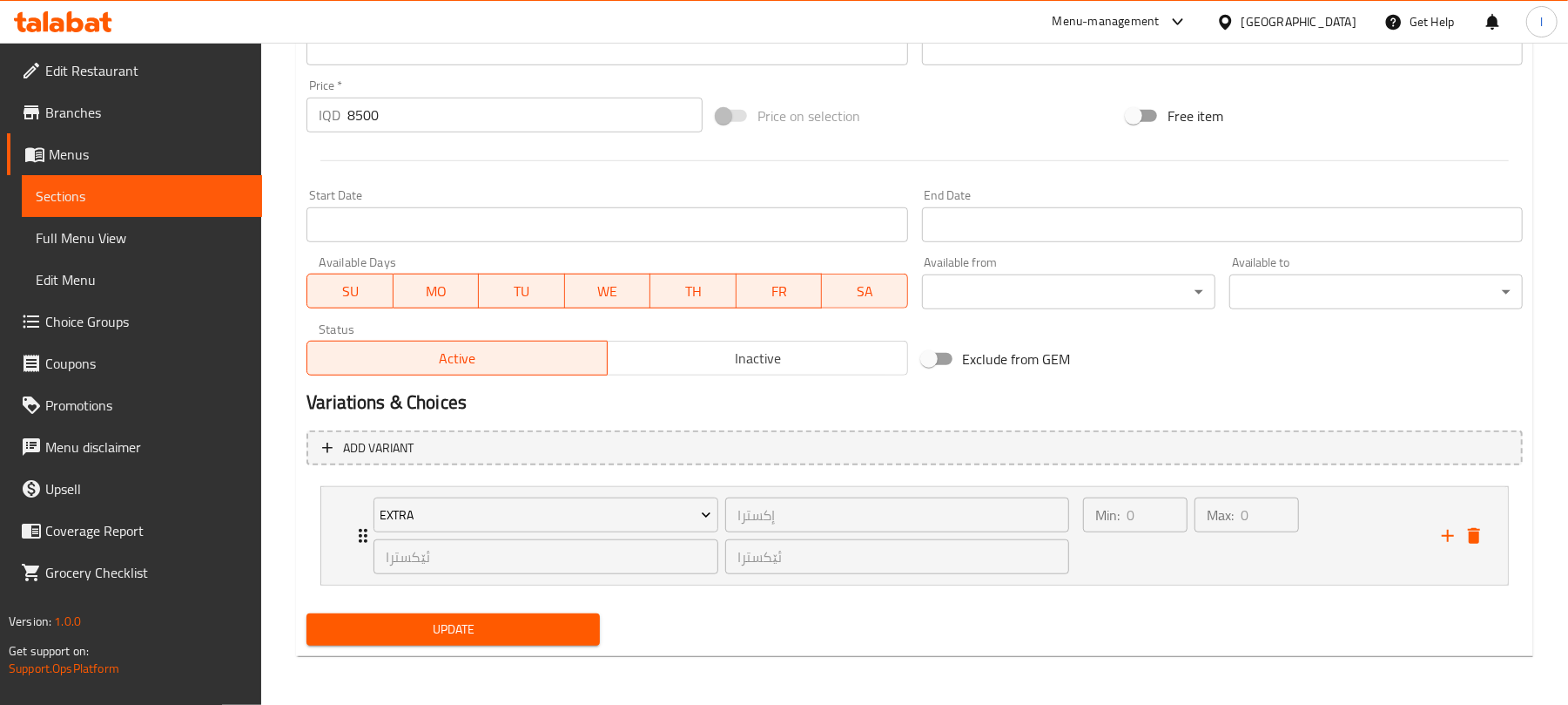
type textarea "120 گرام مریشک، سۆسی تایبەت، سۆسی مایۆنیز، کاهوو، تورشی، سۆسی پیکاسۆ و 560 کالۆ…"
click at [364, 627] on span "Update" at bounding box center [453, 629] width 265 height 22
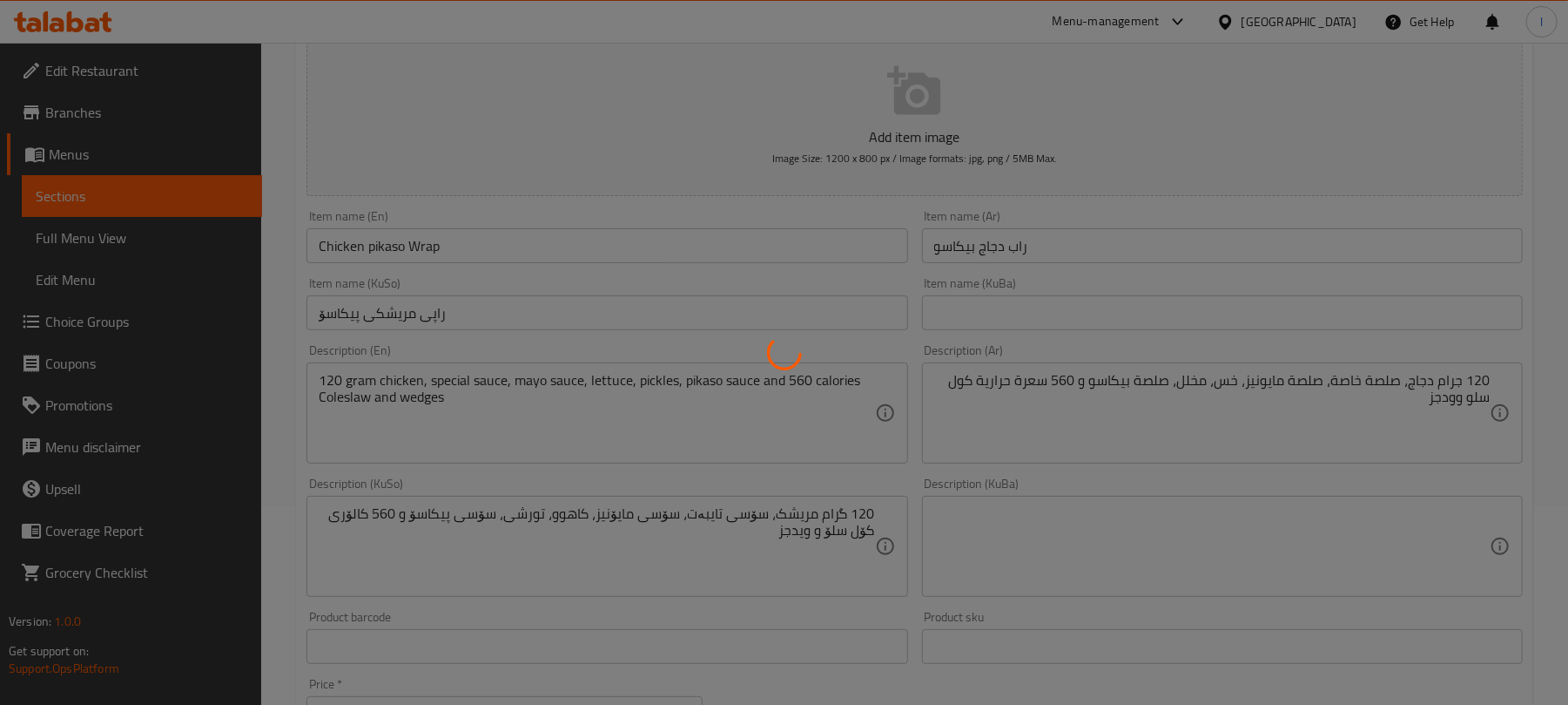
scroll to position [0, 0]
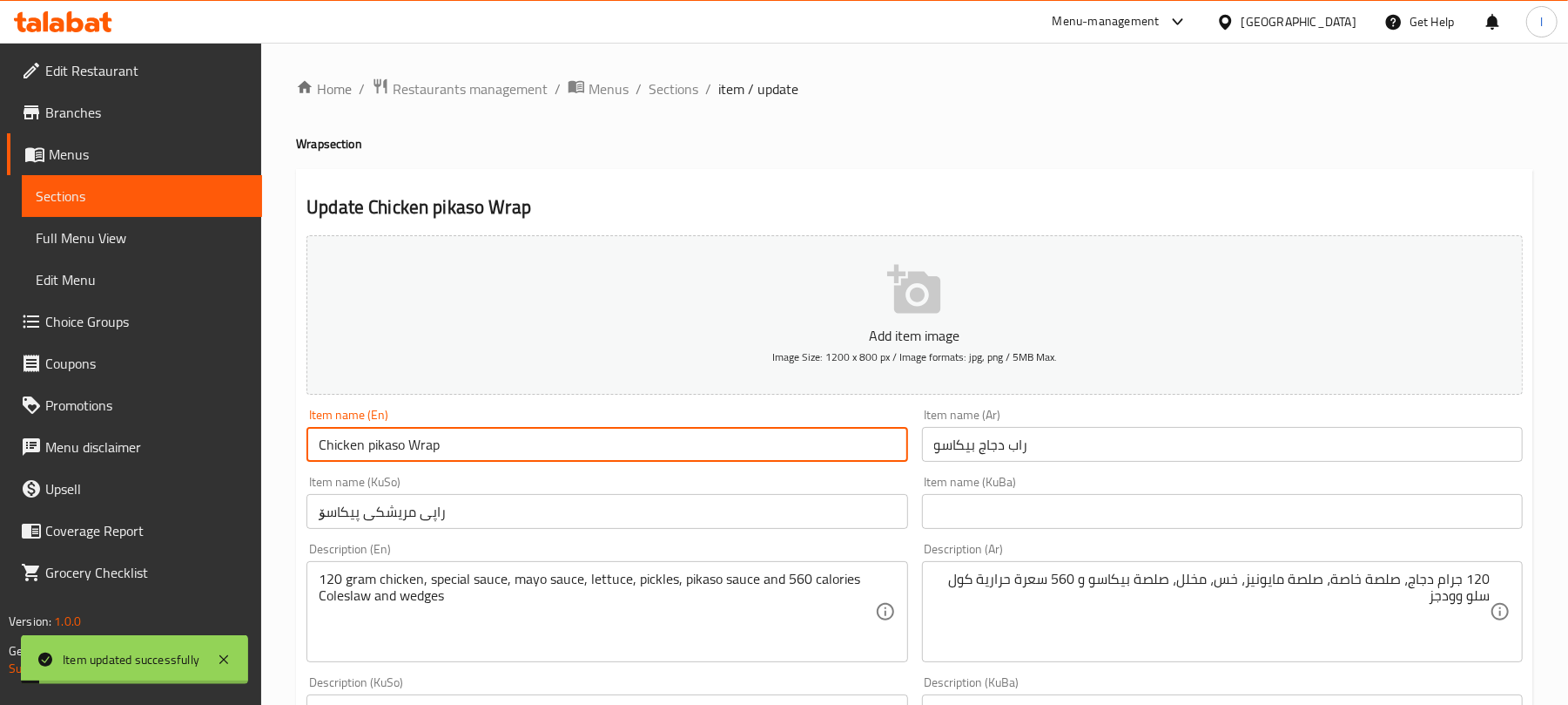
click at [463, 446] on input "Chicken pikaso Wrap" at bounding box center [606, 444] width 601 height 35
click at [374, 451] on input "Chicken pikaso Wrap" at bounding box center [606, 444] width 601 height 35
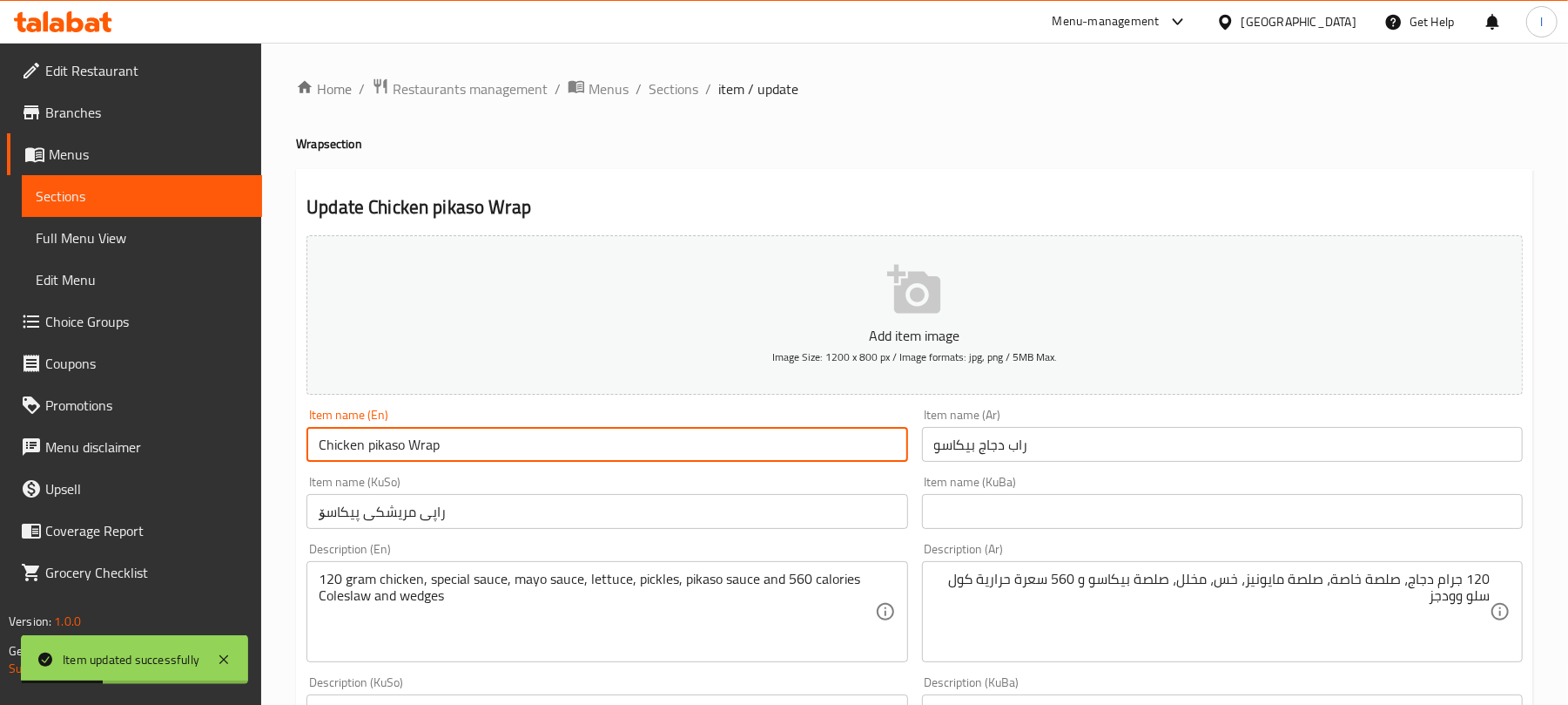
click at [454, 449] on input "Chicken pikaso Wrap" at bounding box center [606, 444] width 601 height 35
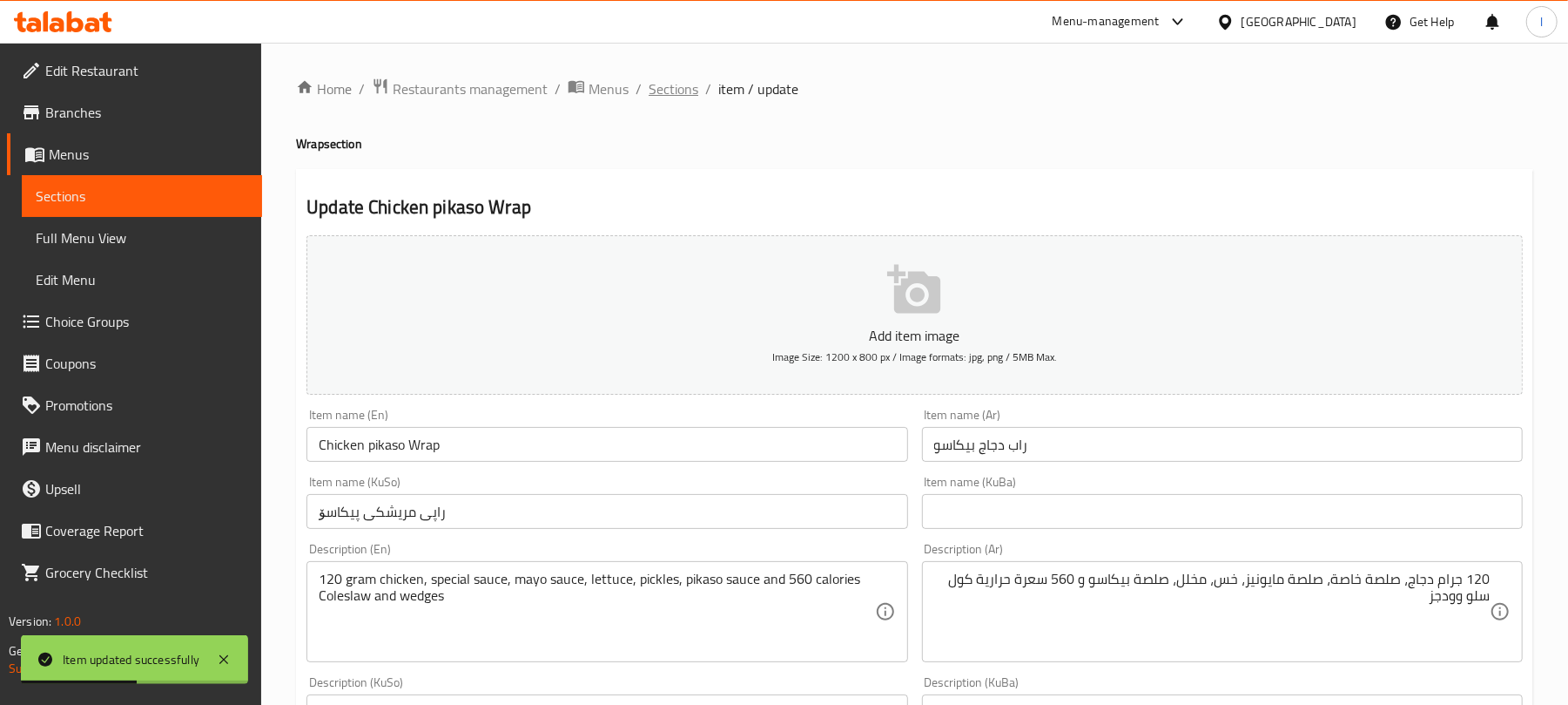
click at [672, 82] on span "Sections" at bounding box center [673, 89] width 50 height 21
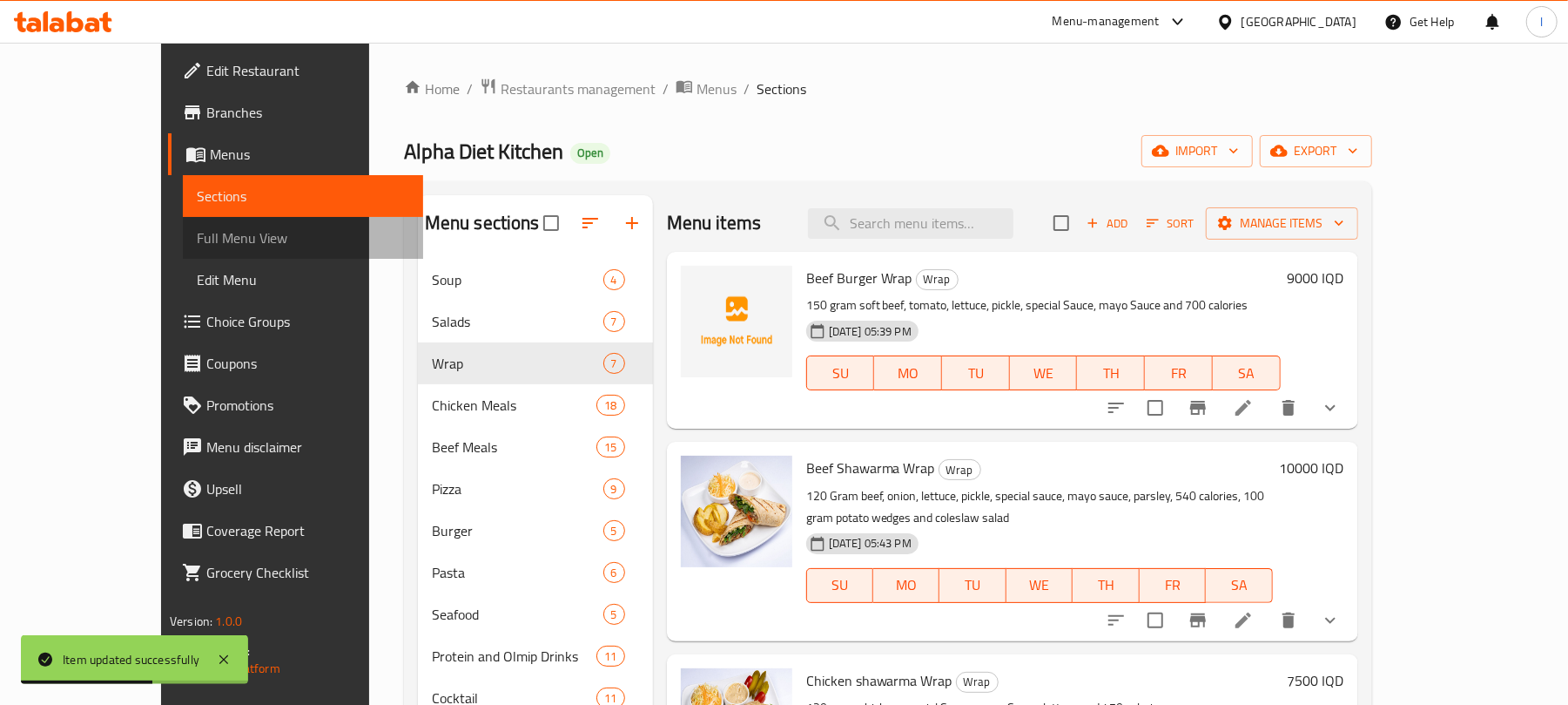
click at [197, 245] on span "Full Menu View" at bounding box center [303, 238] width 213 height 21
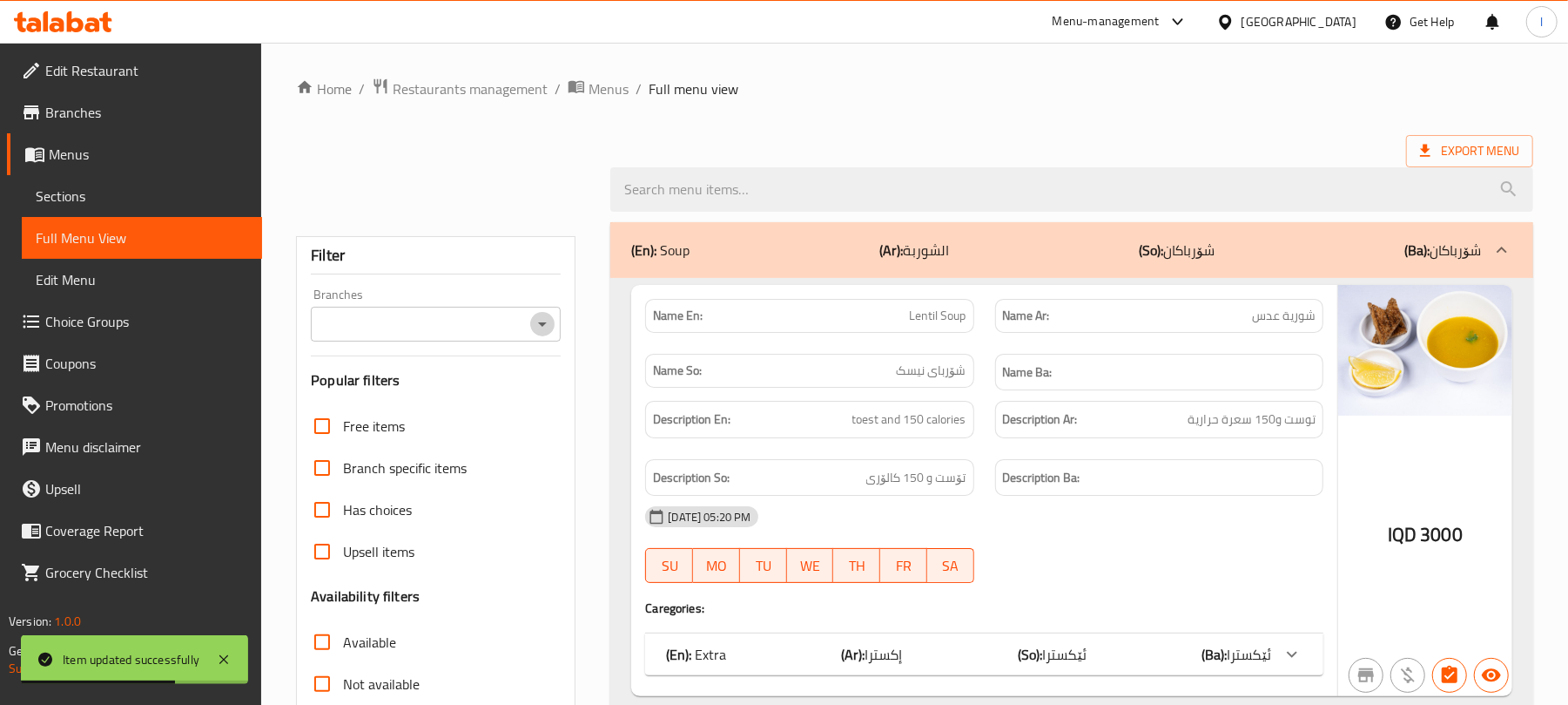
click at [535, 322] on icon "Open" at bounding box center [542, 324] width 21 height 21
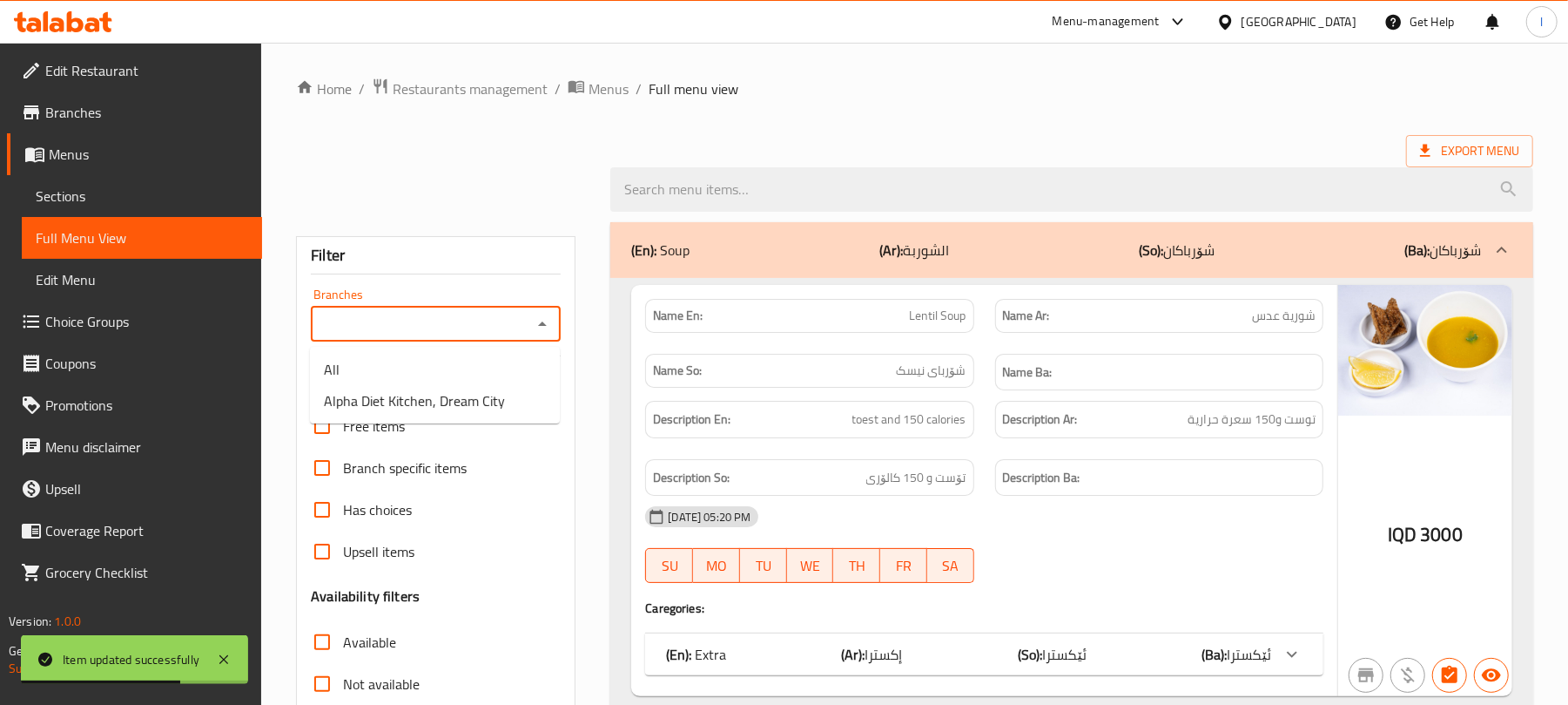
click at [470, 402] on span "Alpha Diet Kitchen, Dream City" at bounding box center [414, 400] width 181 height 21
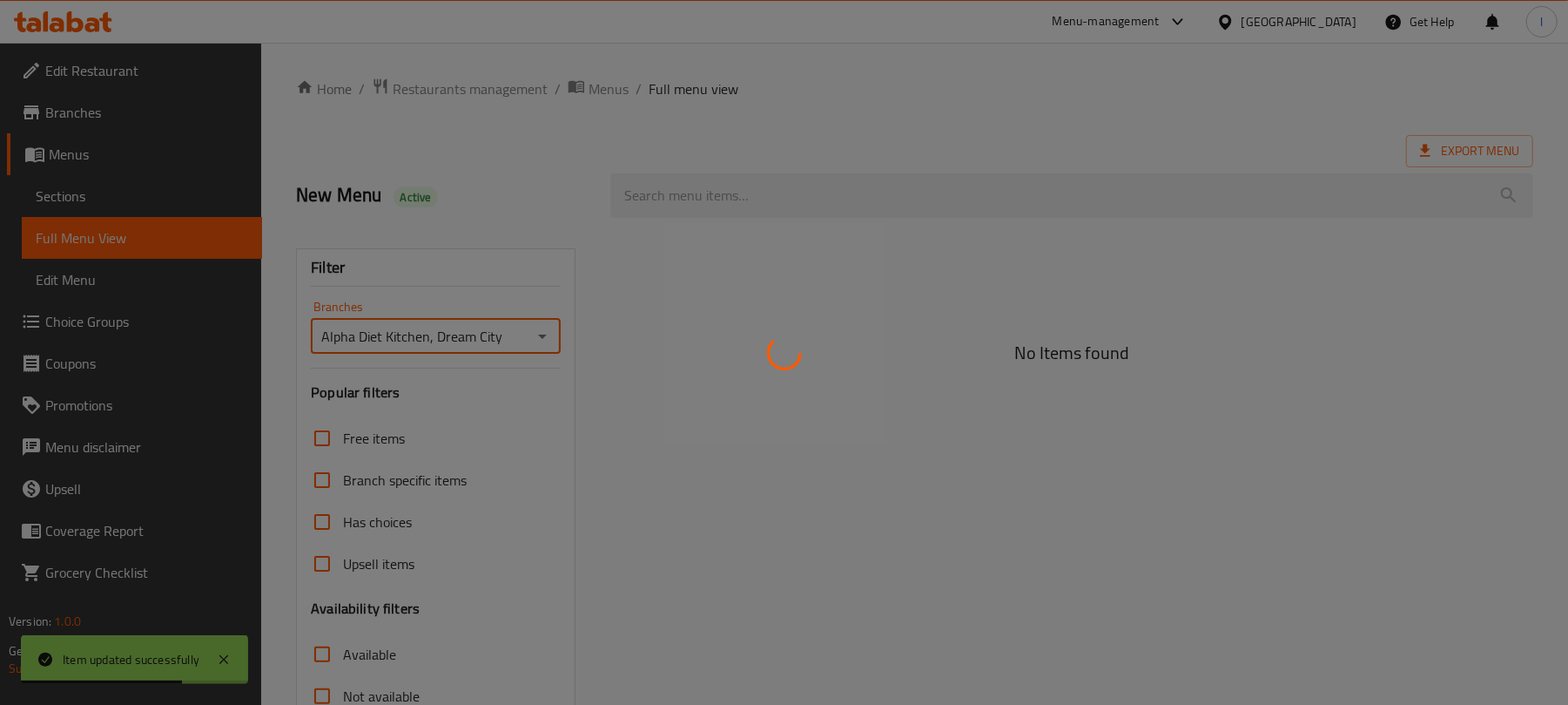
type input "Alpha Diet Kitchen, Dream City"
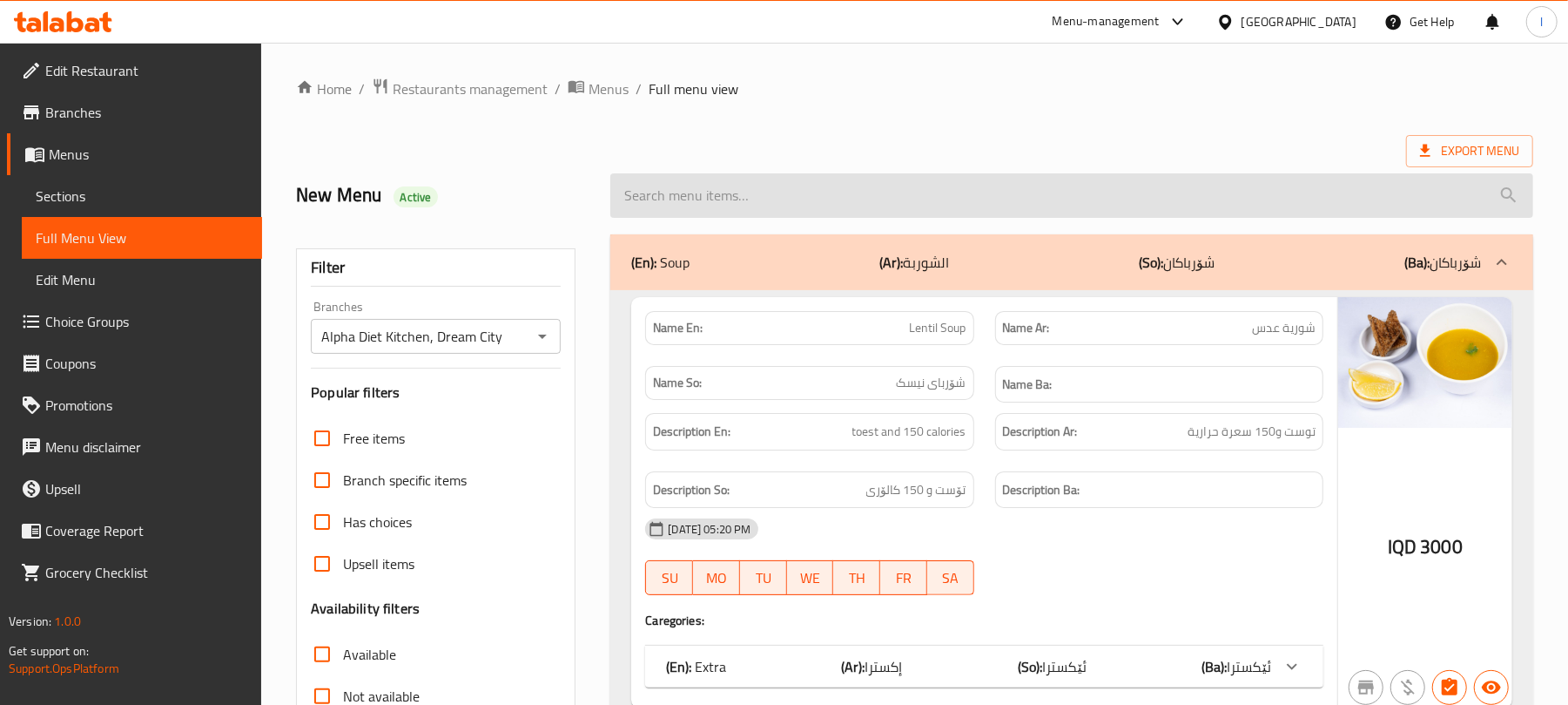
click at [674, 199] on input "search" at bounding box center [1072, 195] width 923 height 44
paste input "Coleslaw and wedges"
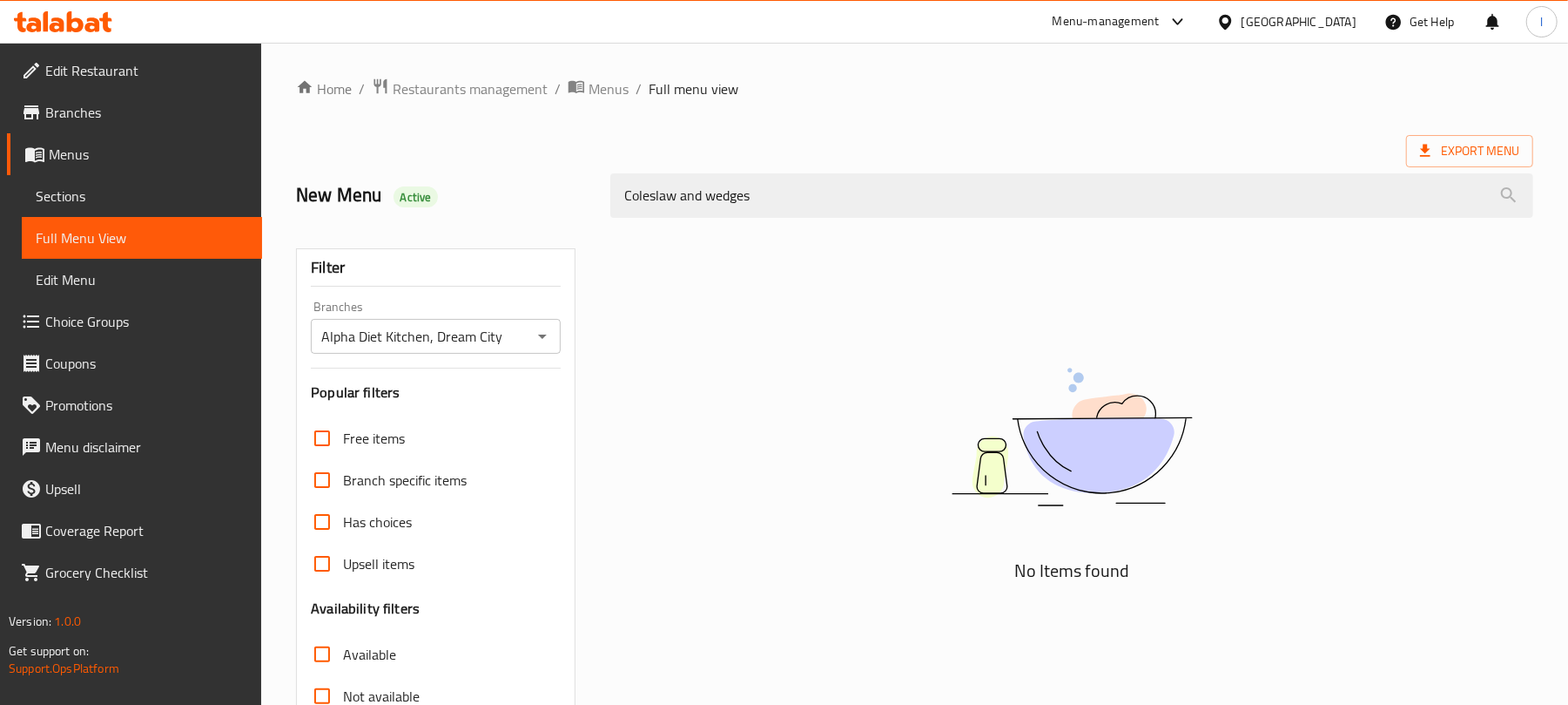
drag, startPoint x: 779, startPoint y: 215, endPoint x: 603, endPoint y: 215, distance: 176.0
click at [603, 215] on div "Coleslaw and wedges" at bounding box center [1072, 195] width 944 height 65
paste input "hicken pikaso Wrap"
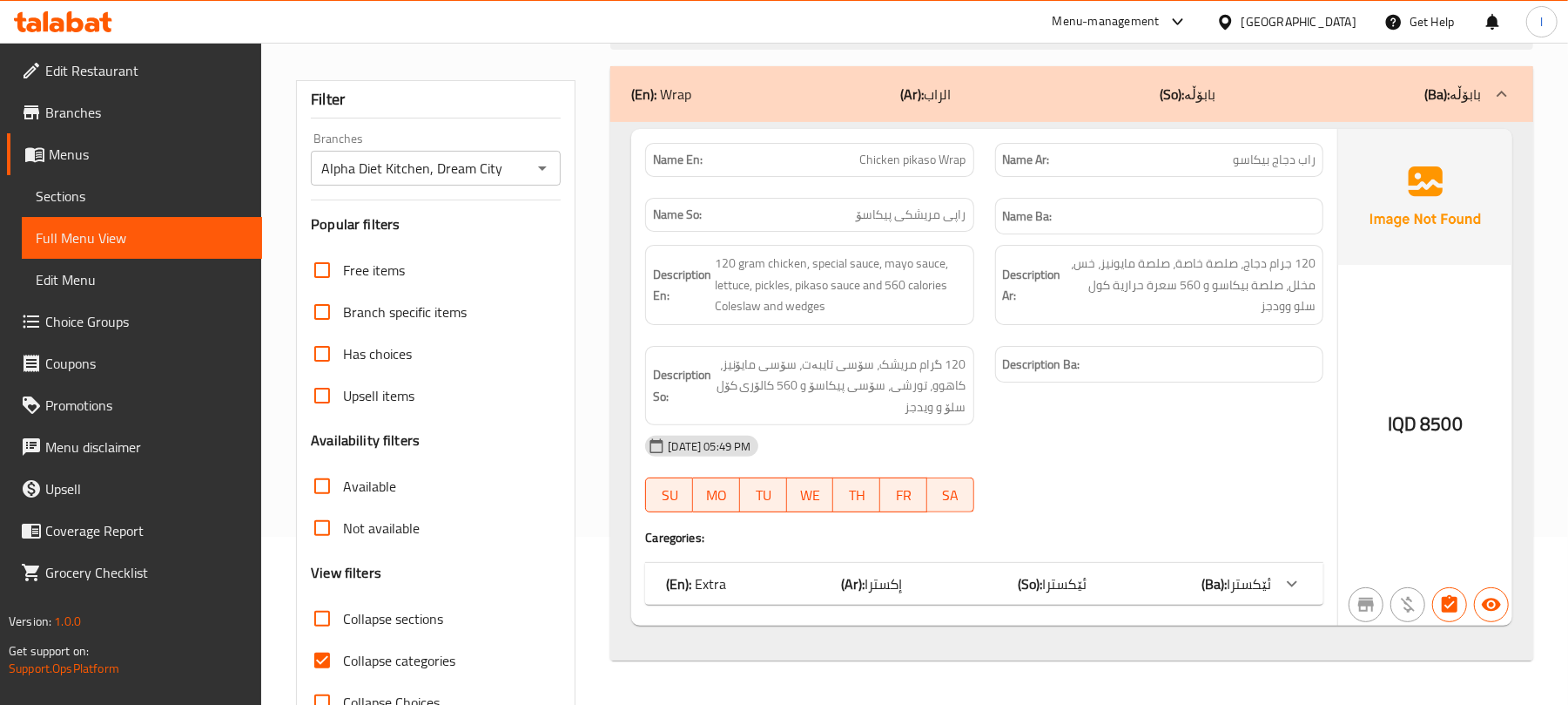
scroll to position [224, 0]
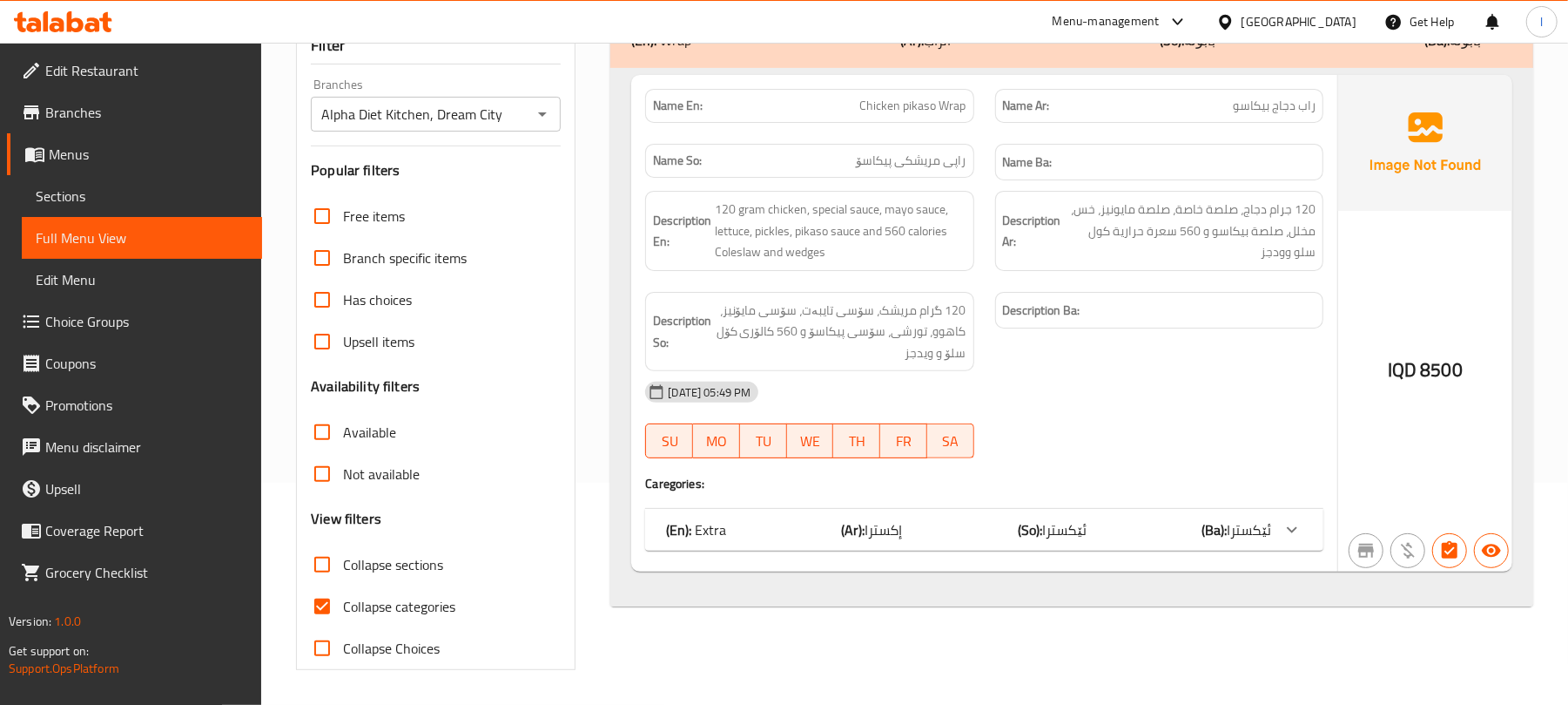
type input "Chicken pikaso Wrap"
click at [336, 601] on input "Collapse categories" at bounding box center [322, 606] width 42 height 42
checkbox input "false"
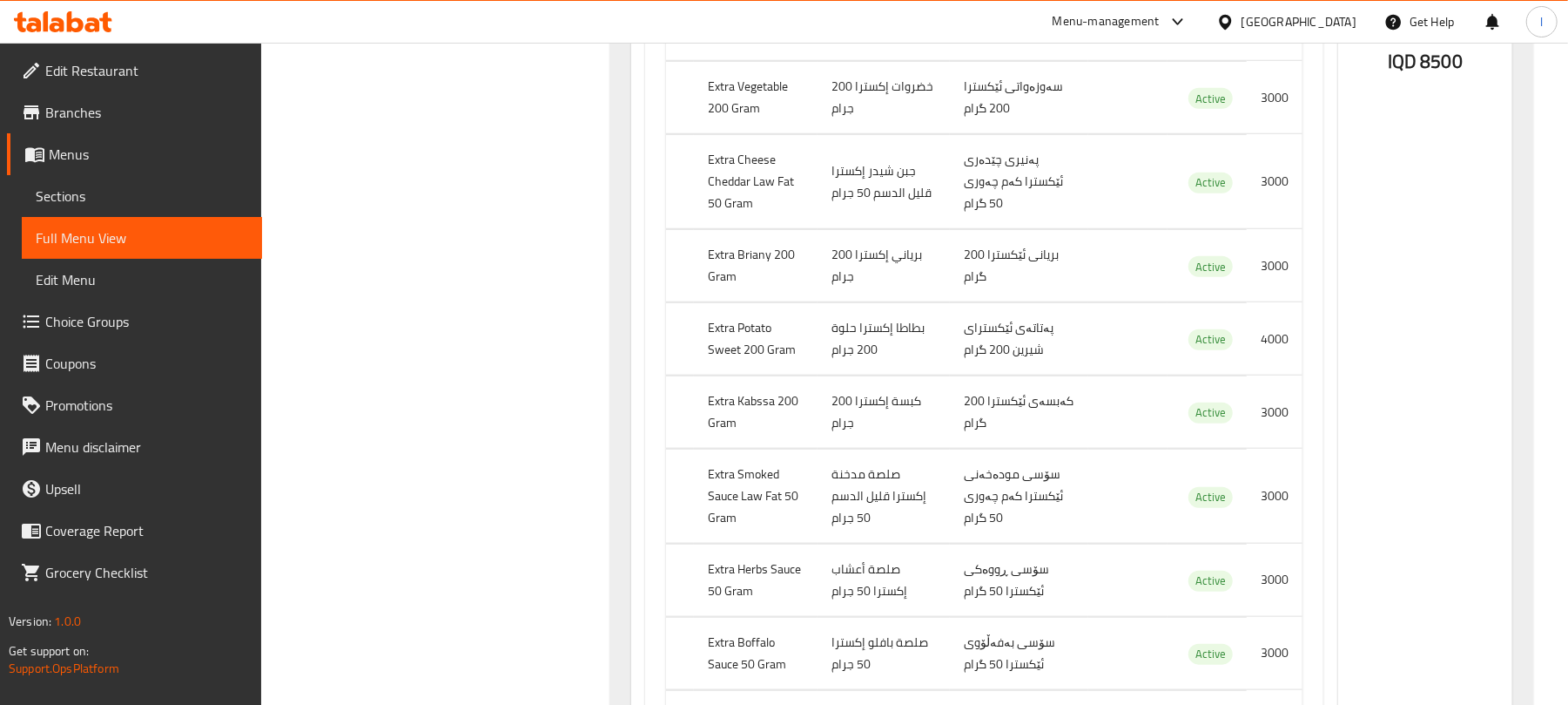
scroll to position [0, 0]
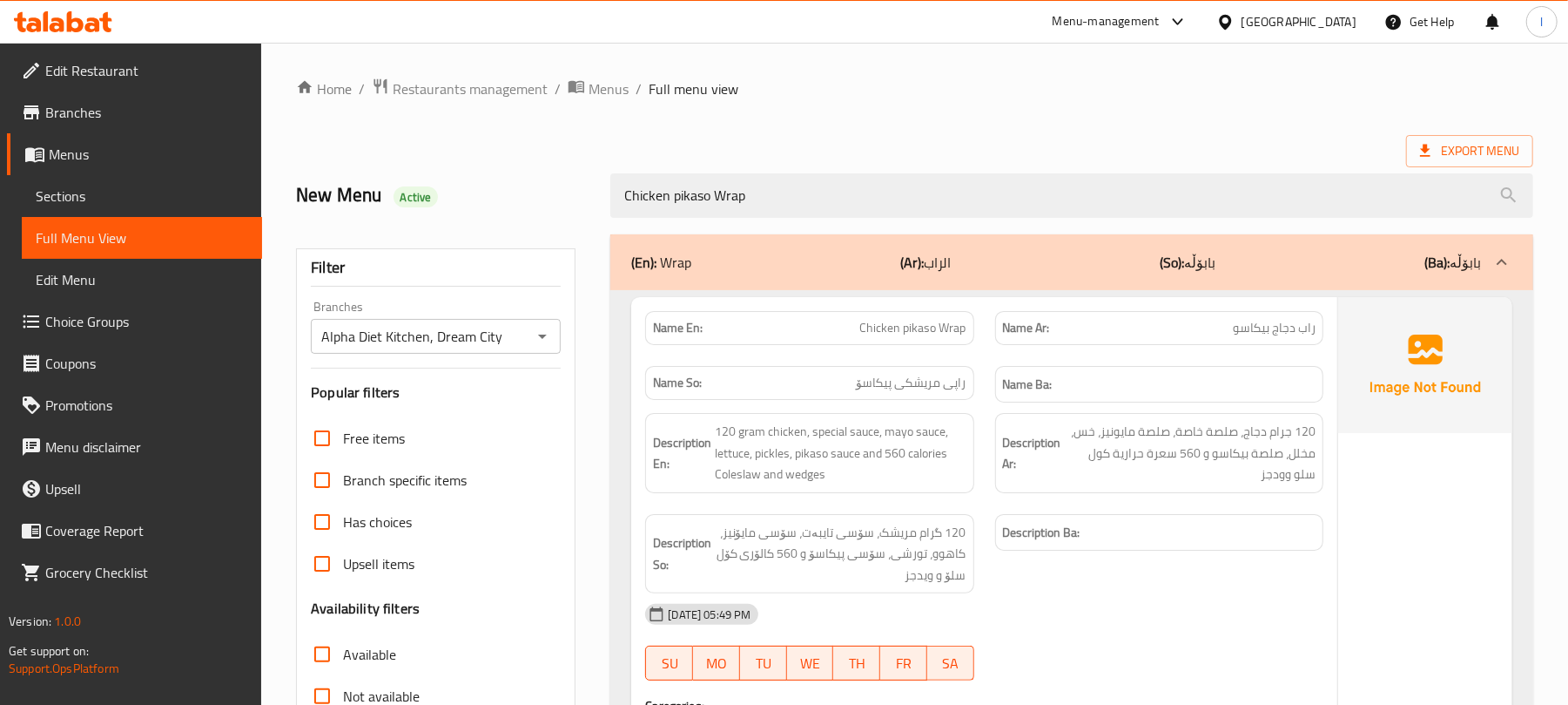
click at [80, 188] on span "Sections" at bounding box center [142, 196] width 213 height 21
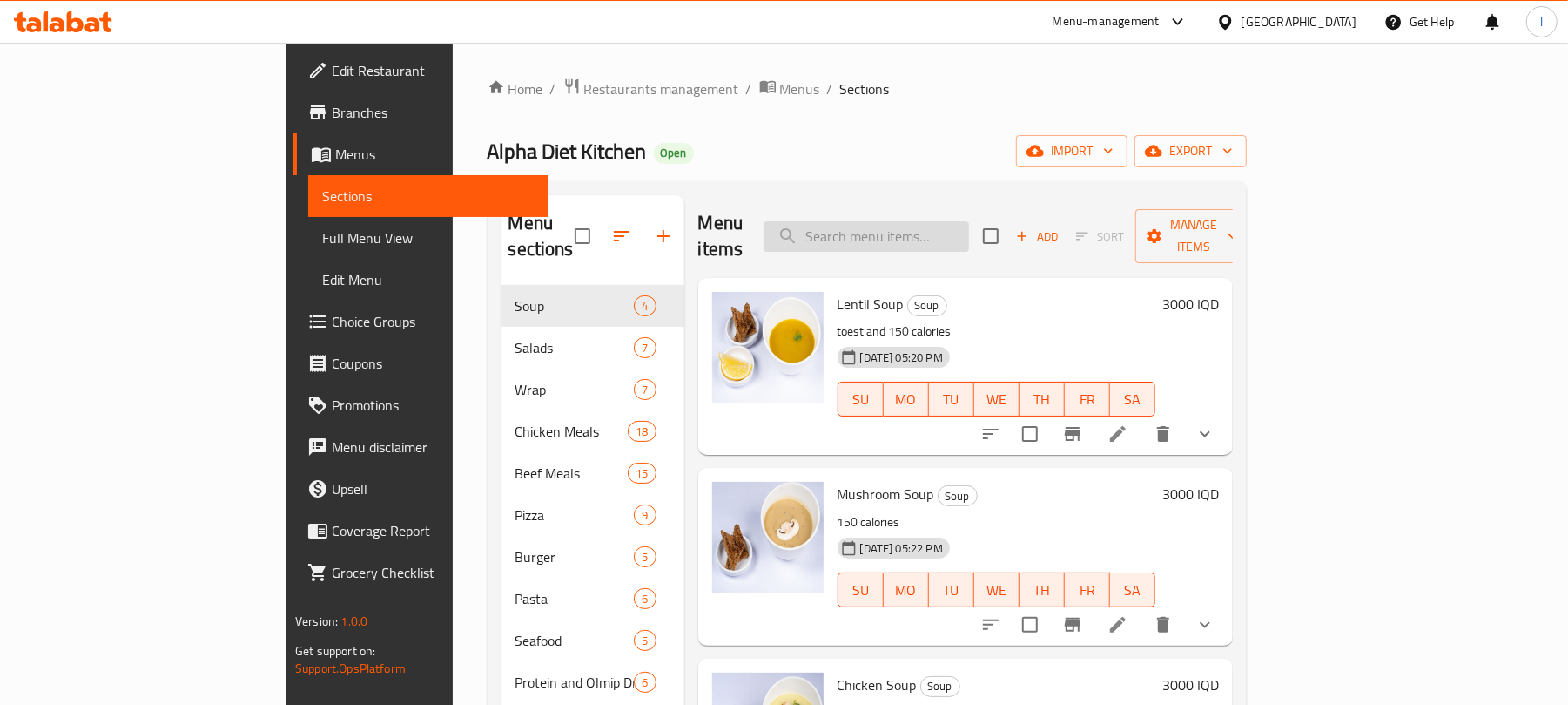
click at [969, 222] on input "search" at bounding box center [867, 236] width 206 height 31
paste input "Chicken pikaso Wrap"
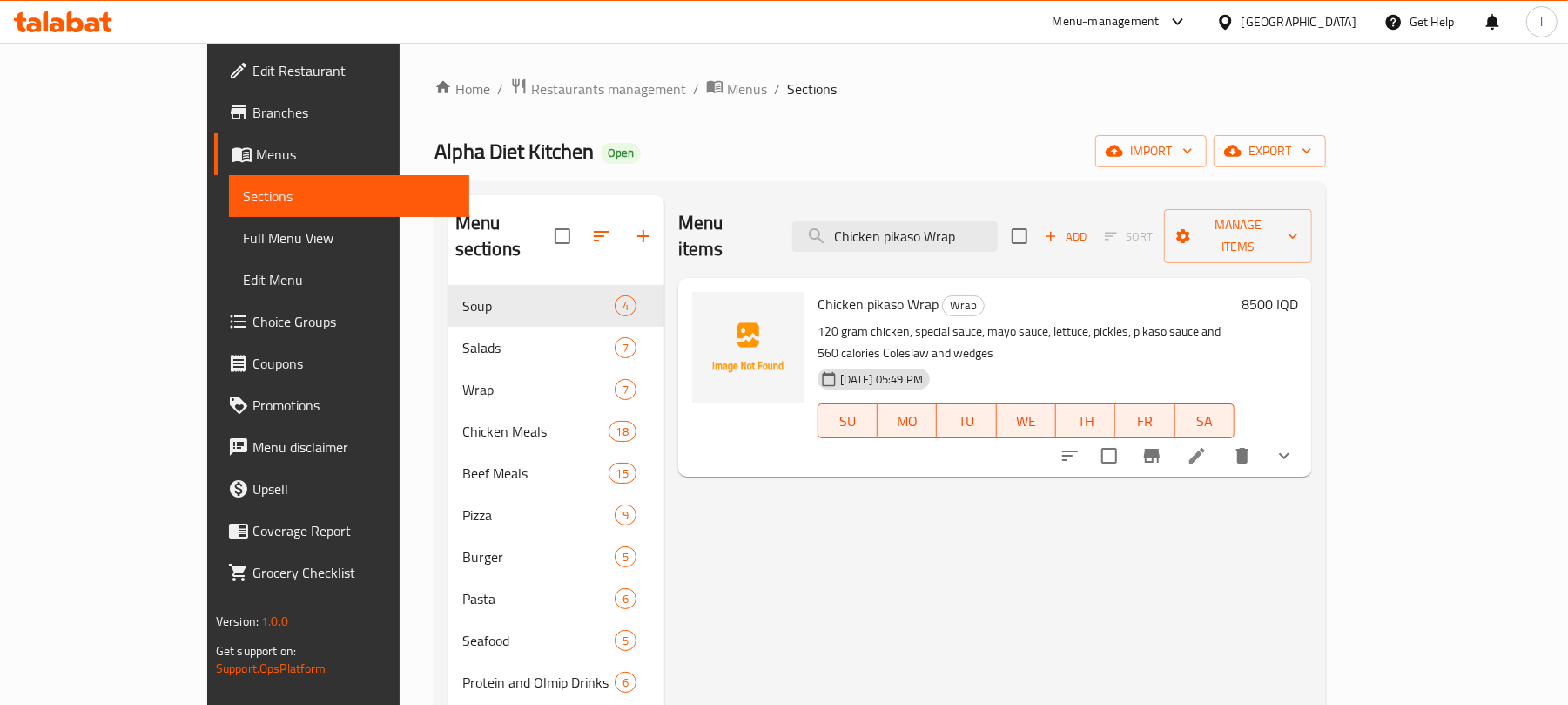
type input "Chicken pikaso Wrap"
click at [243, 235] on span "Full Menu View" at bounding box center [350, 238] width 213 height 21
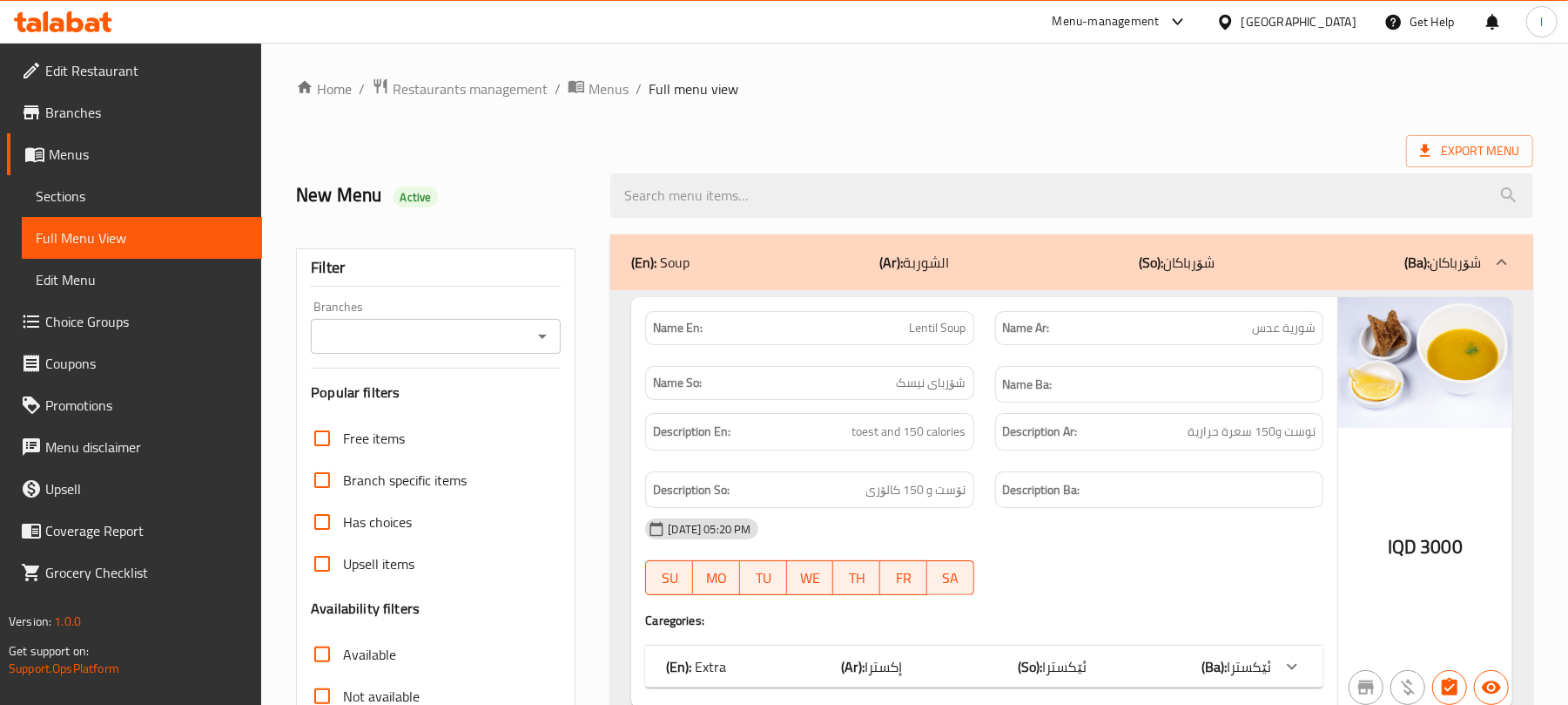
click at [556, 346] on div "Branches" at bounding box center [435, 336] width 250 height 35
click at [537, 339] on icon "Open" at bounding box center [542, 336] width 21 height 21
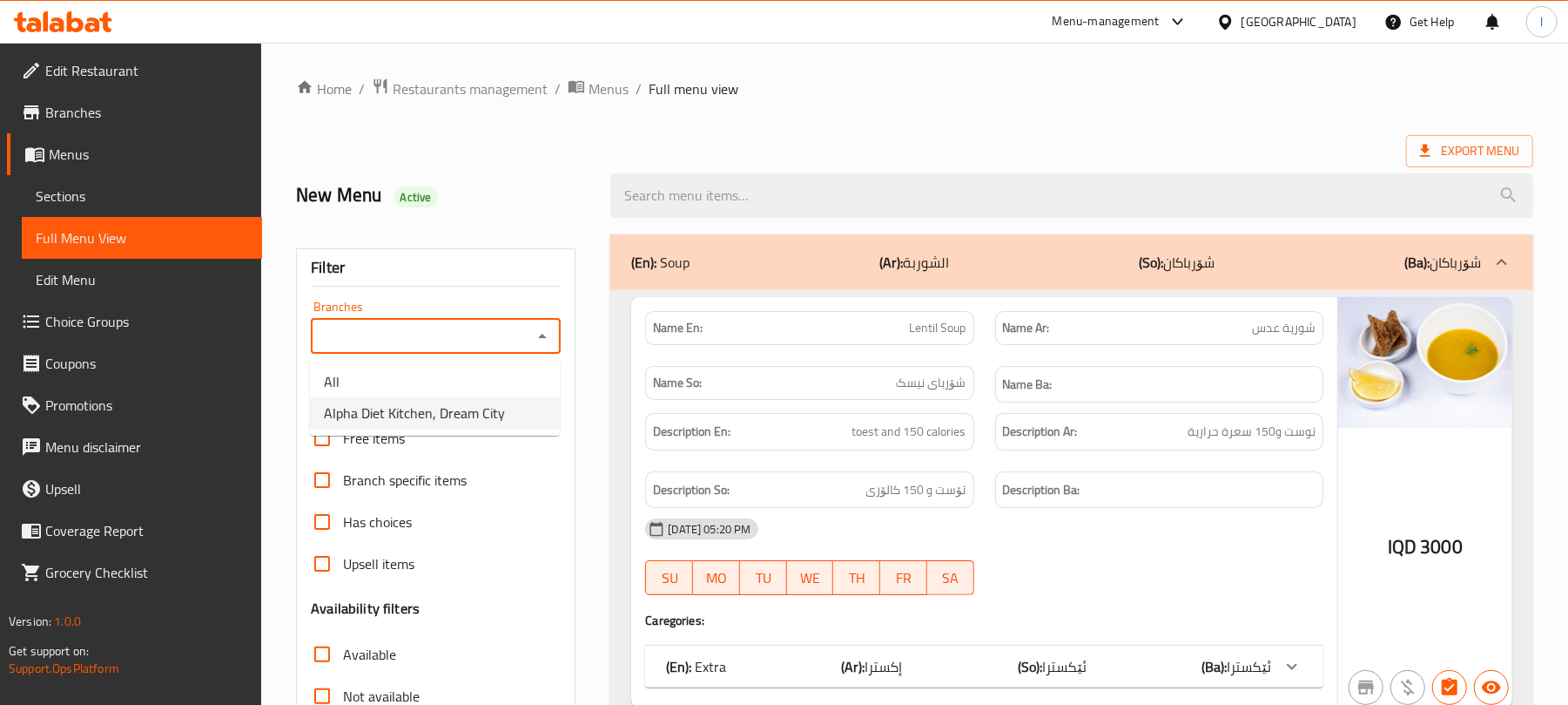
click at [510, 412] on li "Alpha Diet Kitchen, Dream City" at bounding box center [434, 413] width 250 height 31
type input "Alpha Diet Kitchen, Dream City"
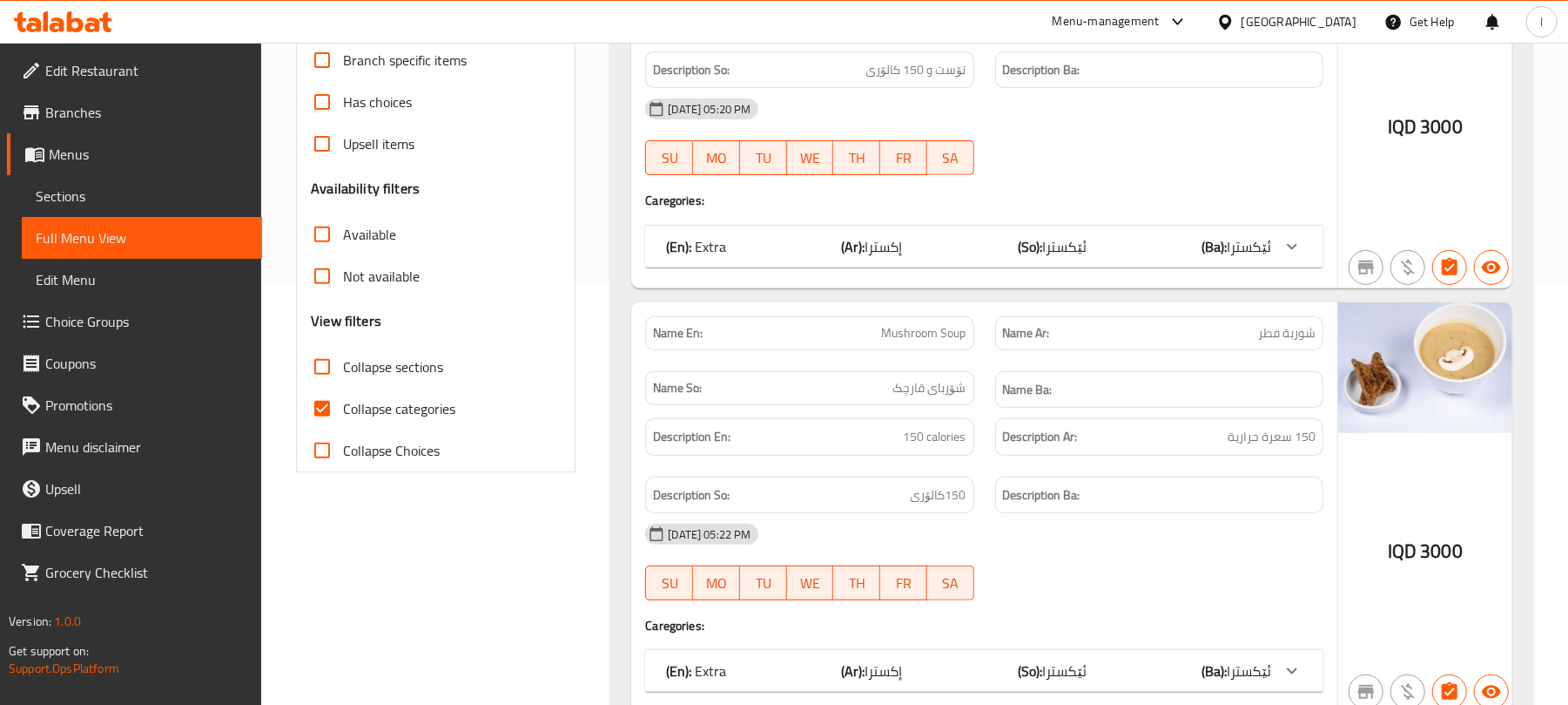
scroll to position [426, 0]
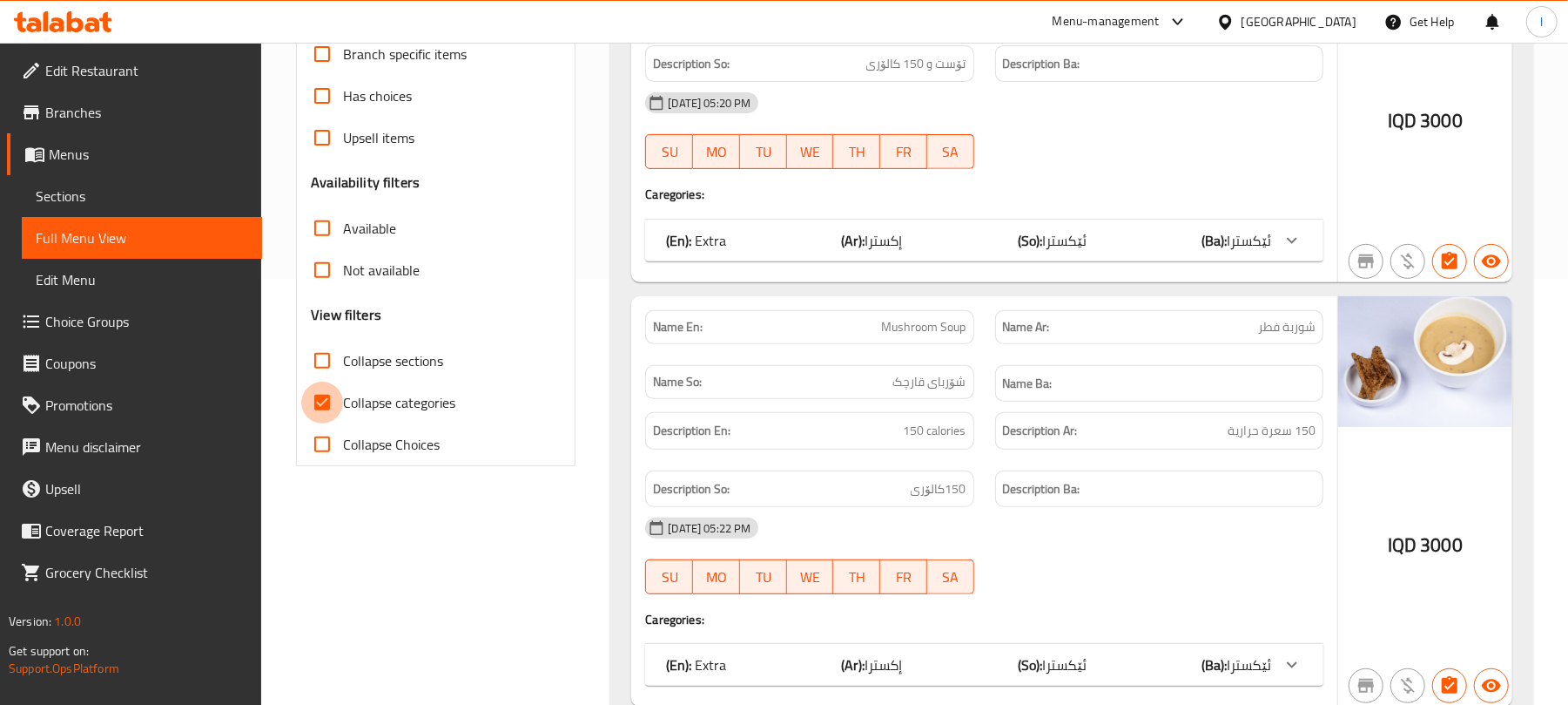
drag, startPoint x: 307, startPoint y: 397, endPoint x: 322, endPoint y: 397, distance: 15.0
click at [306, 398] on input "Collapse categories" at bounding box center [322, 402] width 42 height 42
checkbox input "false"
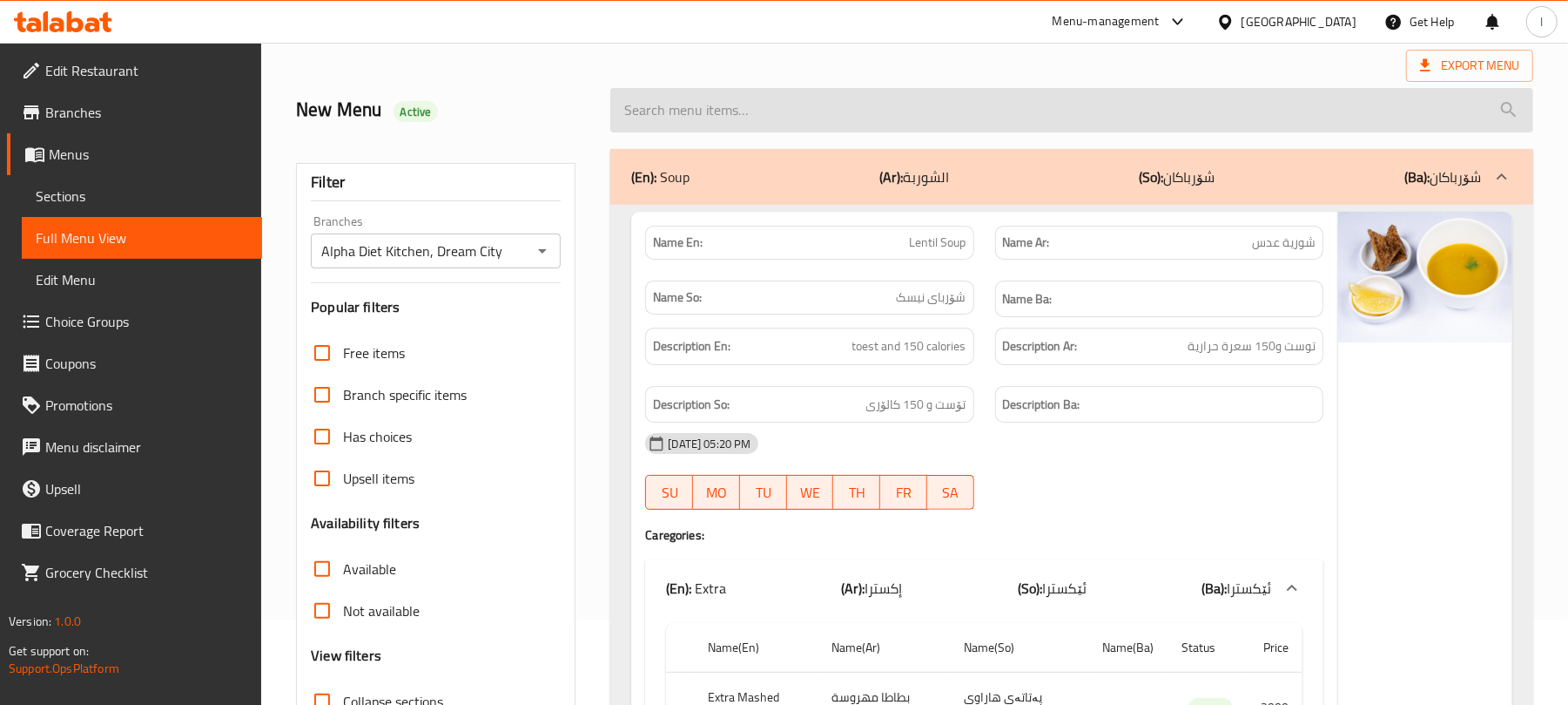
scroll to position [0, 0]
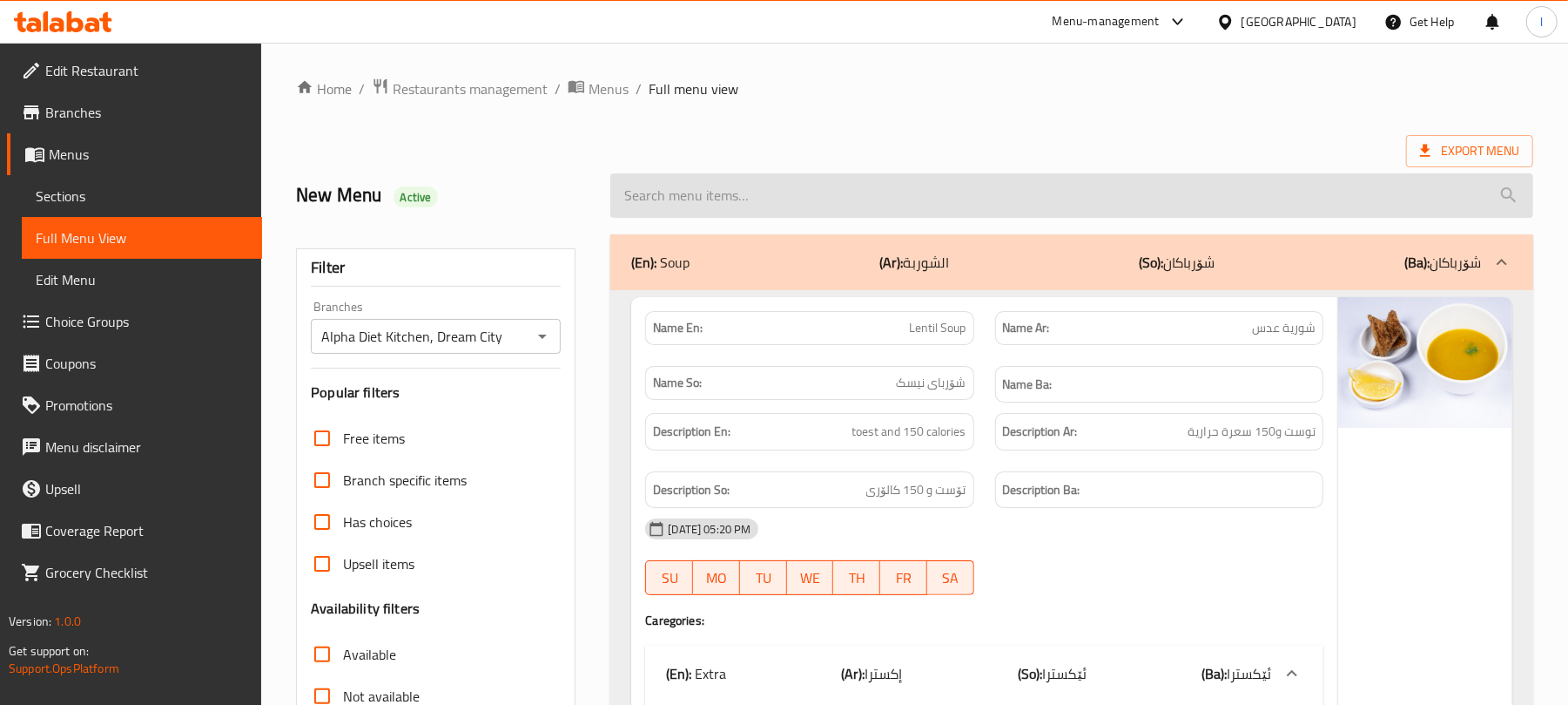
click at [707, 204] on input "search" at bounding box center [1072, 195] width 923 height 44
paste input "Chicken pikaso Wrap"
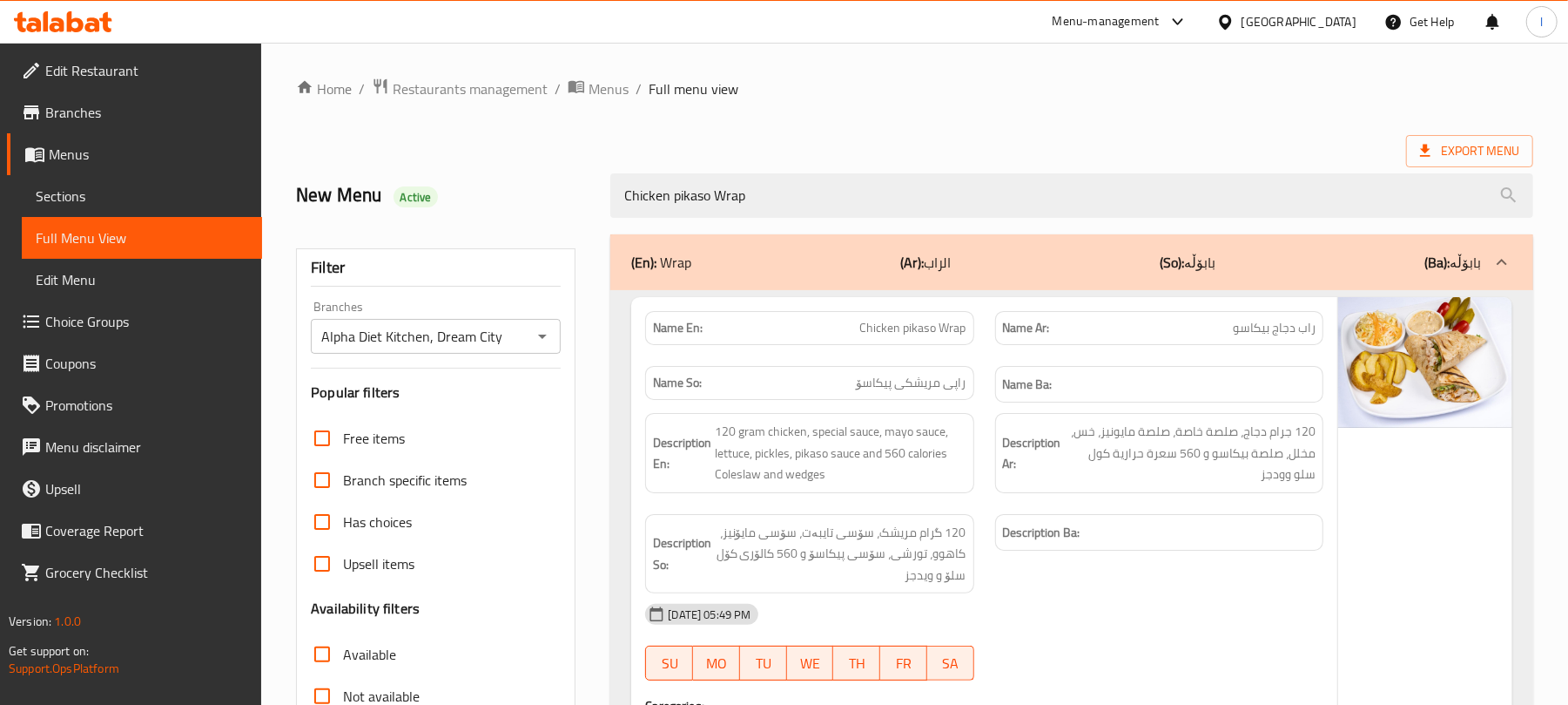
type input "Chicken pikaso Wrap"
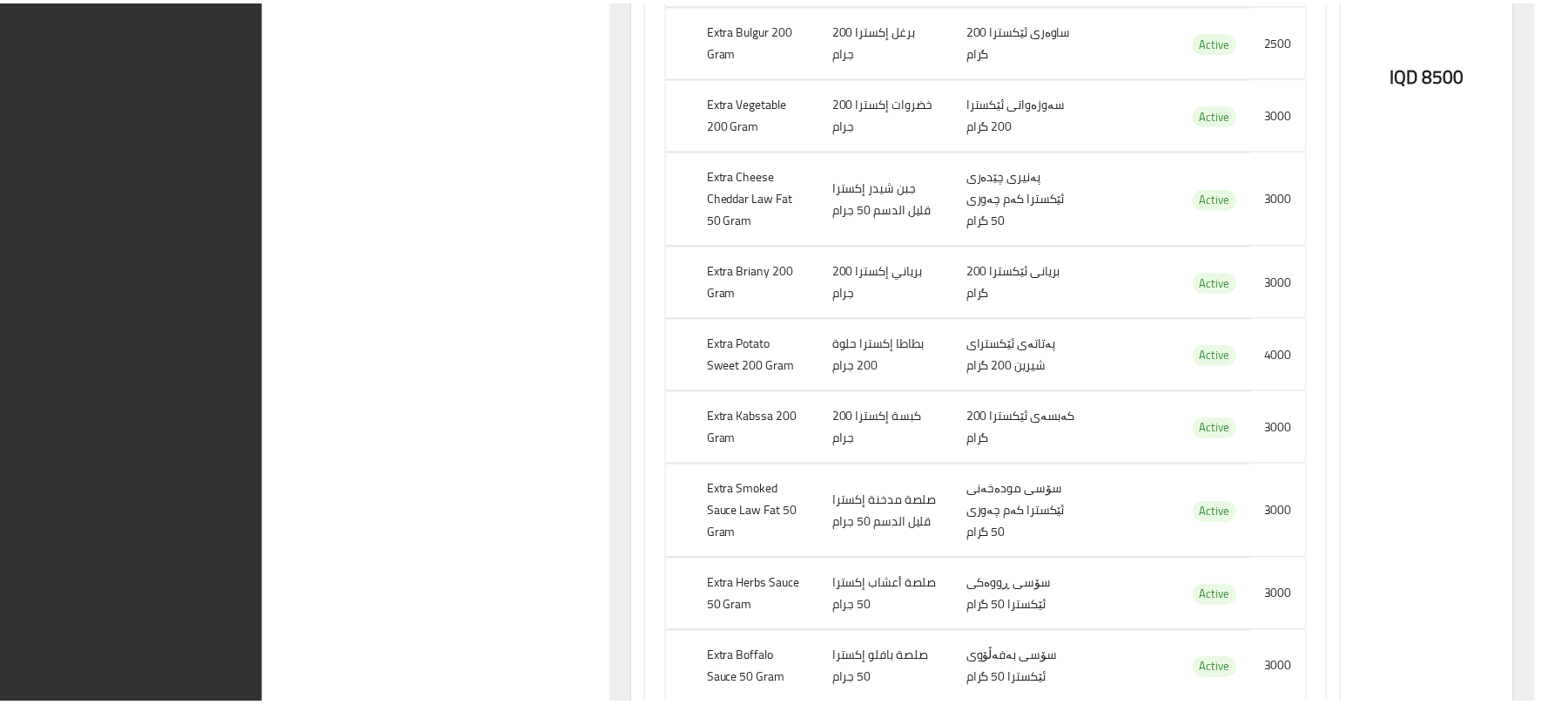
scroll to position [1234, 0]
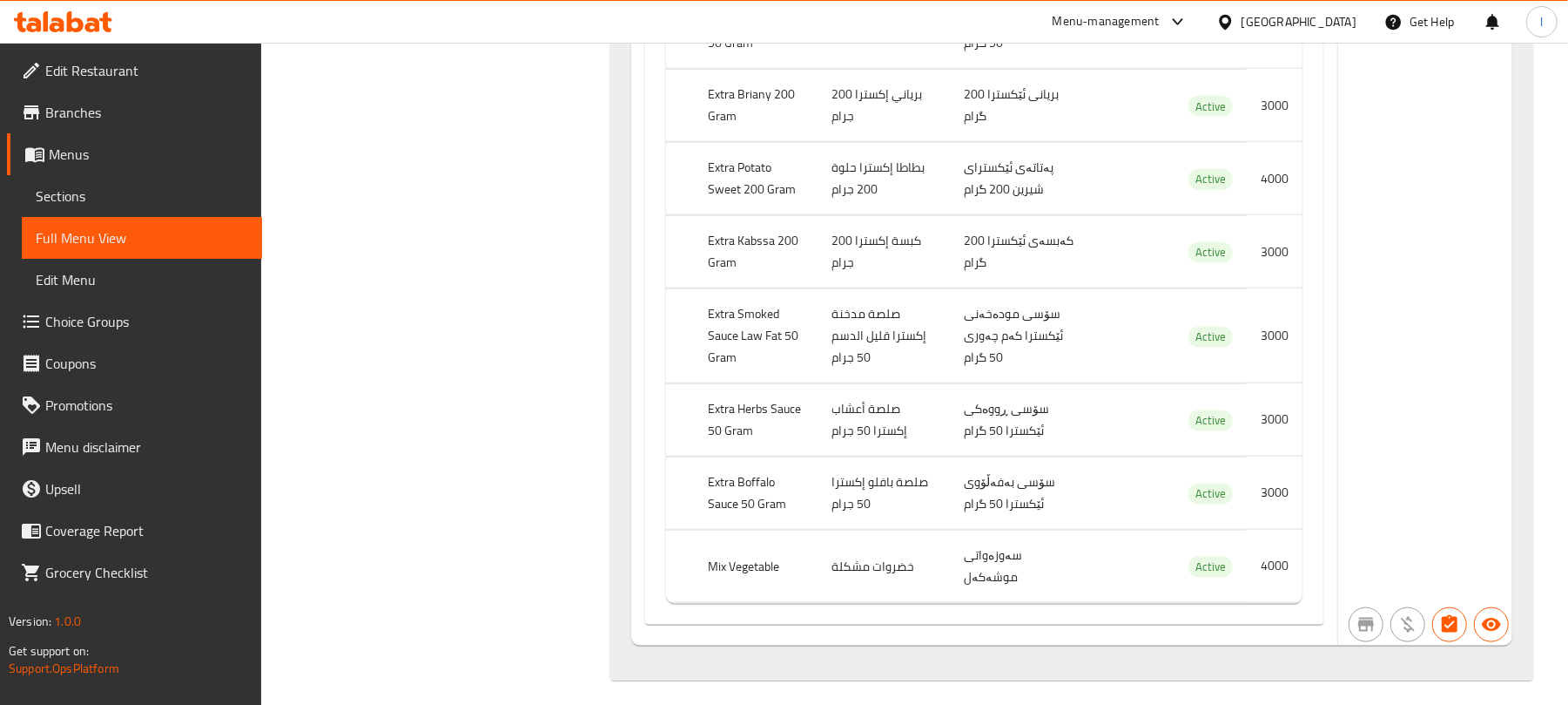
click at [54, 11] on icon at bounding box center [63, 22] width 99 height 21
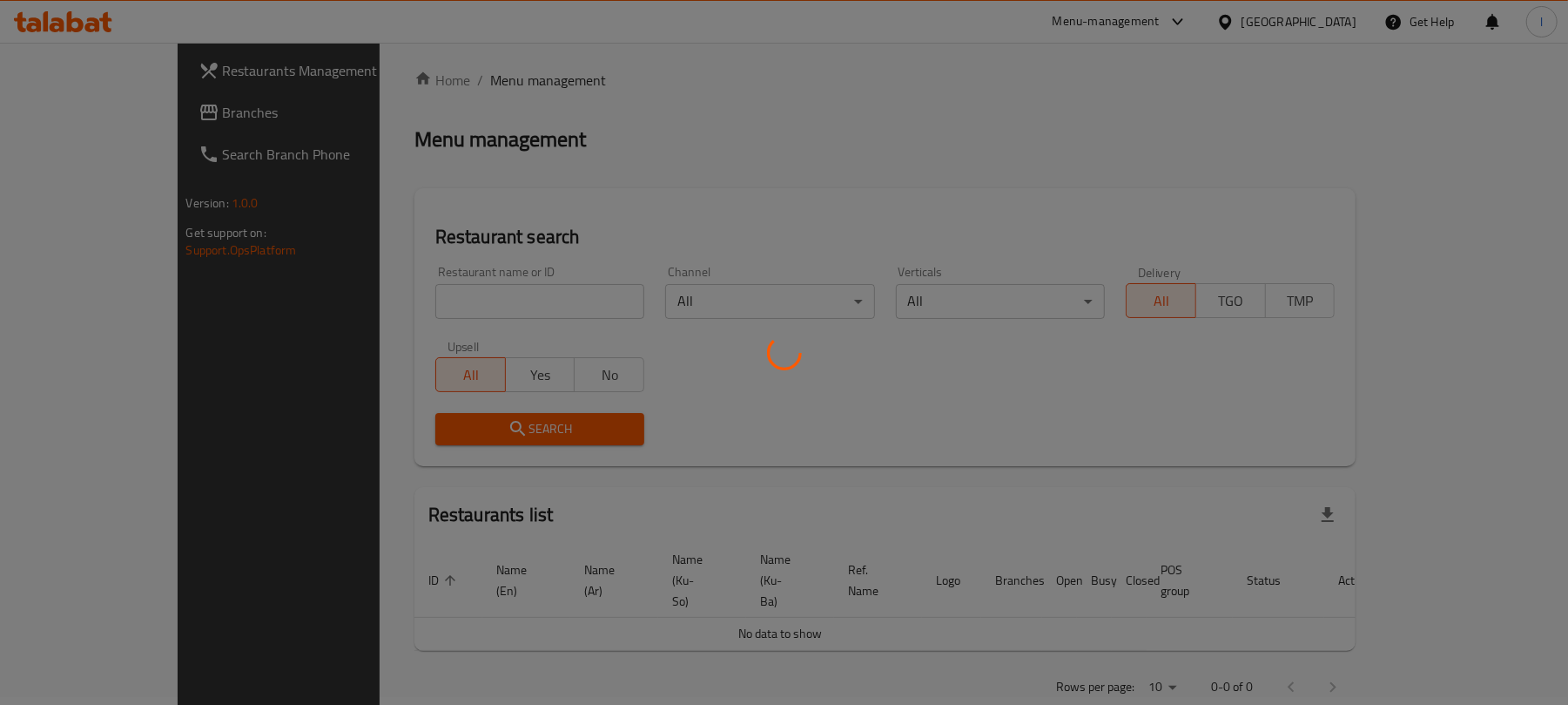
scroll to position [199, 0]
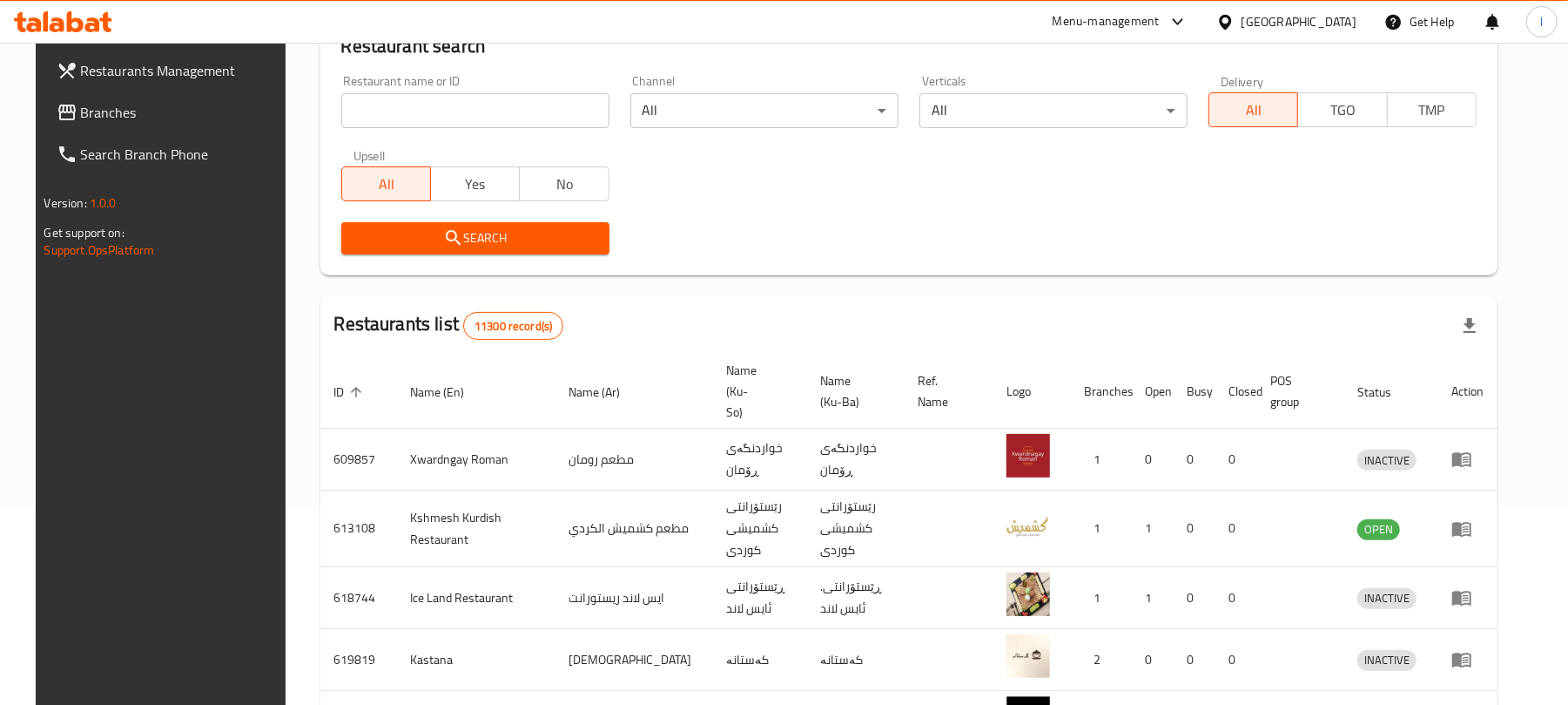
click at [374, 110] on input "search" at bounding box center [474, 111] width 268 height 35
paste input "[PERSON_NAME], [PERSON_NAME]"
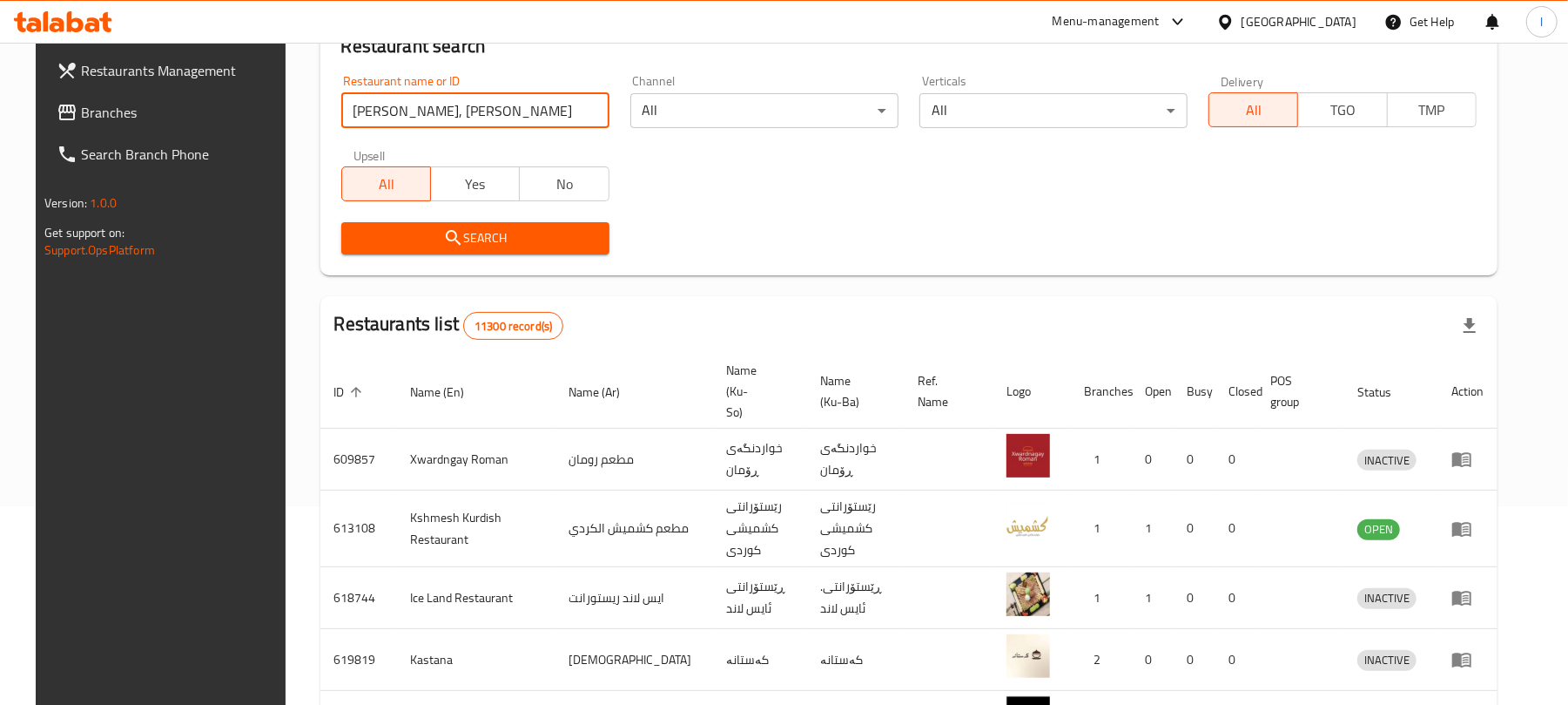
click button "Search" at bounding box center [474, 238] width 268 height 32
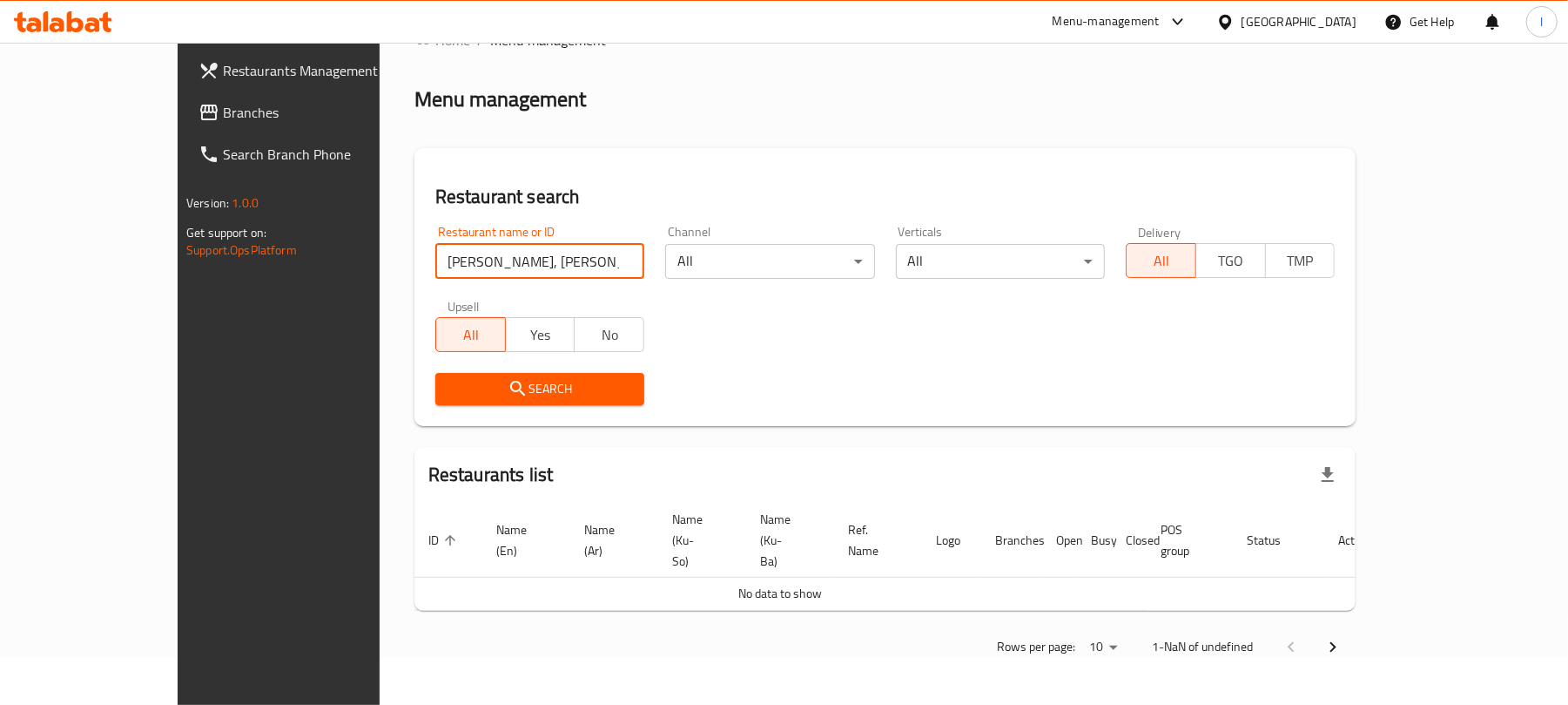
scroll to position [8, 0]
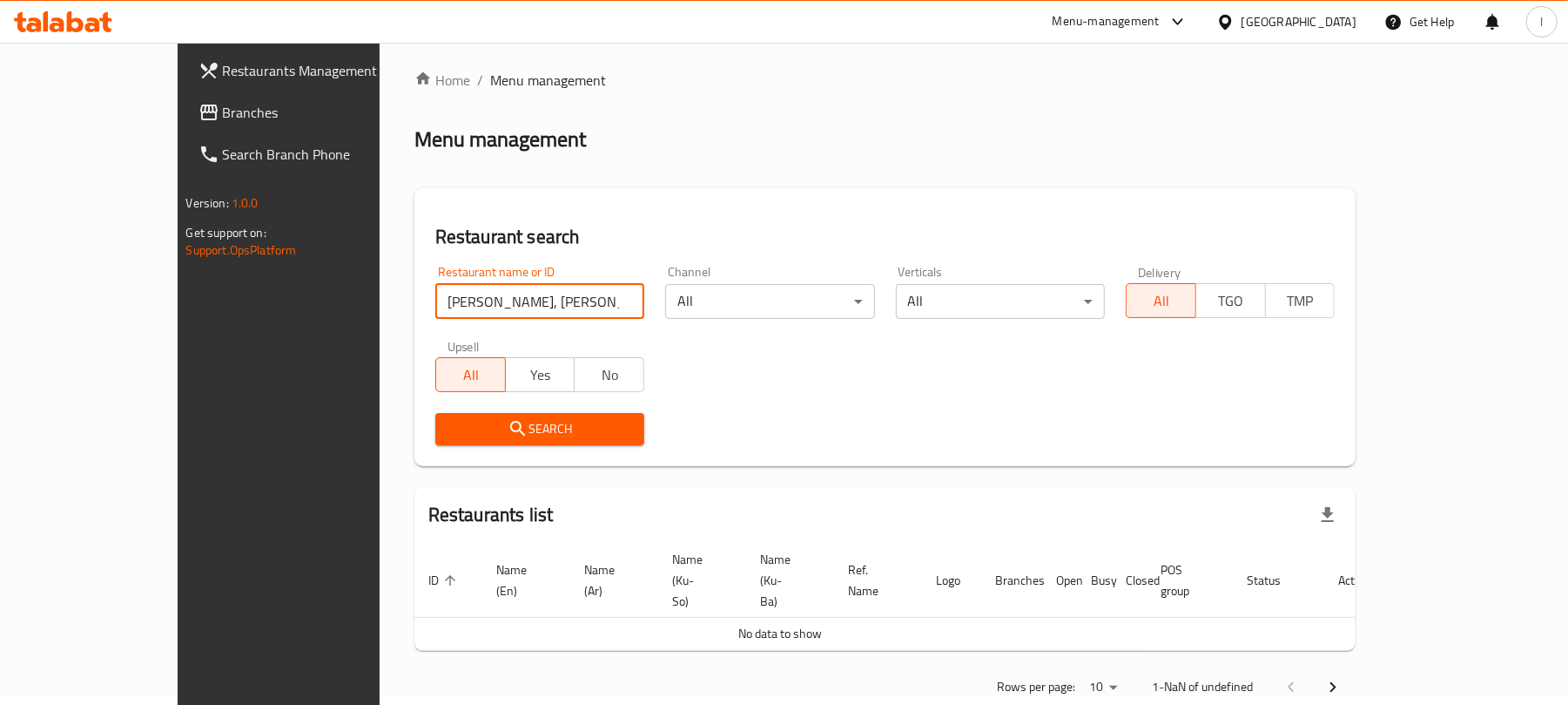
drag, startPoint x: 446, startPoint y: 299, endPoint x: 607, endPoint y: 283, distance: 161.8
click at [607, 283] on div "Restaurant name or ID Aljadriya Shawarma, Al Yarmuk Restaurant name or ID" at bounding box center [540, 292] width 230 height 74
type input "[PERSON_NAME]"
click button "Search" at bounding box center [540, 428] width 209 height 32
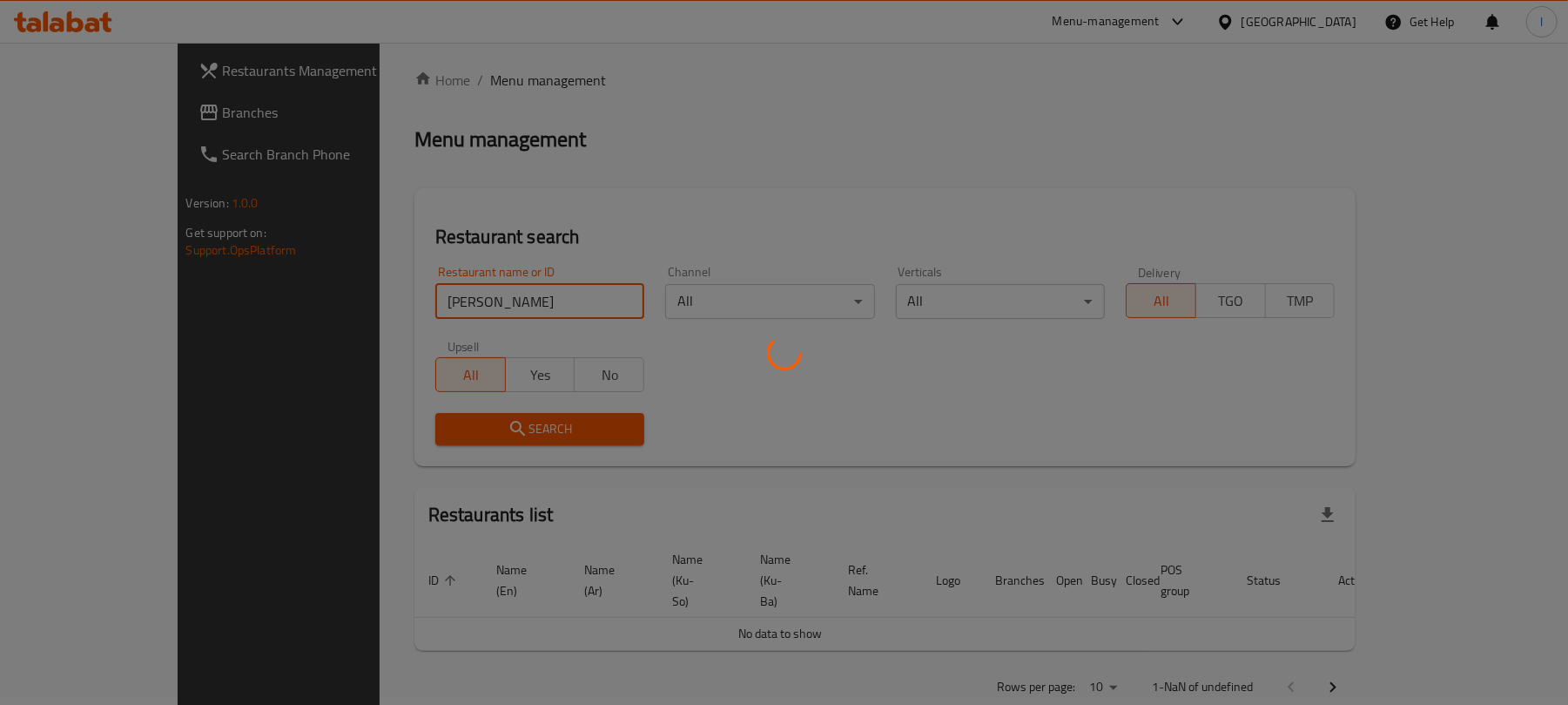
scroll to position [39, 0]
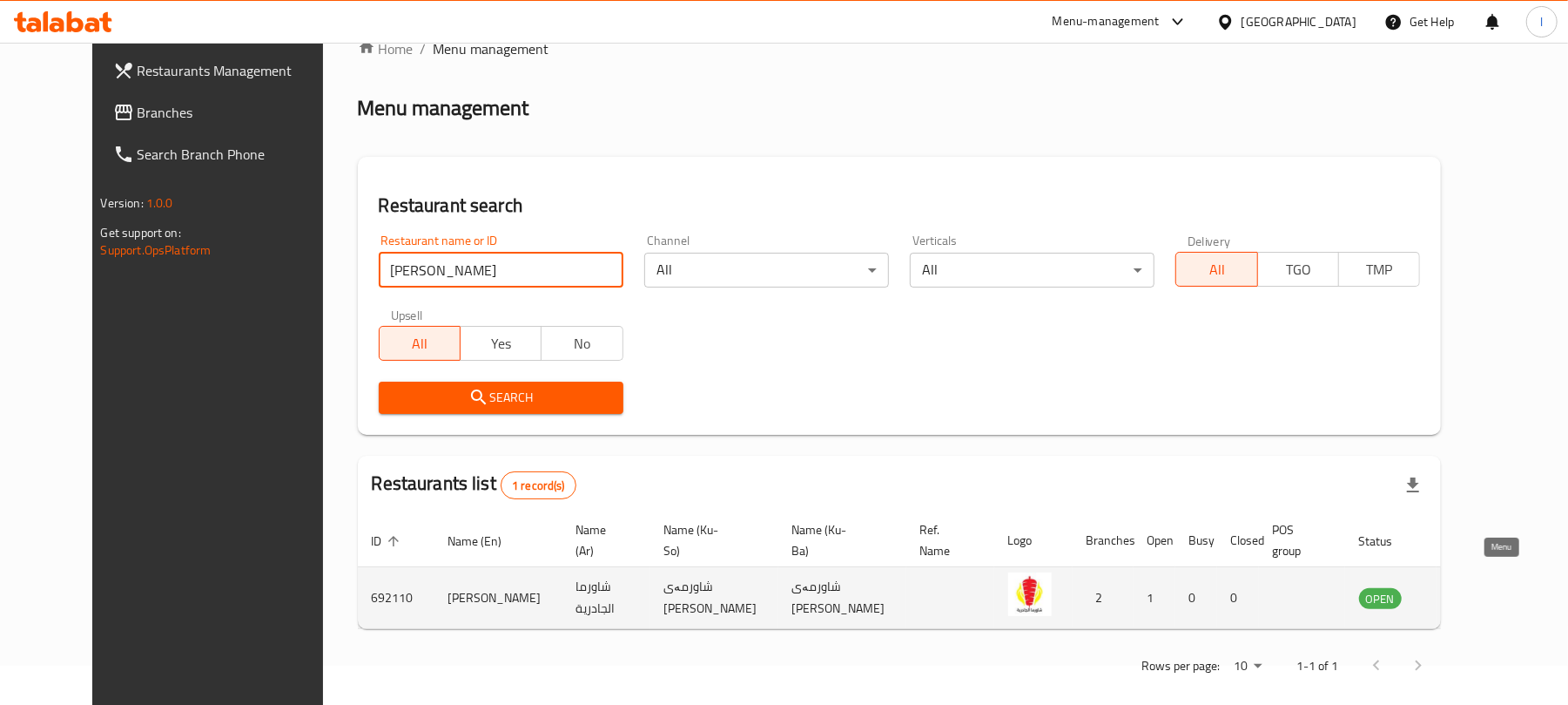
click at [1471, 587] on icon "enhanced table" at bounding box center [1461, 598] width 21 height 21
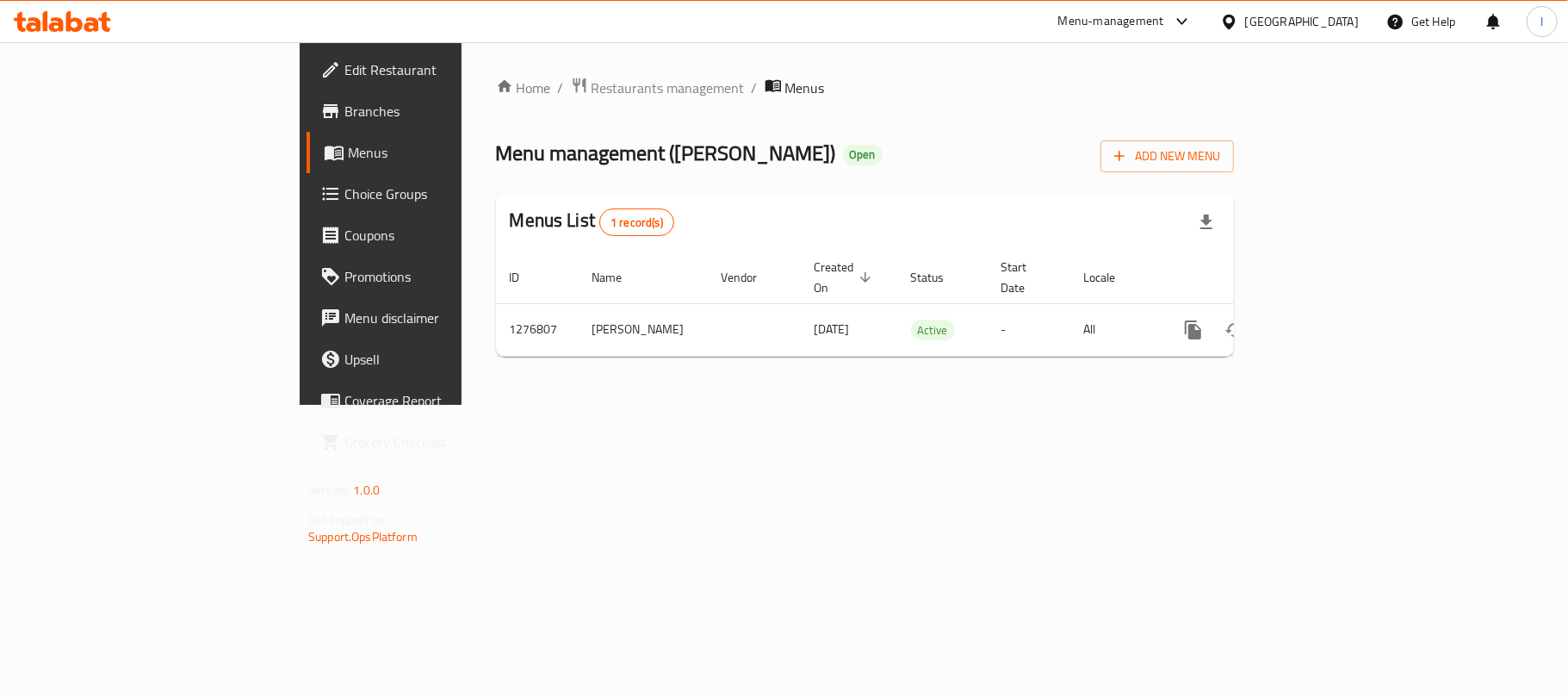
click at [344, 118] on span "Branches" at bounding box center [446, 111] width 204 height 21
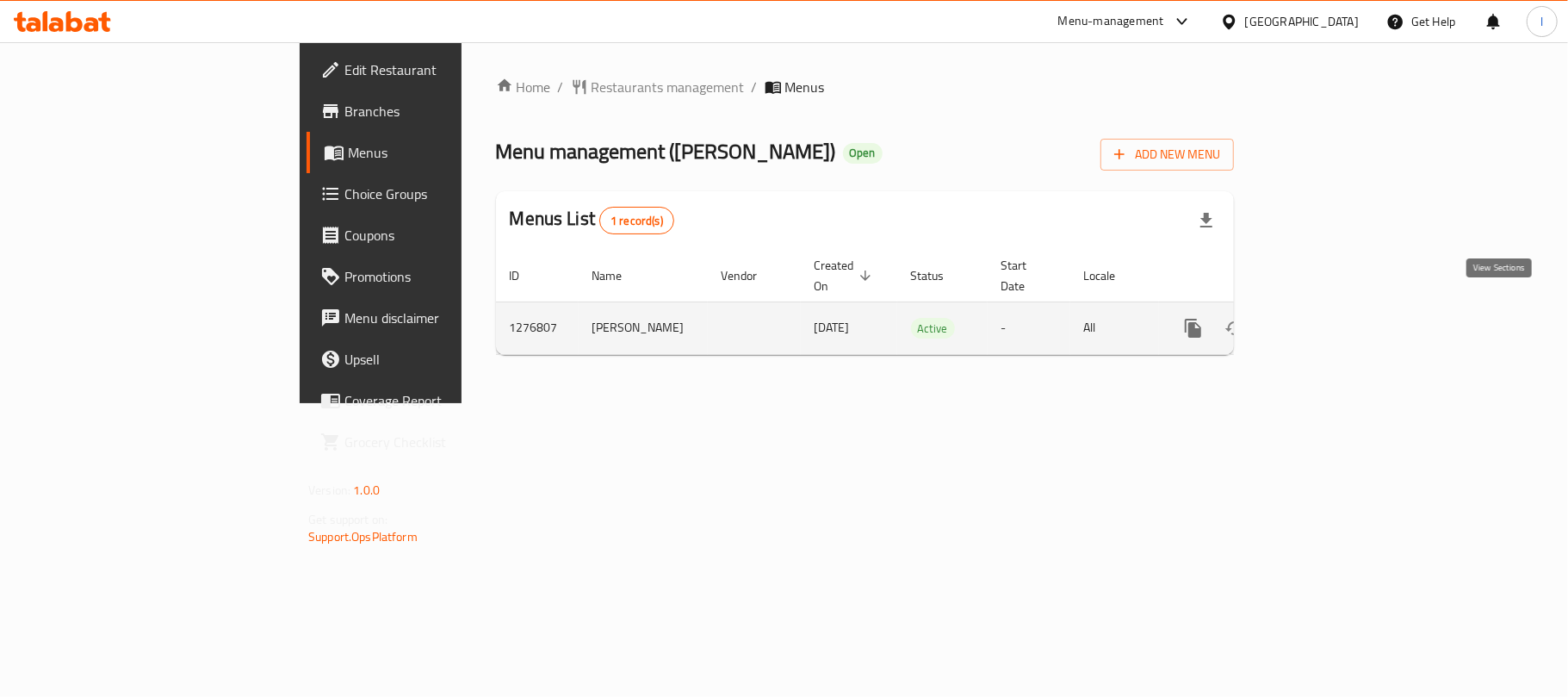
click at [1327, 317] on icon "enhanced table" at bounding box center [1317, 328] width 21 height 21
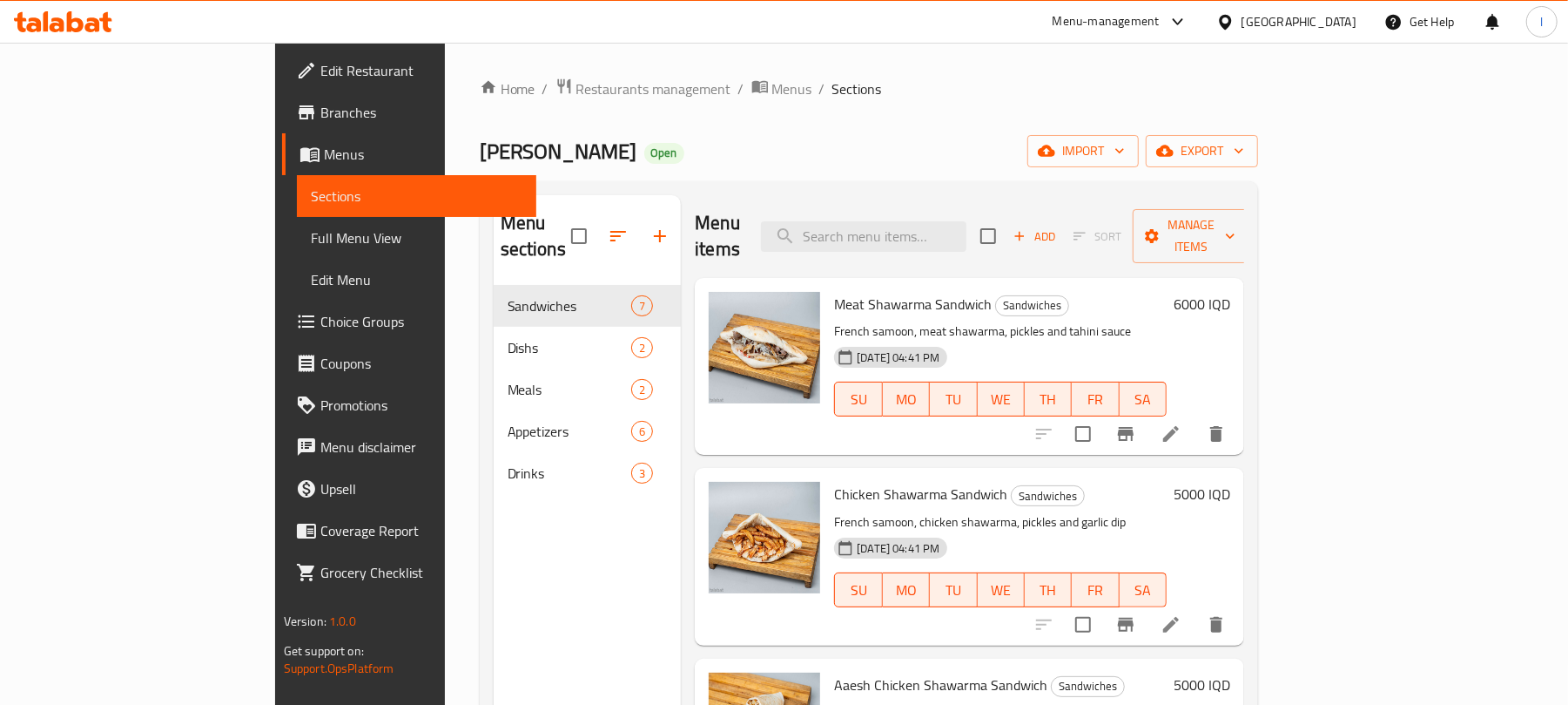
click at [310, 232] on span "Full Menu View" at bounding box center [417, 238] width 213 height 21
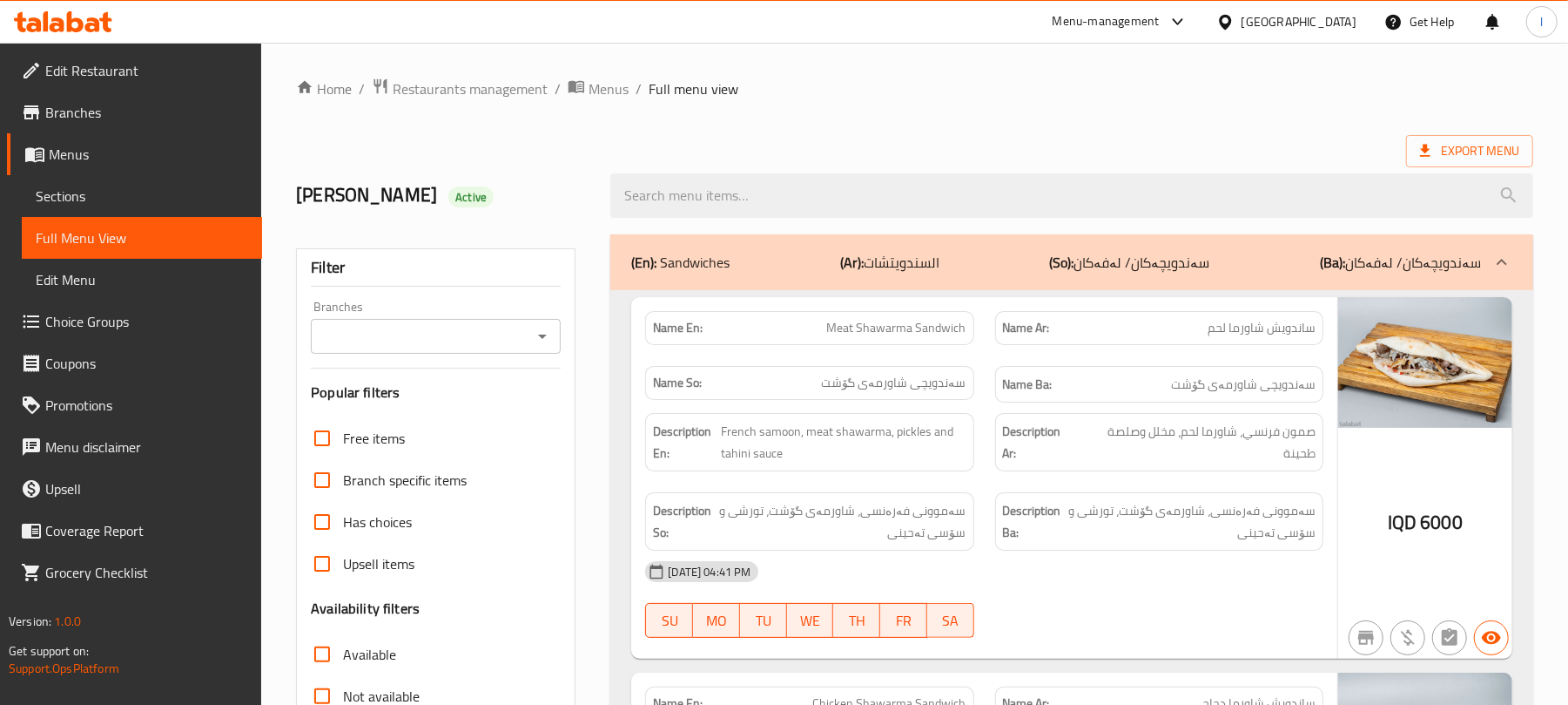
click at [543, 348] on div at bounding box center [542, 336] width 23 height 24
click at [544, 342] on icon "Open" at bounding box center [542, 336] width 21 height 21
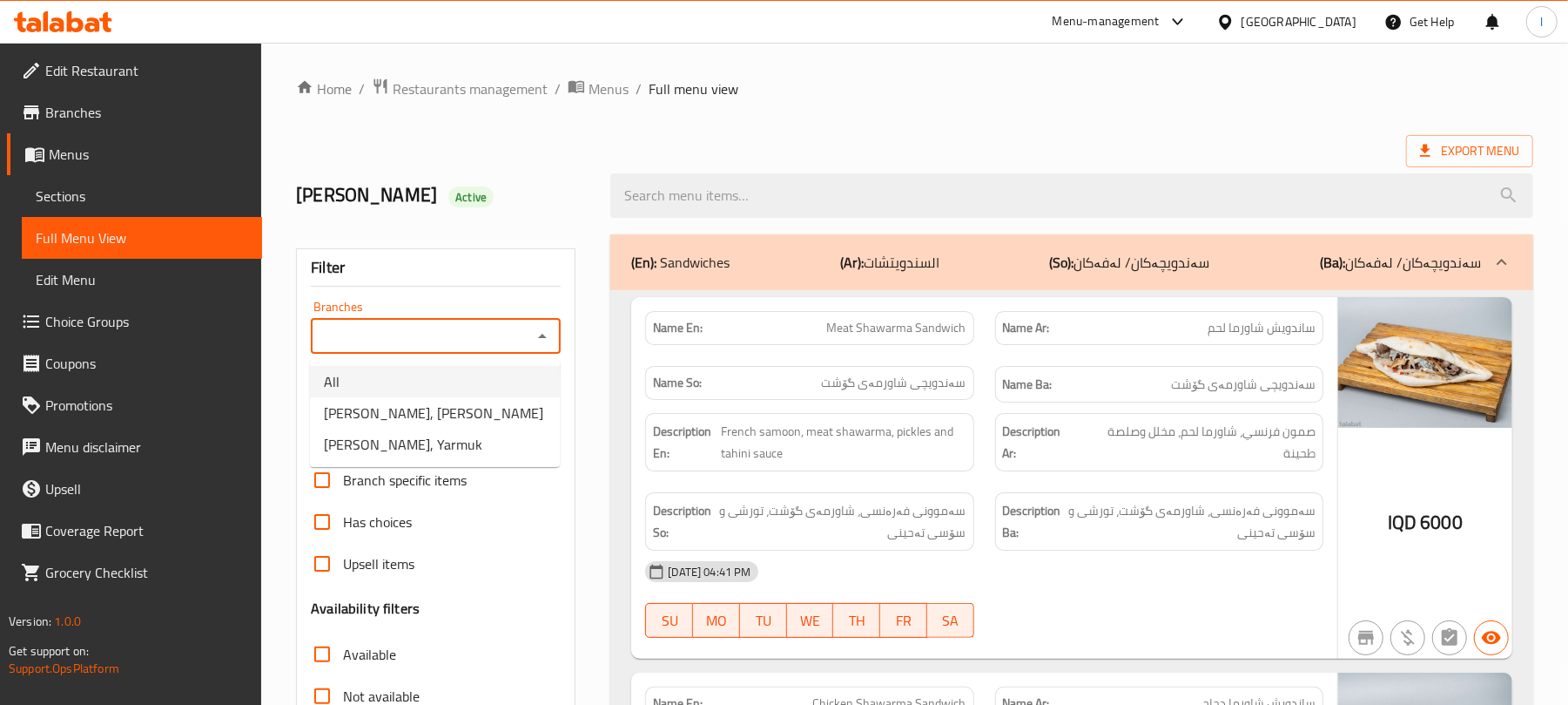
click at [112, 106] on span "Branches" at bounding box center [147, 113] width 203 height 21
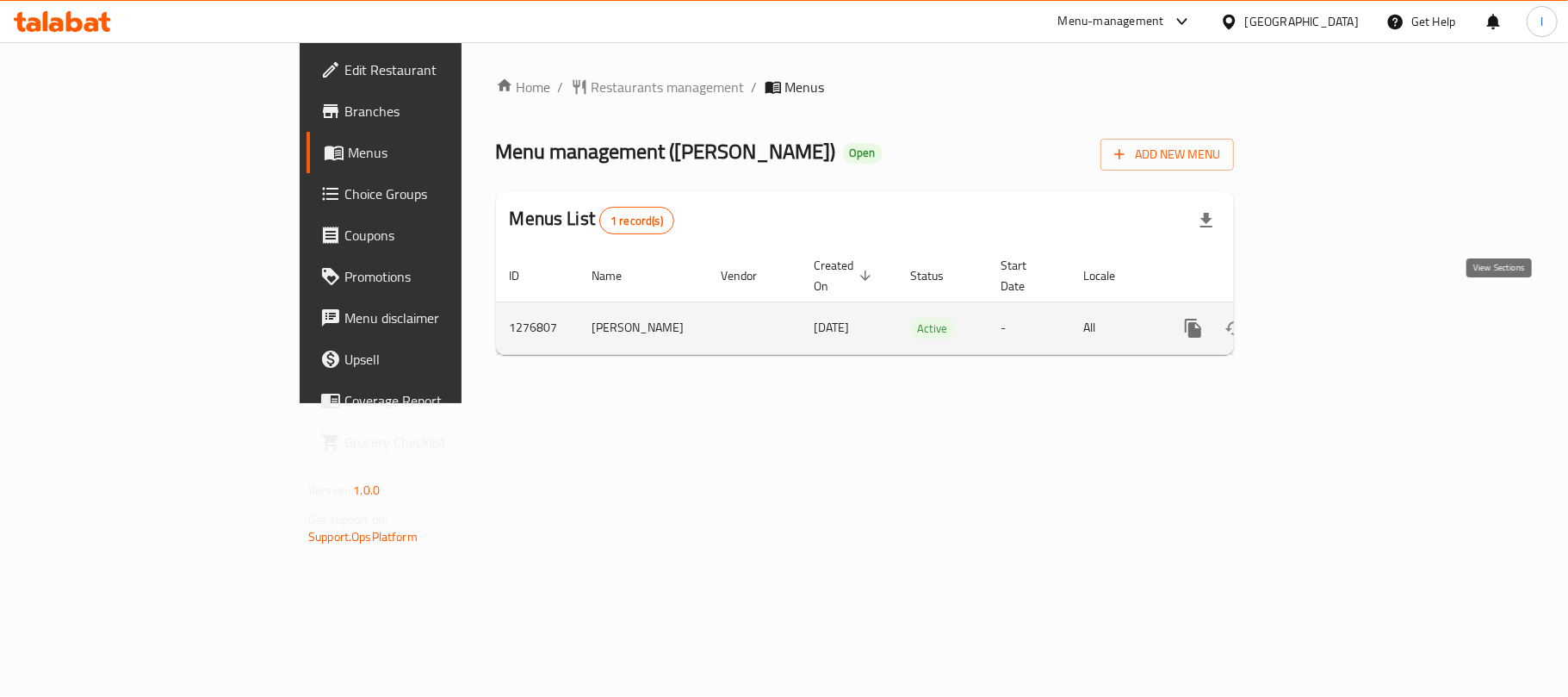
click at [1327, 317] on icon "enhanced table" at bounding box center [1317, 328] width 21 height 21
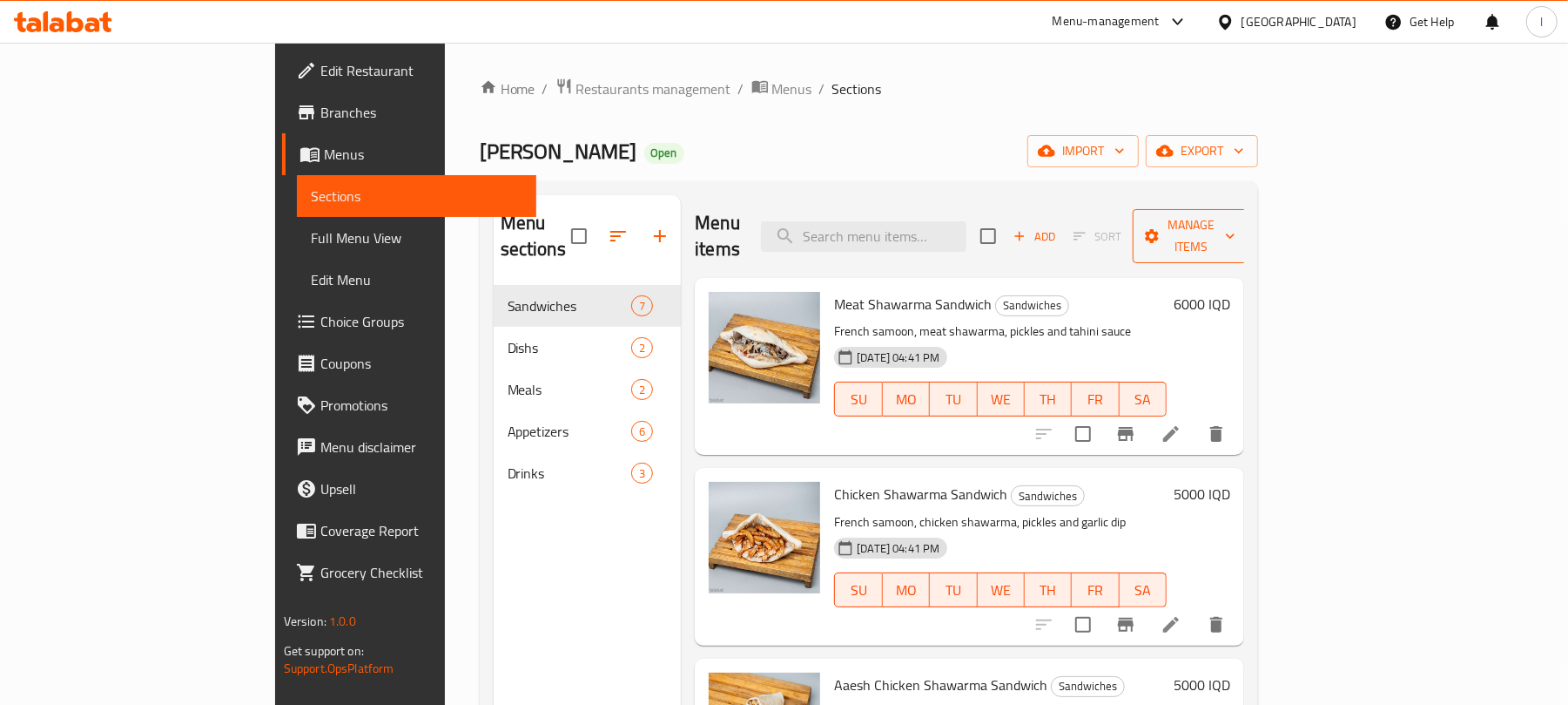
click at [1239, 228] on icon "button" at bounding box center [1231, 236] width 17 height 17
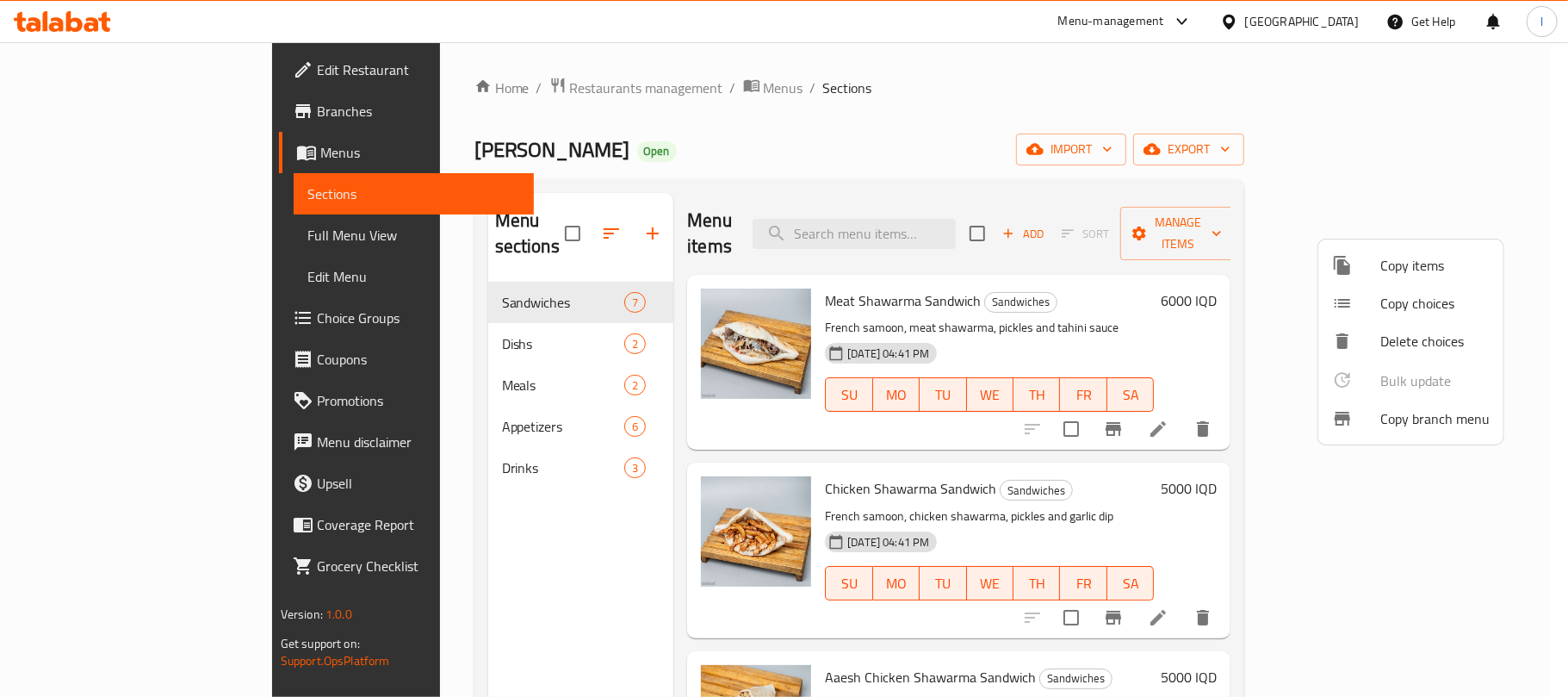
click at [1433, 411] on span "Copy branch menu" at bounding box center [1434, 418] width 110 height 21
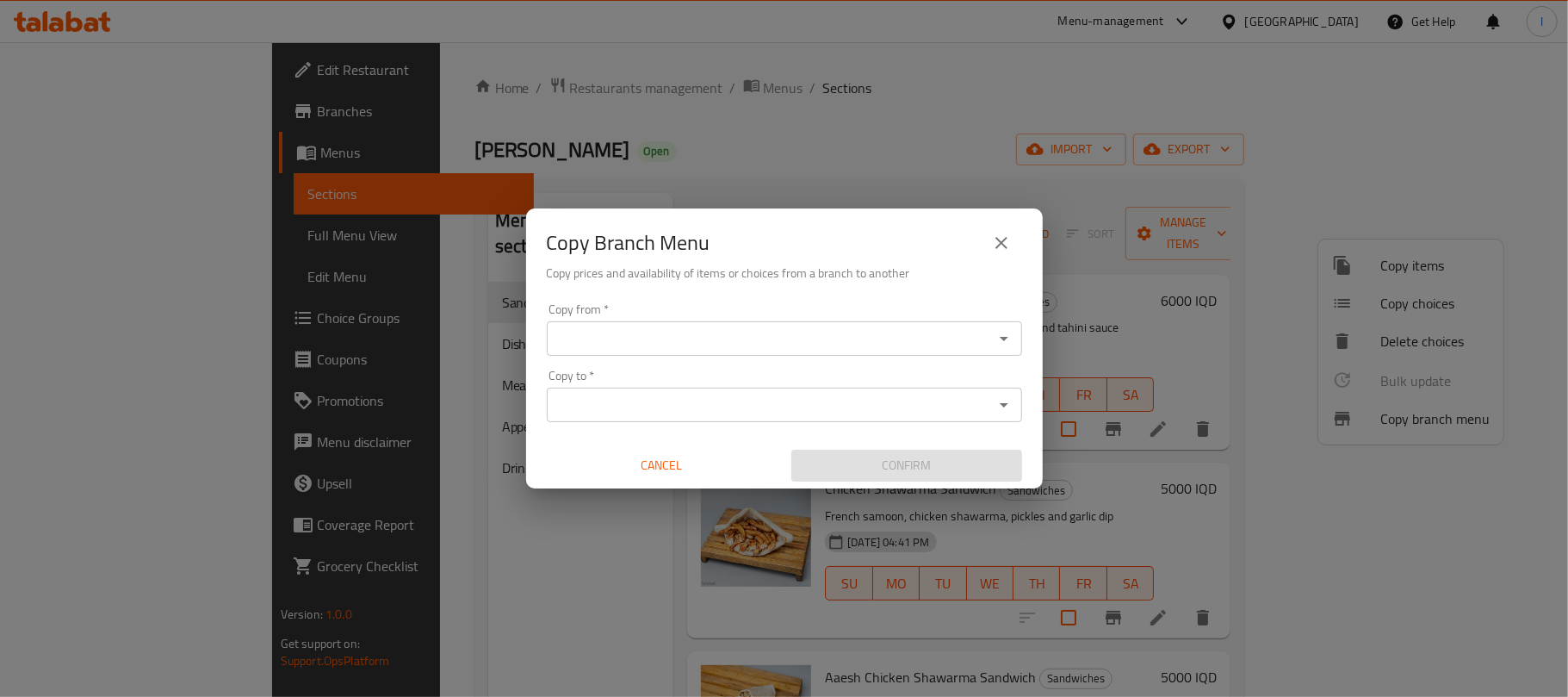
click at [649, 349] on input "Copy from   *" at bounding box center [770, 338] width 436 height 24
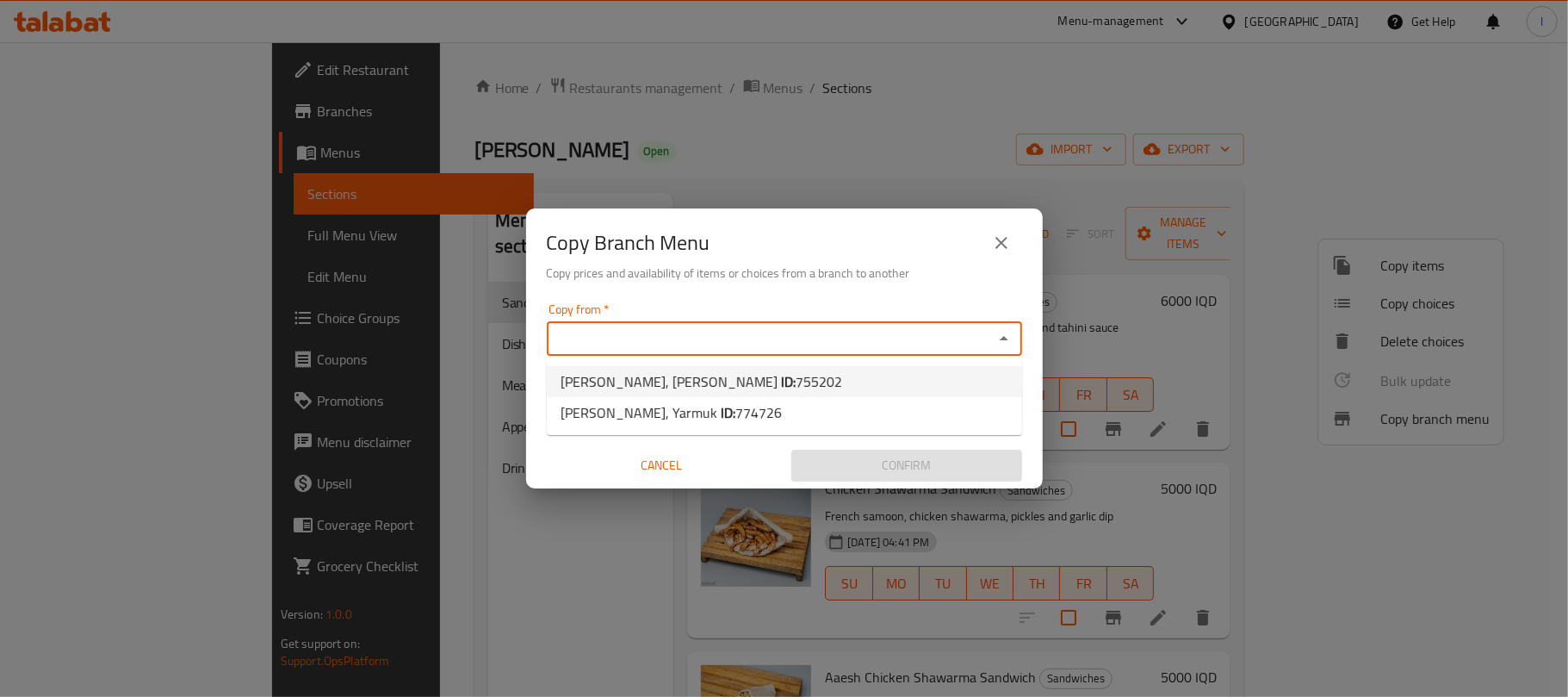
click at [697, 375] on span "[PERSON_NAME], [PERSON_NAME] ID: 755202" at bounding box center [701, 381] width 281 height 21
type input "Aljadriya Shawarma, Al Jadreya"
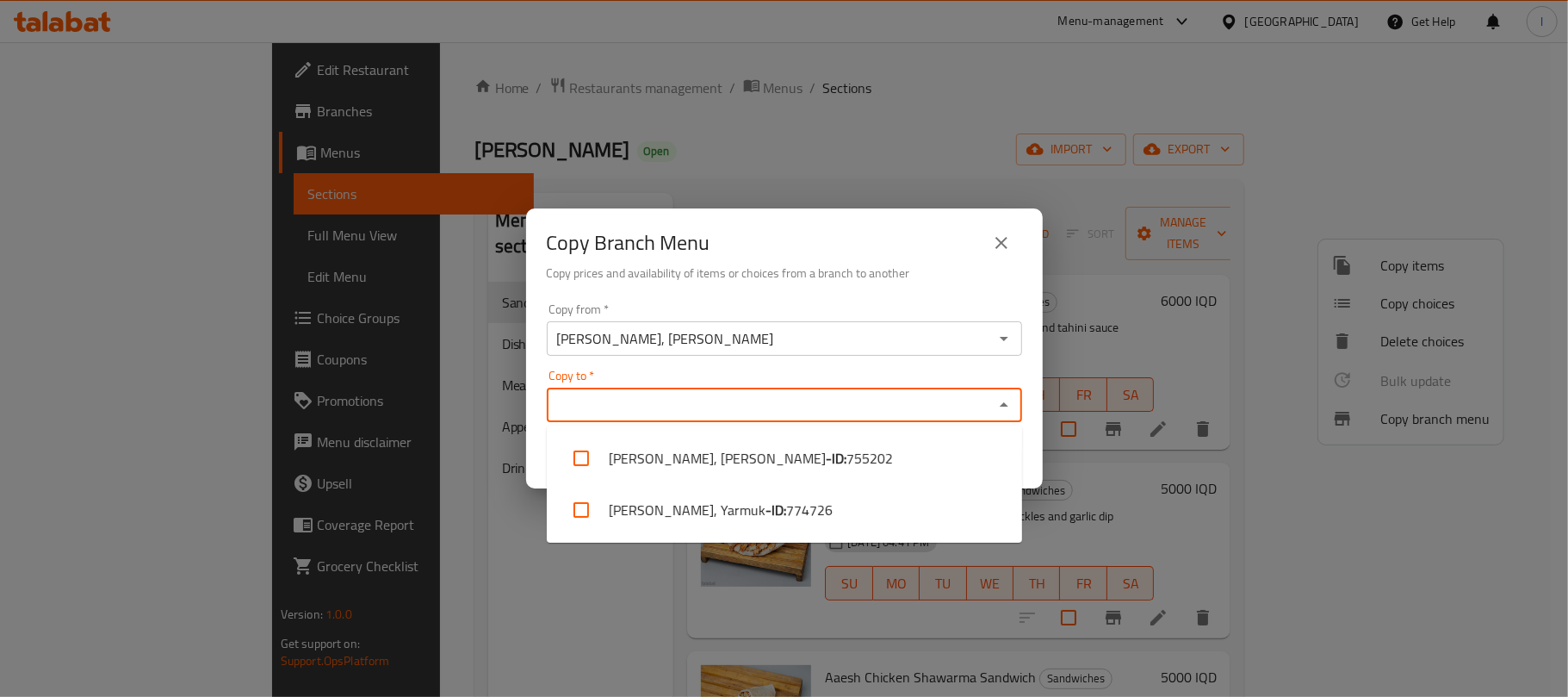
click at [665, 398] on input "Copy to   *" at bounding box center [770, 405] width 436 height 24
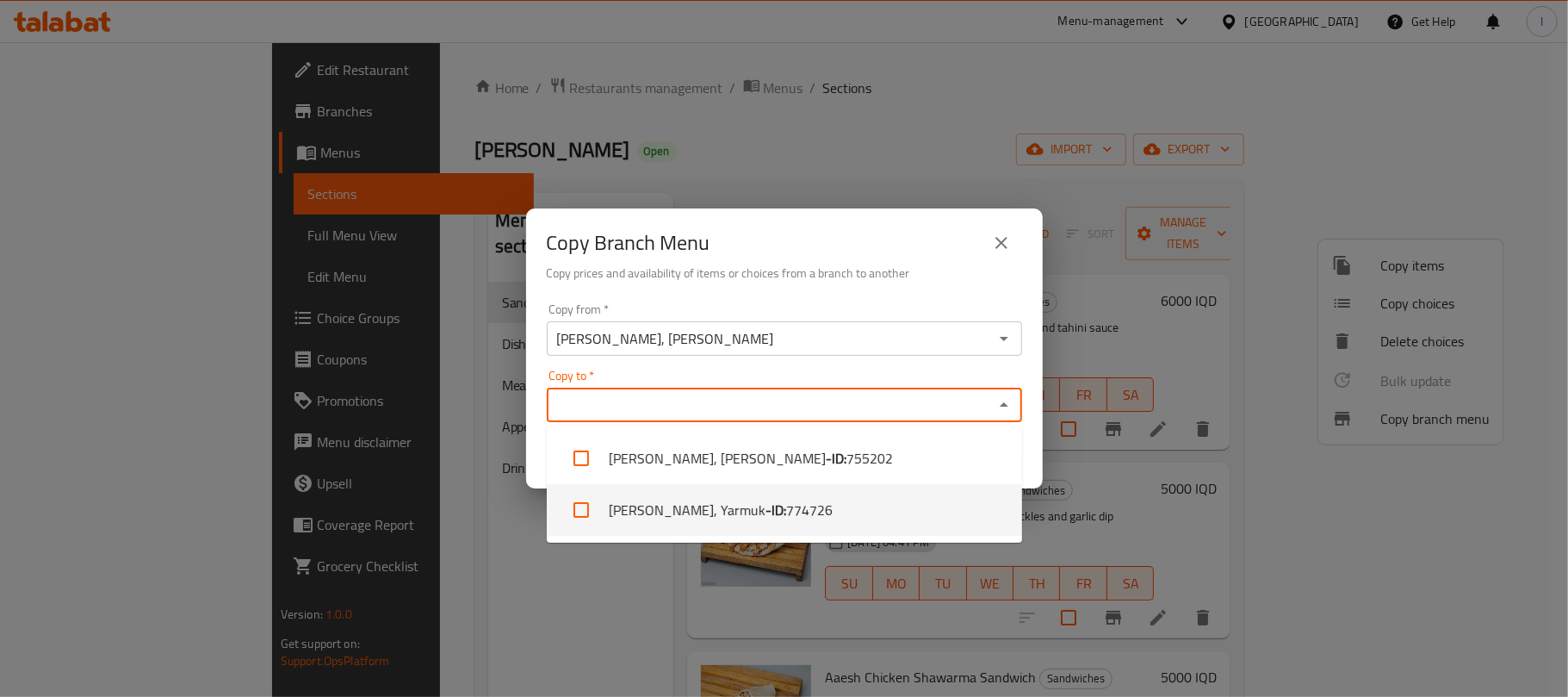
click at [707, 501] on li "Aljadriya Shawarma, Yarmuk - ID: 774726" at bounding box center [784, 510] width 475 height 52
checkbox input "true"
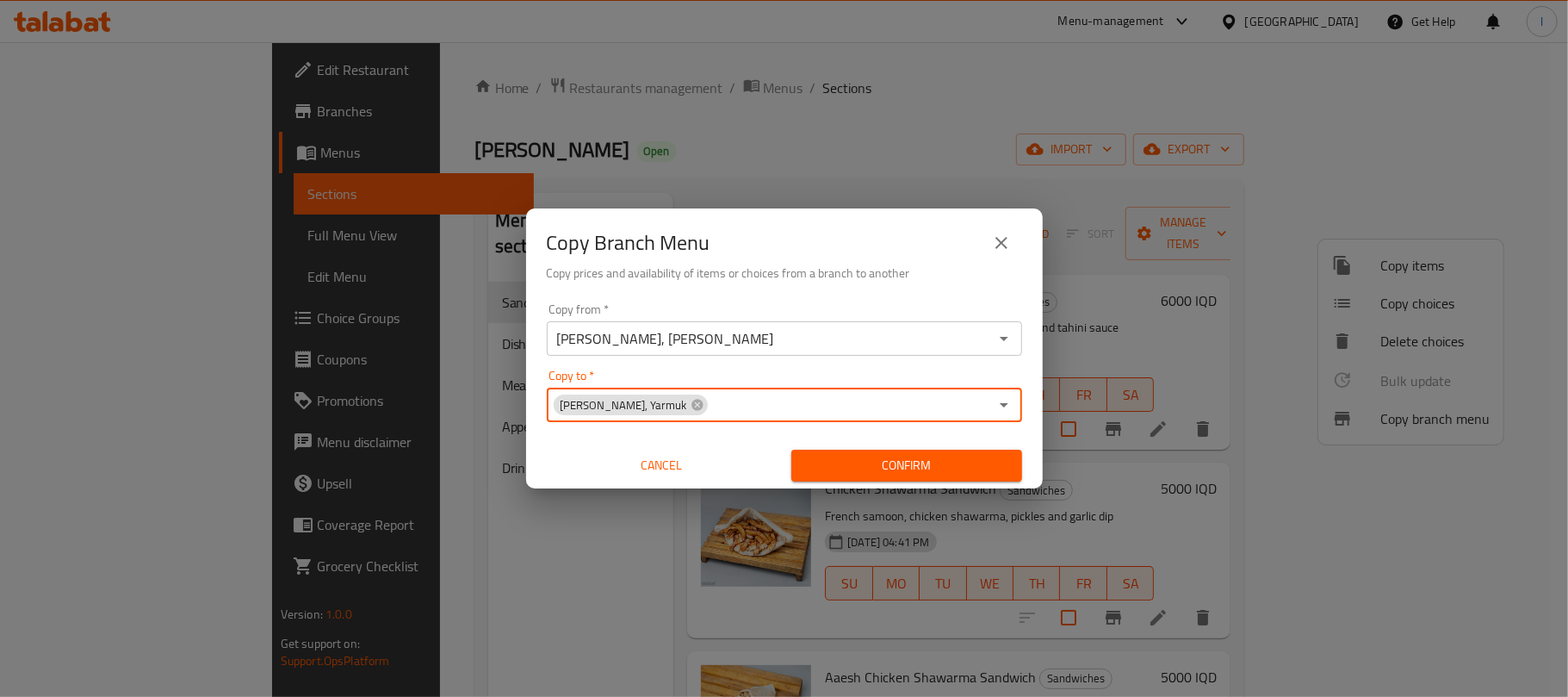
click at [914, 465] on span "Confirm" at bounding box center [906, 465] width 204 height 22
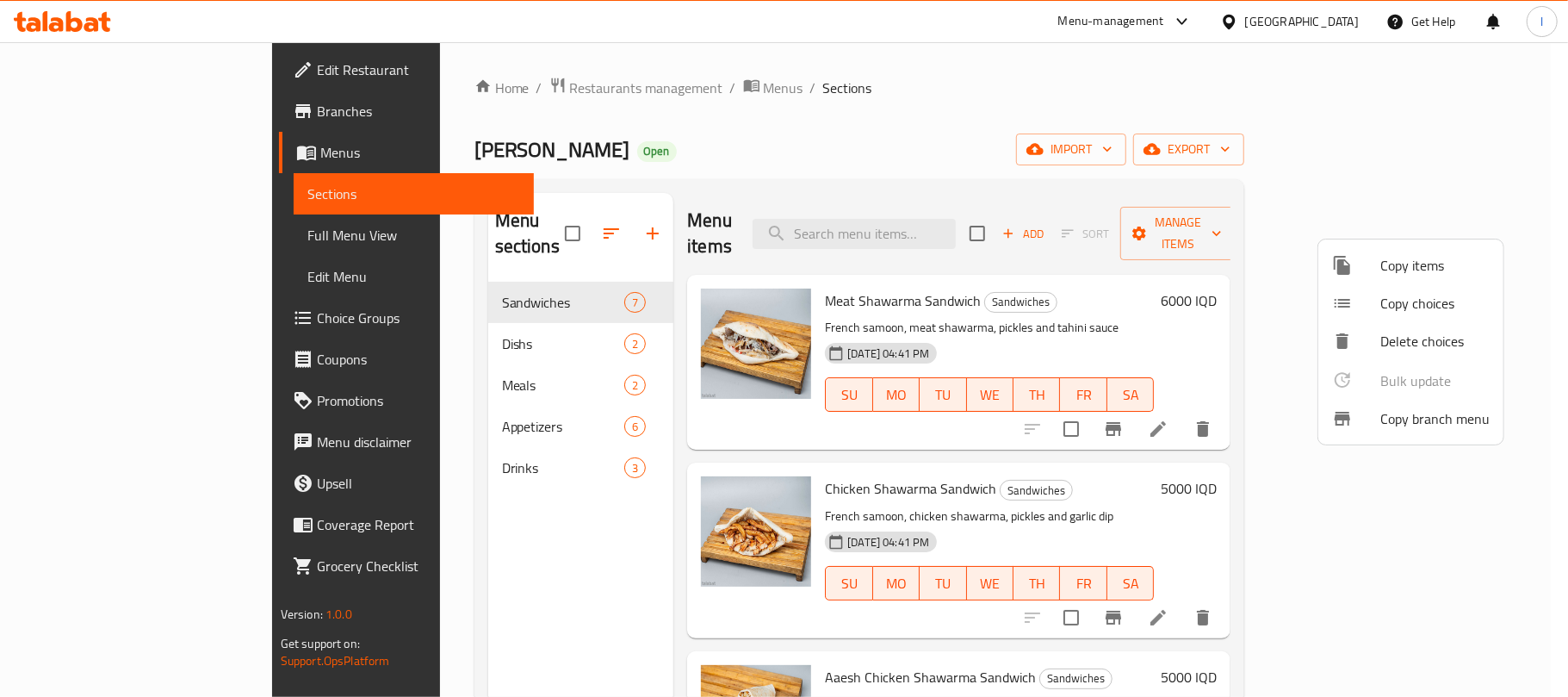
click at [105, 115] on div at bounding box center [784, 348] width 1568 height 697
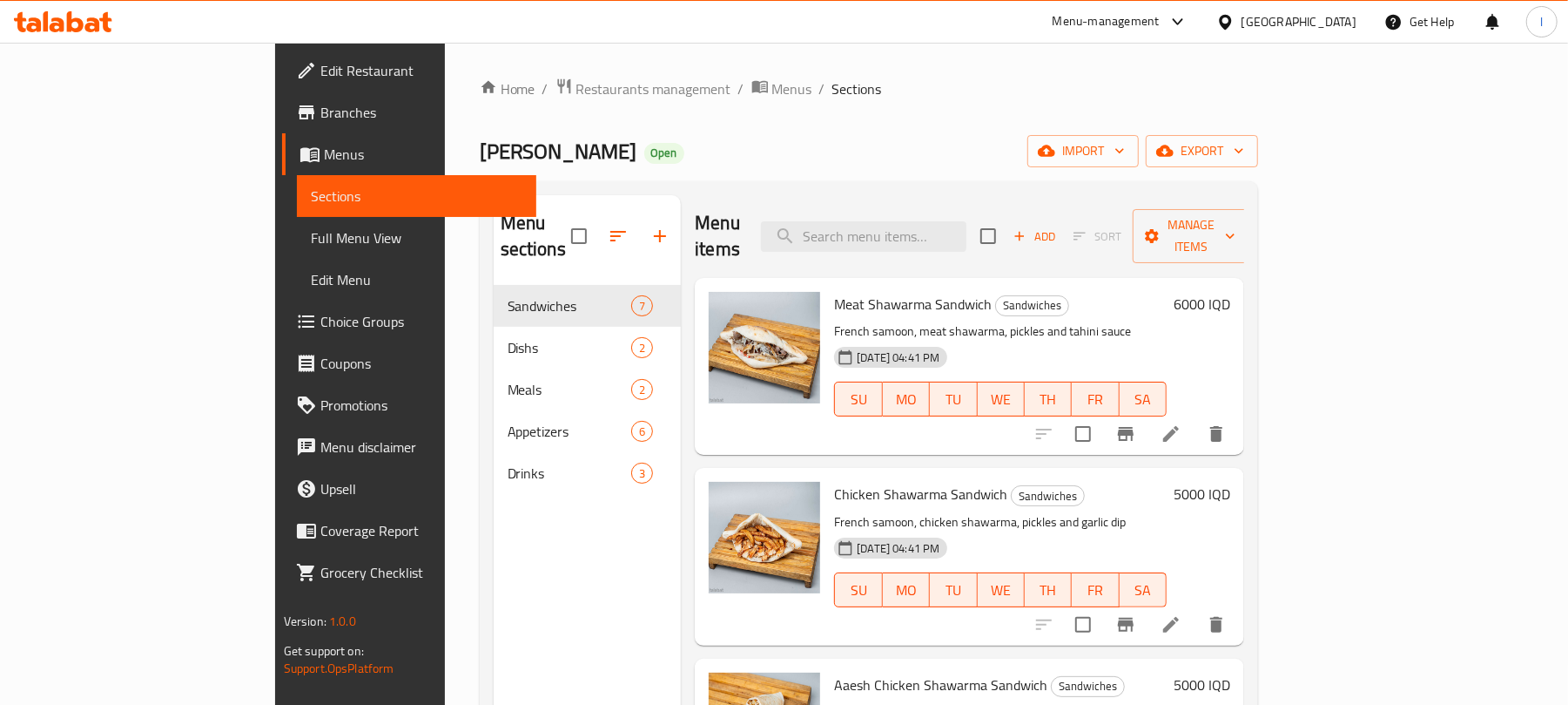
click at [320, 116] on span "Branches" at bounding box center [421, 113] width 203 height 21
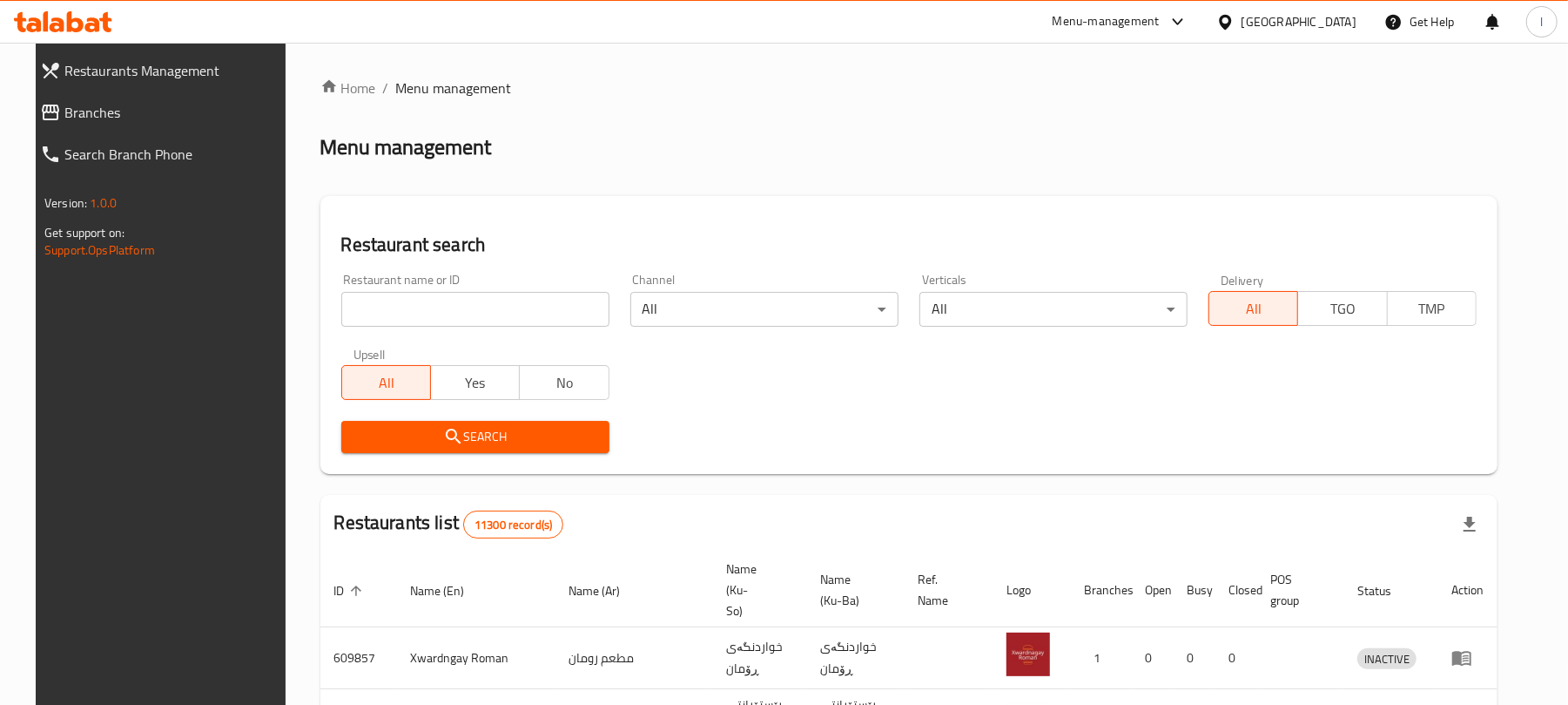
click at [357, 303] on input "search" at bounding box center [474, 309] width 268 height 35
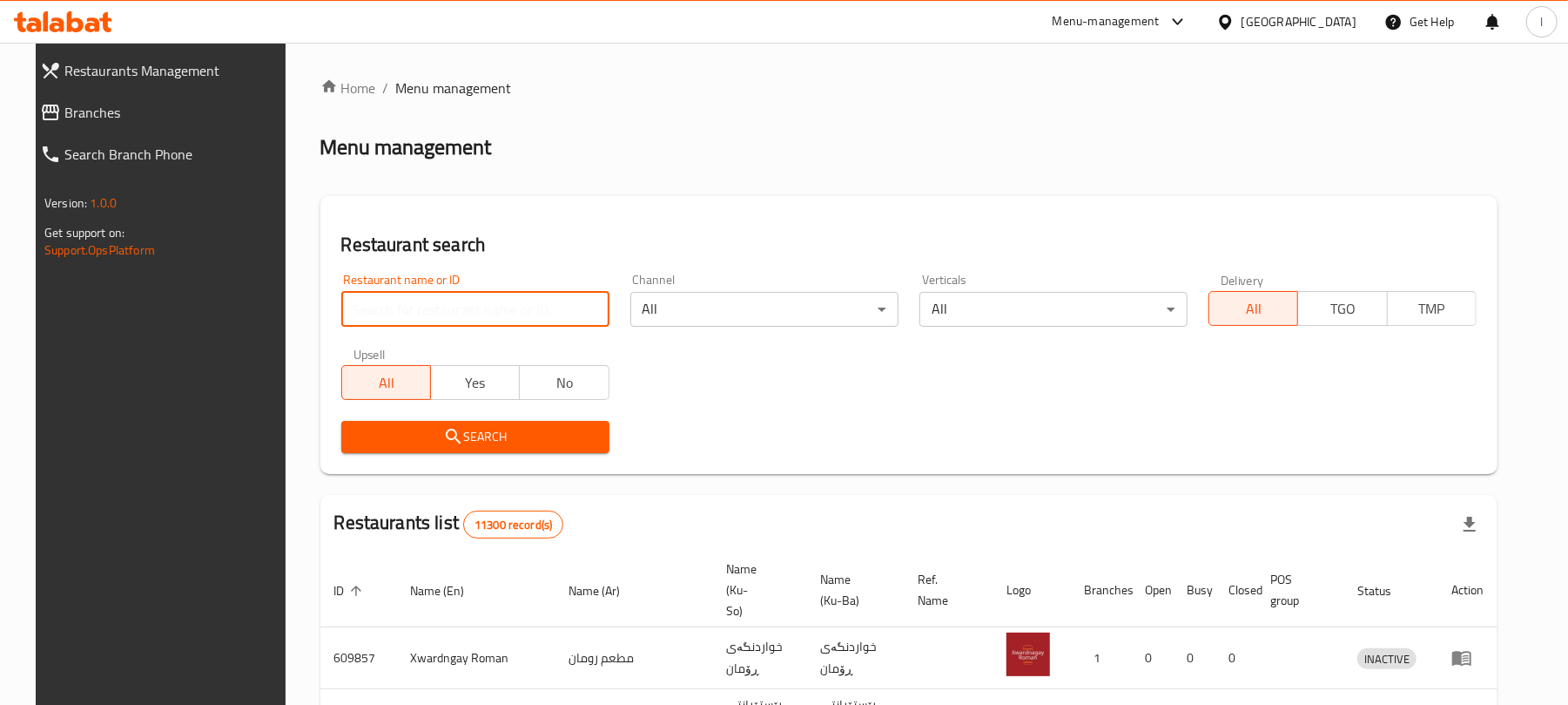
paste input "Dalas Restaurant"
type input "Dalas Restaurant"
click button "Search" at bounding box center [474, 436] width 268 height 32
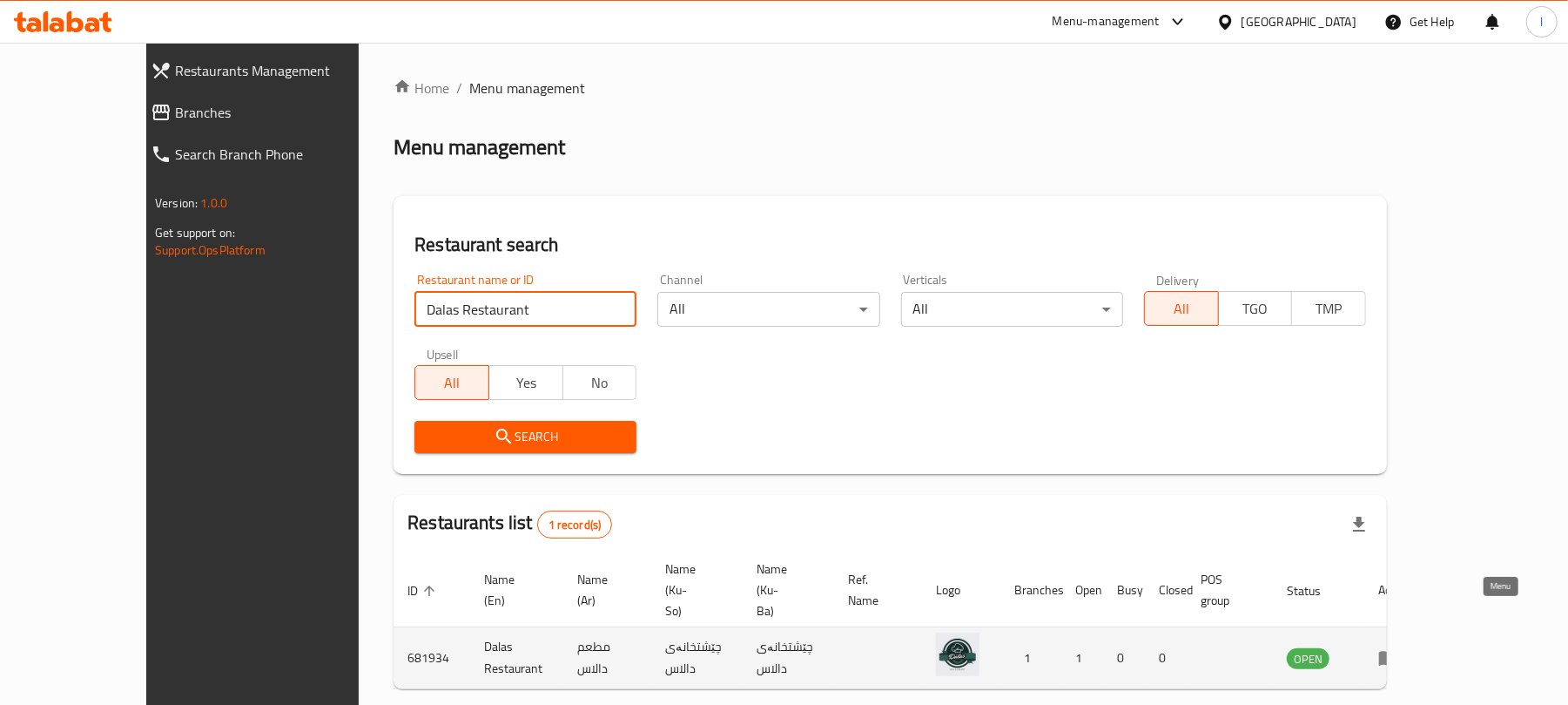
click at [1399, 647] on icon "enhanced table" at bounding box center [1388, 658] width 21 height 21
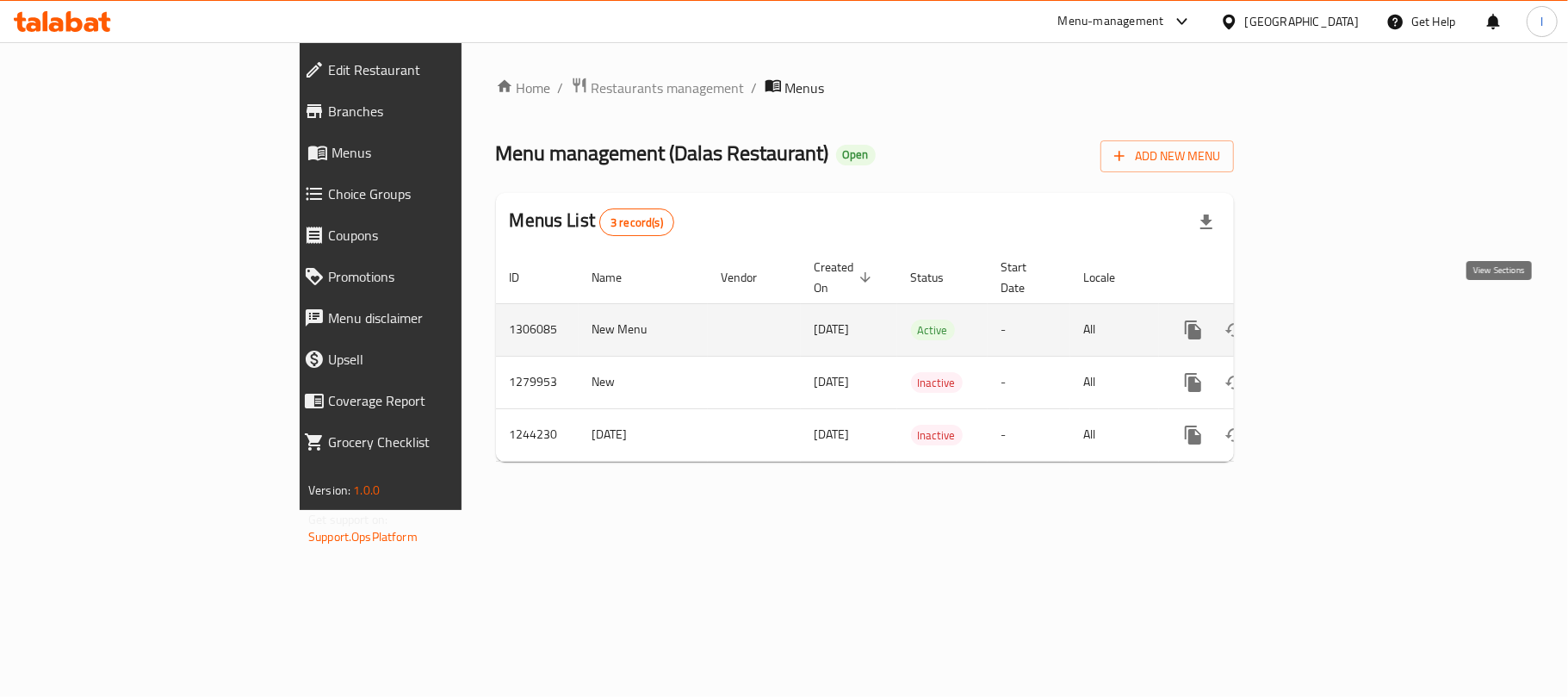
click at [1327, 319] on icon "enhanced table" at bounding box center [1317, 330] width 21 height 21
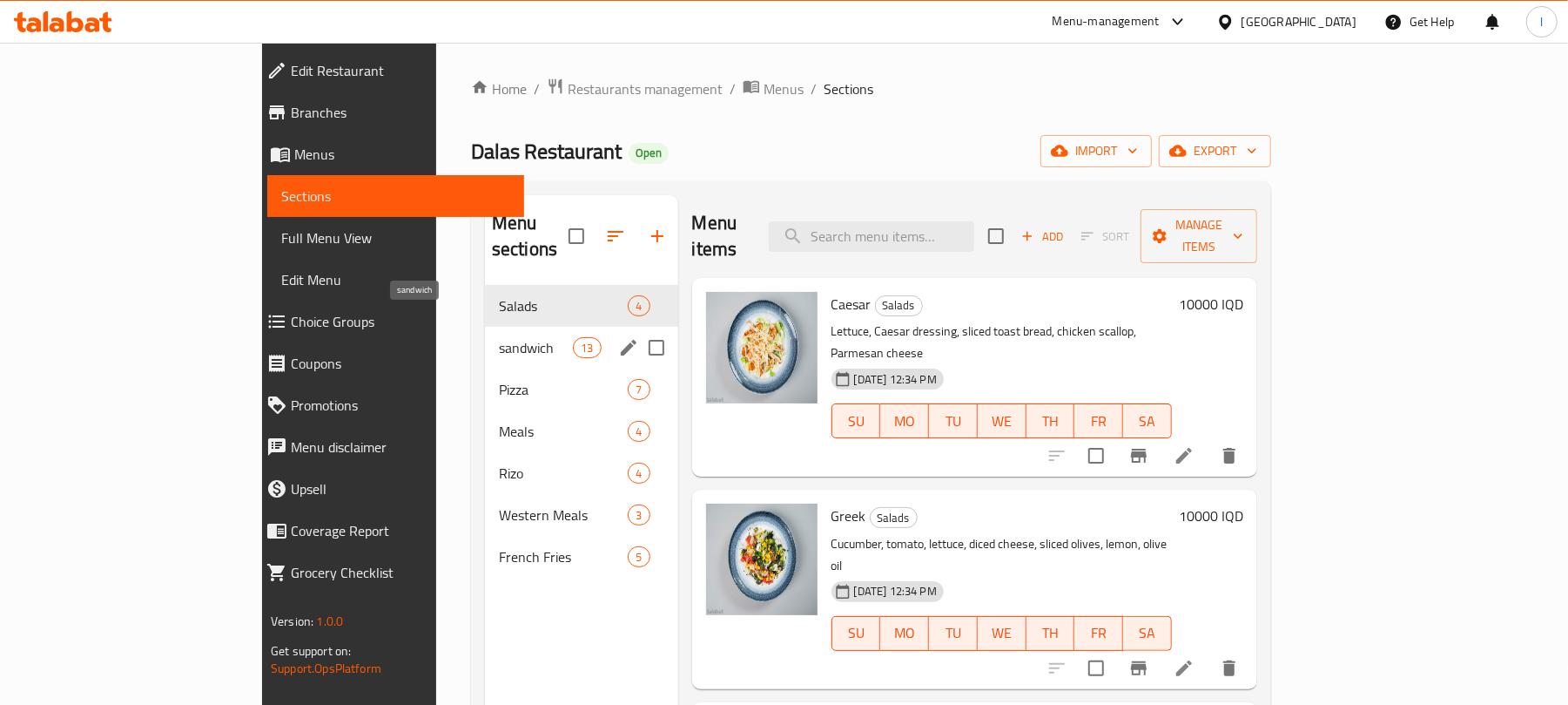
click at [499, 337] on span "sandwich" at bounding box center [535, 347] width 74 height 21
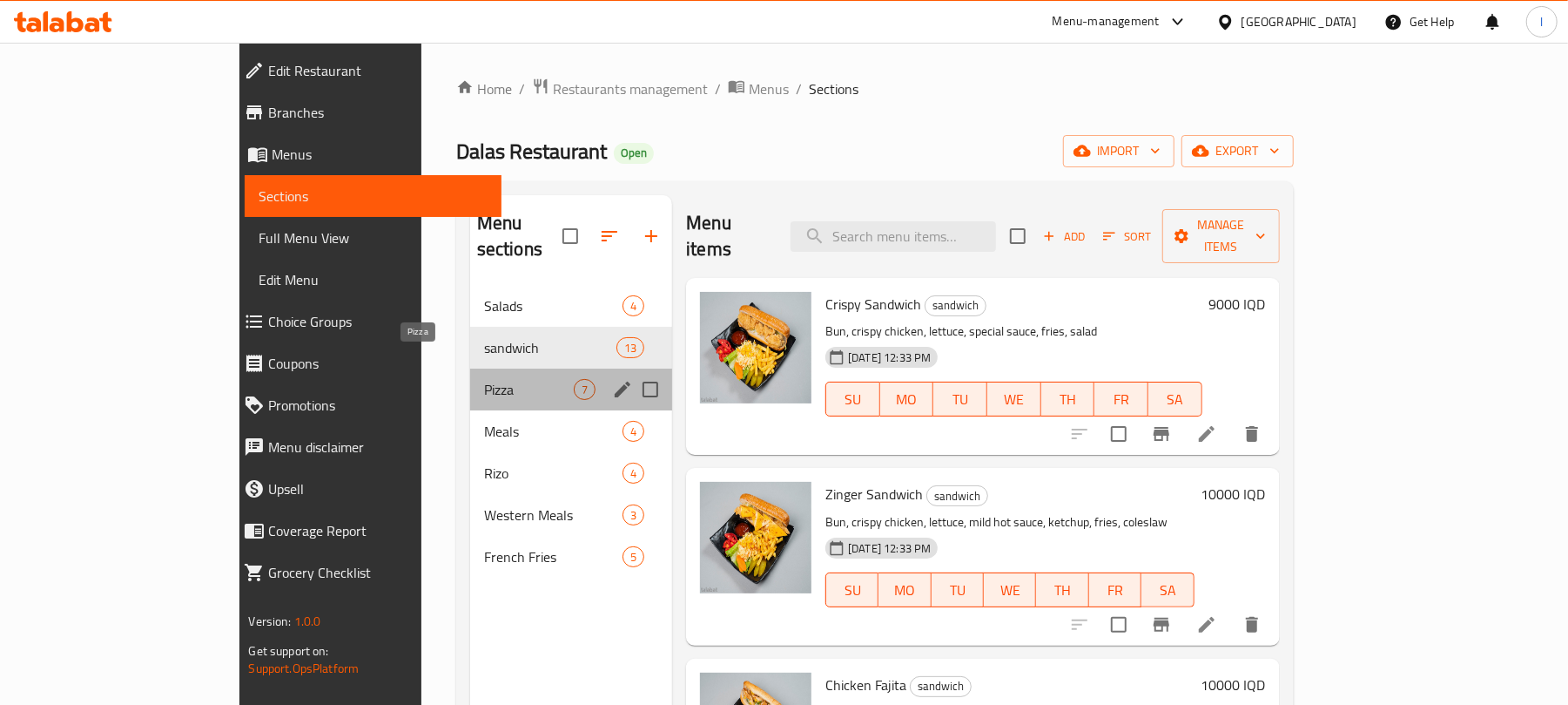
click at [484, 379] on span "Pizza" at bounding box center [528, 389] width 90 height 21
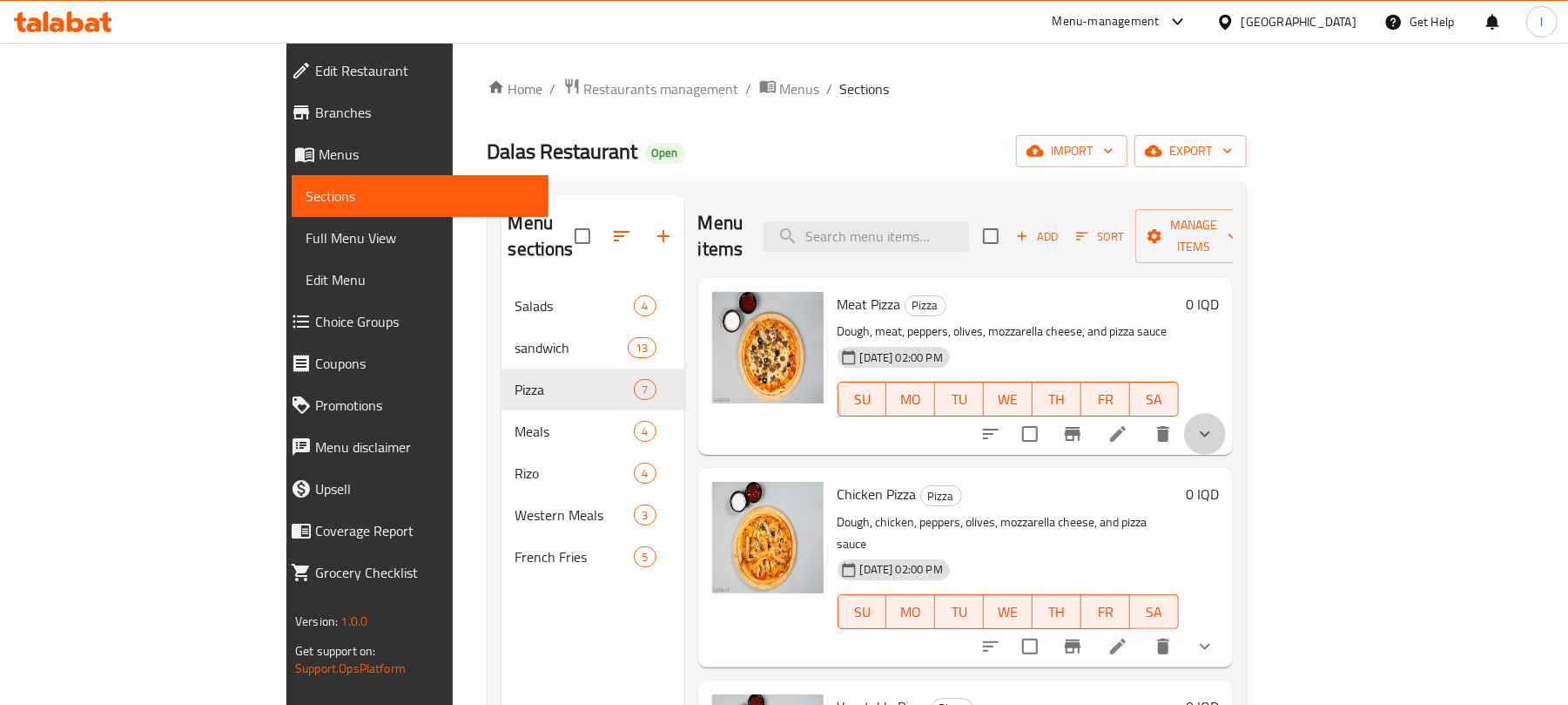
click at [1226, 413] on button "show more" at bounding box center [1205, 434] width 42 height 42
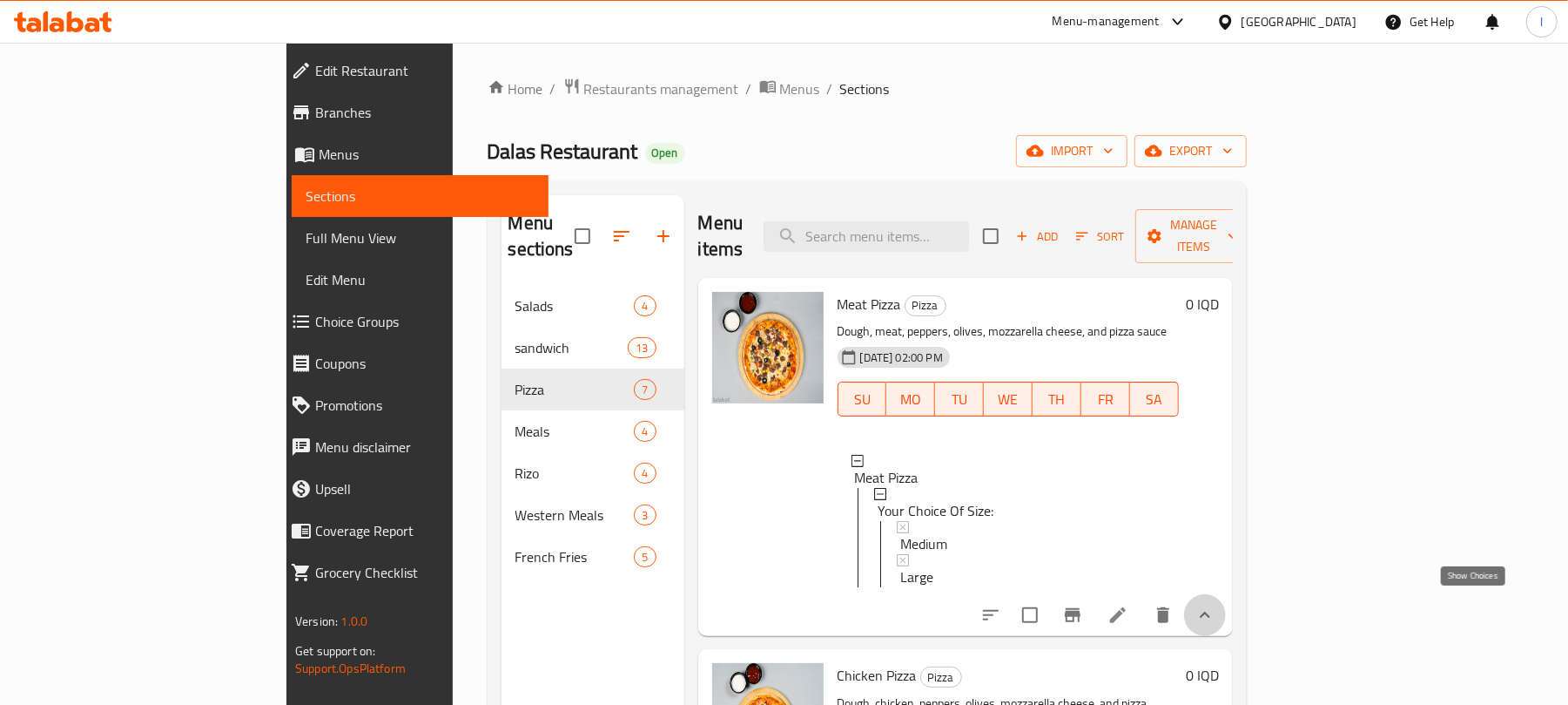
click at [1216, 605] on icon "show more" at bounding box center [1205, 615] width 21 height 21
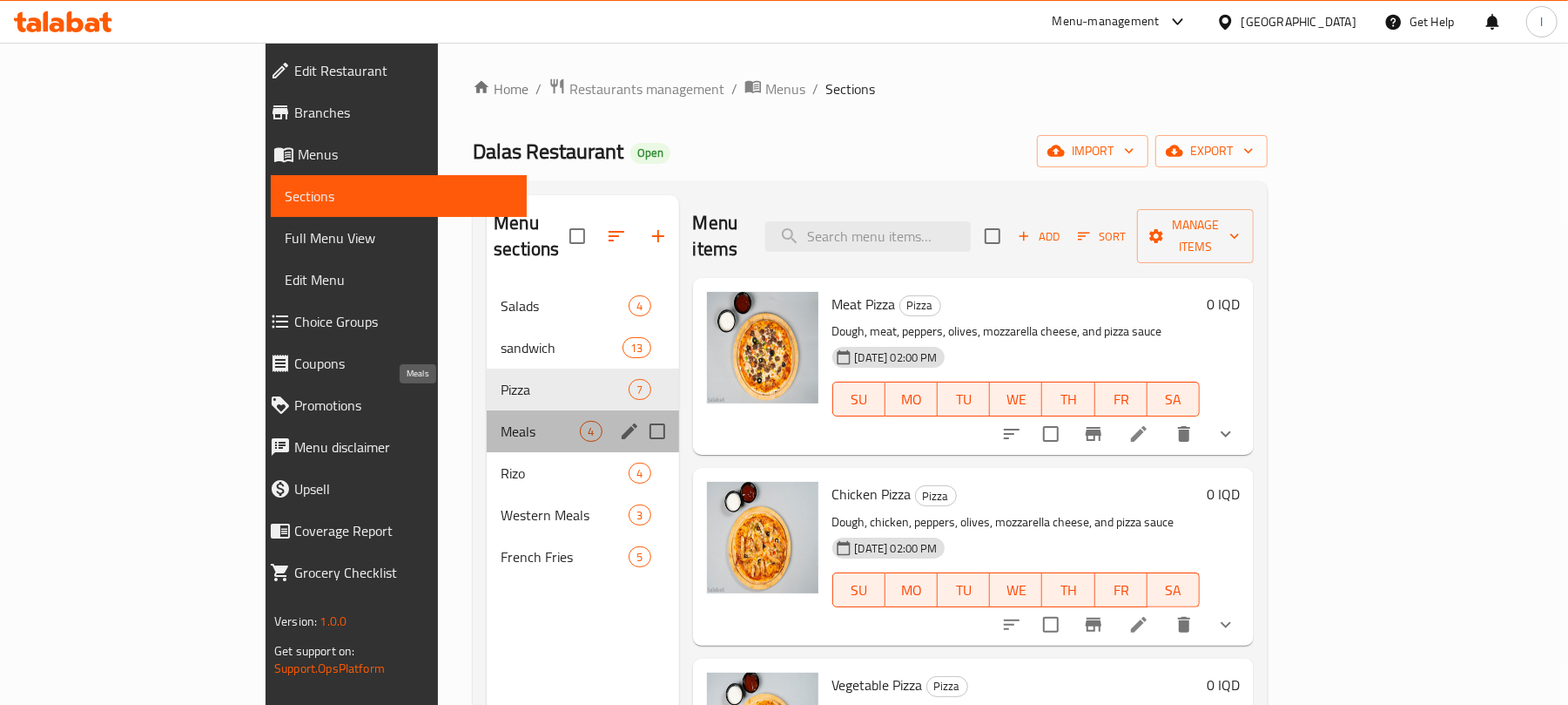
click at [501, 421] on span "Meals" at bounding box center [540, 431] width 79 height 21
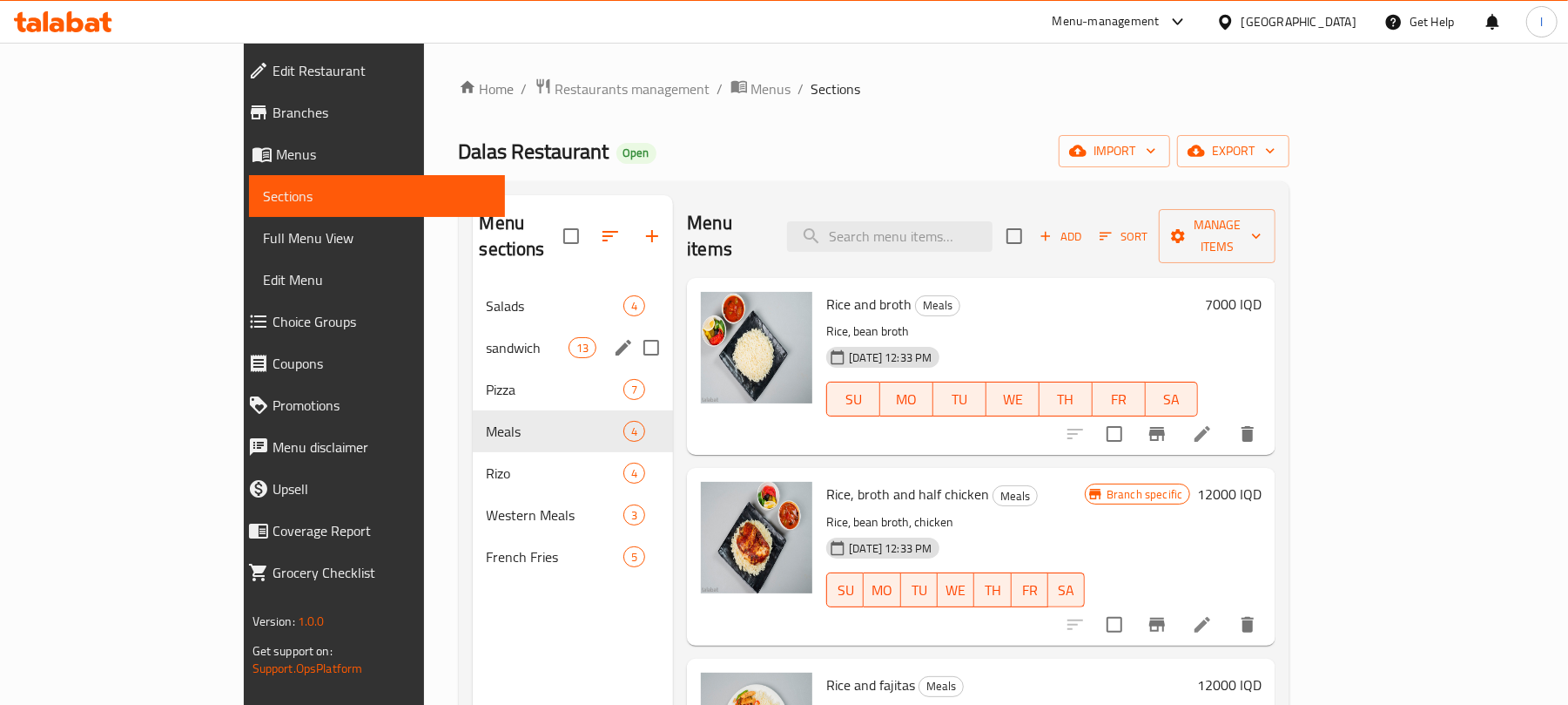
click at [473, 326] on div "sandwich 13" at bounding box center [573, 347] width 201 height 42
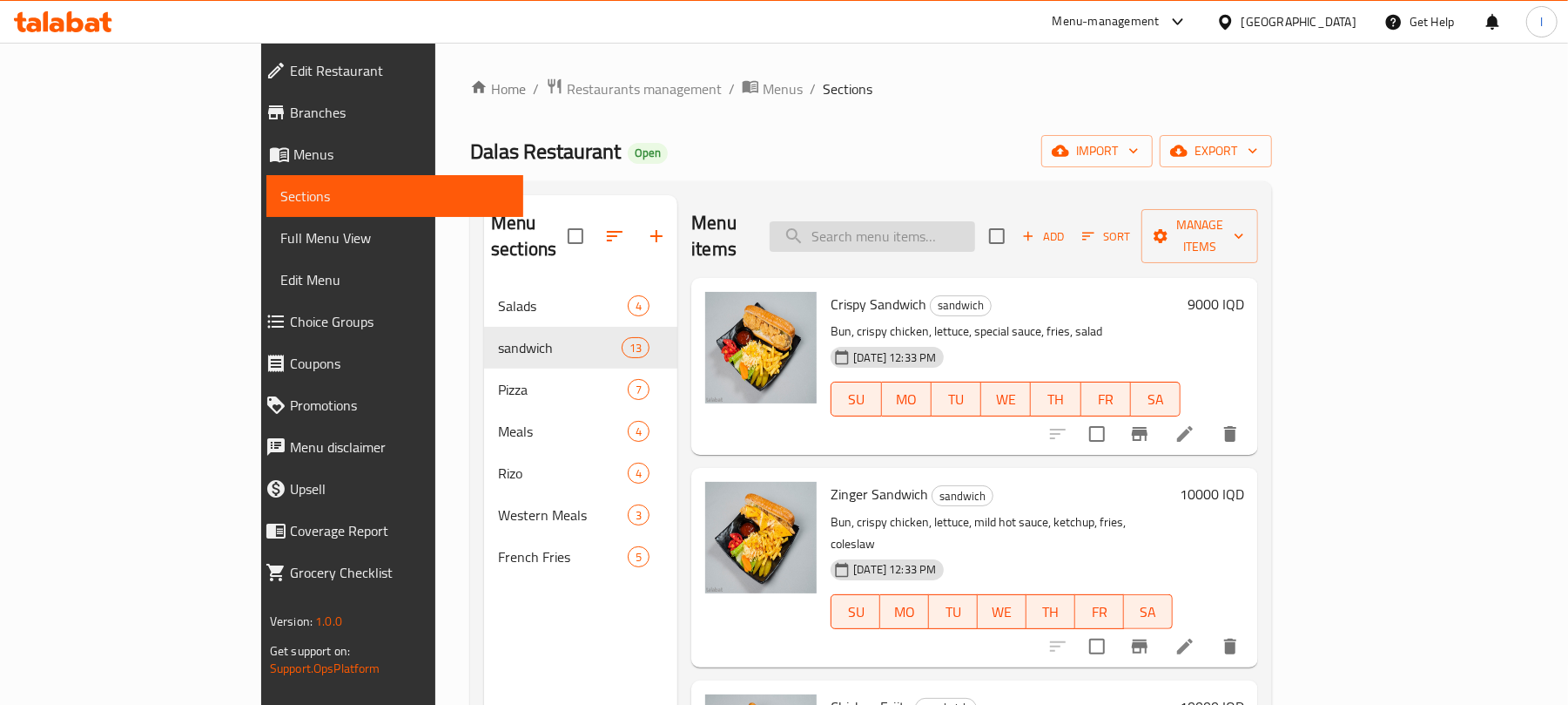
click at [931, 222] on input "search" at bounding box center [873, 236] width 206 height 31
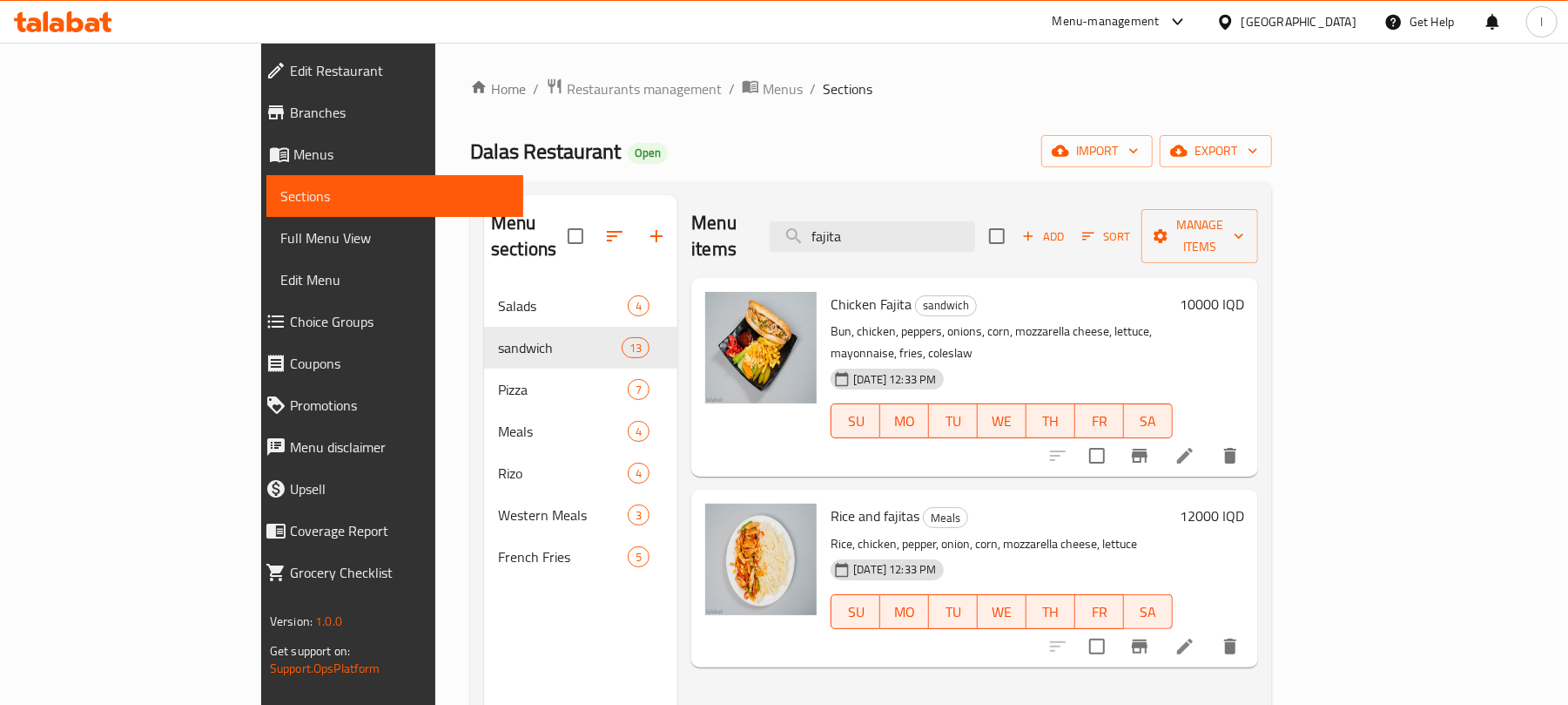
drag, startPoint x: 994, startPoint y: 232, endPoint x: 562, endPoint y: 208, distance: 432.7
click at [562, 208] on div "Menu sections Salads 4 sandwich 13 Pizza 7 Meals 4 [PERSON_NAME] 4 Western Meal…" at bounding box center [871, 548] width 774 height 705
type input "fajita"
click at [1210, 440] on li at bounding box center [1185, 455] width 49 height 31
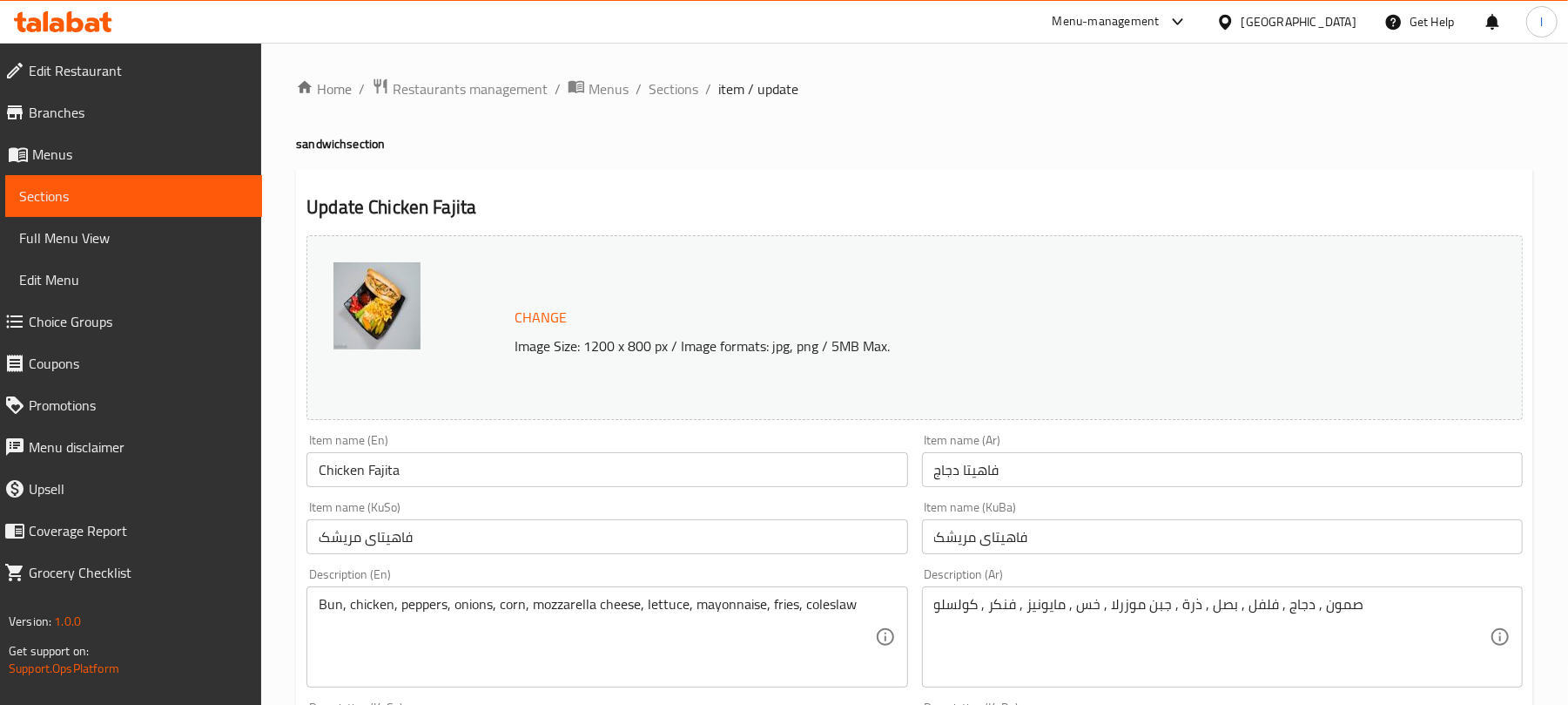
click at [698, 78] on ol "Home / Restaurants management / Menus / Sections / item / update" at bounding box center [914, 89] width 1237 height 23
click at [680, 91] on span "Sections" at bounding box center [673, 89] width 50 height 21
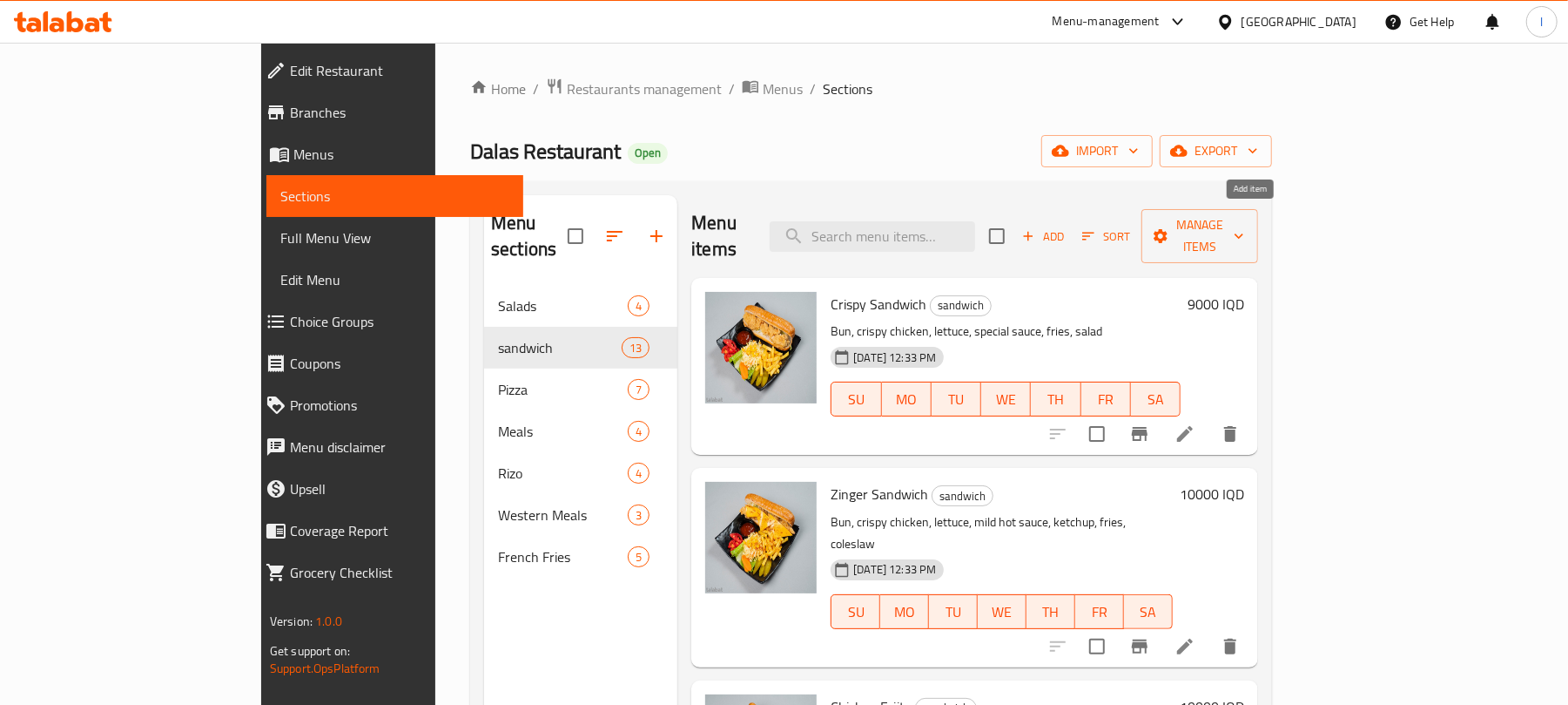
click at [1067, 227] on span "Add" at bounding box center [1043, 236] width 47 height 20
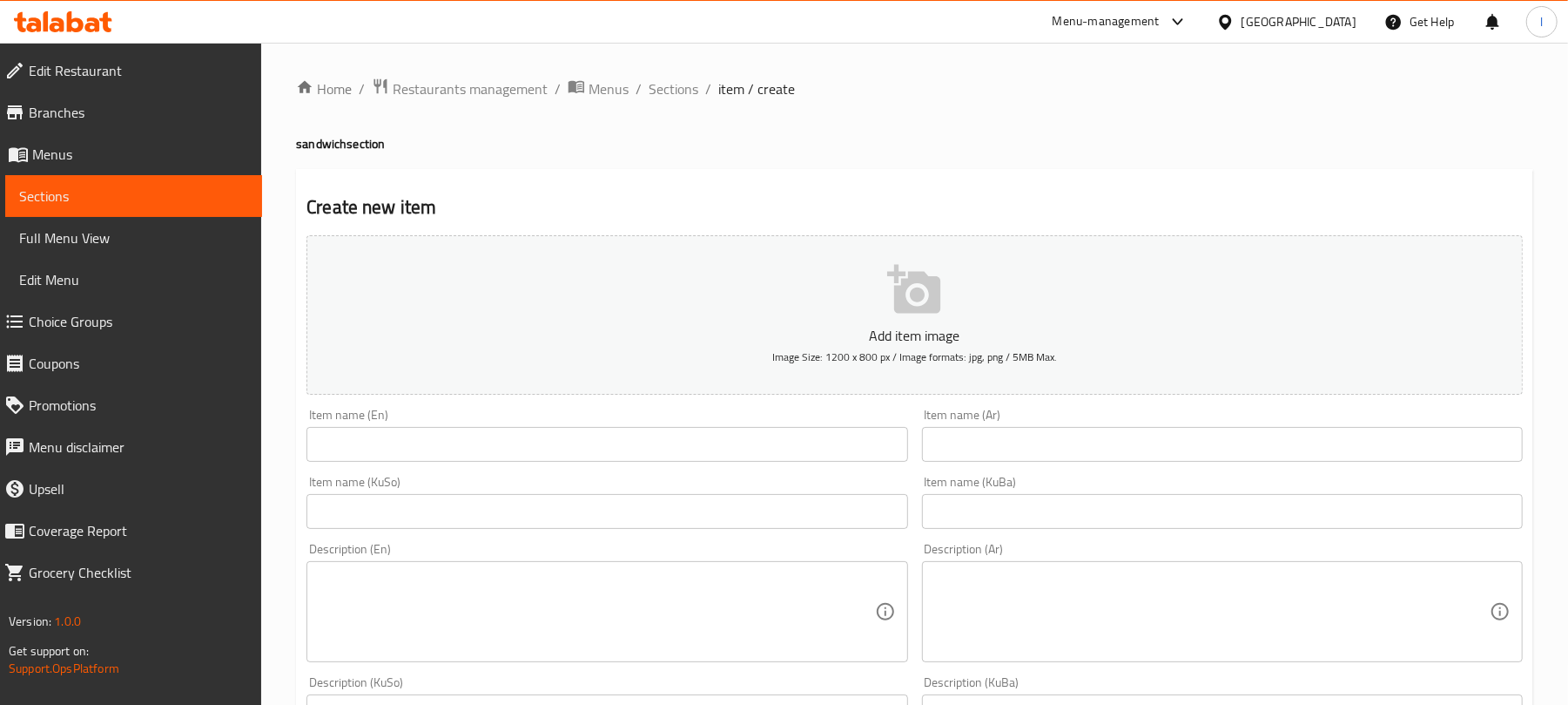
click at [439, 436] on input "text" at bounding box center [606, 444] width 601 height 35
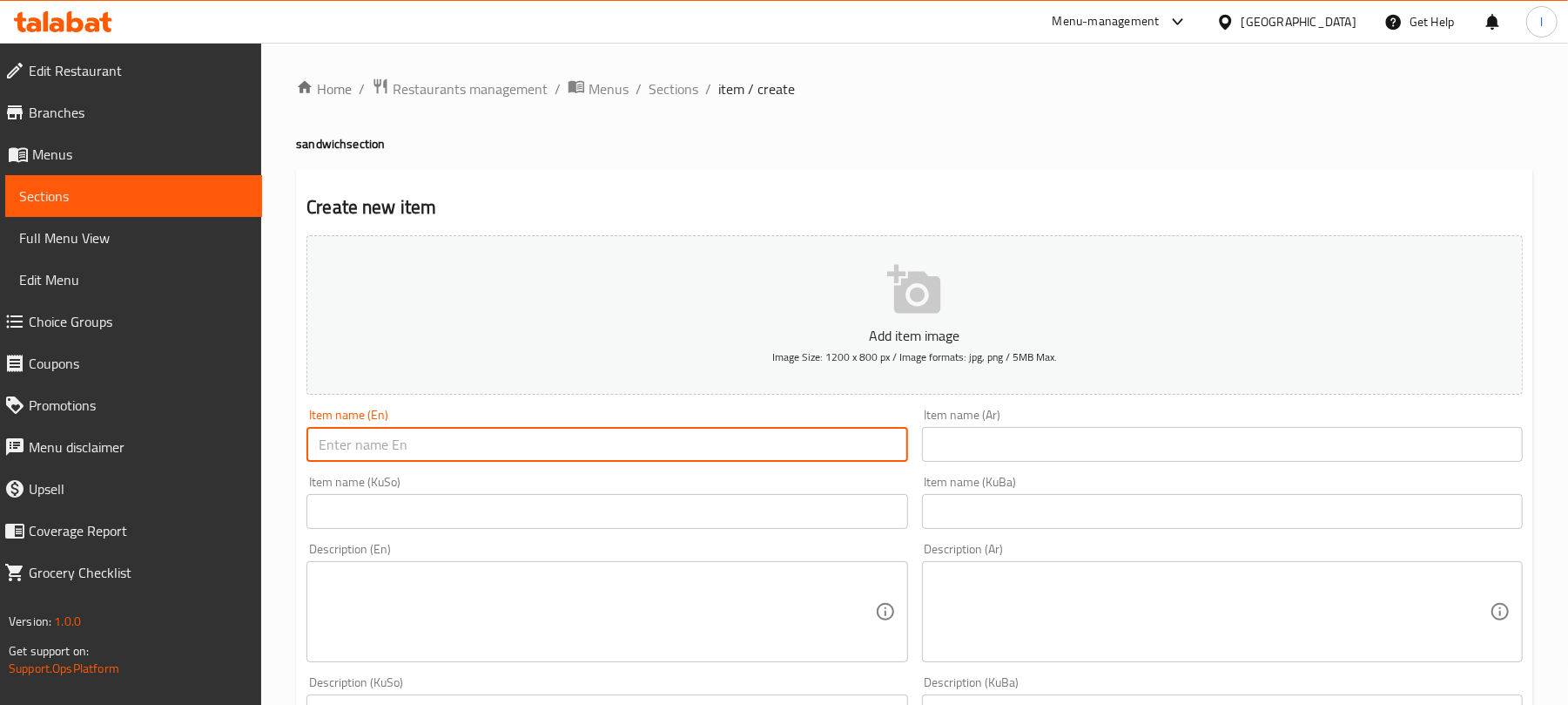
click at [370, 448] on input "text" at bounding box center [606, 444] width 601 height 35
paste input "Beef fajitas"
drag, startPoint x: 343, startPoint y: 449, endPoint x: 180, endPoint y: 428, distance: 164.3
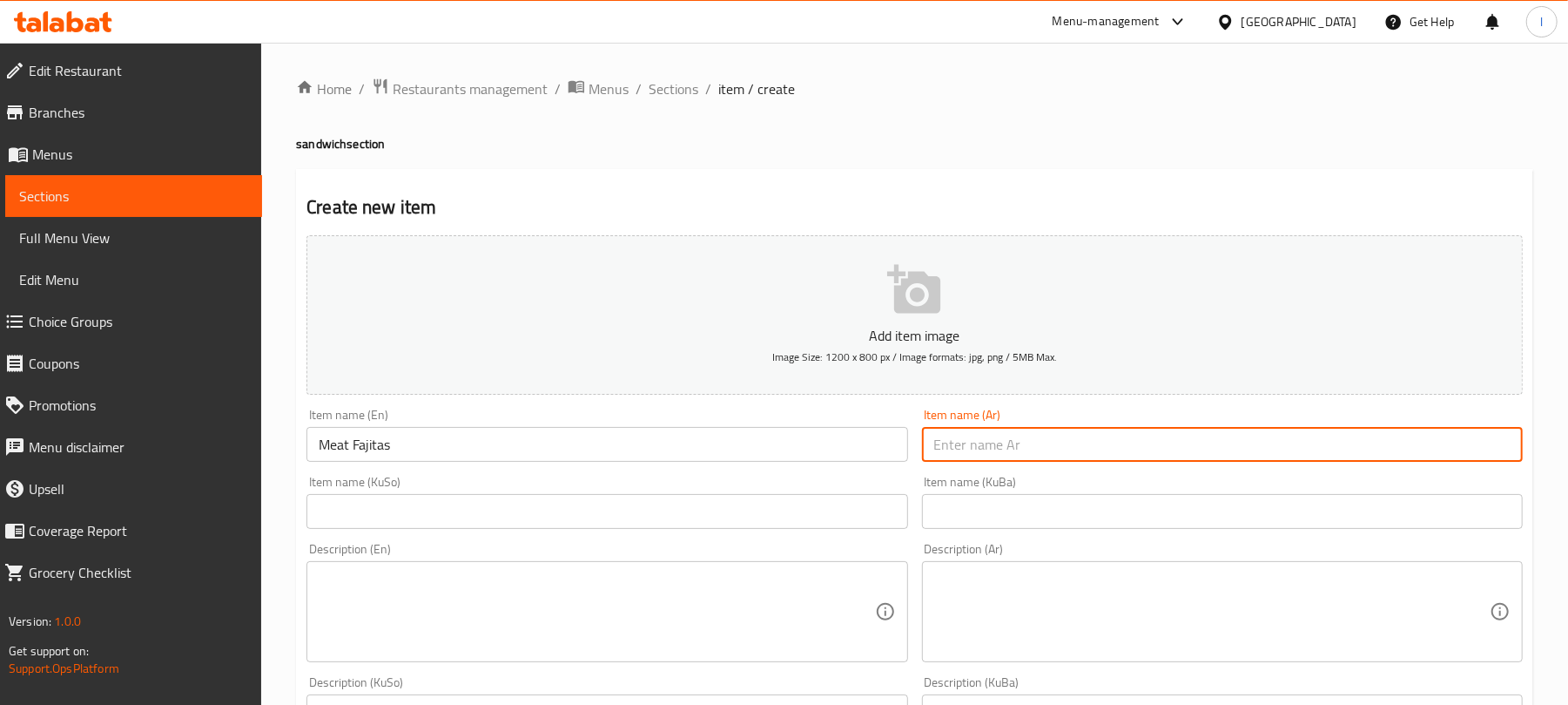
click at [1064, 441] on input "text" at bounding box center [1222, 444] width 601 height 35
drag, startPoint x: 372, startPoint y: 437, endPoint x: 414, endPoint y: 440, distance: 42.1
click at [372, 437] on input "Meat Fajitas" at bounding box center [606, 444] width 601 height 35
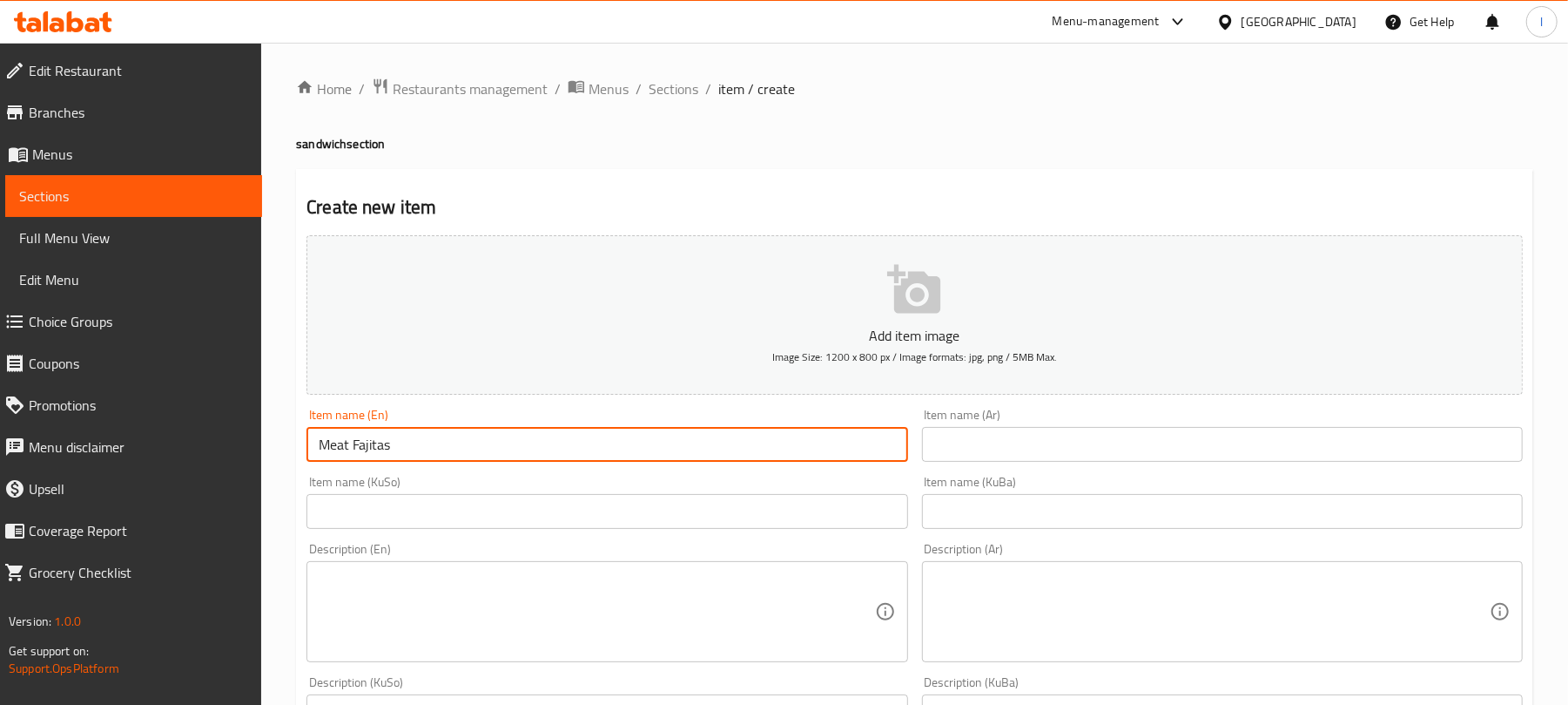
click at [415, 440] on input "Meat Fajitas" at bounding box center [606, 444] width 601 height 35
type input "Meat Fajita"
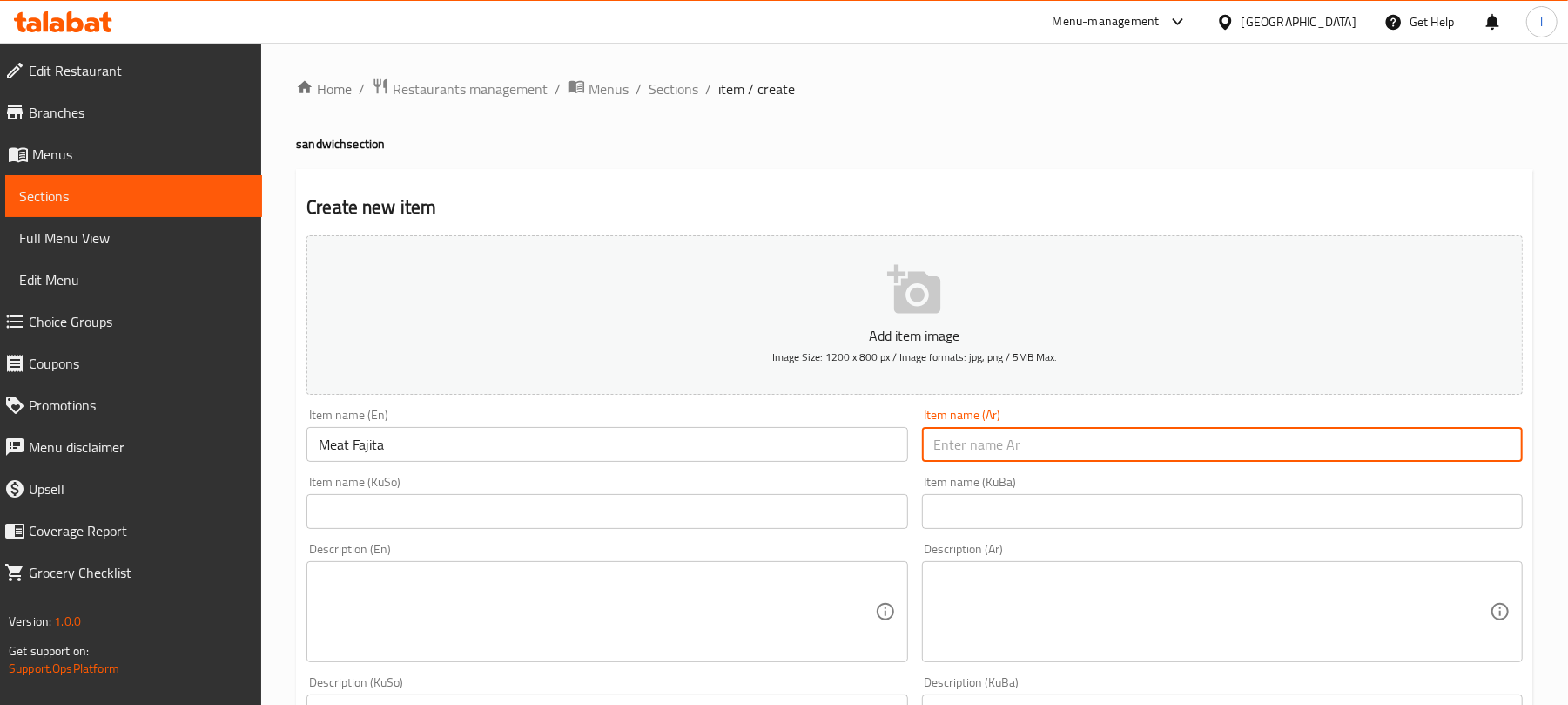
click at [1000, 433] on input "text" at bounding box center [1222, 444] width 601 height 35
paste input "فاهيتا لحم"
type input "فاهيتا لحم"
click at [690, 516] on input "text" at bounding box center [606, 511] width 601 height 35
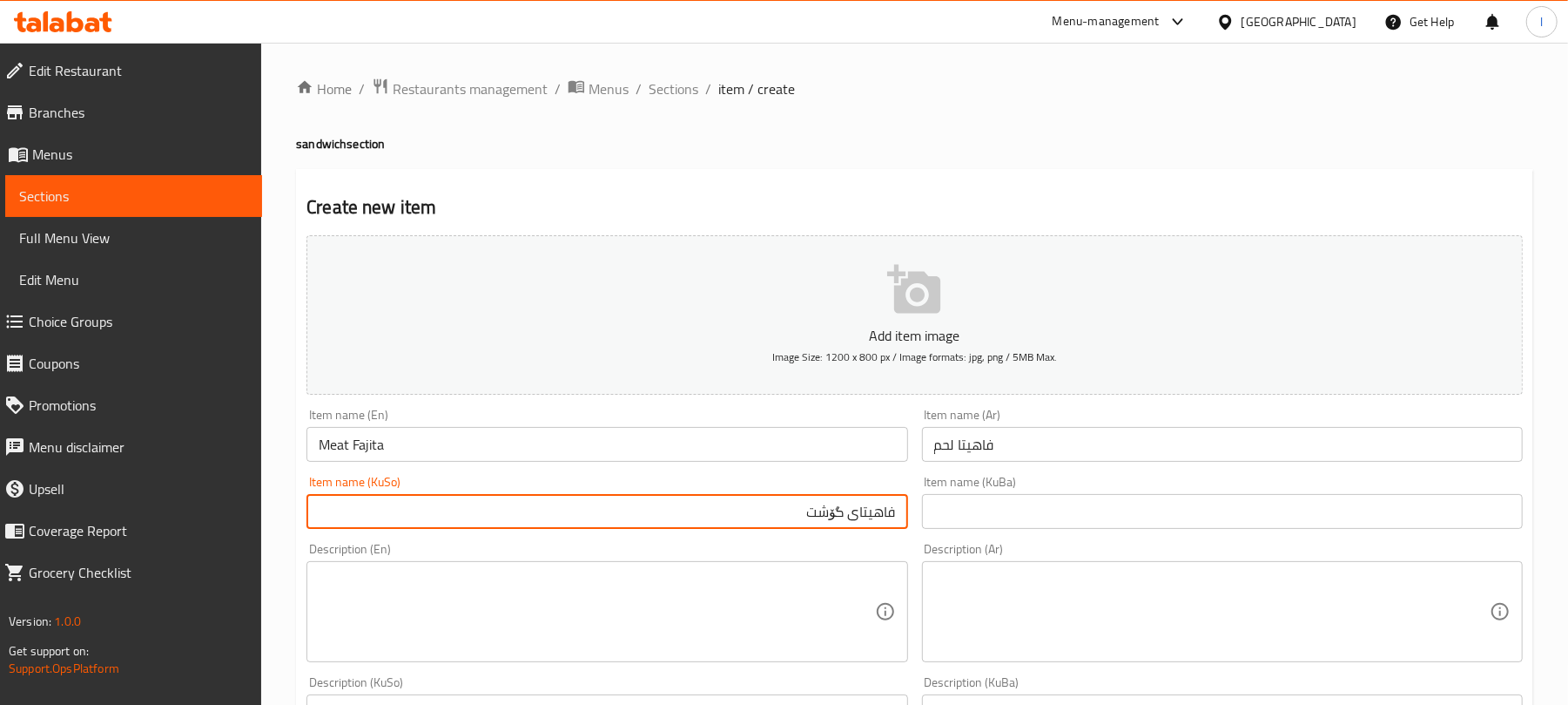
click at [821, 514] on input "فاهیتای گۆشت" at bounding box center [606, 511] width 601 height 35
type input "فاهیتای گۆشت"
click at [1001, 516] on input "text" at bounding box center [1222, 511] width 601 height 35
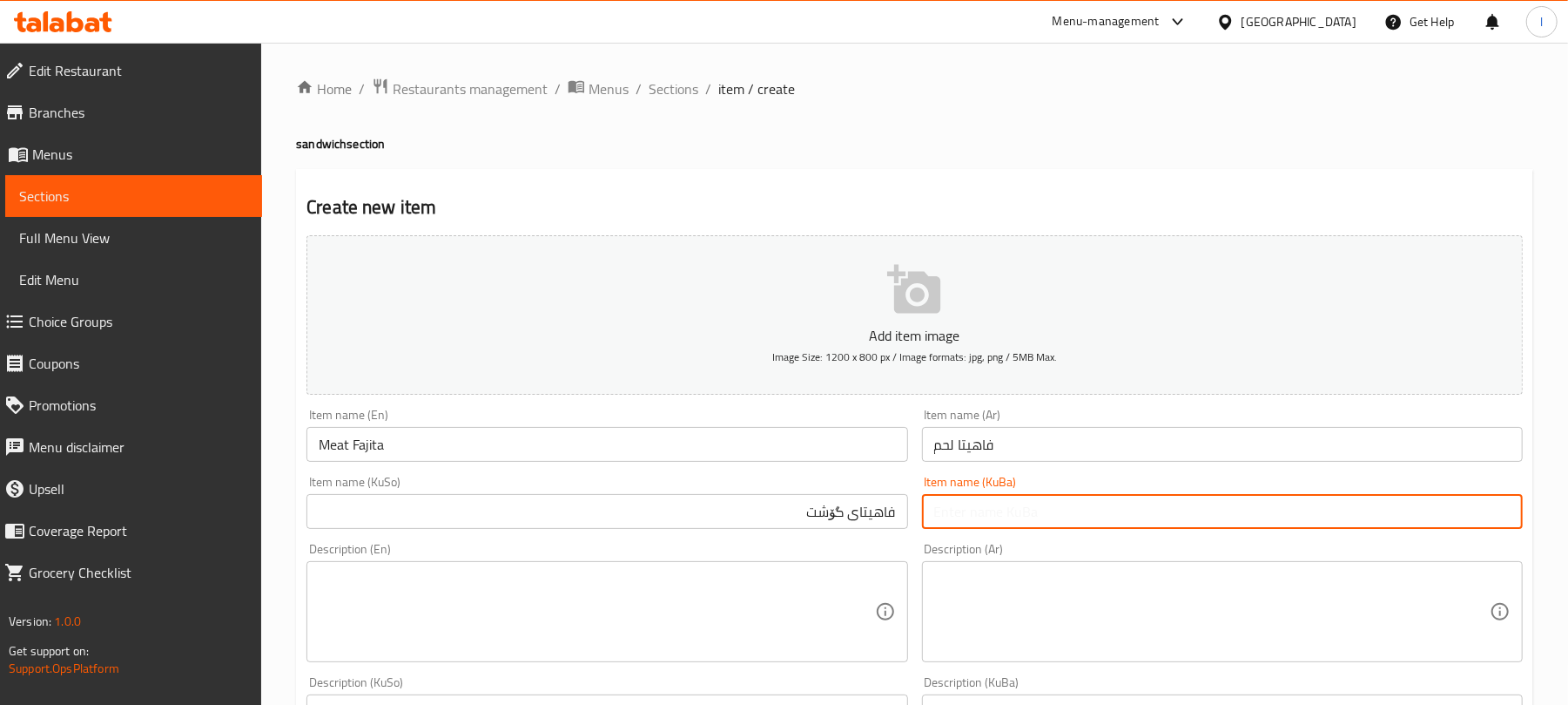
paste input "فاهیتای گۆشت"
type input "فاهیتای گۆشت"
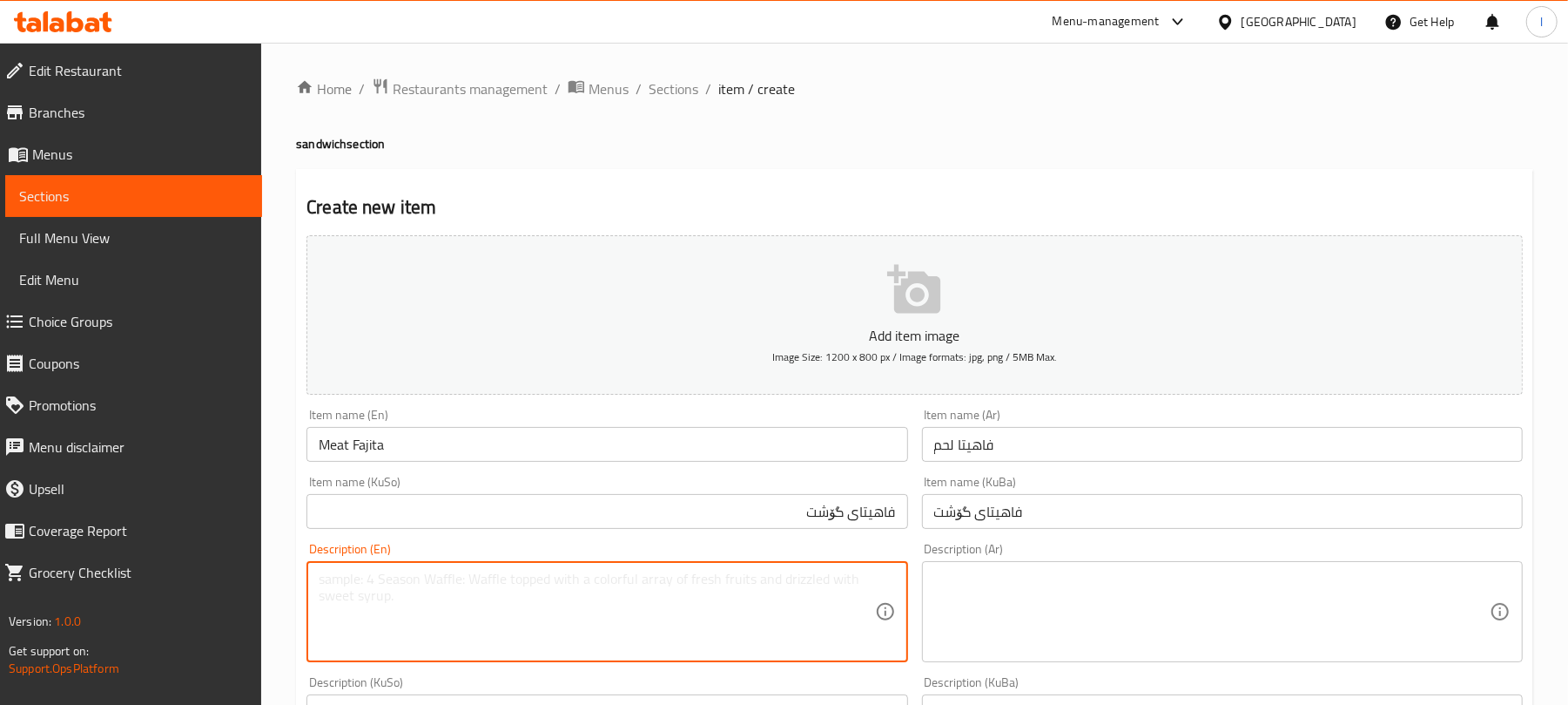
click at [406, 606] on textarea at bounding box center [596, 612] width 556 height 83
paste textarea "Bread, meat, pepper, onion, corn, mozzarella cheese, lettuce, mayonnaise, Frenc…"
drag, startPoint x: 351, startPoint y: 577, endPoint x: 303, endPoint y: 577, distance: 48.0
click at [303, 577] on div "Description (En) Bread, meat, pepper, onion, corn, mozzarella cheese, lettuce, …" at bounding box center [606, 602] width 615 height 133
type textarea "Samoon, meat, pepper, onion, corn, mozzarella cheese, lettuce, mayonnaise, Fren…"
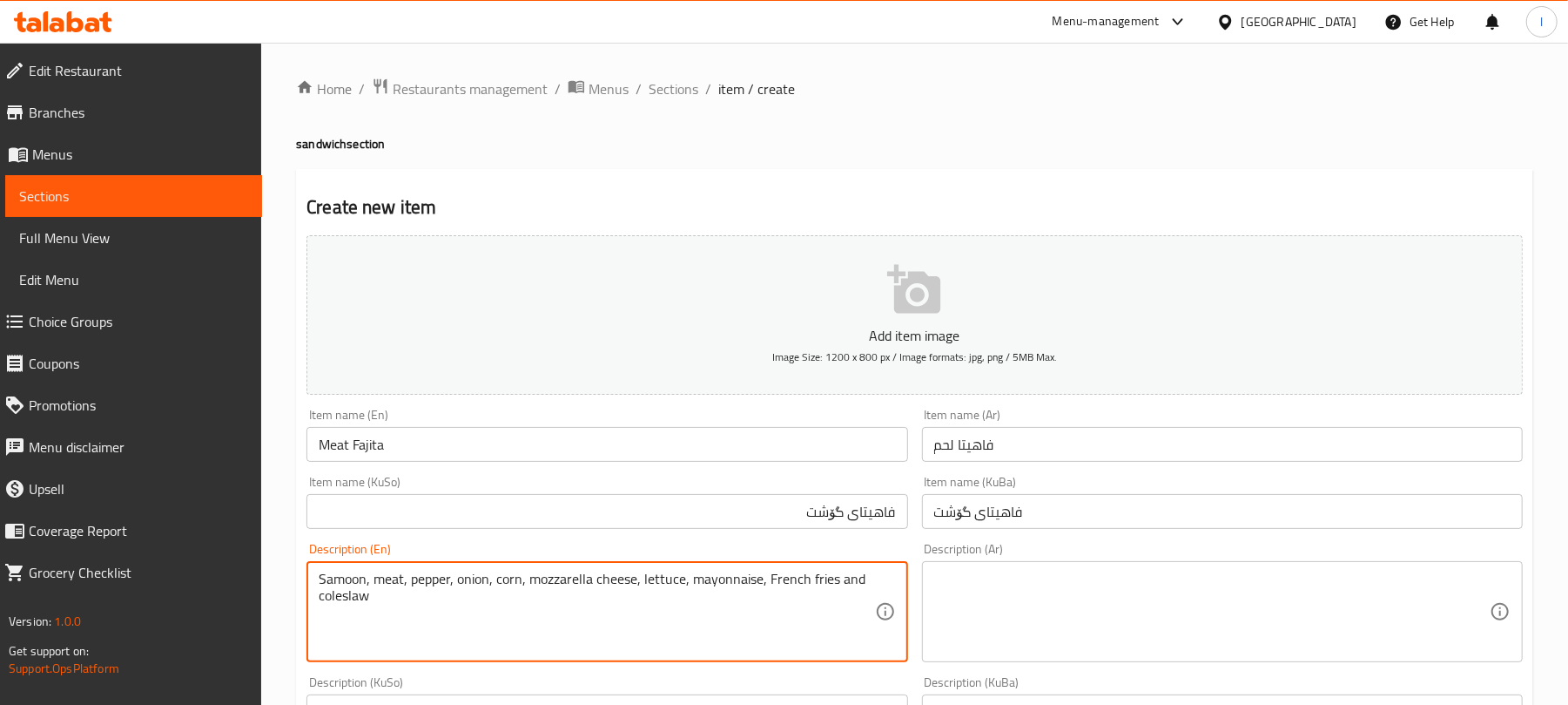
click at [992, 613] on textarea at bounding box center [1211, 612] width 556 height 83
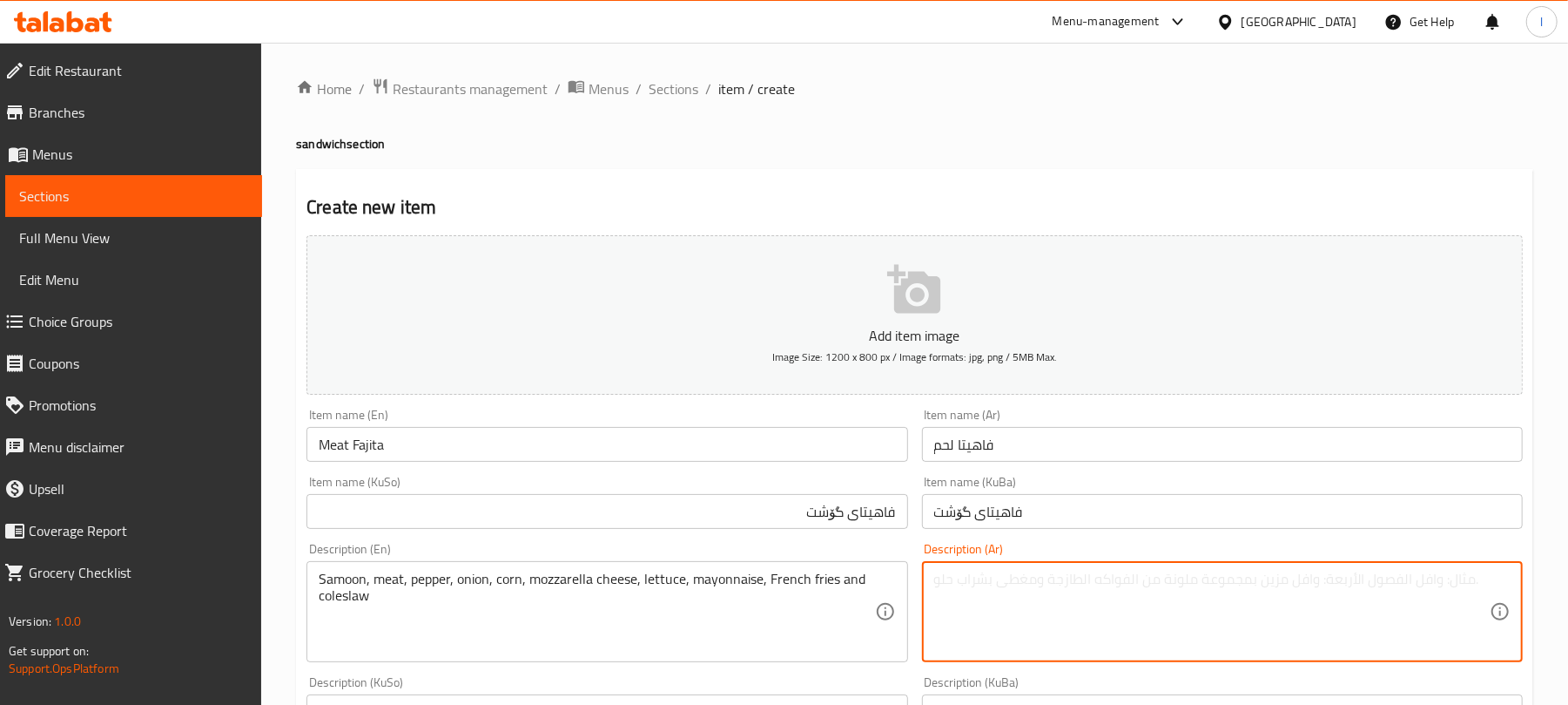
paste textarea "صمون، لحم، فلفل، بصل، ذرة، [PERSON_NAME]، [GEOGRAPHIC_DATA]، [GEOGRAPHIC_DATA]،…"
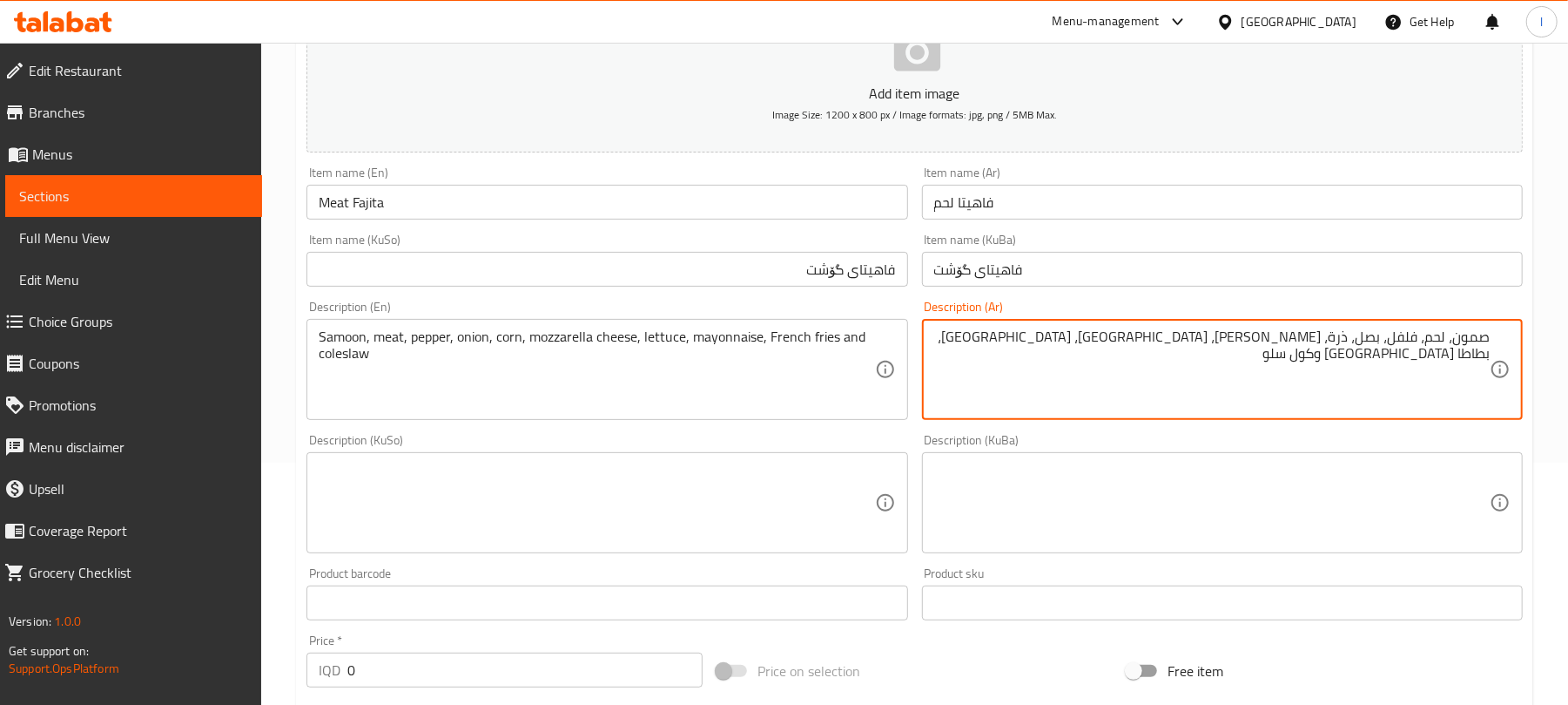
scroll to position [294, 0]
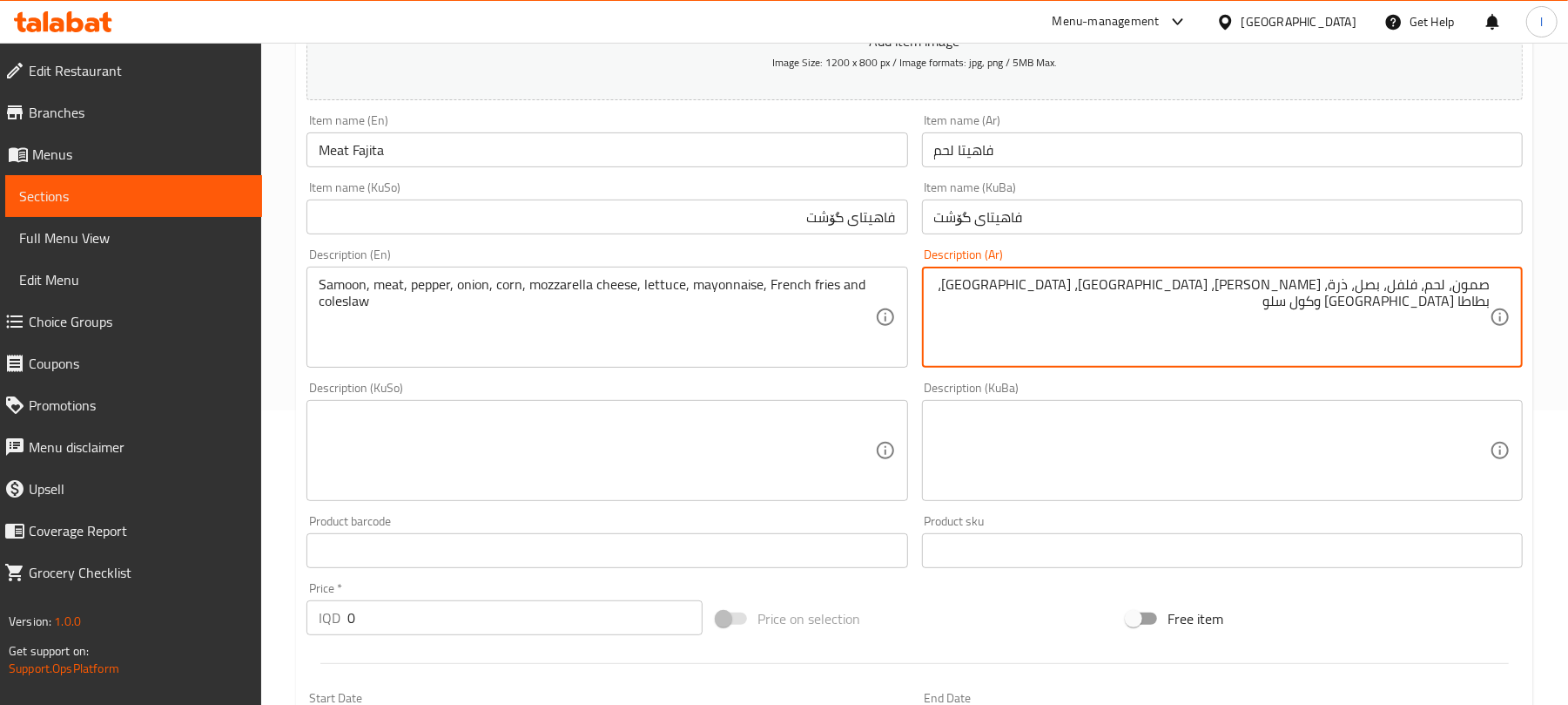
type textarea "صمون، لحم، فلفل، بصل، ذرة، [PERSON_NAME]، [GEOGRAPHIC_DATA]، [GEOGRAPHIC_DATA]،…"
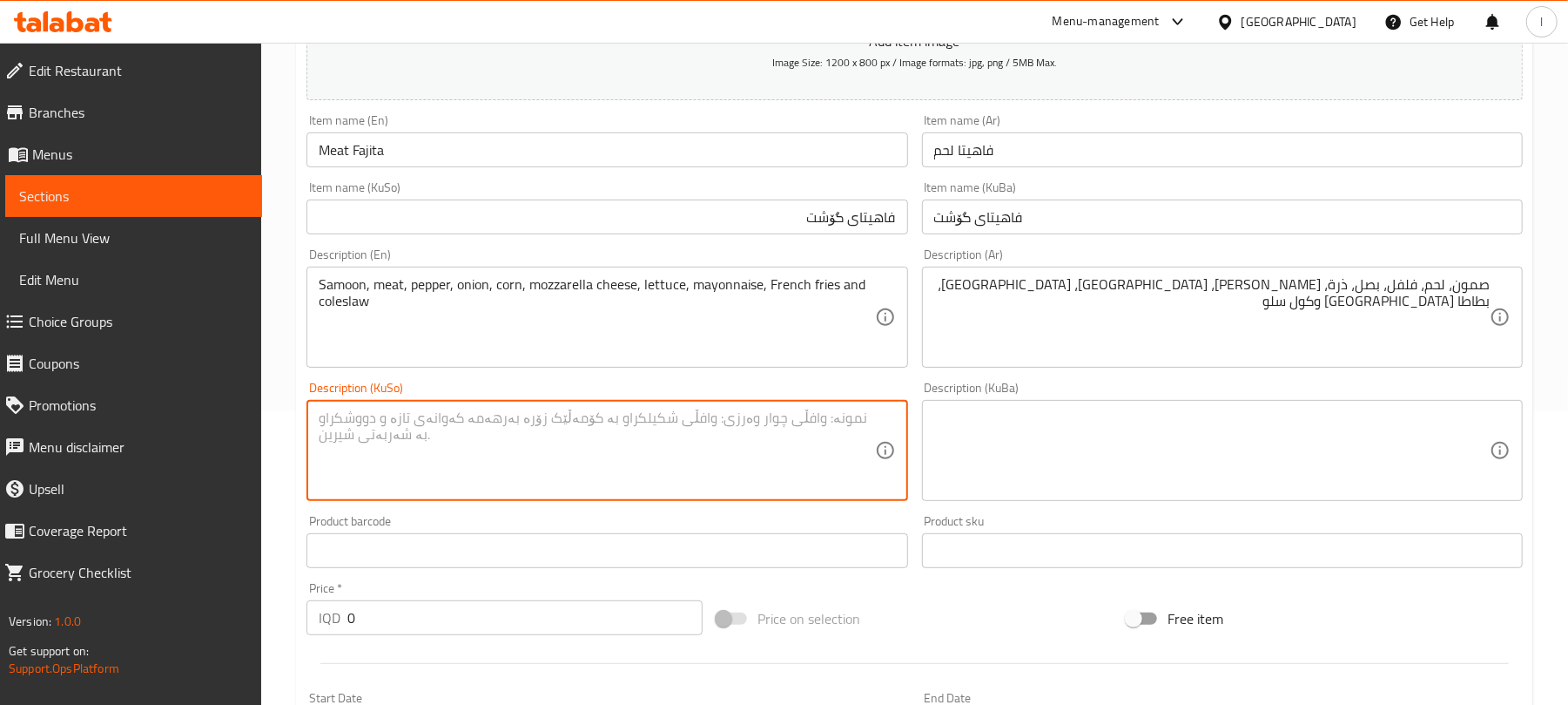
click at [592, 465] on textarea at bounding box center [596, 450] width 556 height 83
click at [613, 437] on textarea "سەموون، گۆشت، بیبەر، پیاز، گەنمەشامی، پەنیری مۆزارێلا، کاهوو، مایۆنیز، فینگەر و…" at bounding box center [596, 450] width 556 height 83
type textarea "سەموون، گۆشت، بیبەر، پیاز، گەنمەشامی، پەنیری مۆزارێلا، کاهوو، مایۆنیز، فینگەر و…"
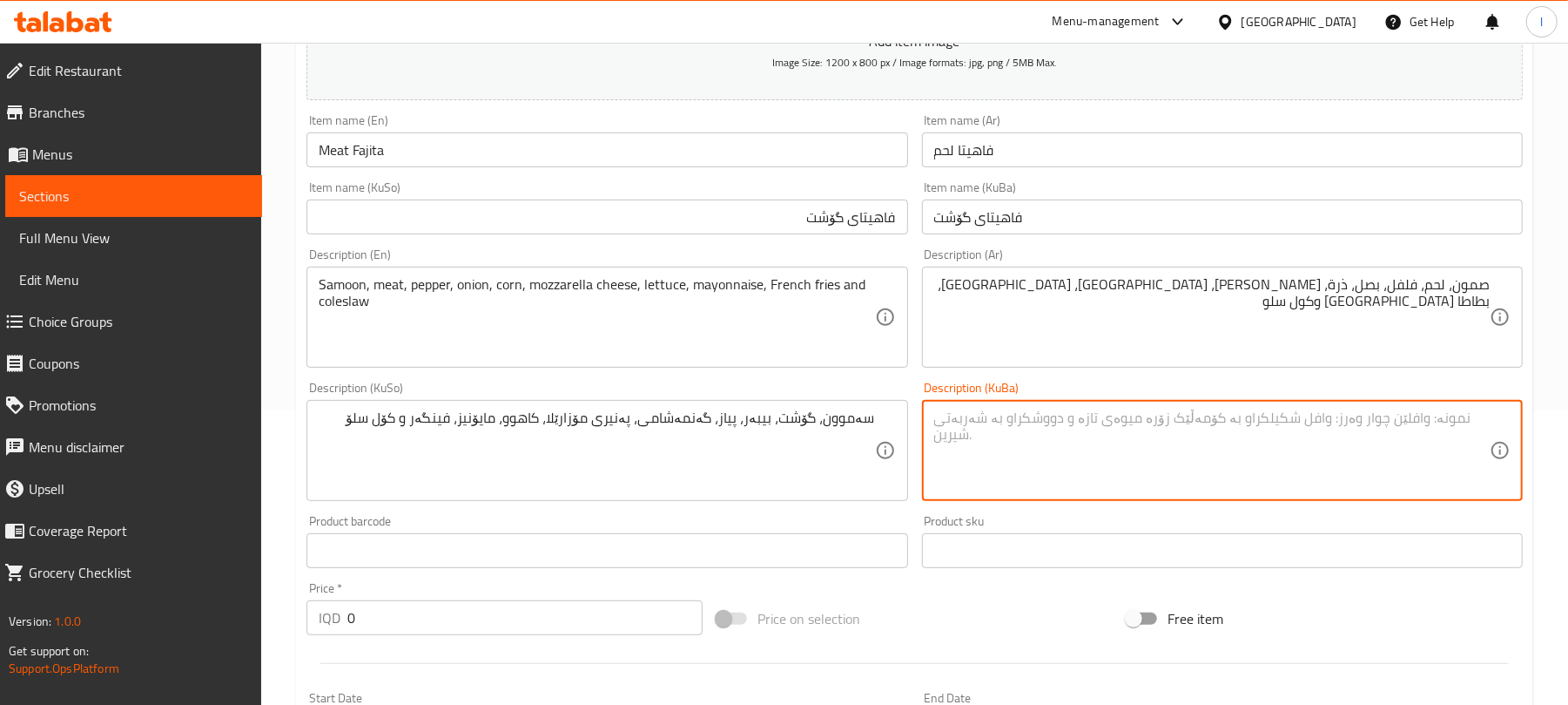
click at [1024, 456] on textarea at bounding box center [1211, 450] width 556 height 83
paste textarea "سەموون، گۆشت، بیبەر، پیاز، گەنمەشامی، پەنیری مۆزارێلا، کاهوو، مایۆنیز، فینگەر و…"
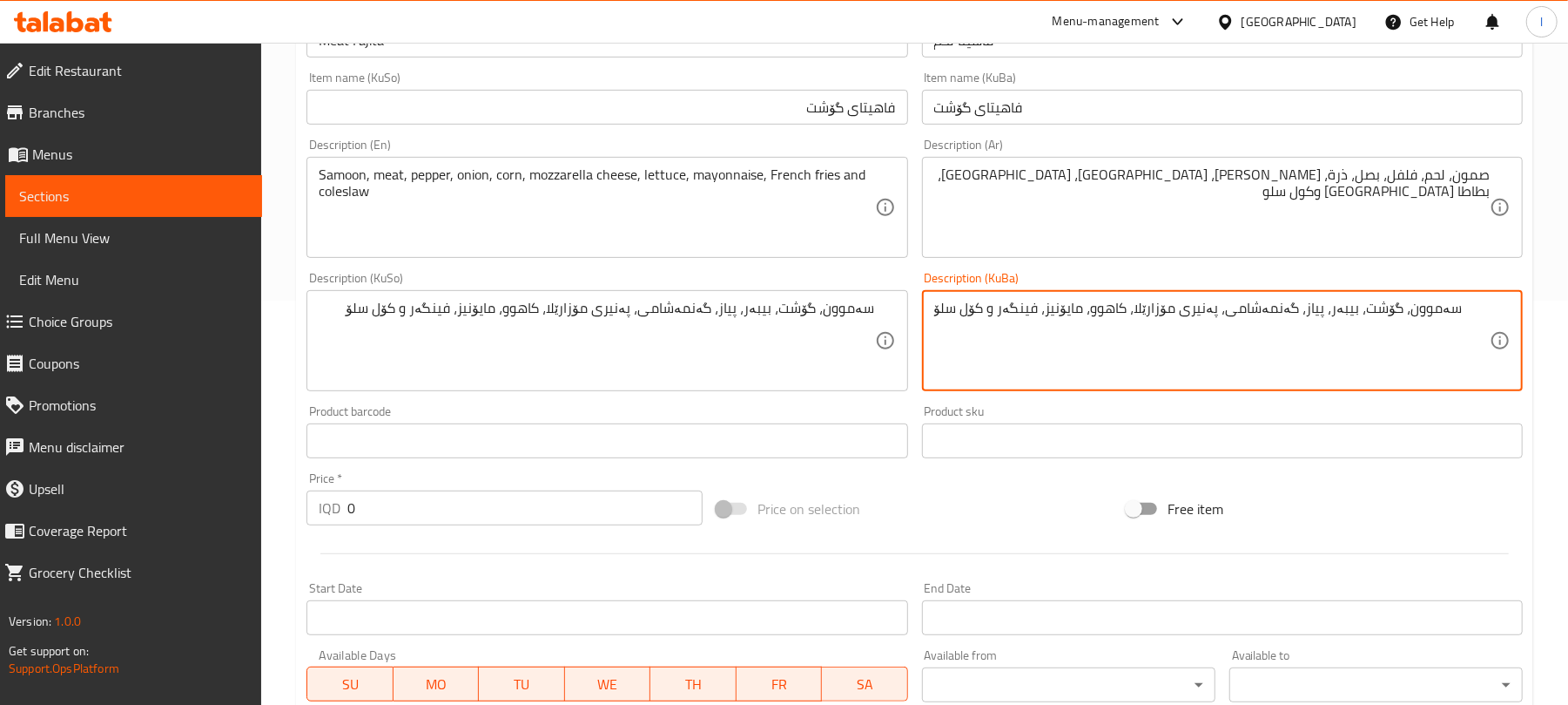
scroll to position [426, 0]
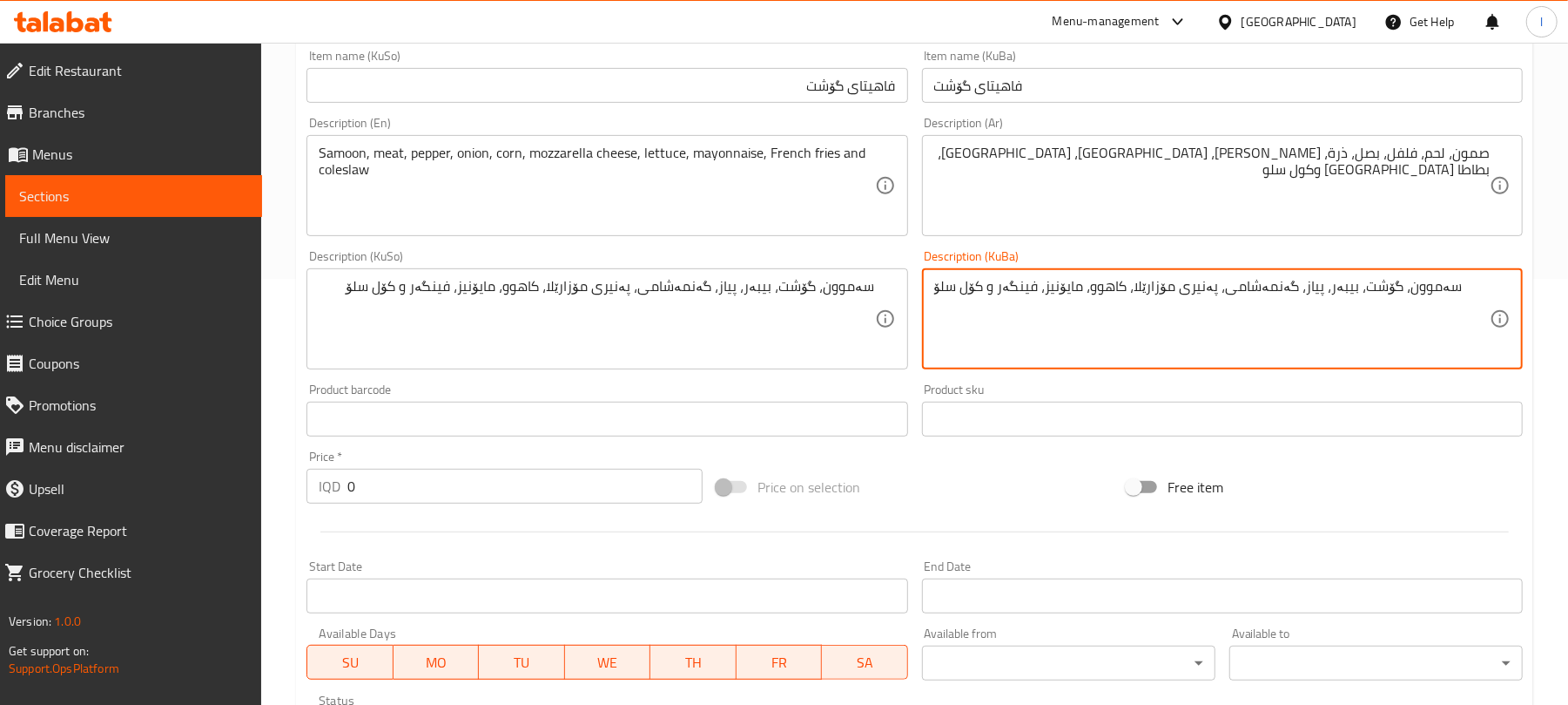
type textarea "سەموون، گۆشت، بیبەر، پیاز، گەنمەشامی، پەنیری مۆزارێلا، کاهوو، مایۆنیز، فینگەر و…"
drag, startPoint x: 391, startPoint y: 489, endPoint x: 119, endPoint y: 495, distance: 272.1
click at [119, 495] on div "Edit Restaurant Branches Menus Sections Full Menu View Edit Menu Choice Groups …" at bounding box center [784, 311] width 1568 height 1388
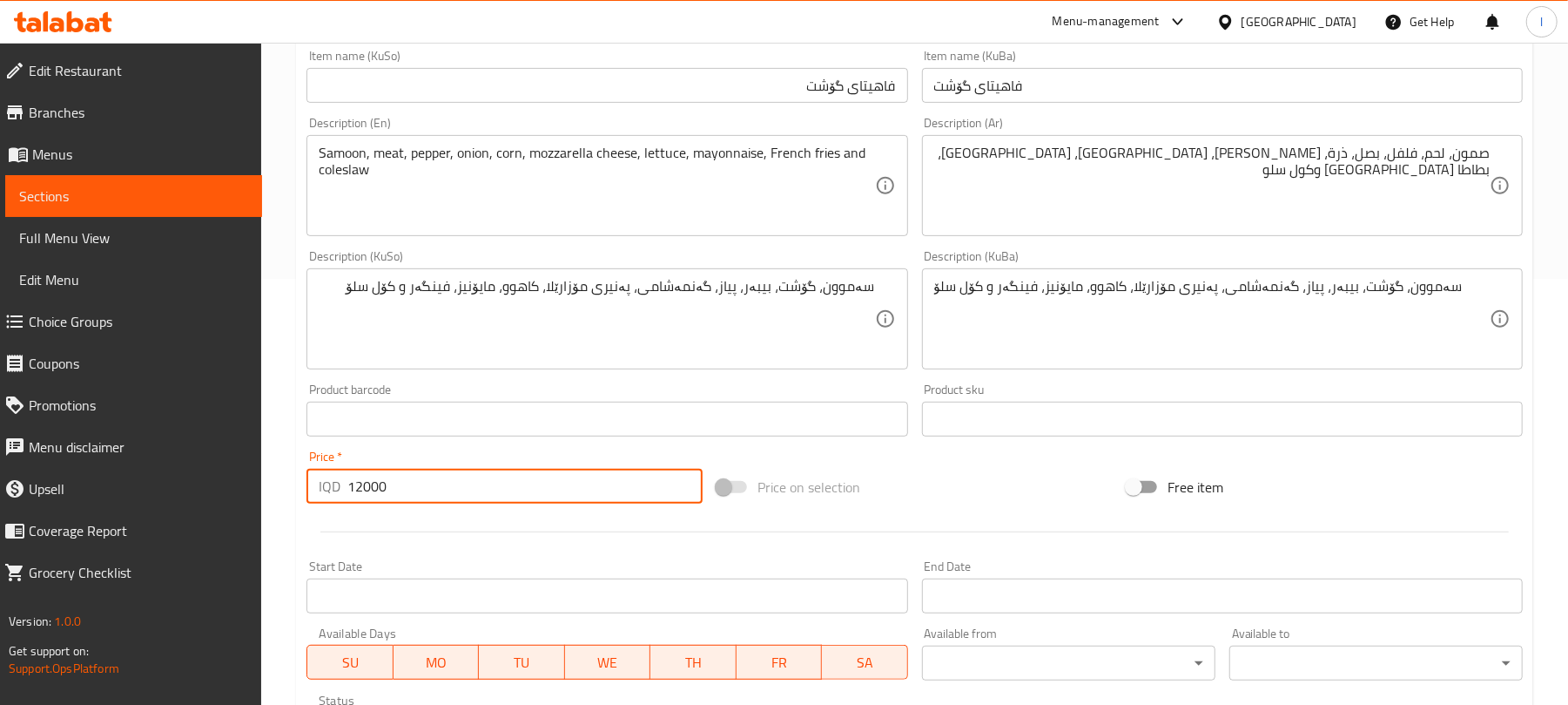
scroll to position [726, 0]
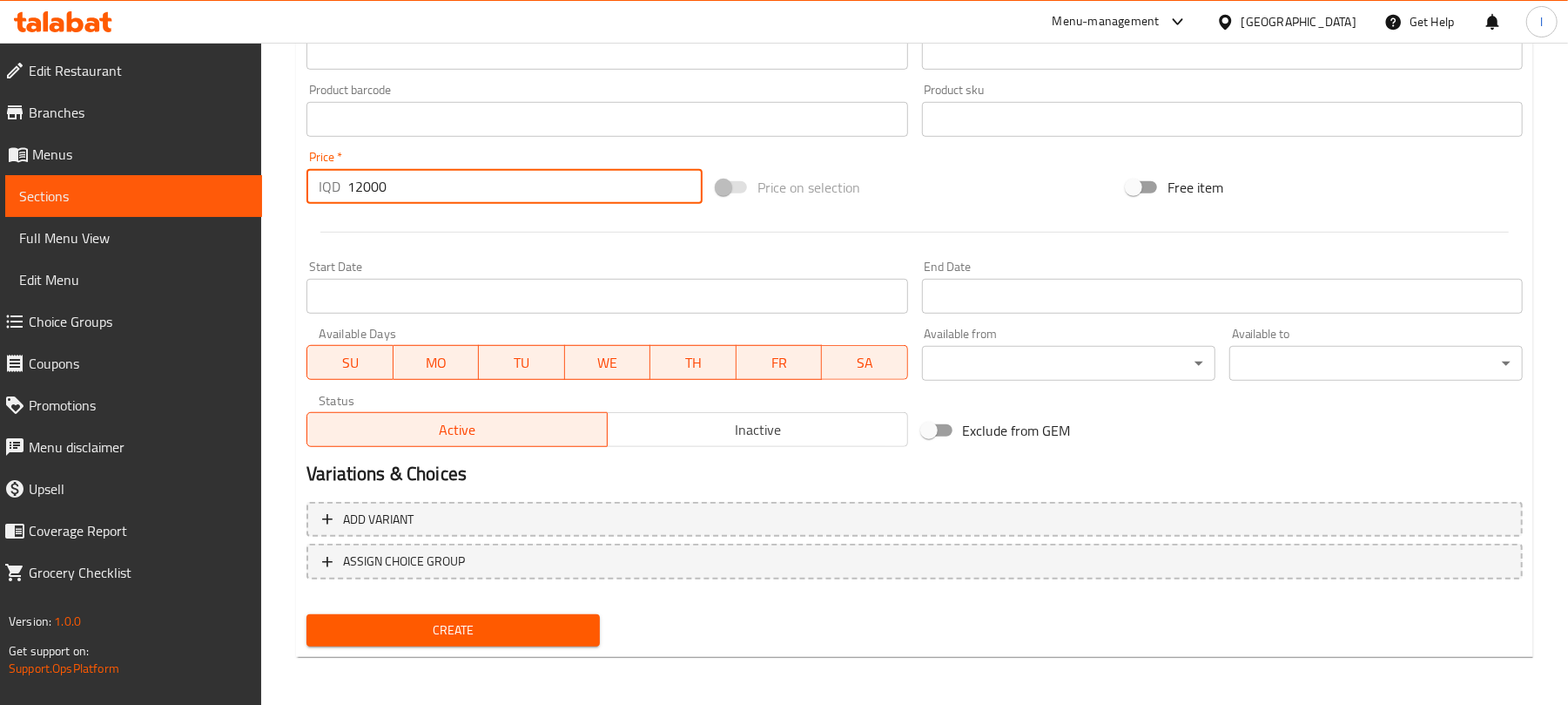
type input "12000"
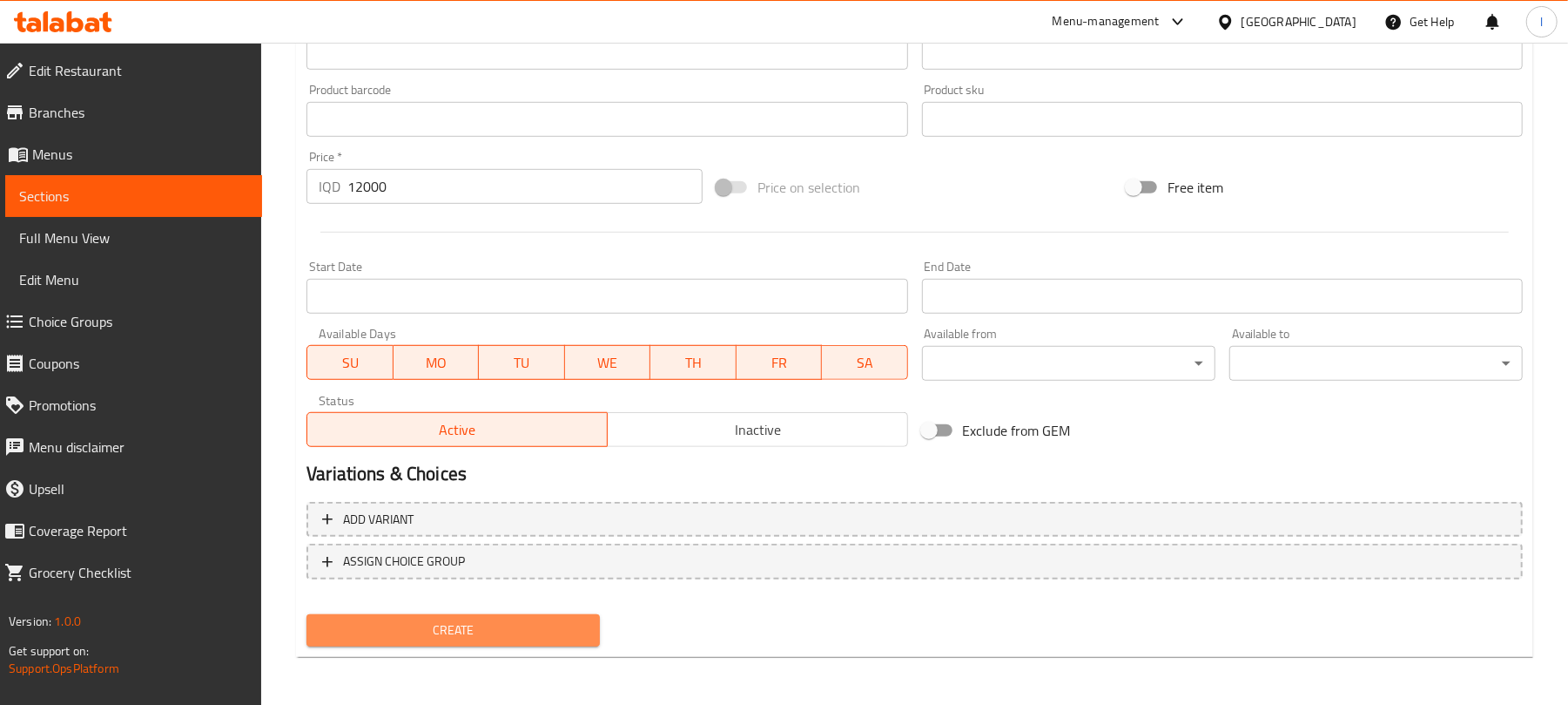
click at [467, 632] on span "Create" at bounding box center [453, 630] width 265 height 22
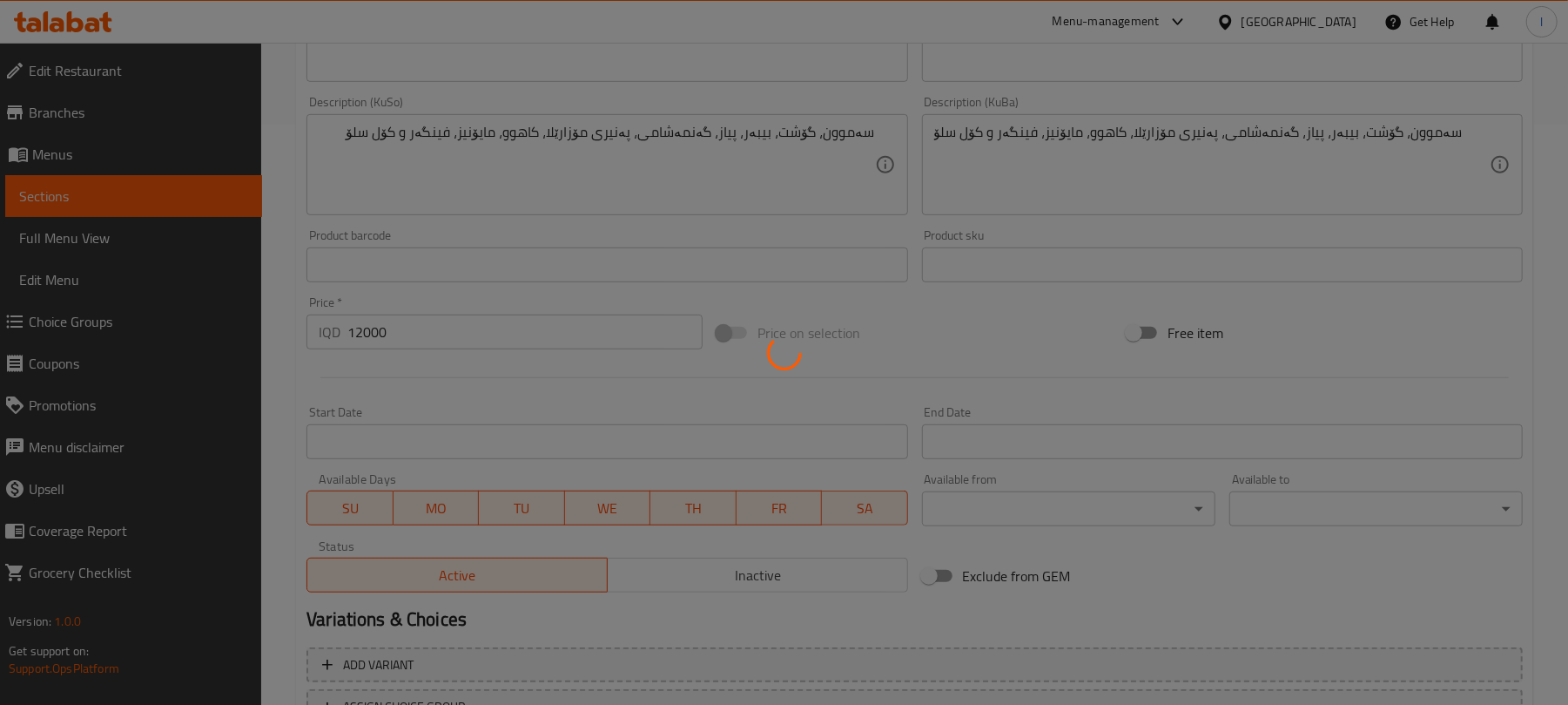
scroll to position [0, 0]
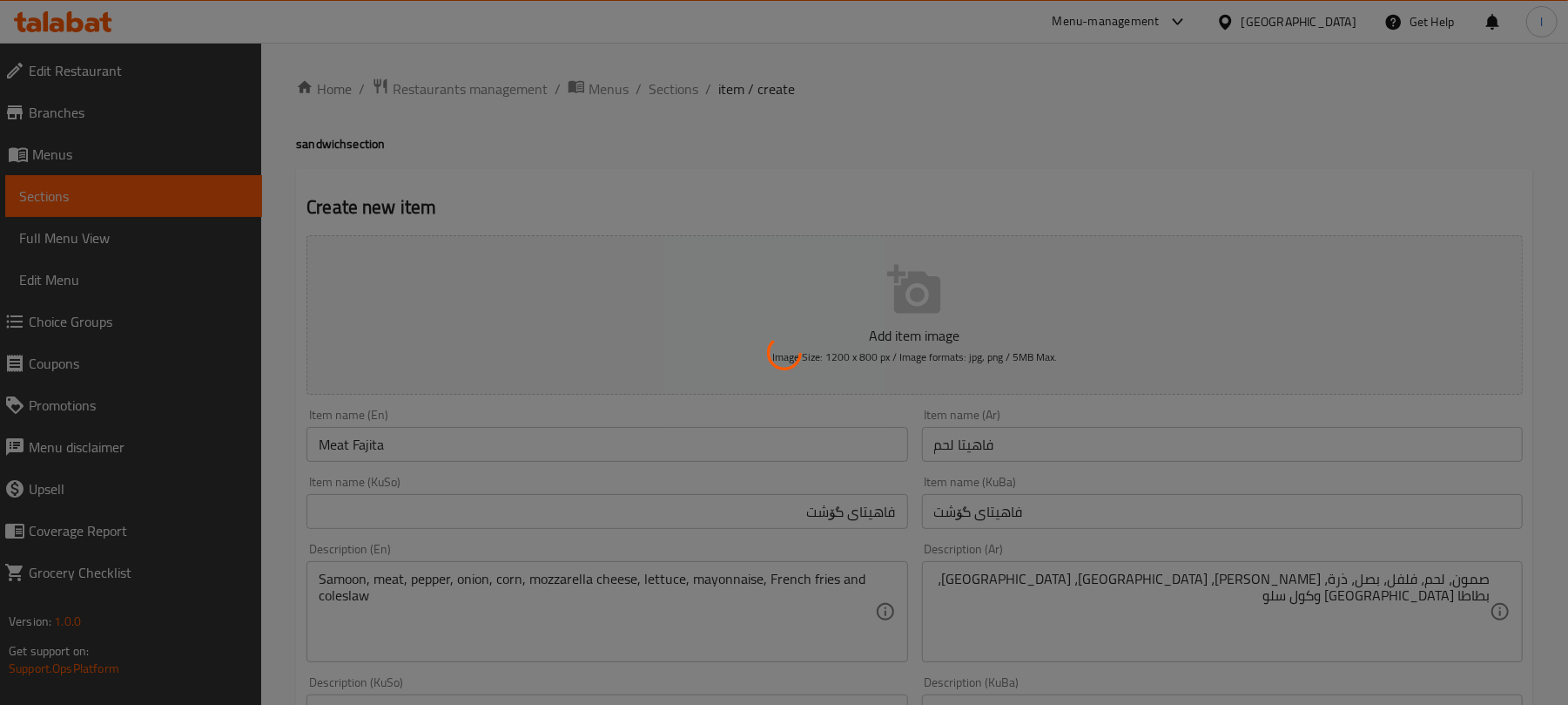
type input "0"
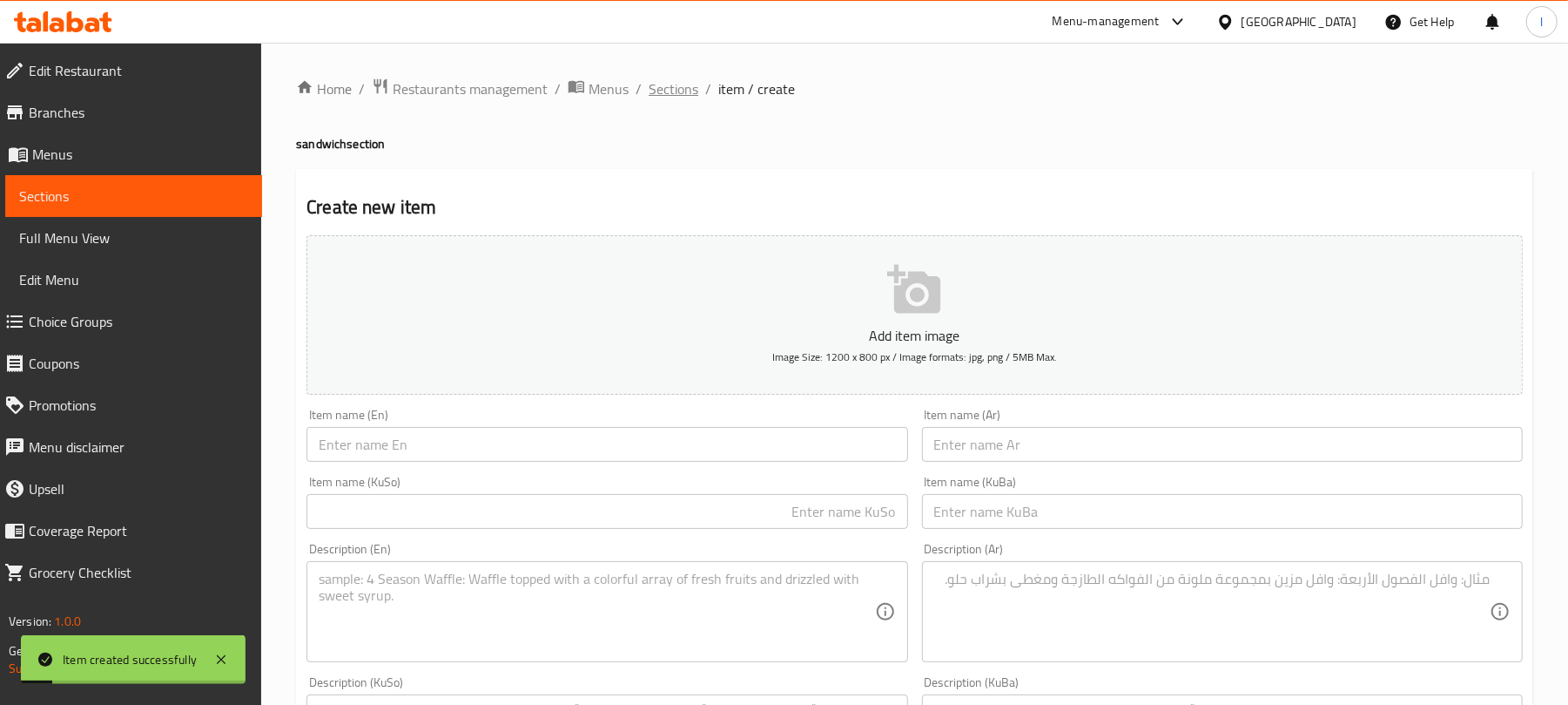
click at [684, 95] on span "Sections" at bounding box center [673, 89] width 50 height 21
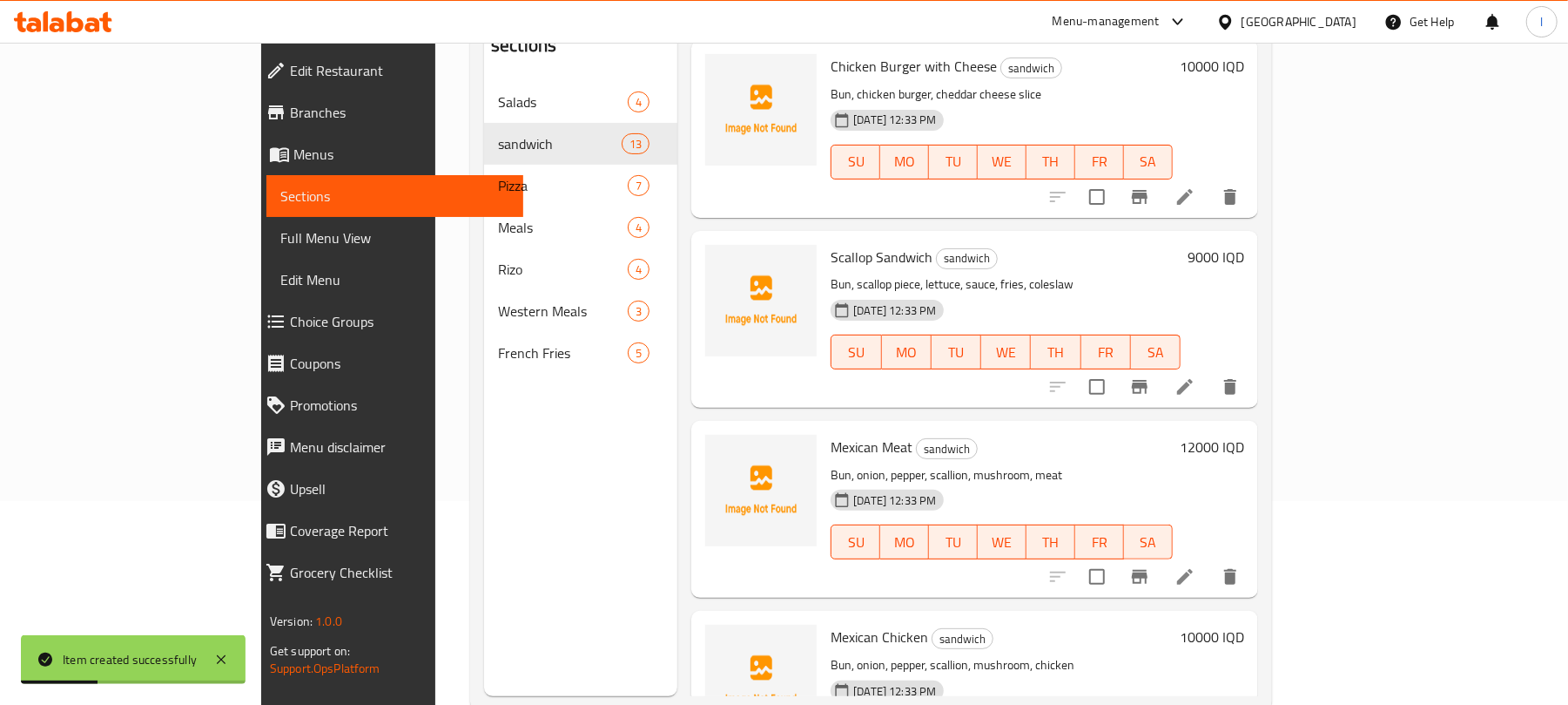
scroll to position [245, 0]
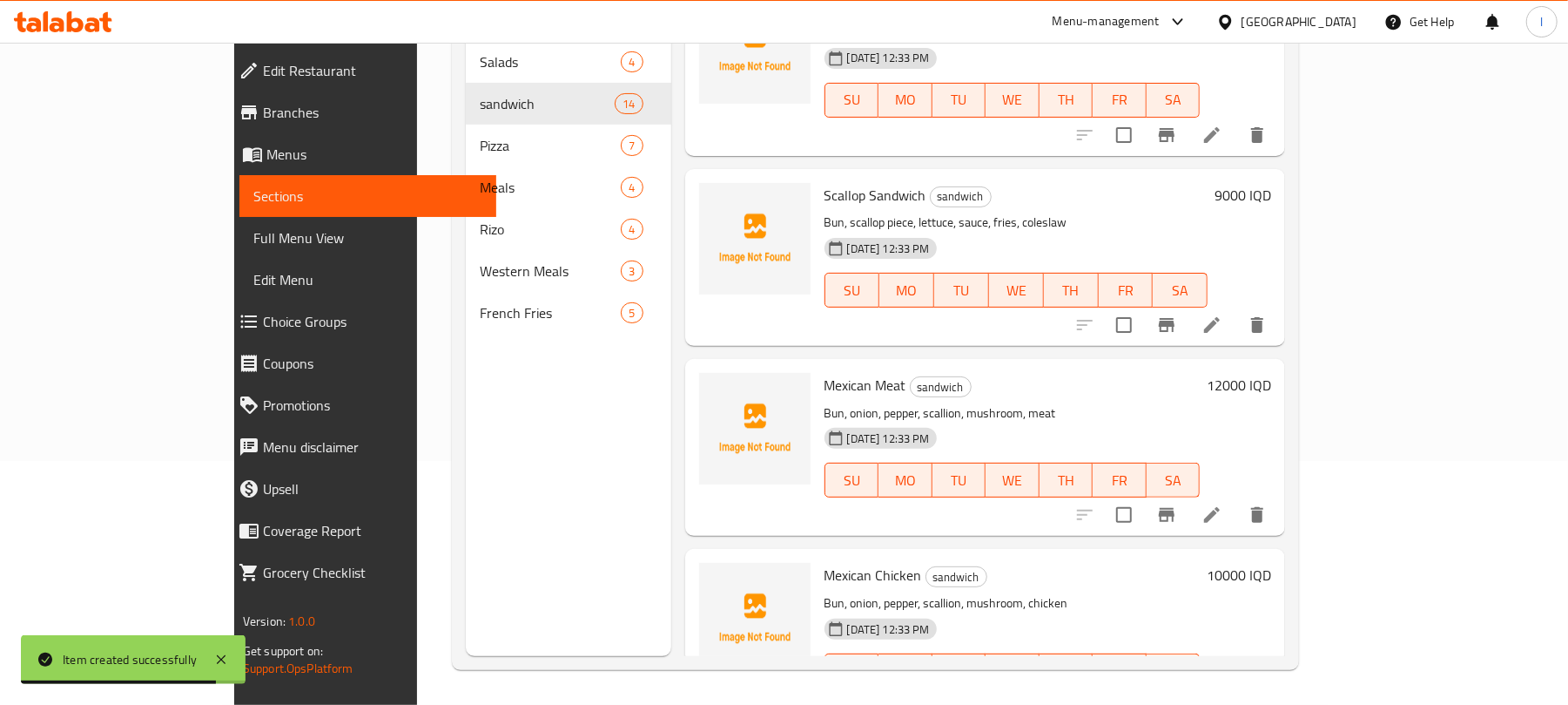
click at [254, 239] on span "Full Menu View" at bounding box center [368, 238] width 229 height 21
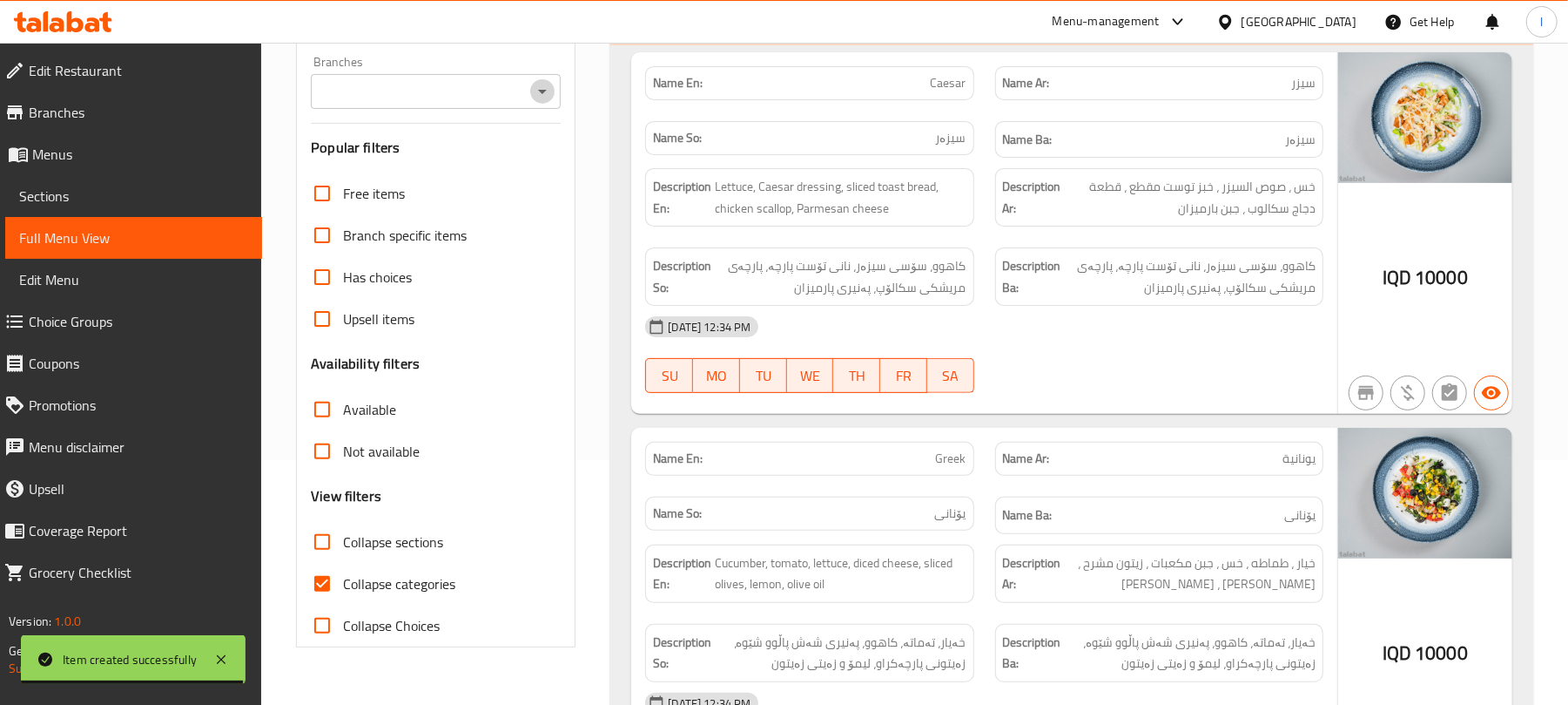
click at [545, 86] on icon "Open" at bounding box center [542, 92] width 21 height 21
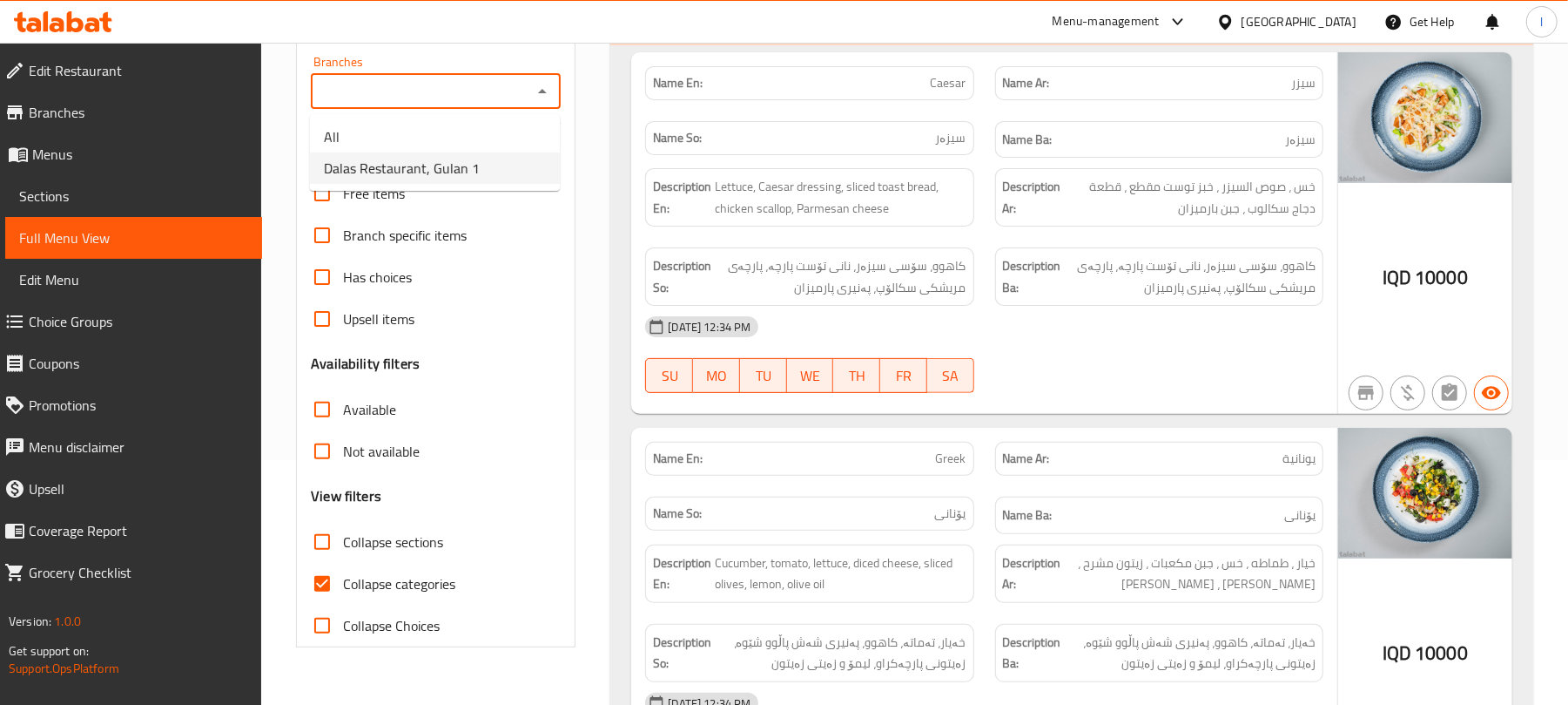
click at [506, 168] on li "Dalas Restaurant, Gulan 1" at bounding box center [434, 168] width 250 height 31
type input "Dalas Restaurant, Gulan 1"
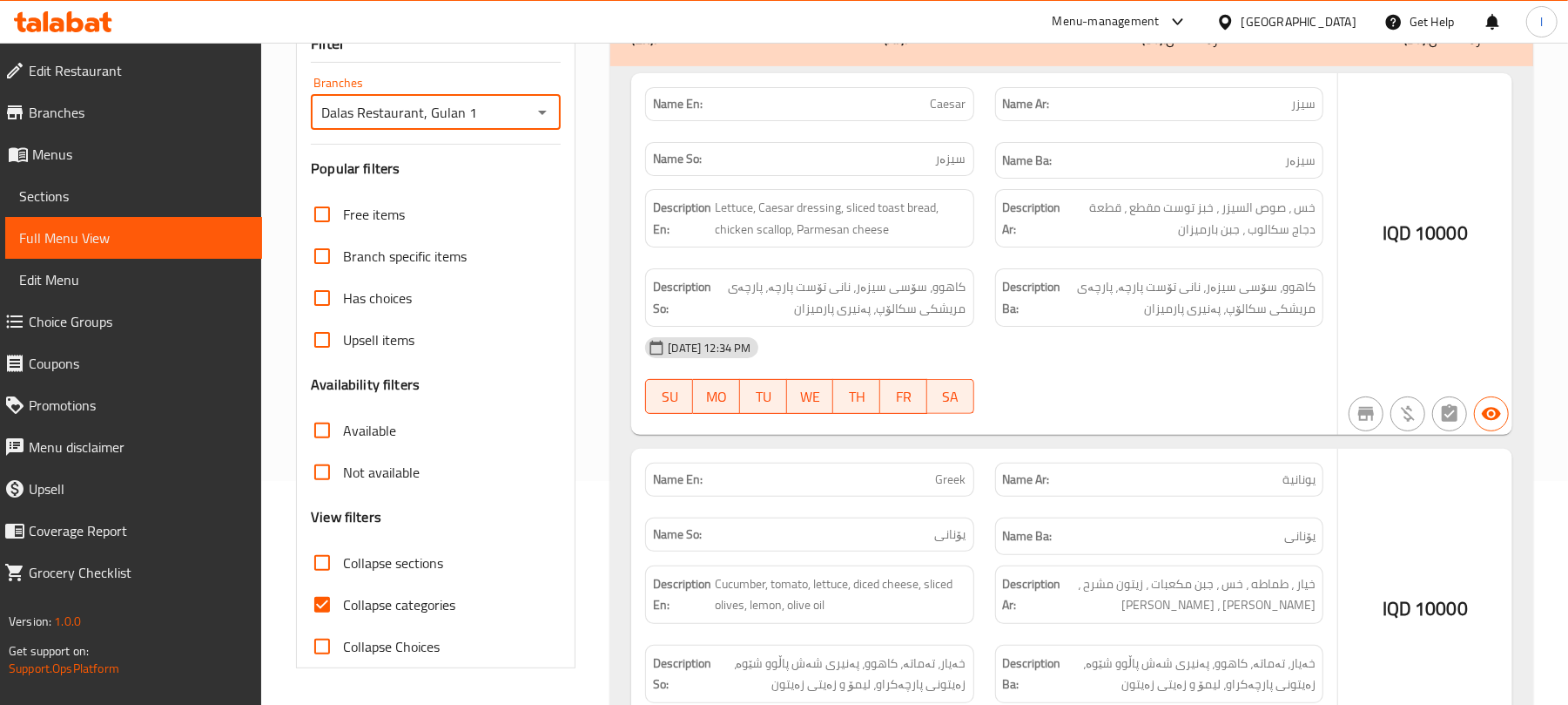
scroll to position [245, 0]
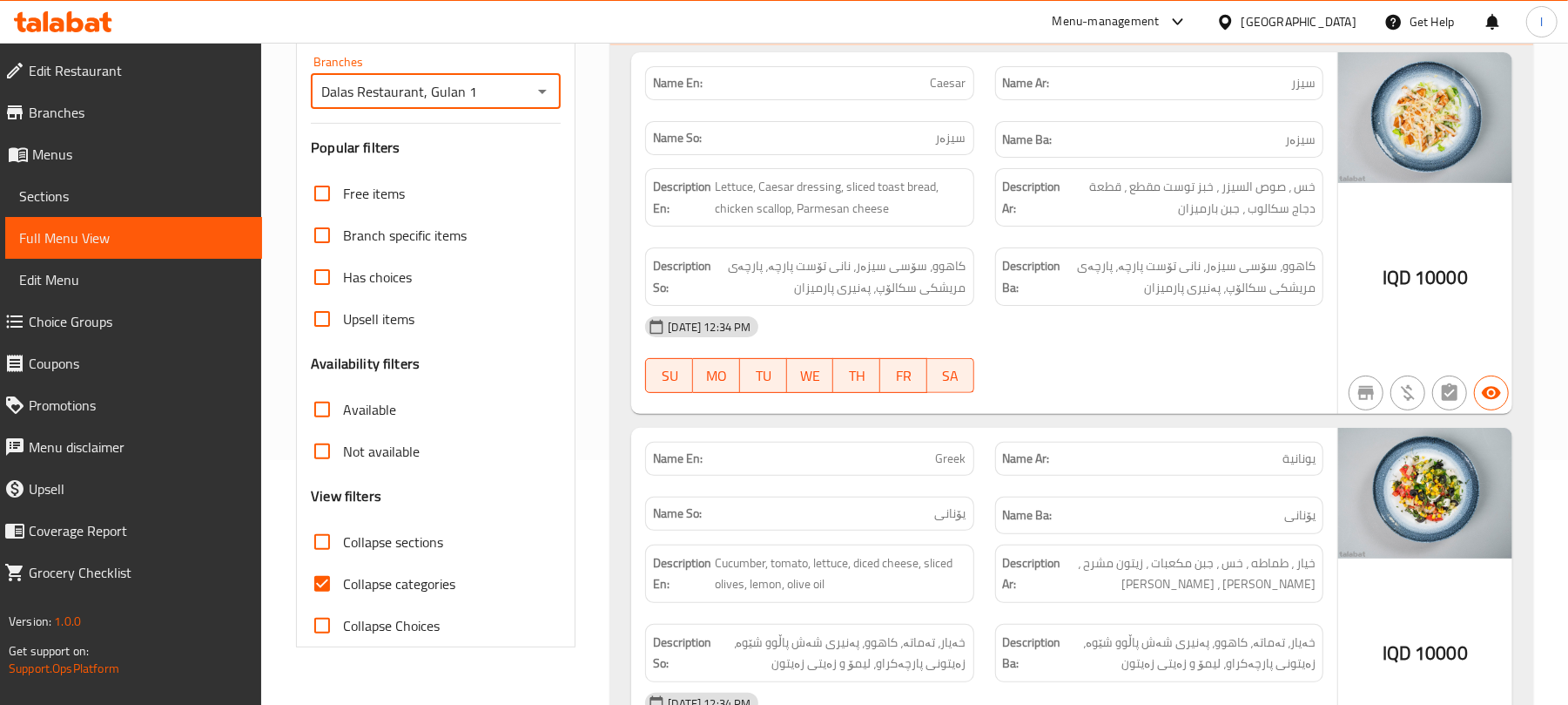
click at [342, 580] on input "Collapse categories" at bounding box center [322, 584] width 42 height 42
checkbox input "false"
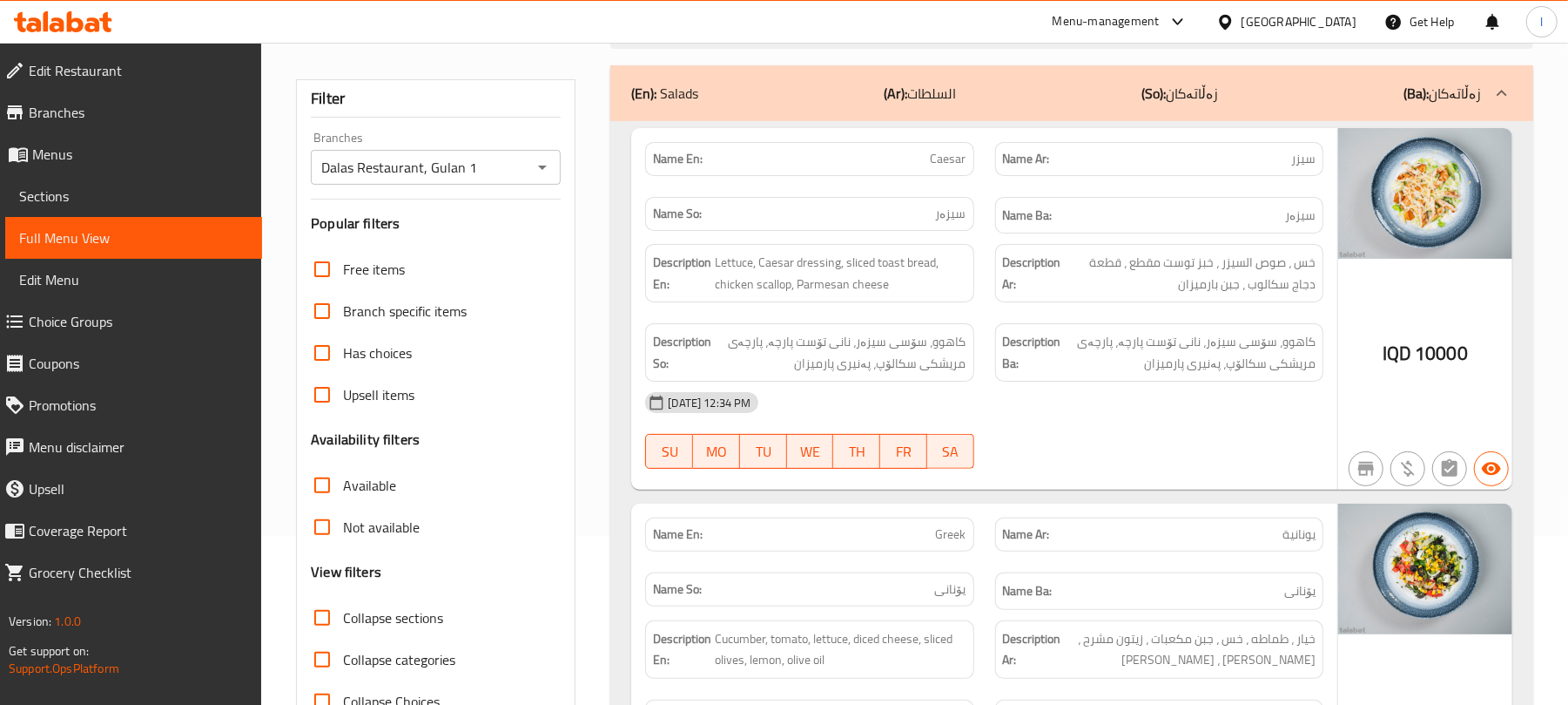
scroll to position [0, 0]
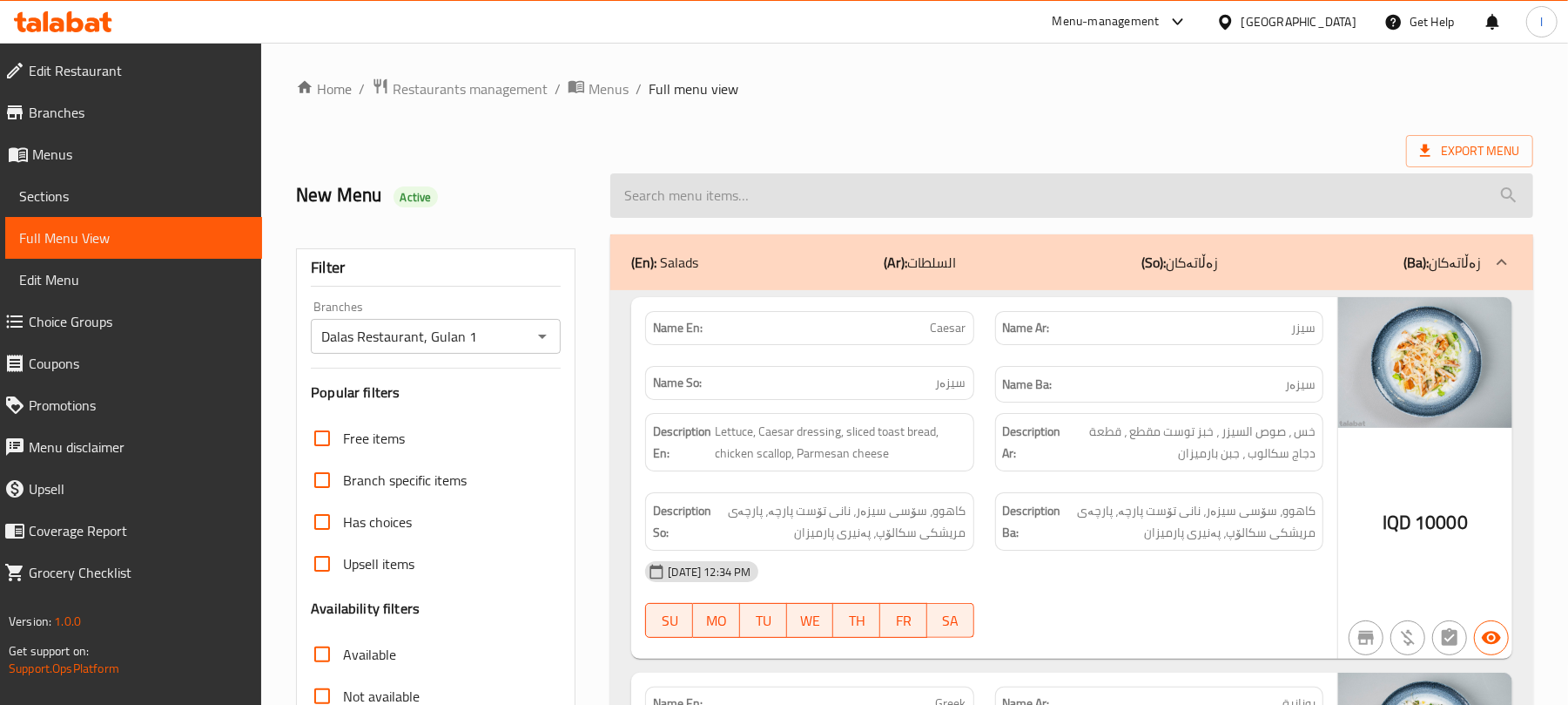
click at [726, 196] on input "search" at bounding box center [1072, 195] width 923 height 44
paste input "Beef fajitas"
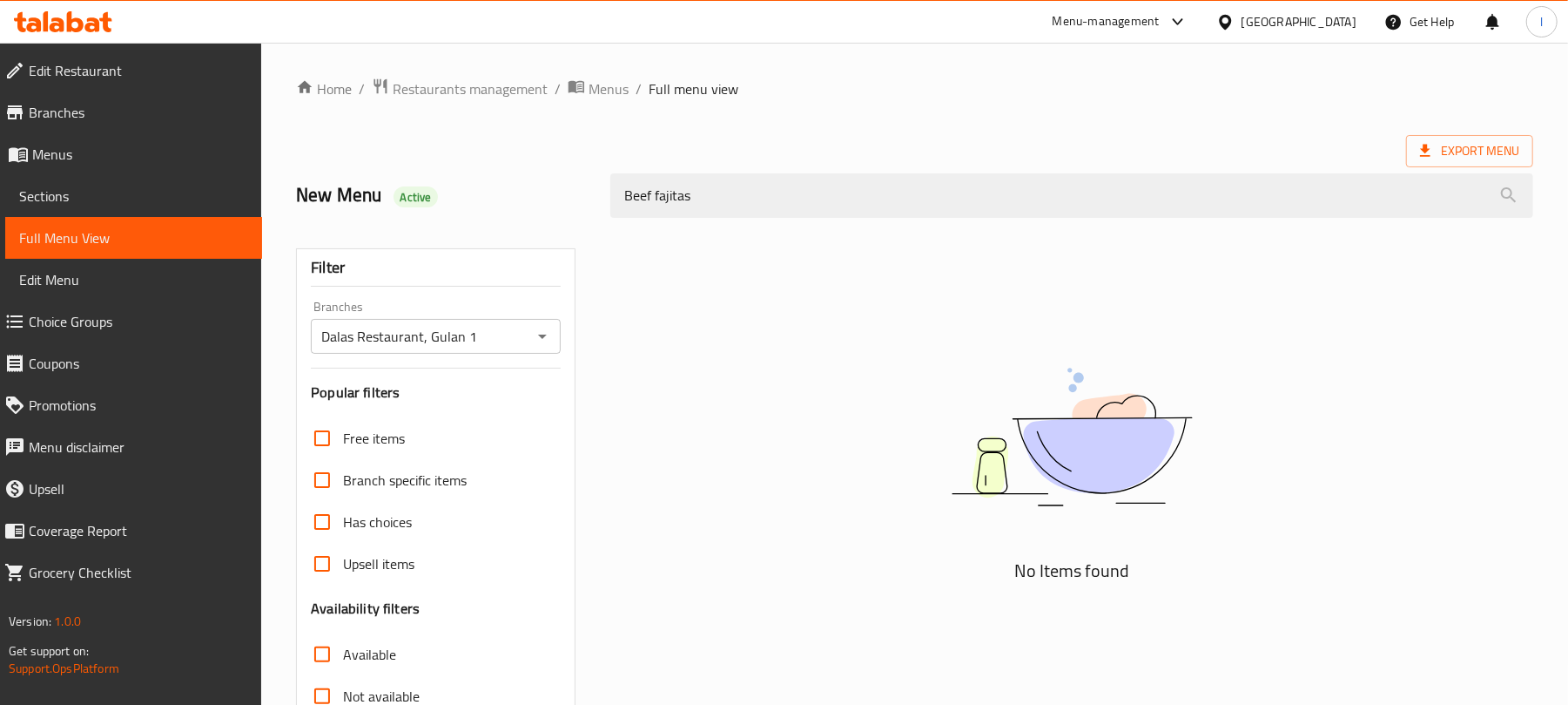
drag, startPoint x: 660, startPoint y: 203, endPoint x: 533, endPoint y: 218, distance: 127.9
click at [533, 218] on div "New Menu Active Beef fajitas" at bounding box center [914, 195] width 1258 height 78
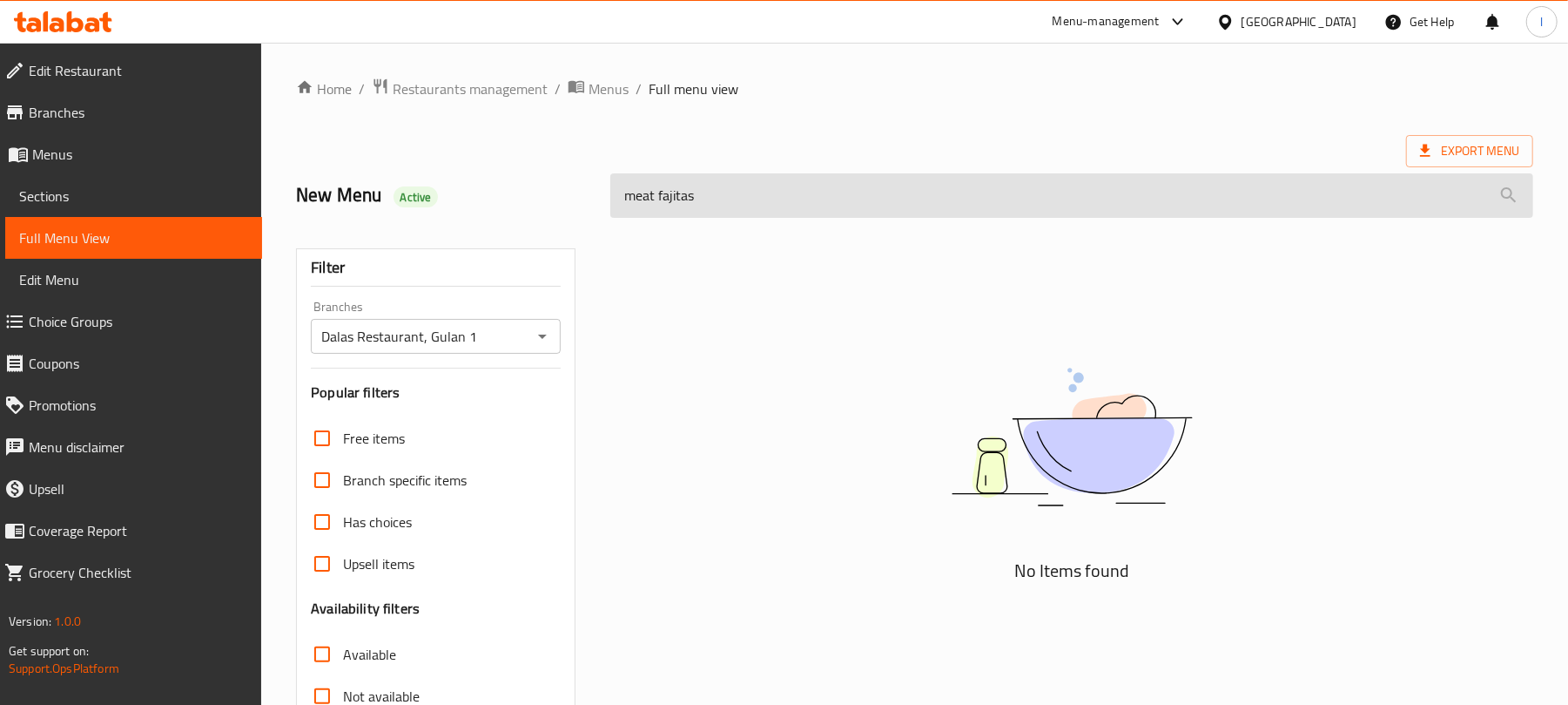
click at [718, 194] on input "meat fajitas" at bounding box center [1072, 195] width 923 height 44
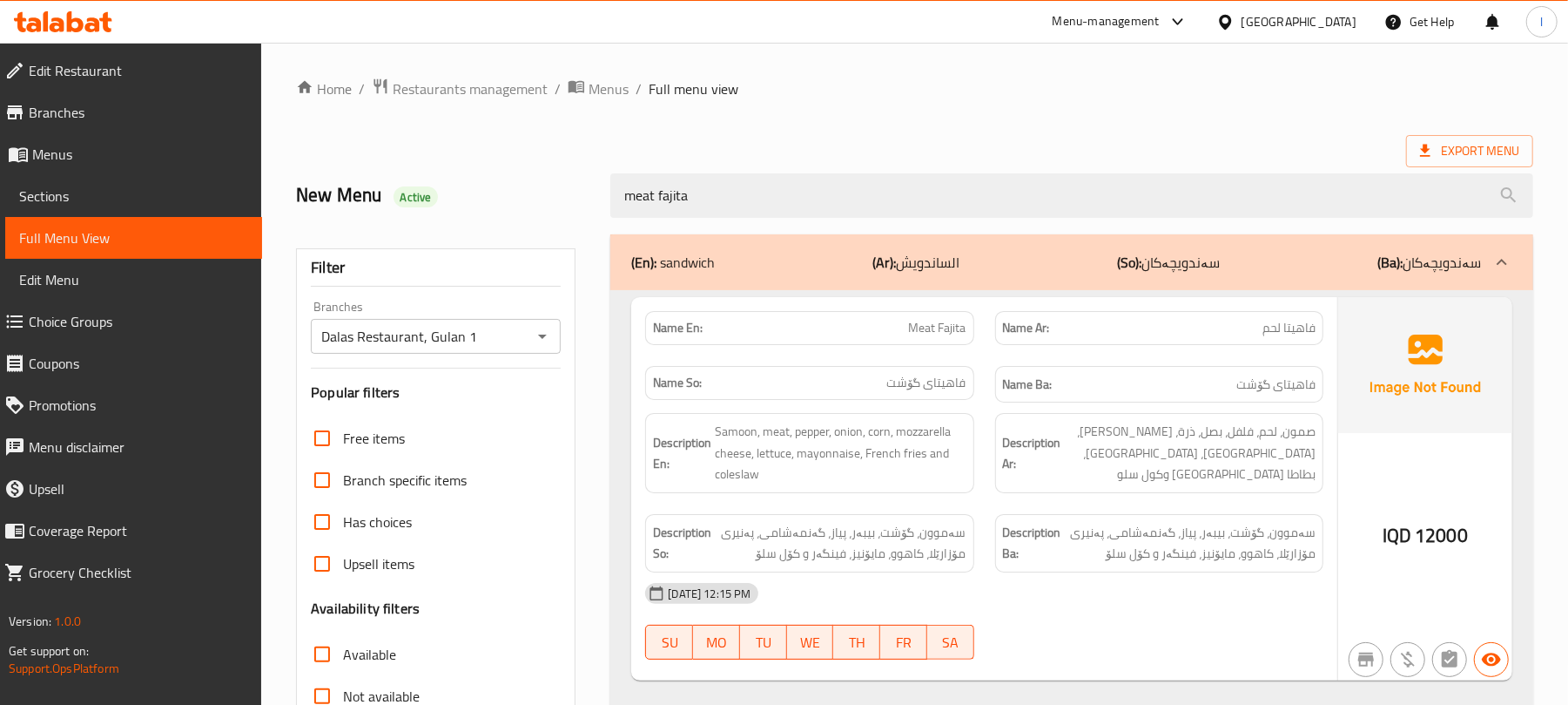
type input "meat fajita"
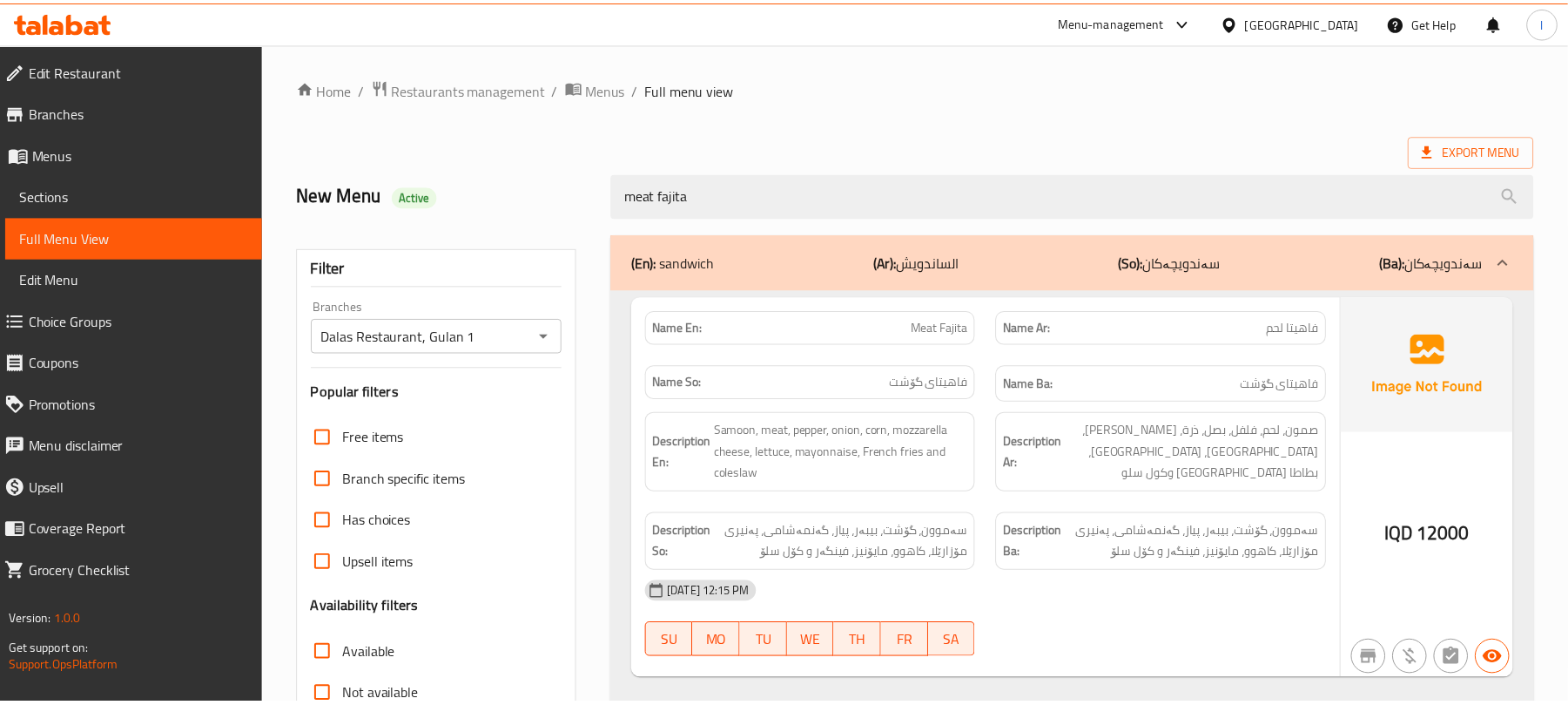
scroll to position [224, 0]
